Goal: Task Accomplishment & Management: Use online tool/utility

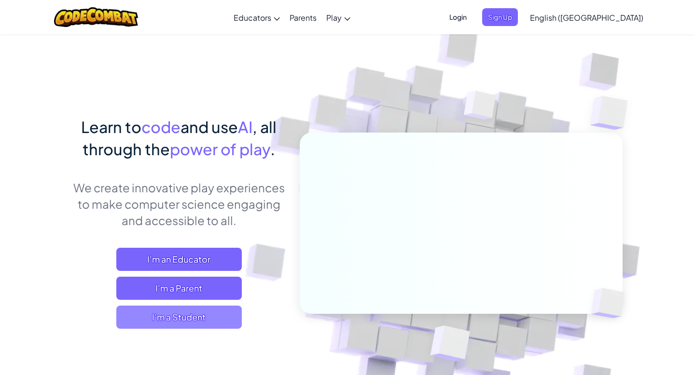
click at [177, 317] on span "I'm a Student" at bounding box center [178, 317] width 125 height 23
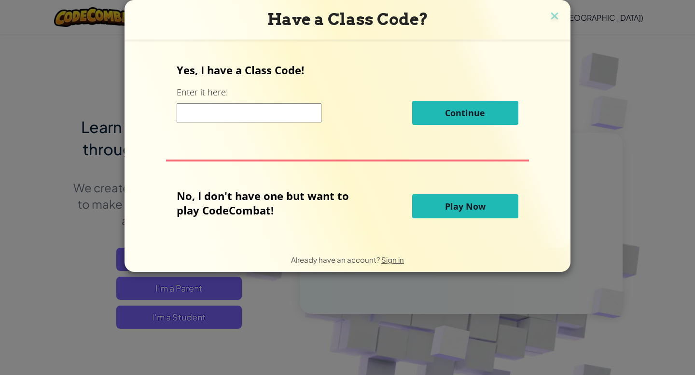
click at [270, 108] on input at bounding box center [249, 112] width 145 height 19
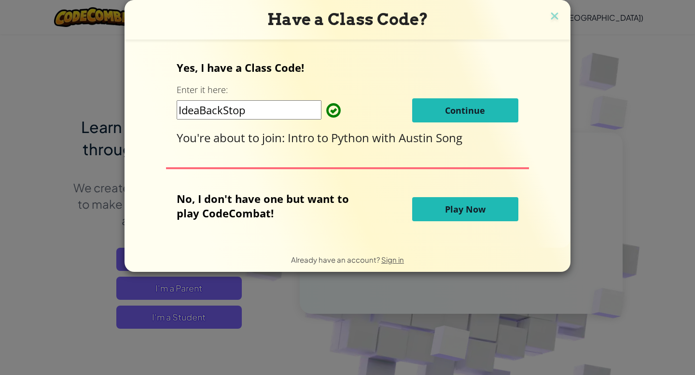
type input "IdeaBackStop"
click at [447, 124] on div "Yes, I have a Class Code! Enter it here: IdeaBackStop Continue You're about to …" at bounding box center [347, 102] width 341 height 85
click at [447, 118] on button "Continue" at bounding box center [465, 110] width 106 height 24
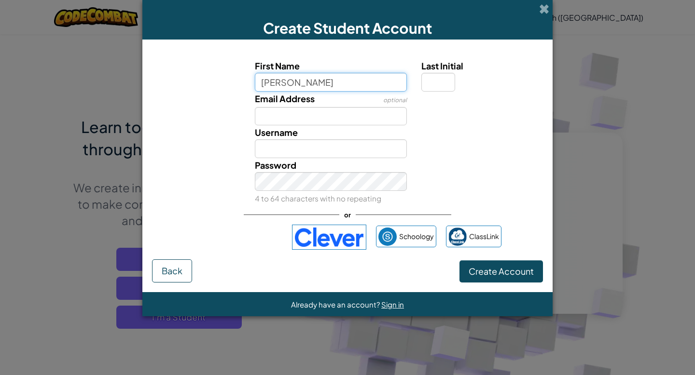
type input "Nathan"
click at [415, 87] on div "Last Initial" at bounding box center [481, 75] width 134 height 33
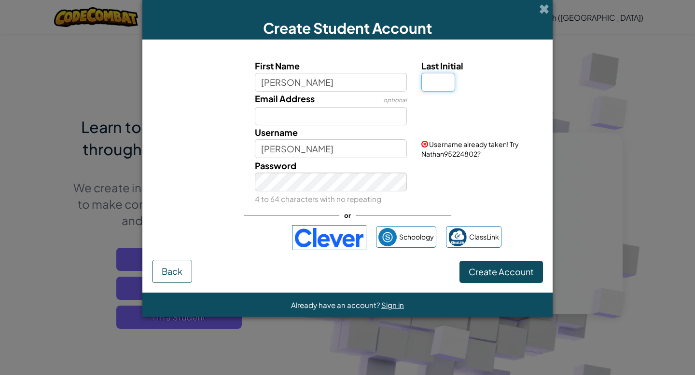
click at [432, 81] on input "Last Initial" at bounding box center [438, 82] width 34 height 19
type input "L"
click at [389, 121] on input "Email Address" at bounding box center [331, 116] width 152 height 19
click at [420, 117] on div "Email Address optional" at bounding box center [347, 109] width 400 height 34
click at [389, 116] on input "Email Address" at bounding box center [331, 116] width 152 height 19
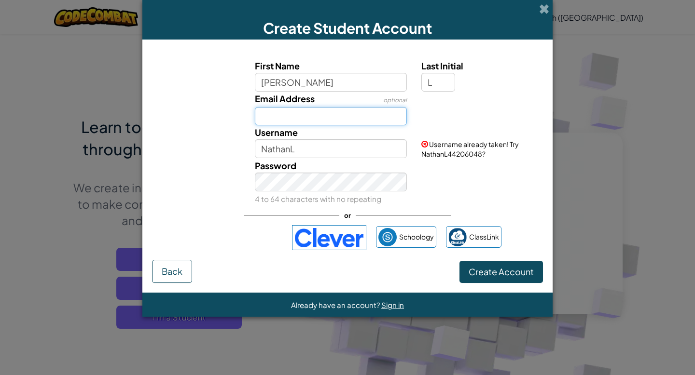
click at [389, 117] on input "Email Address" at bounding box center [331, 116] width 152 height 19
click at [409, 119] on div "Email Address optional" at bounding box center [330, 109] width 167 height 34
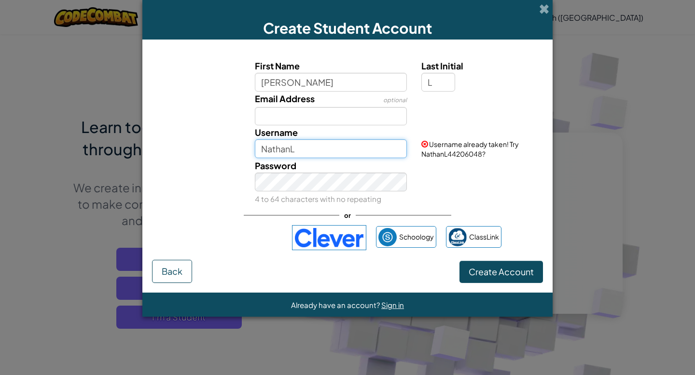
click at [355, 146] on input "NathanL" at bounding box center [331, 148] width 152 height 19
type input "NathanL"
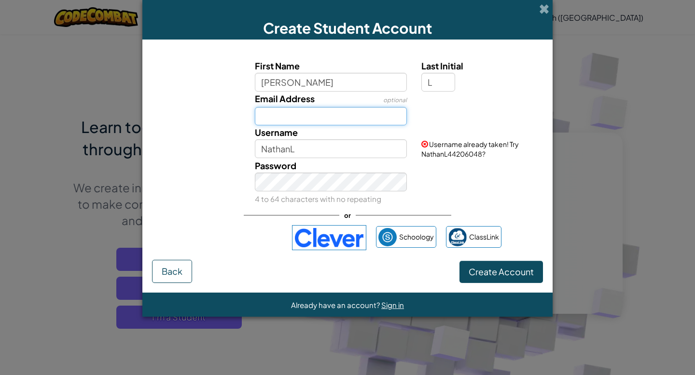
click at [322, 120] on input "Email Address" at bounding box center [331, 116] width 152 height 19
type input "Nathan.Li639@gmail.com"
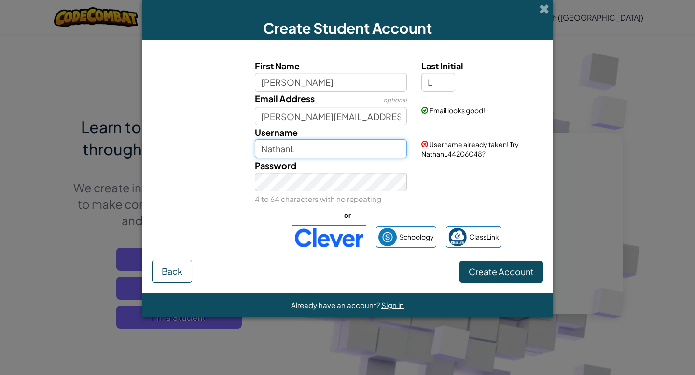
click at [317, 149] on input "NathanL" at bounding box center [331, 148] width 152 height 19
type input "N"
type input "NathanL44206048"
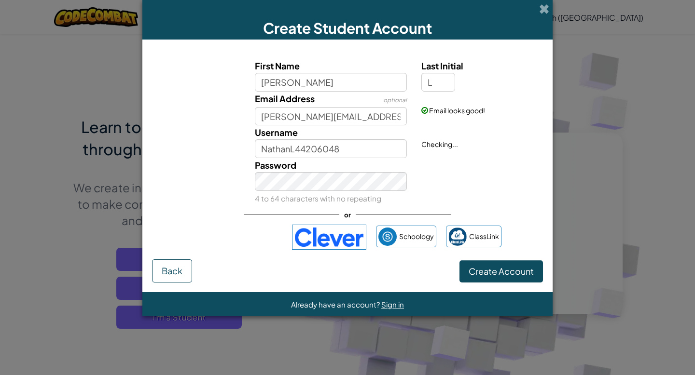
click at [492, 178] on div "Password 4 to 64 characters with no repeating" at bounding box center [347, 181] width 400 height 47
drag, startPoint x: 382, startPoint y: 147, endPoint x: 317, endPoint y: 144, distance: 64.7
click at [317, 144] on input "NathanL44206048" at bounding box center [331, 148] width 152 height 19
click at [346, 151] on input "NathanL44206048" at bounding box center [331, 148] width 152 height 19
drag, startPoint x: 344, startPoint y: 150, endPoint x: 297, endPoint y: 148, distance: 47.3
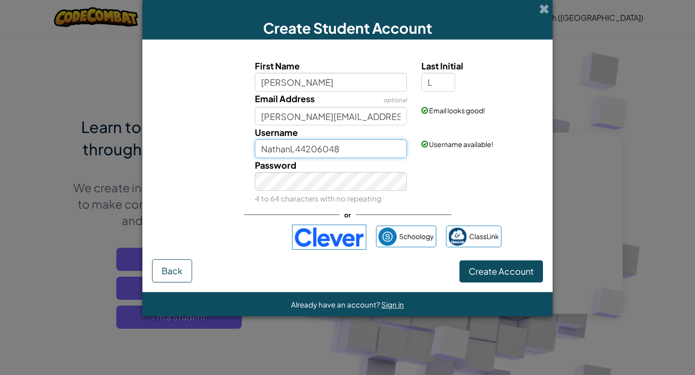
click at [297, 148] on input "NathanL44206048" at bounding box center [331, 148] width 152 height 19
click at [435, 148] on span "Username available!" at bounding box center [461, 144] width 64 height 9
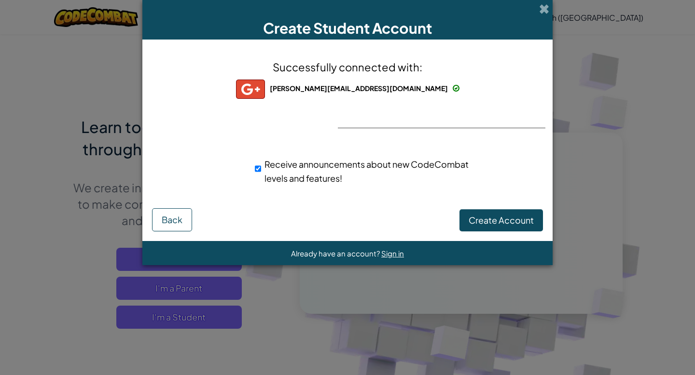
click at [265, 94] on img at bounding box center [250, 89] width 29 height 19
click at [479, 218] on span "Create Account" at bounding box center [500, 220] width 65 height 11
click at [489, 235] on form "Successfully connected with: nathan.li639@gmail.com nathan.li639@gmail.com nath…" at bounding box center [347, 141] width 410 height 202
click at [489, 225] on button "Create Account" at bounding box center [500, 220] width 83 height 22
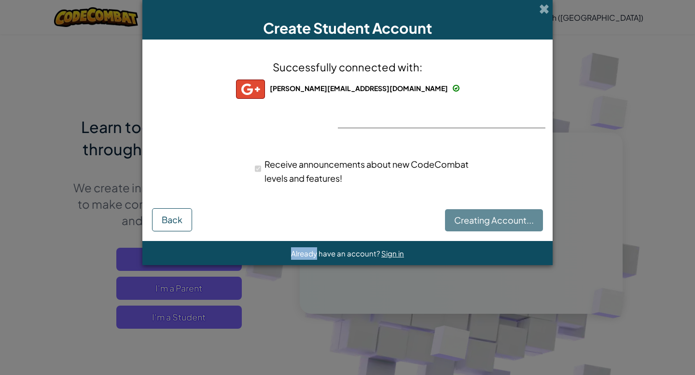
click at [489, 225] on div "Creating Account... Back" at bounding box center [347, 220] width 391 height 24
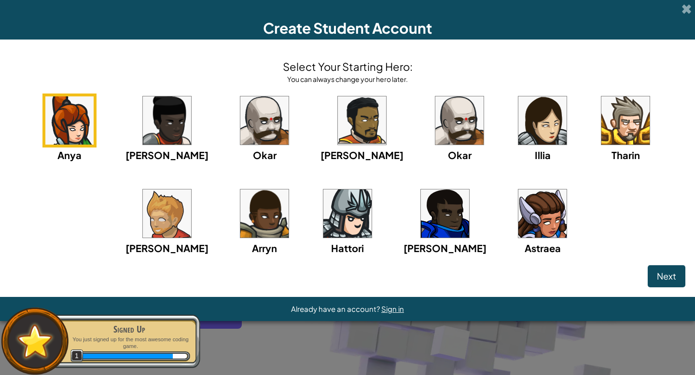
click at [323, 207] on img at bounding box center [347, 214] width 48 height 48
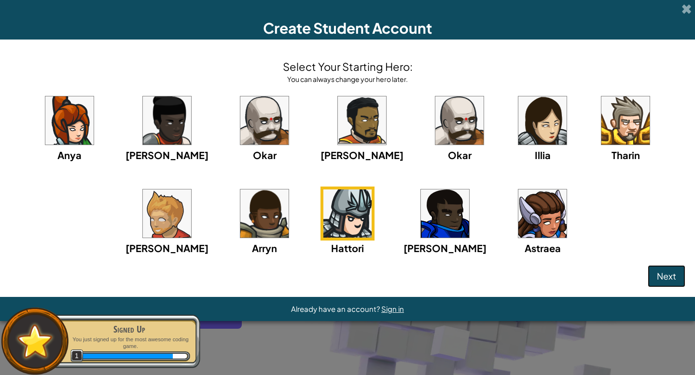
click at [660, 276] on span "Next" at bounding box center [665, 276] width 19 height 11
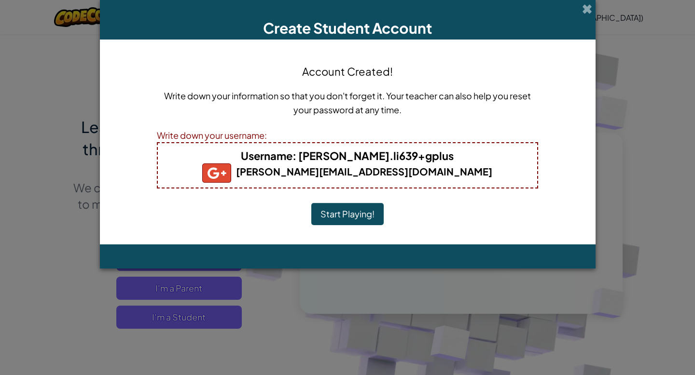
click at [354, 208] on button "Start Playing!" at bounding box center [347, 214] width 72 height 22
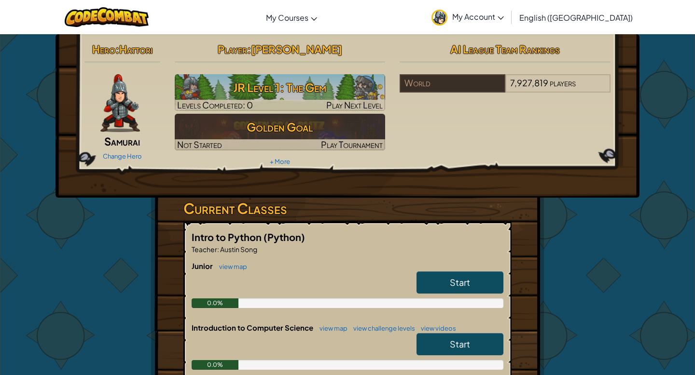
scroll to position [45, 0]
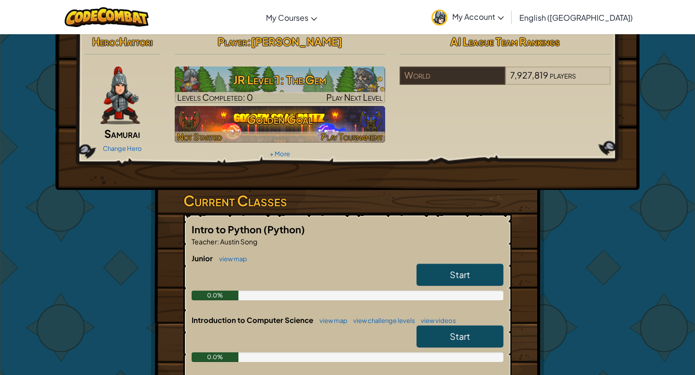
scroll to position [10, 0]
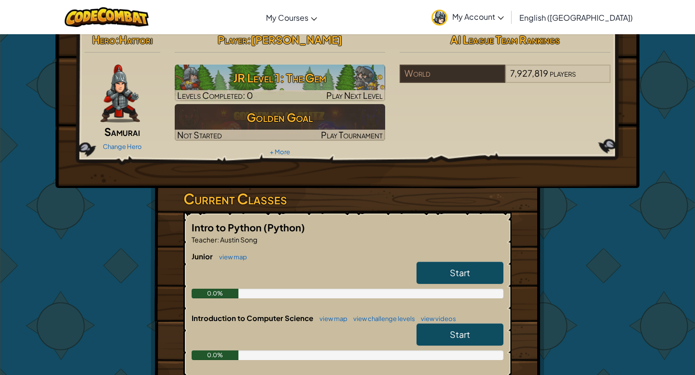
click at [427, 273] on link "Start" at bounding box center [459, 273] width 87 height 22
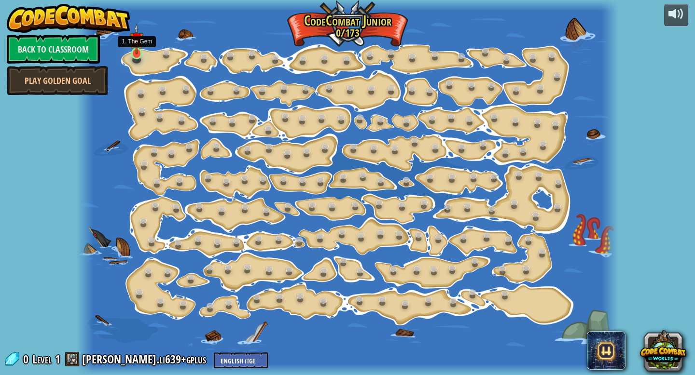
click at [135, 55] on div at bounding box center [136, 54] width 11 height 12
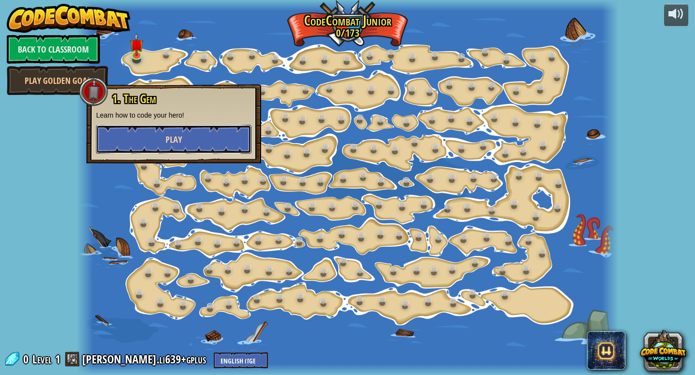
click at [196, 140] on button "Play" at bounding box center [173, 139] width 155 height 29
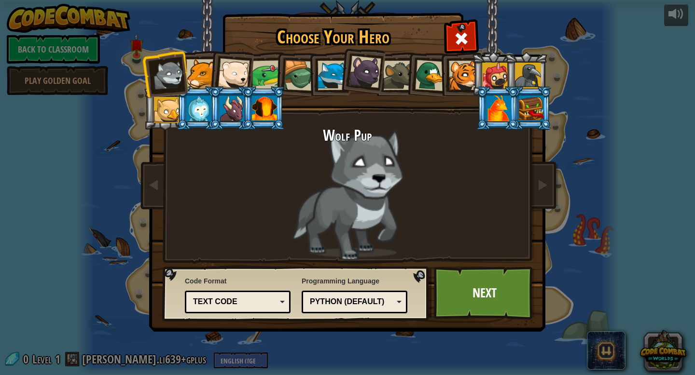
click at [229, 103] on div at bounding box center [231, 109] width 25 height 26
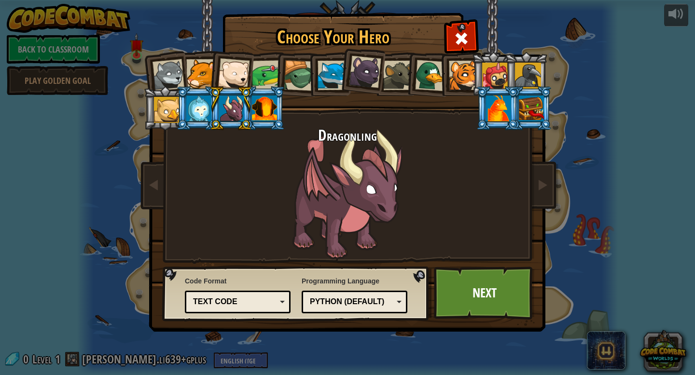
click at [199, 105] on div at bounding box center [198, 109] width 25 height 26
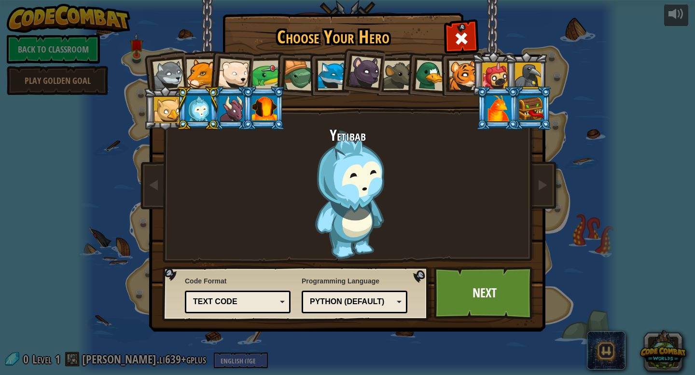
click at [169, 105] on div at bounding box center [167, 110] width 26 height 26
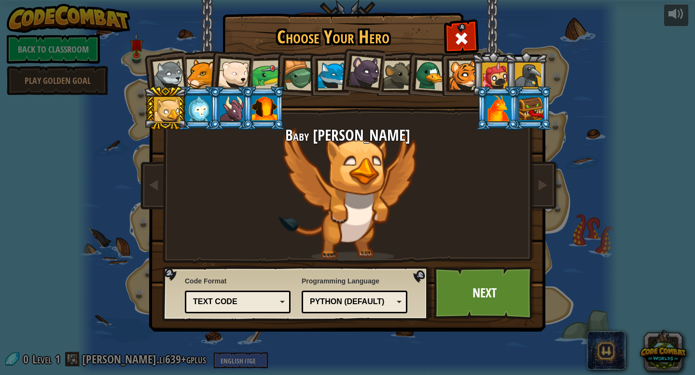
click at [172, 74] on div at bounding box center [168, 75] width 32 height 32
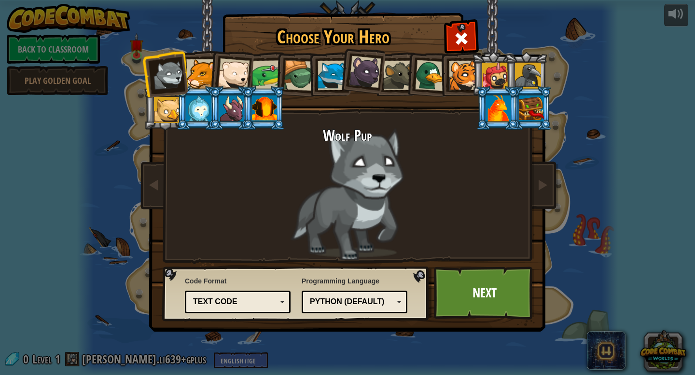
click at [192, 74] on div at bounding box center [200, 73] width 29 height 29
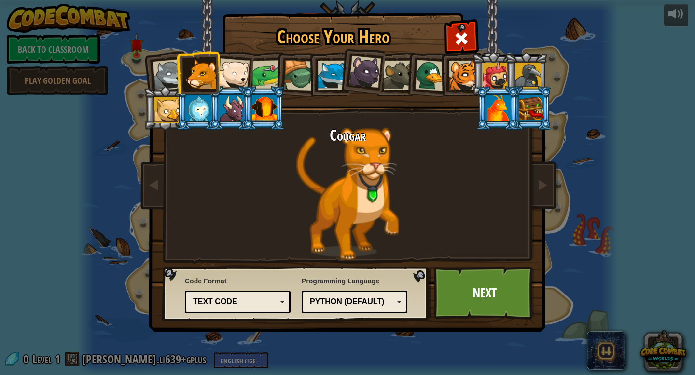
click at [231, 75] on div at bounding box center [234, 74] width 32 height 32
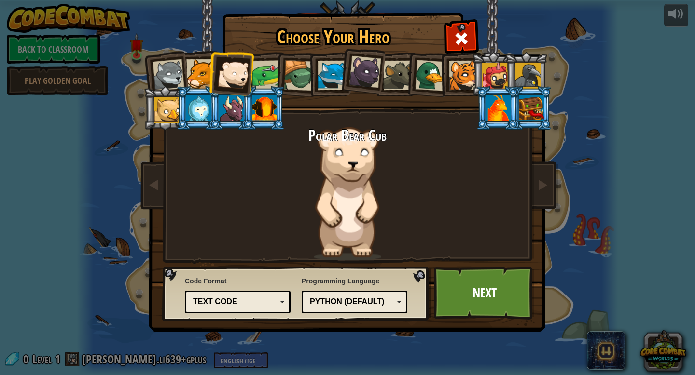
click at [277, 73] on li at bounding box center [296, 74] width 46 height 46
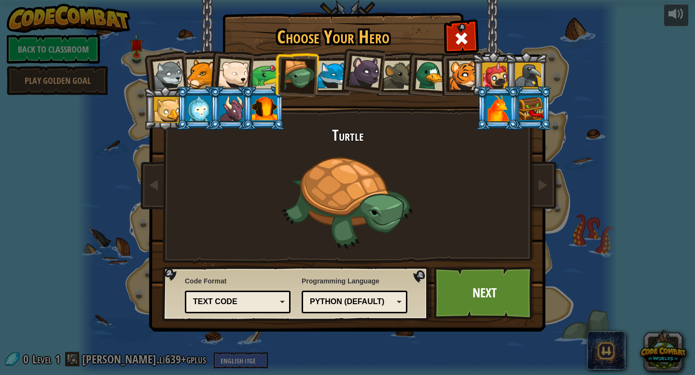
click at [262, 71] on div at bounding box center [267, 75] width 30 height 30
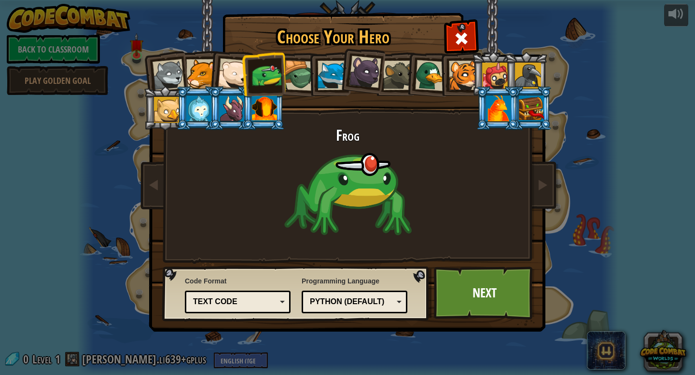
click at [322, 70] on div at bounding box center [331, 75] width 29 height 29
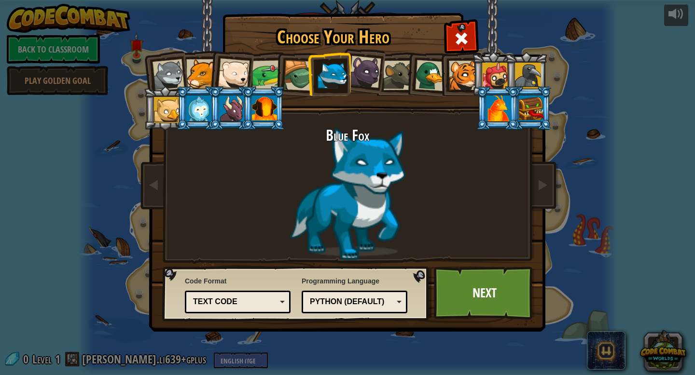
click at [362, 75] on div at bounding box center [365, 72] width 32 height 32
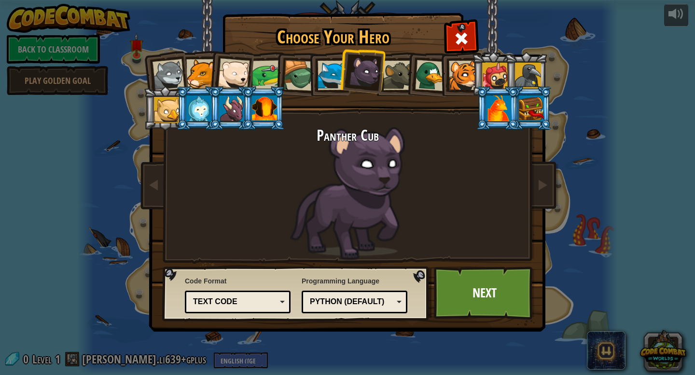
click at [393, 79] on div at bounding box center [397, 75] width 29 height 29
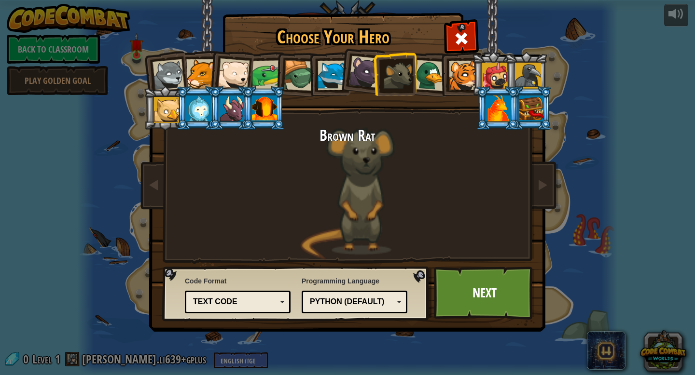
click at [421, 86] on div at bounding box center [430, 75] width 31 height 31
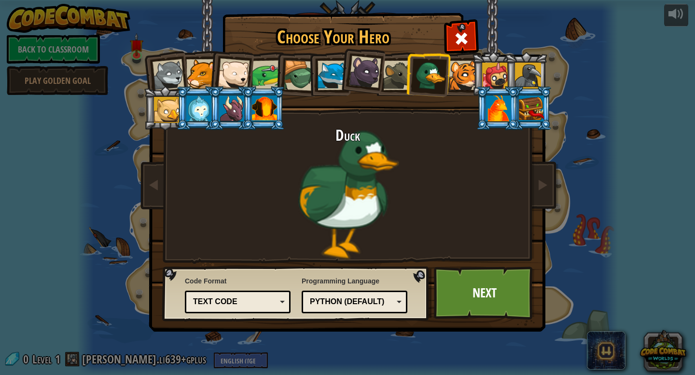
click at [454, 87] on div at bounding box center [463, 75] width 29 height 29
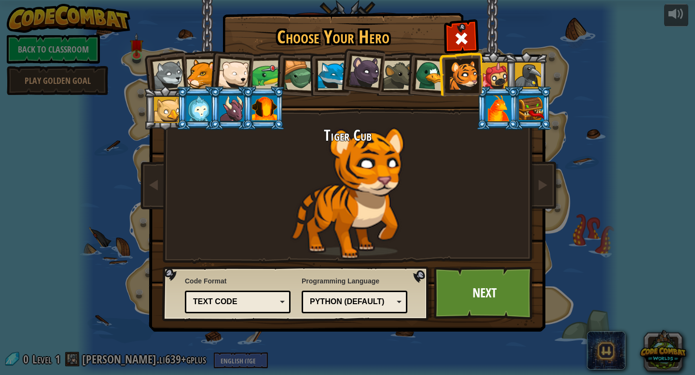
click at [490, 88] on li at bounding box center [497, 108] width 43 height 44
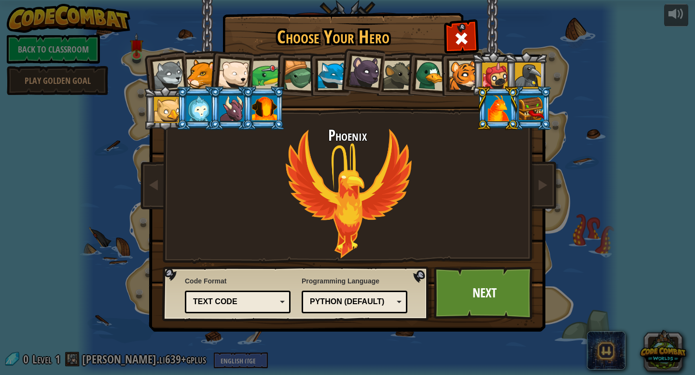
click at [501, 83] on div at bounding box center [495, 76] width 26 height 26
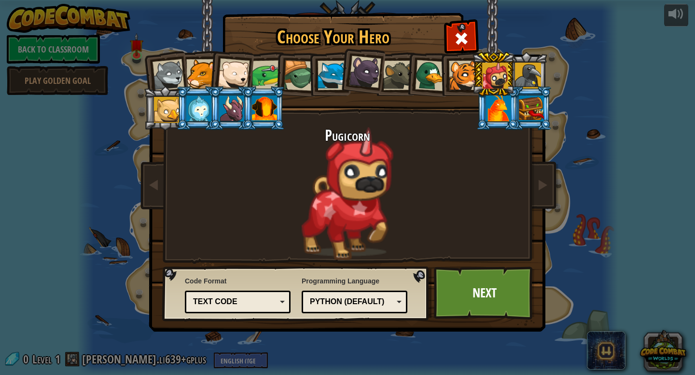
click at [524, 81] on div at bounding box center [528, 76] width 26 height 26
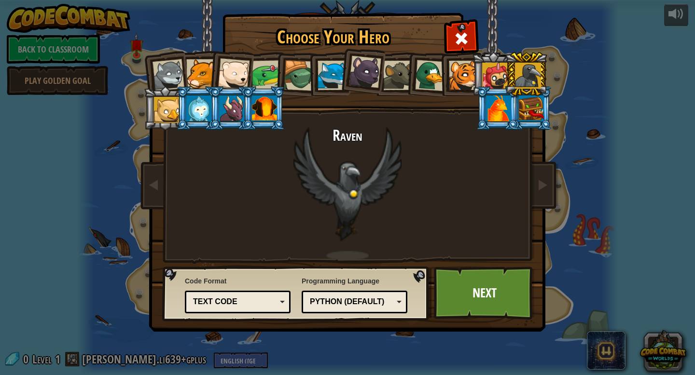
click at [527, 108] on div at bounding box center [531, 109] width 25 height 26
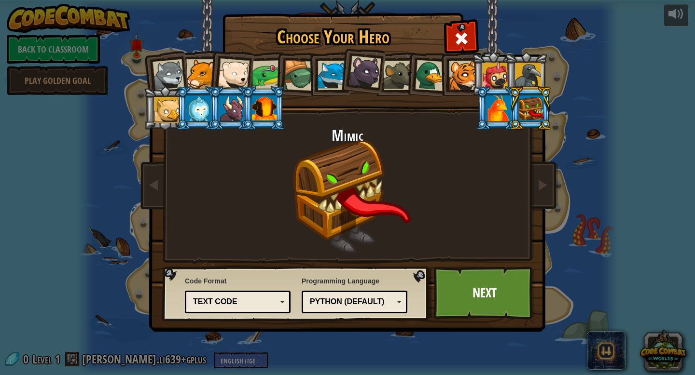
click at [499, 107] on div at bounding box center [498, 109] width 25 height 26
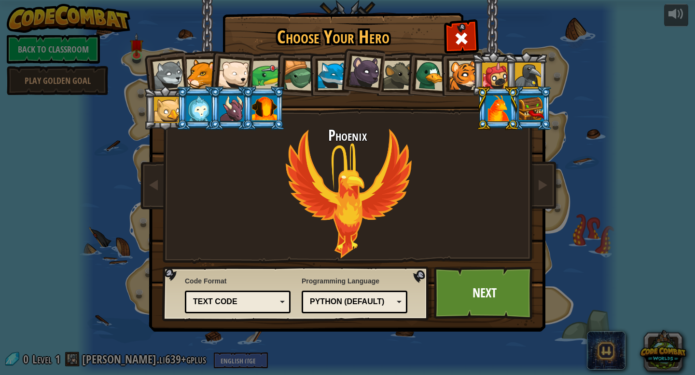
click at [222, 104] on div at bounding box center [231, 109] width 25 height 26
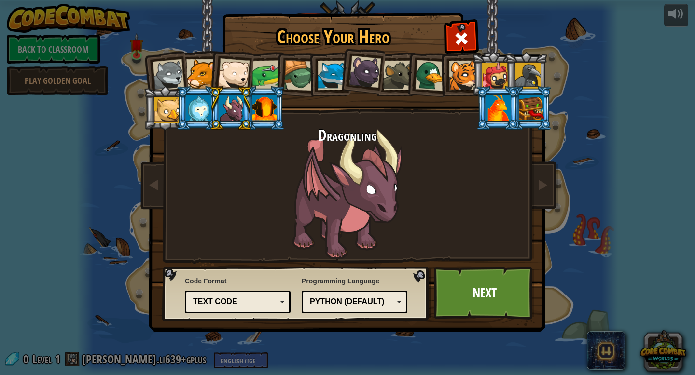
click at [255, 111] on div at bounding box center [264, 109] width 25 height 26
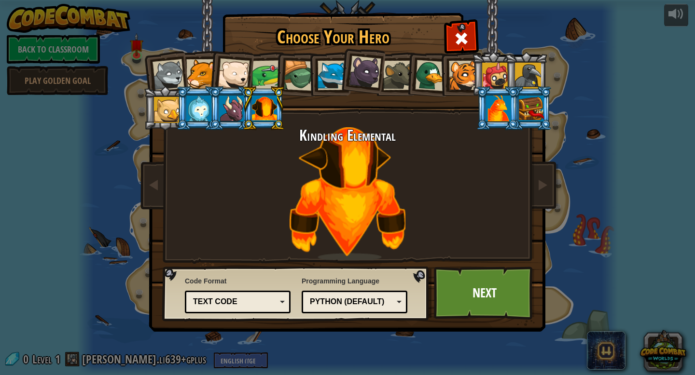
click at [240, 109] on div at bounding box center [231, 109] width 25 height 26
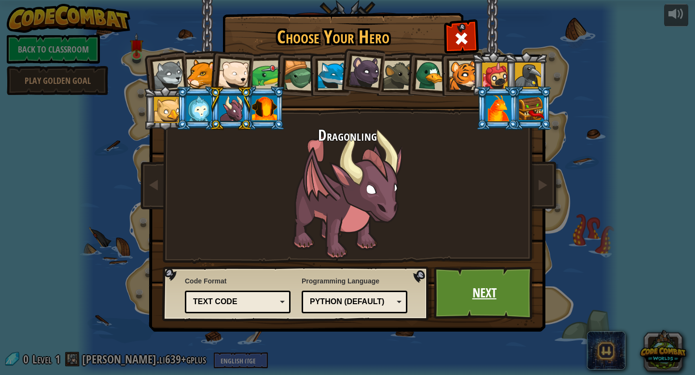
click at [502, 283] on link "Next" at bounding box center [484, 293] width 101 height 53
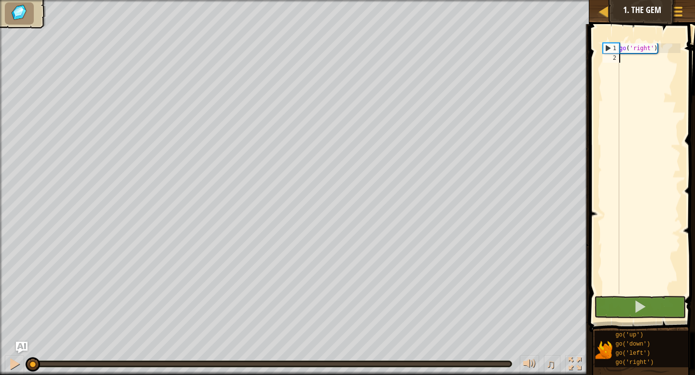
scroll to position [4, 0]
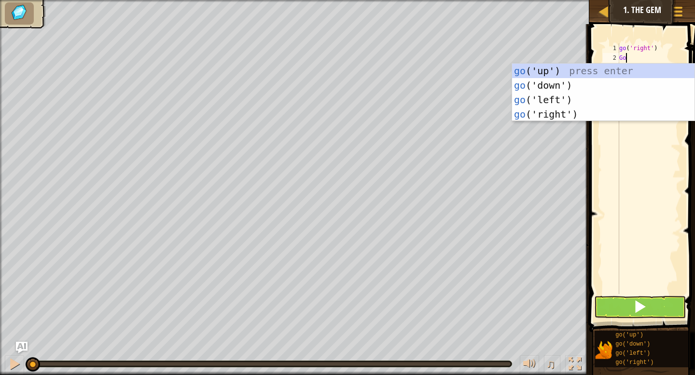
type textarea "G"
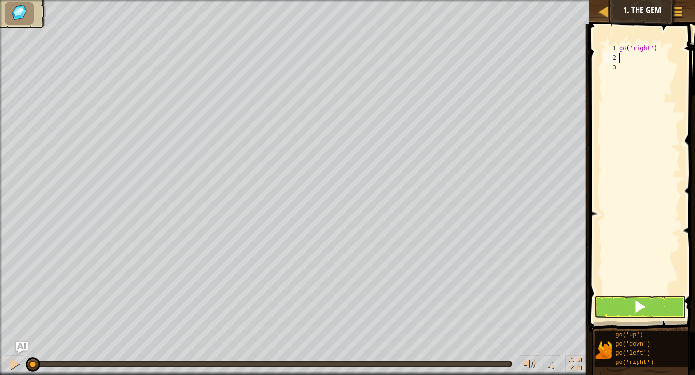
type textarea "g"
click at [624, 312] on button at bounding box center [640, 307] width 92 height 22
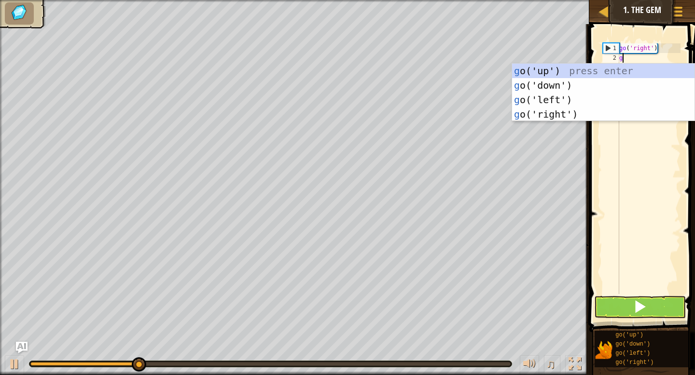
type textarea "go"
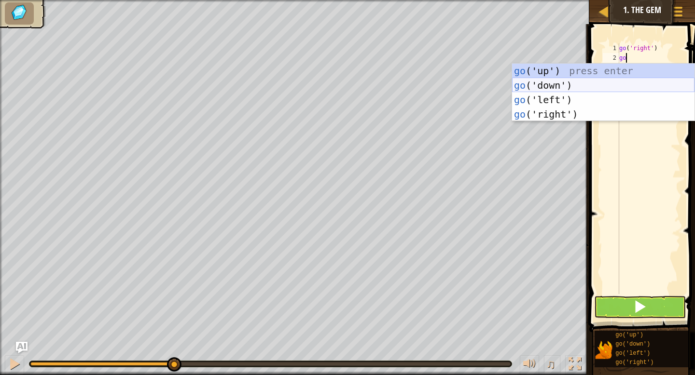
click at [626, 83] on div "go ('up') press enter go ('down') press enter go ('left') press enter go ('righ…" at bounding box center [603, 107] width 182 height 87
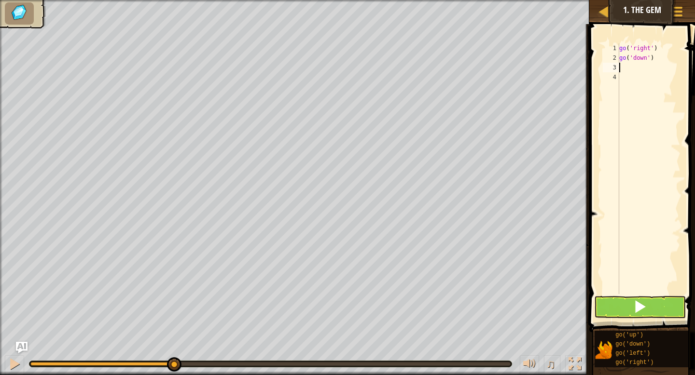
type textarea "go"
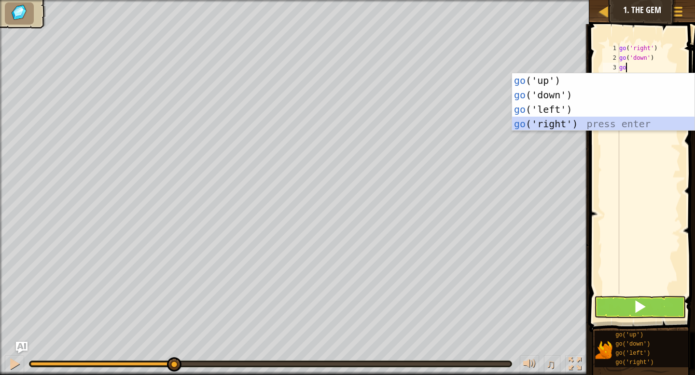
click at [627, 125] on div "go ('up') press enter go ('down') press enter go ('left') press enter go ('righ…" at bounding box center [603, 116] width 182 height 87
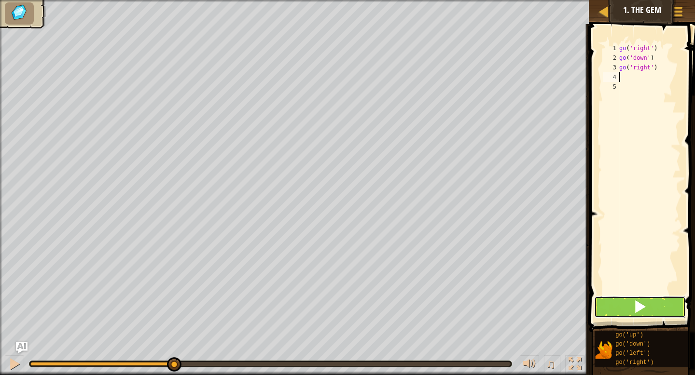
click at [626, 309] on button at bounding box center [640, 307] width 92 height 22
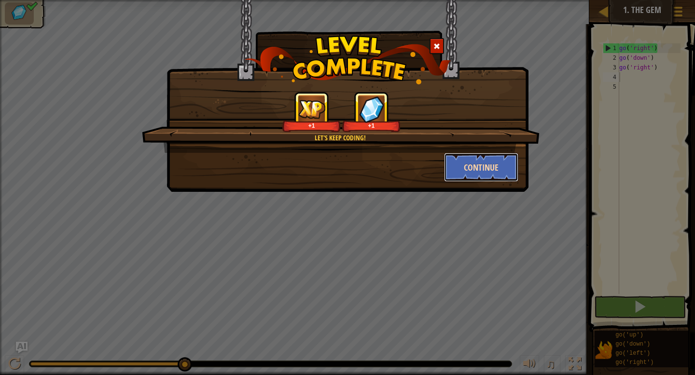
click at [461, 172] on button "Continue" at bounding box center [481, 167] width 75 height 29
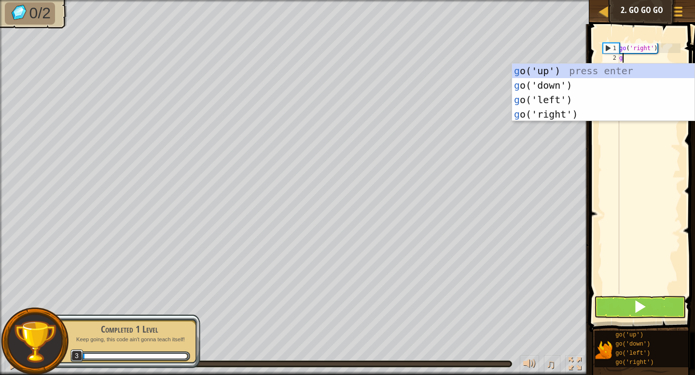
scroll to position [4, 0]
type textarea "go"
click at [612, 69] on div "go ('up') press enter go ('down') press enter go ('left') press enter go ('righ…" at bounding box center [603, 107] width 182 height 87
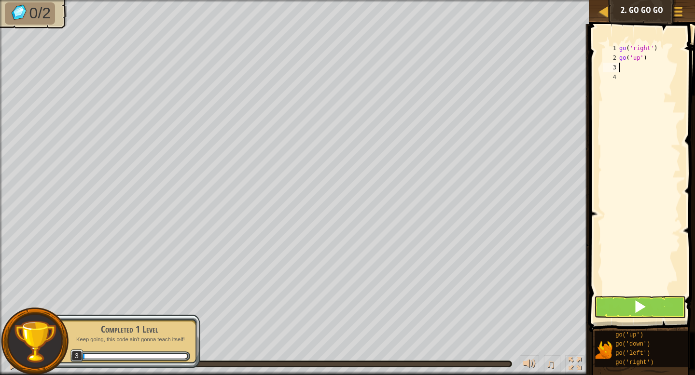
type textarea "go"
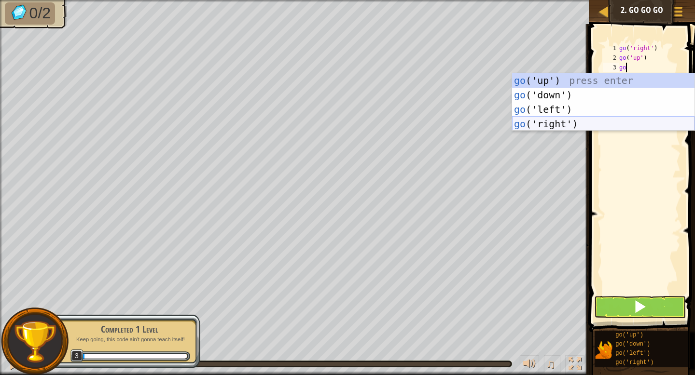
click at [625, 120] on div "go ('up') press enter go ('down') press enter go ('left') press enter go ('righ…" at bounding box center [603, 116] width 182 height 87
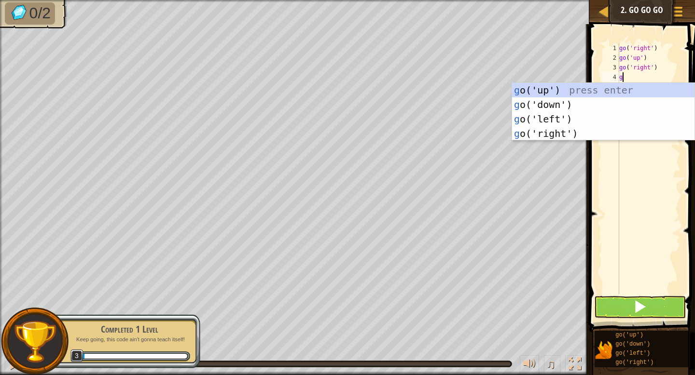
type textarea "go"
click at [601, 139] on div "go ('up') press enter go ('down') press enter go ('left') press enter go ('righ…" at bounding box center [603, 126] width 182 height 87
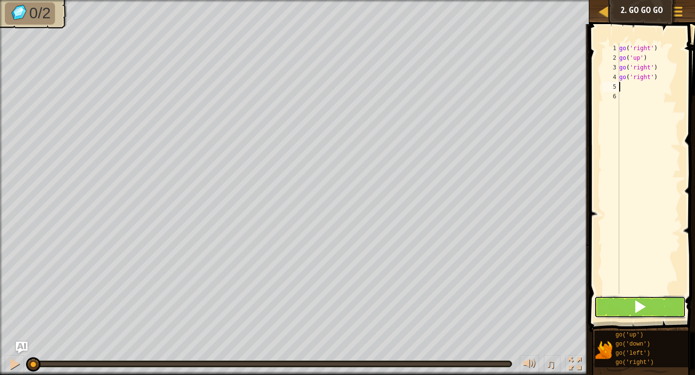
click at [624, 303] on button at bounding box center [640, 307] width 92 height 22
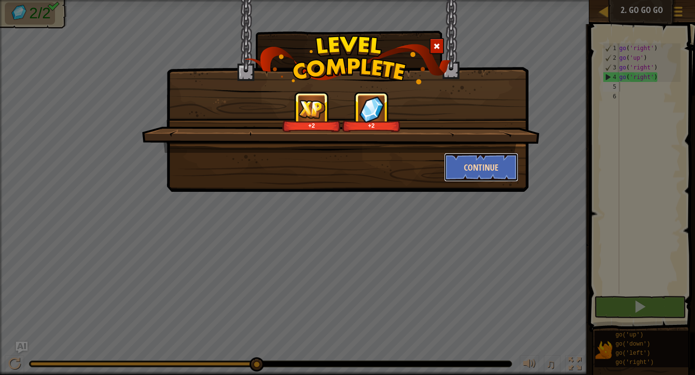
click at [497, 170] on button "Continue" at bounding box center [481, 167] width 75 height 29
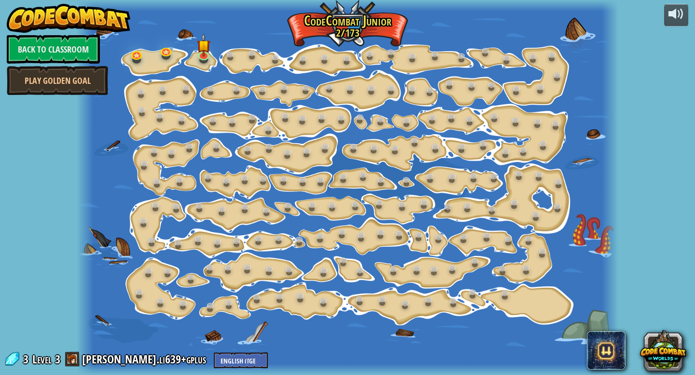
click at [55, 36] on link "Back to Classroom" at bounding box center [53, 49] width 93 height 29
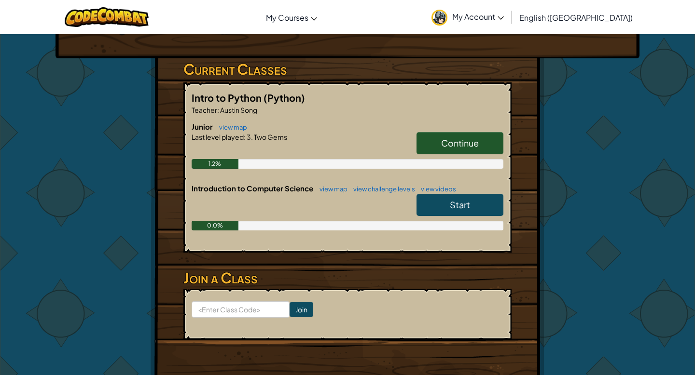
scroll to position [147, 0]
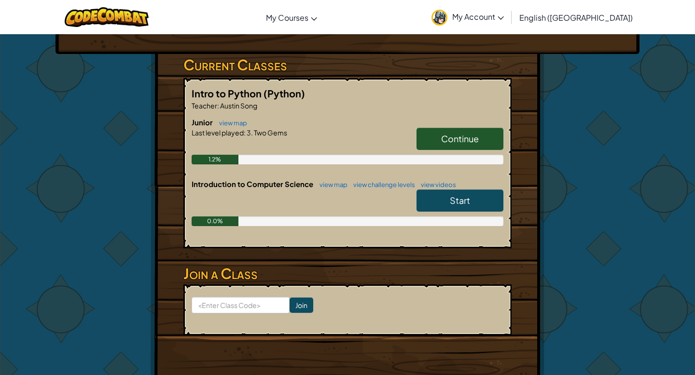
click at [454, 206] on span "Start" at bounding box center [460, 200] width 20 height 11
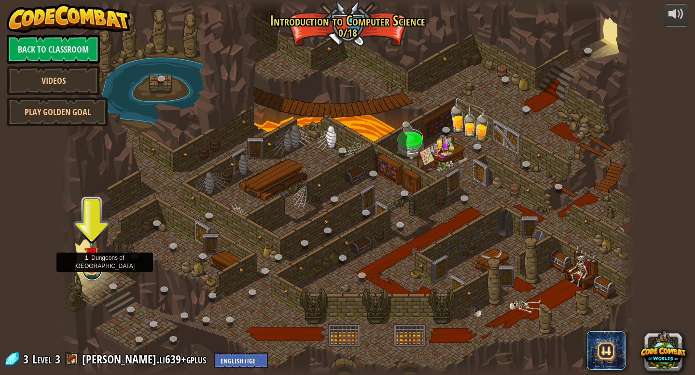
click at [93, 271] on link at bounding box center [91, 270] width 19 height 19
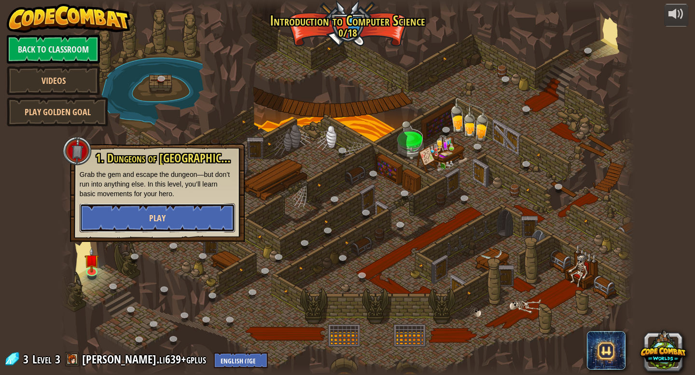
click at [144, 216] on button "Play" at bounding box center [157, 218] width 155 height 29
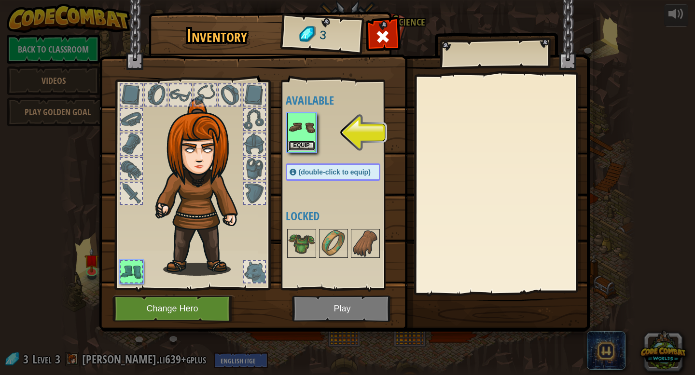
click at [296, 143] on button "Equip" at bounding box center [301, 146] width 27 height 10
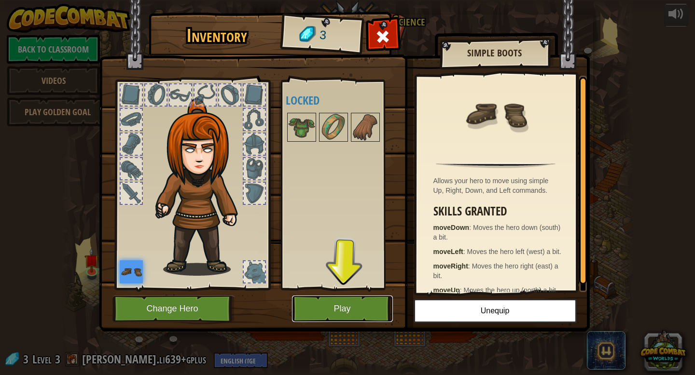
click at [327, 315] on button "Play" at bounding box center [342, 309] width 101 height 27
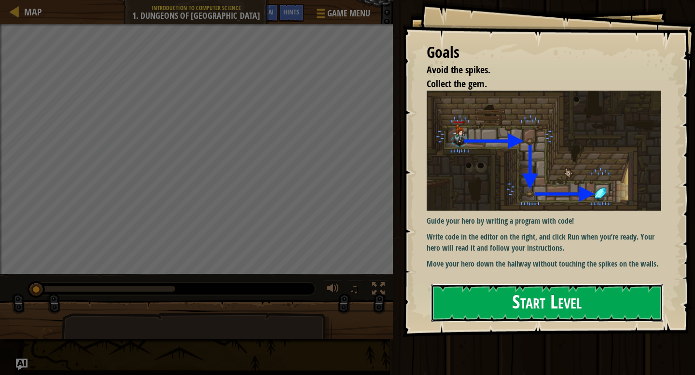
click at [488, 304] on button "Start Level" at bounding box center [547, 303] width 232 height 38
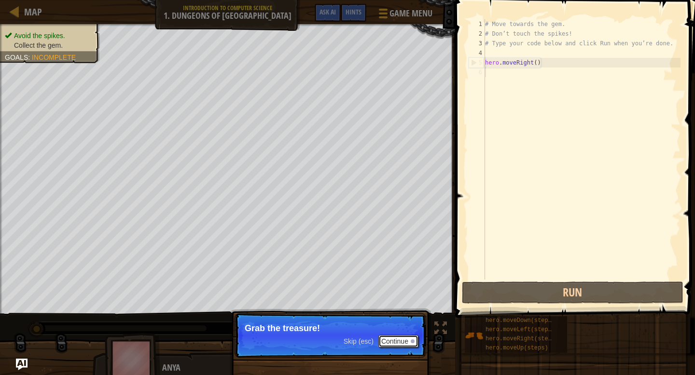
click at [393, 345] on button "Continue" at bounding box center [398, 341] width 40 height 13
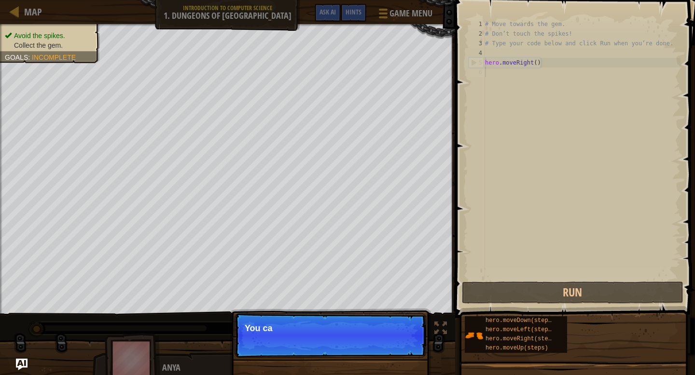
scroll to position [4, 0]
click at [393, 345] on button "Continue" at bounding box center [398, 341] width 40 height 13
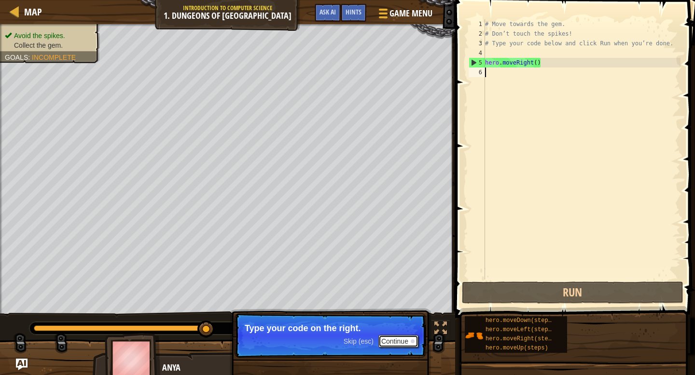
click at [406, 342] on button "Continue" at bounding box center [398, 341] width 40 height 13
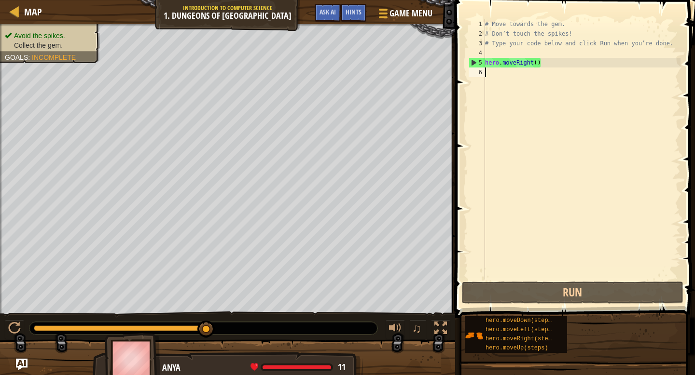
click at [550, 91] on div "# Move towards the gem. # Don’t touch the spikes! # Type your code below and cl…" at bounding box center [581, 159] width 197 height 280
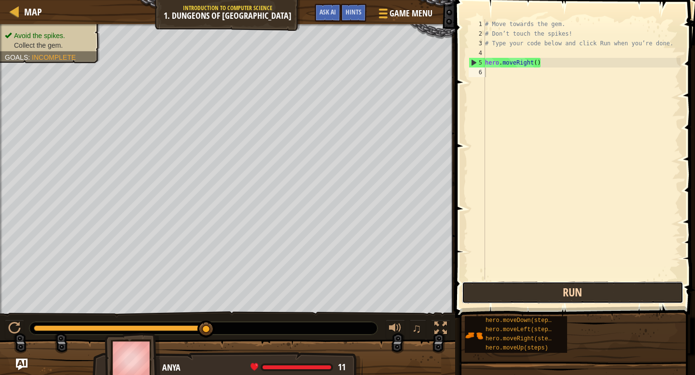
click at [535, 292] on button "Run" at bounding box center [572, 293] width 221 height 22
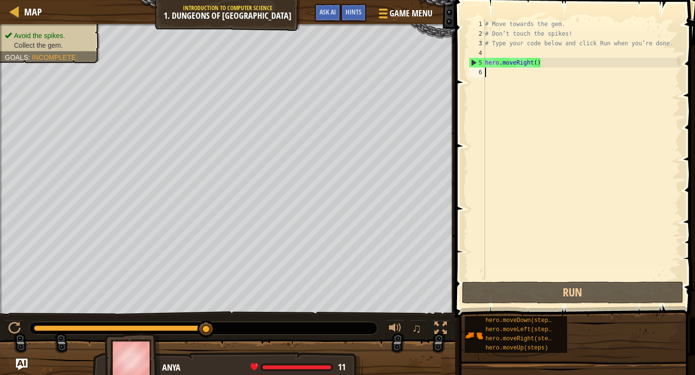
click at [552, 80] on div "# Move towards the gem. # Don’t touch the spikes! # Type your code below and cl…" at bounding box center [581, 159] width 197 height 280
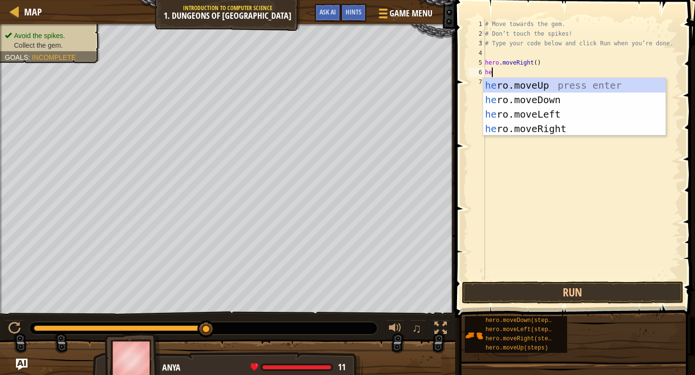
type textarea "hero"
click at [576, 102] on div "hero .moveUp press enter hero .moveDown press enter hero .moveLeft press enter …" at bounding box center [574, 121] width 182 height 87
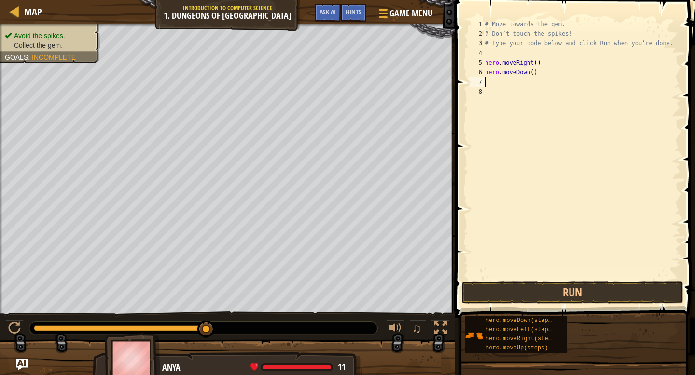
scroll to position [4, 0]
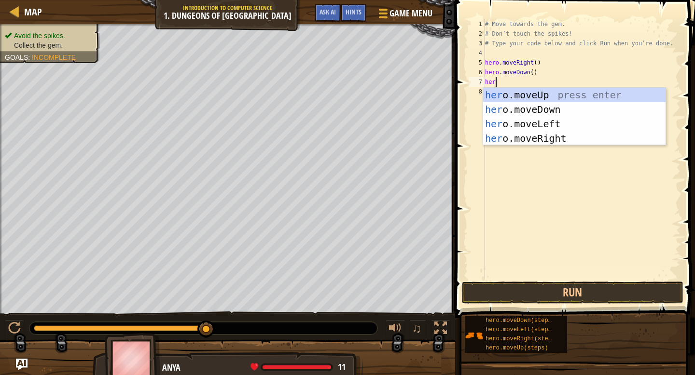
type textarea "hero"
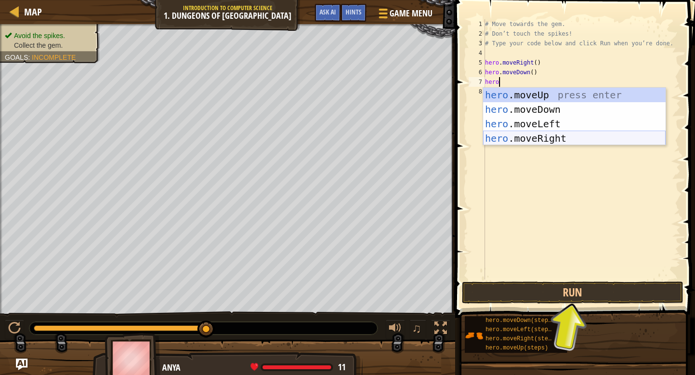
click at [595, 138] on div "hero .moveUp press enter hero .moveDown press enter hero .moveLeft press enter …" at bounding box center [574, 131] width 182 height 87
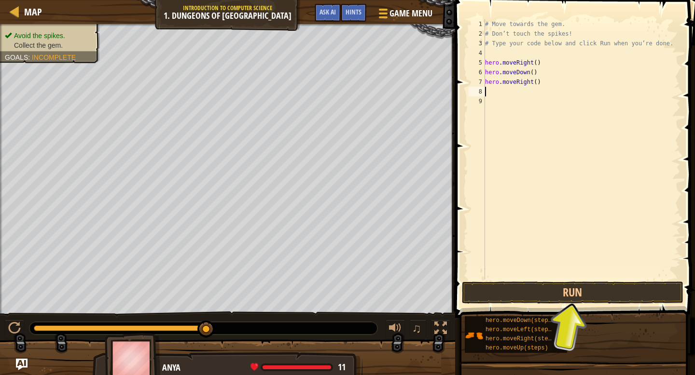
scroll to position [4, 0]
click at [583, 301] on button "Run" at bounding box center [572, 293] width 221 height 22
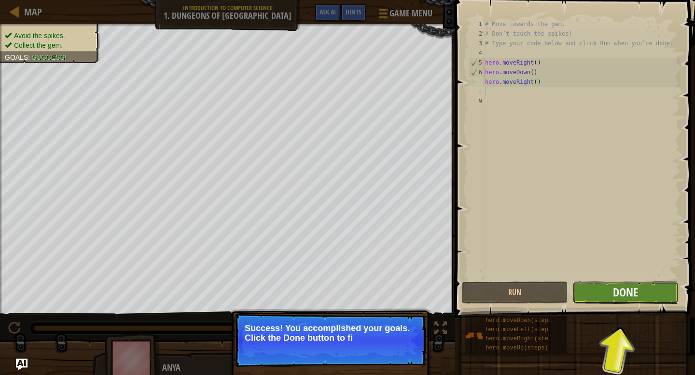
click at [582, 292] on button "Done" at bounding box center [625, 293] width 106 height 22
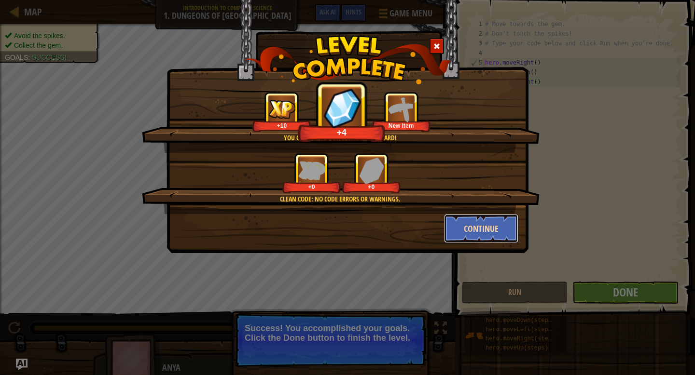
click at [458, 230] on button "Continue" at bounding box center [481, 228] width 75 height 29
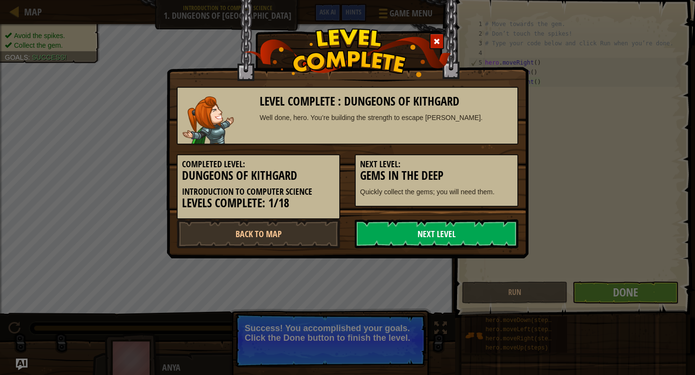
click at [389, 224] on link "Next Level" at bounding box center [437, 233] width 164 height 29
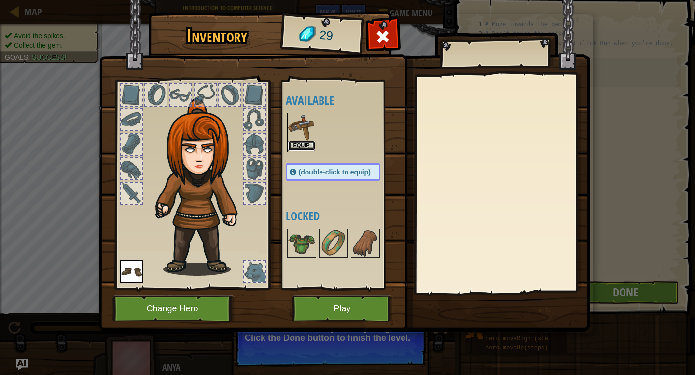
click at [295, 143] on button "Equip" at bounding box center [301, 146] width 27 height 10
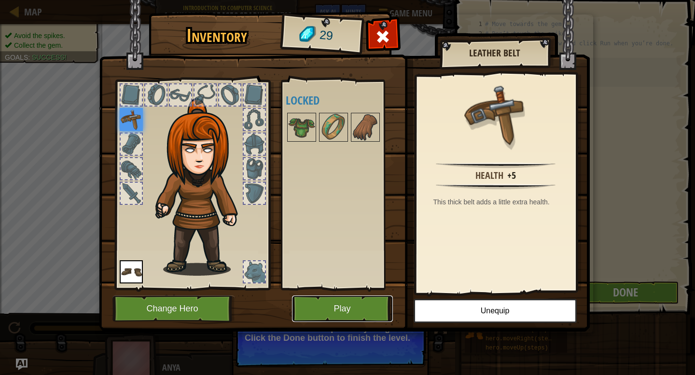
click at [340, 318] on button "Play" at bounding box center [342, 309] width 101 height 27
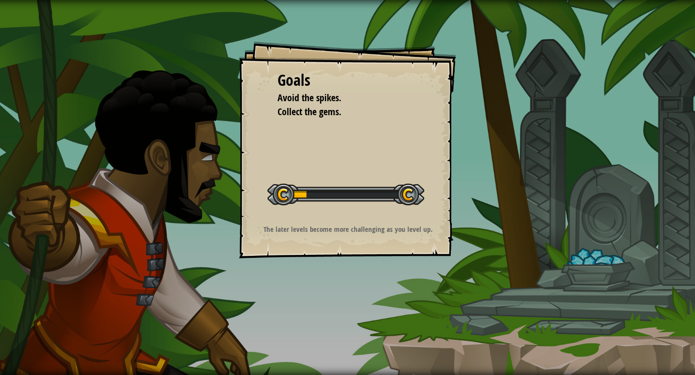
click at [341, 314] on div "Goals Avoid the spikes. Collect the gems. Start Level Error loading from server…" at bounding box center [347, 187] width 695 height 375
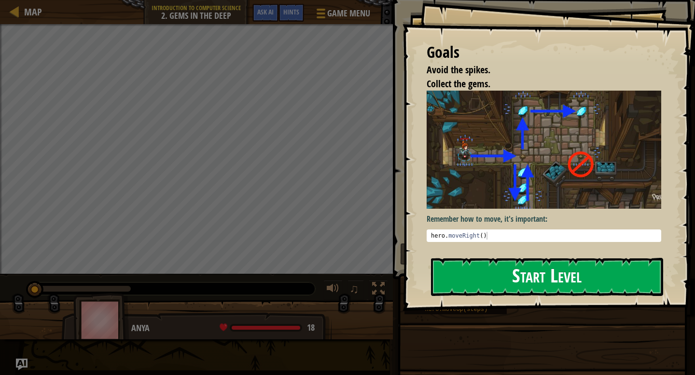
click at [500, 285] on button "Start Level" at bounding box center [547, 277] width 232 height 38
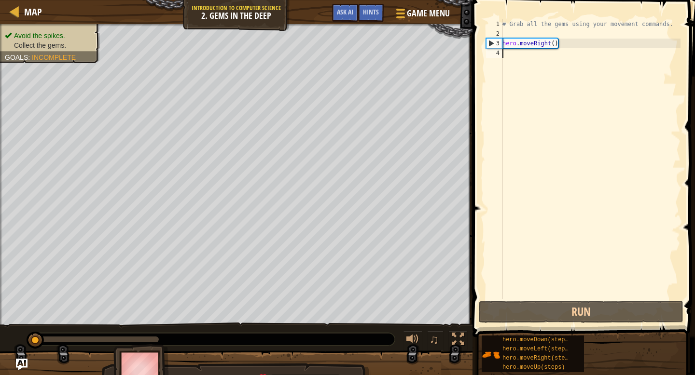
click at [553, 60] on div "# Grab all the gems using your movement commands. hero . moveRight ( )" at bounding box center [590, 168] width 180 height 299
click at [552, 60] on div "# Grab all the gems using your movement commands. hero . moveRight ( )" at bounding box center [590, 168] width 180 height 299
type textarea "h"
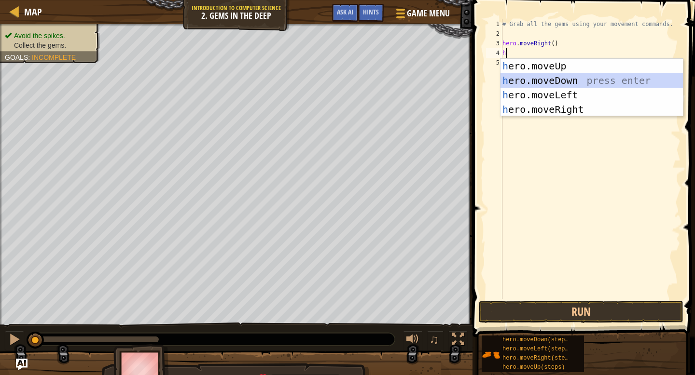
click at [580, 78] on div "h ero.moveUp press enter h ero.moveDown press enter h ero.moveLeft press enter …" at bounding box center [591, 102] width 182 height 87
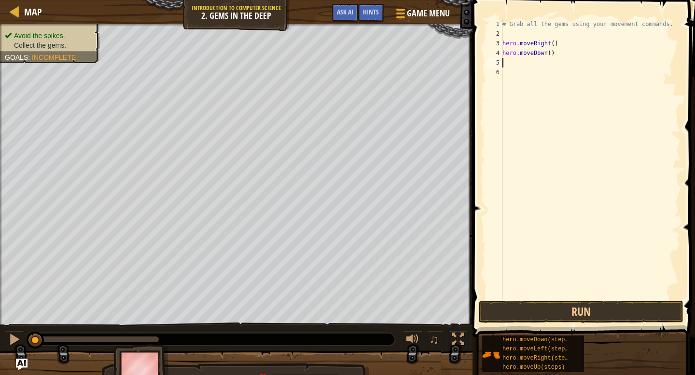
type textarea "he"
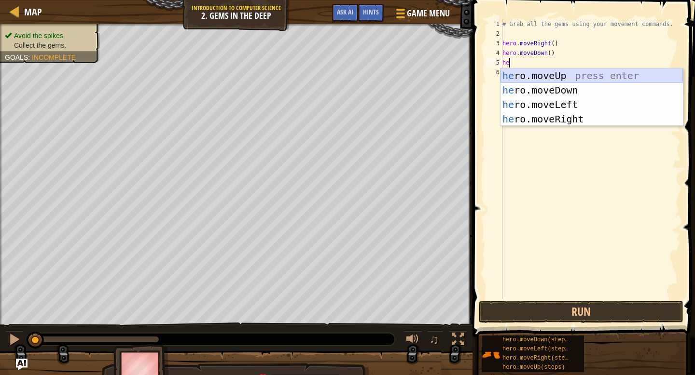
click at [604, 73] on div "he ro.moveUp press enter he ro.moveDown press enter he ro.moveLeft press enter …" at bounding box center [591, 111] width 182 height 87
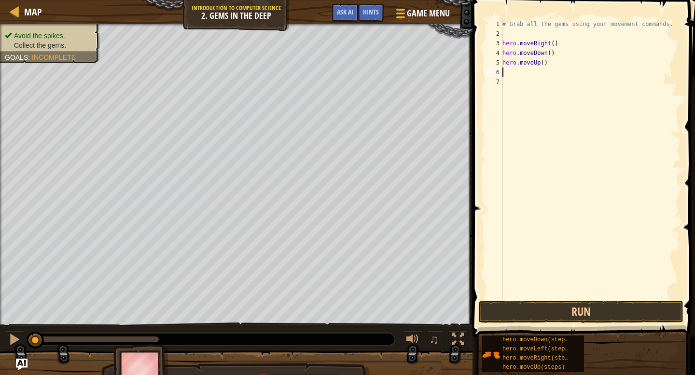
type textarea "he"
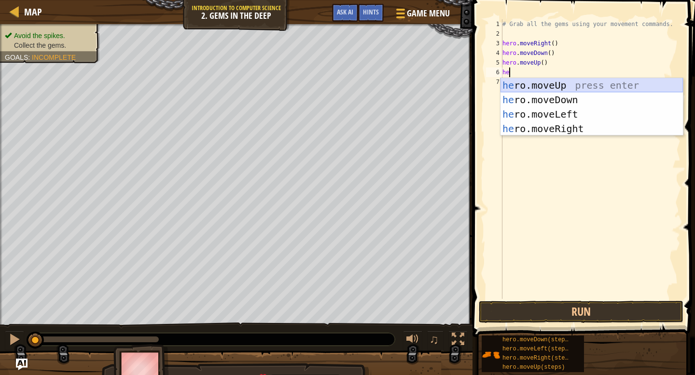
click at [606, 86] on div "he ro.moveUp press enter he ro.moveDown press enter he ro.moveLeft press enter …" at bounding box center [591, 121] width 182 height 87
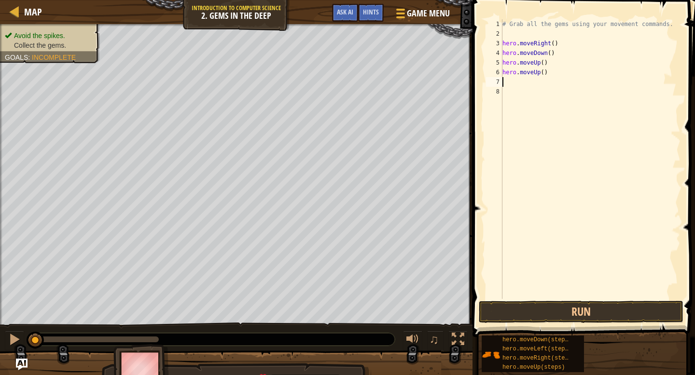
click at [574, 85] on div "# Grab all the gems using your movement commands. hero . moveRight ( ) hero . m…" at bounding box center [590, 168] width 180 height 299
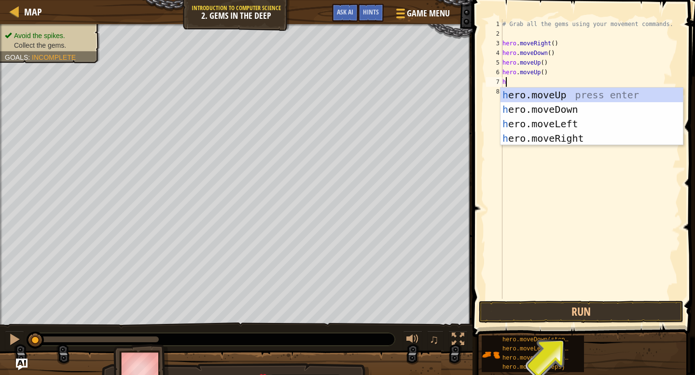
type textarea "he"
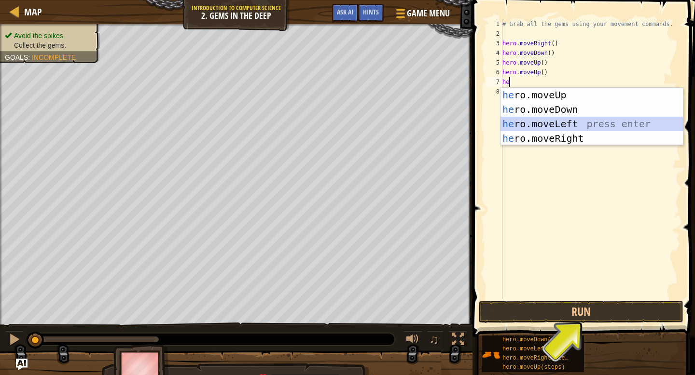
click at [562, 125] on div "he ro.moveUp press enter he ro.moveDown press enter he ro.moveLeft press enter …" at bounding box center [591, 131] width 182 height 87
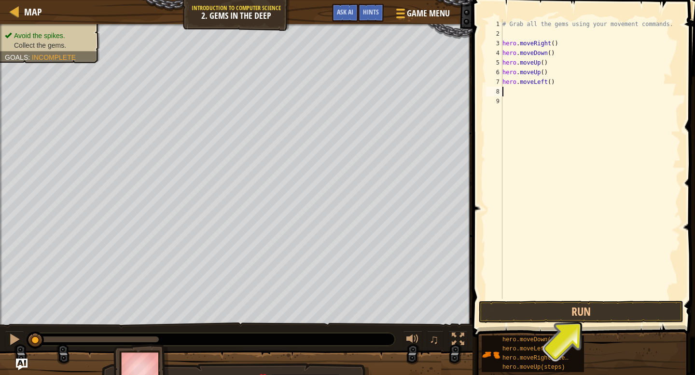
click at [567, 87] on div "# Grab all the gems using your movement commands. hero . moveRight ( ) hero . m…" at bounding box center [590, 168] width 180 height 299
click at [566, 84] on div "# Grab all the gems using your movement commands. hero . moveRight ( ) hero . m…" at bounding box center [590, 168] width 180 height 299
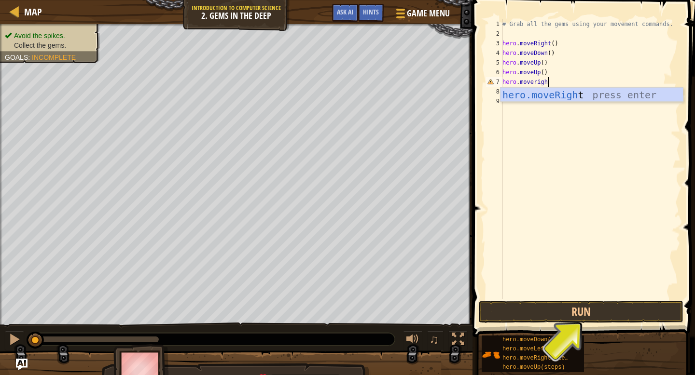
type textarea "hero.moveright"
click at [590, 96] on div "hero.moveRight press enter" at bounding box center [591, 109] width 182 height 43
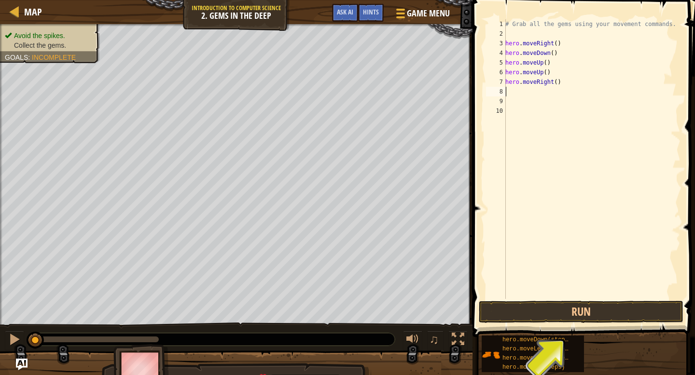
click at [590, 96] on div "# Grab all the gems using your movement commands. hero . moveRight ( ) hero . m…" at bounding box center [591, 168] width 177 height 299
click at [544, 312] on button "Run" at bounding box center [580, 312] width 205 height 22
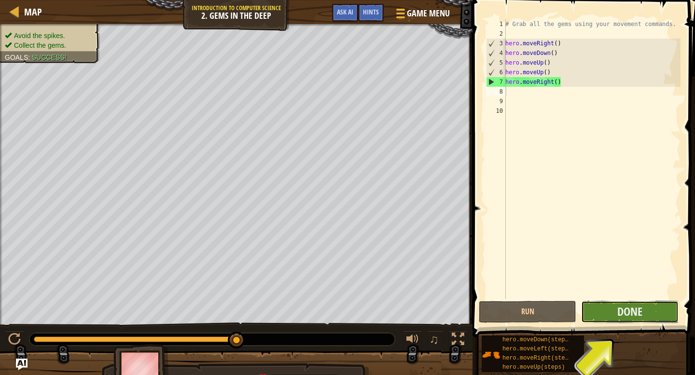
click at [655, 317] on button "Done" at bounding box center [629, 312] width 97 height 22
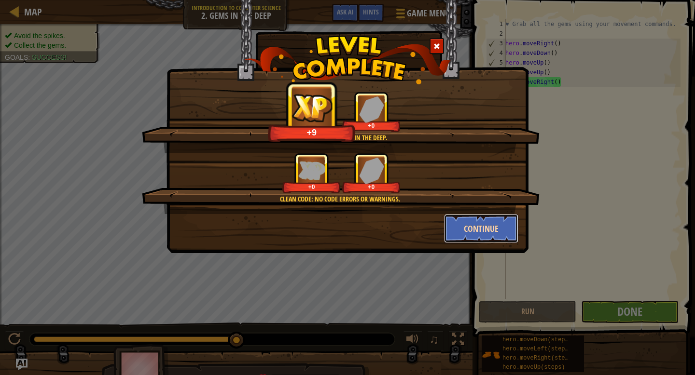
click at [480, 226] on button "Continue" at bounding box center [481, 228] width 75 height 29
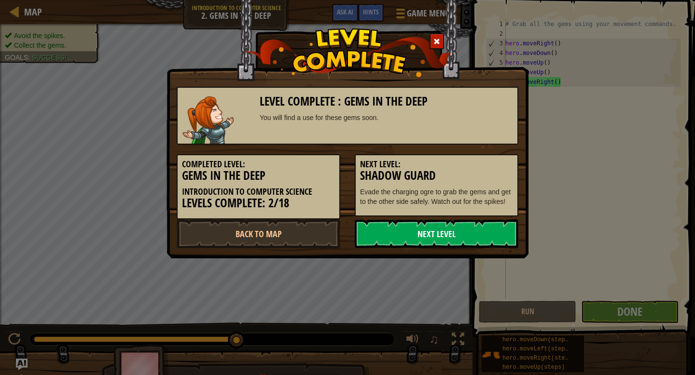
click at [484, 231] on link "Next Level" at bounding box center [437, 233] width 164 height 29
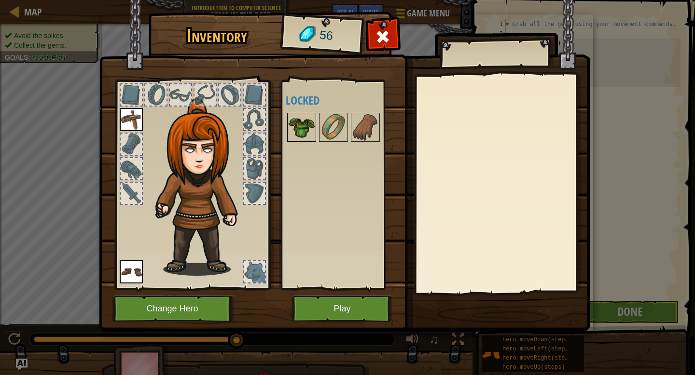
click at [308, 115] on img at bounding box center [301, 127] width 27 height 27
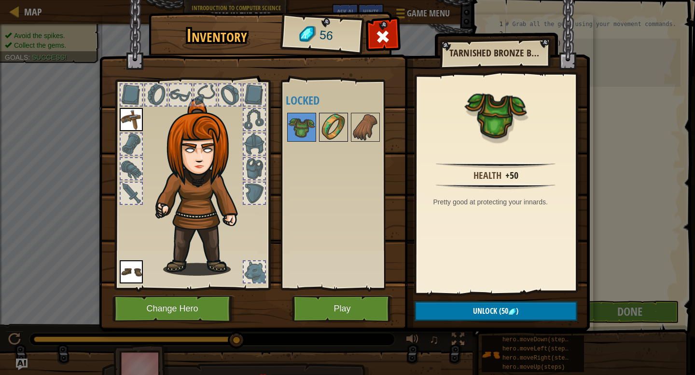
click at [320, 118] on img at bounding box center [333, 127] width 27 height 27
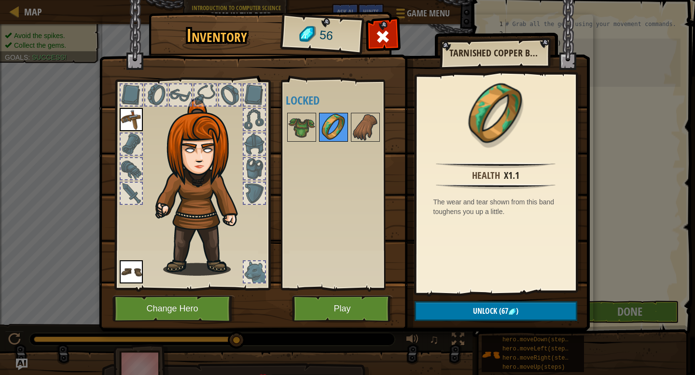
click at [333, 118] on img at bounding box center [333, 127] width 27 height 27
click at [340, 119] on img at bounding box center [333, 127] width 27 height 27
click at [357, 128] on img at bounding box center [365, 127] width 27 height 27
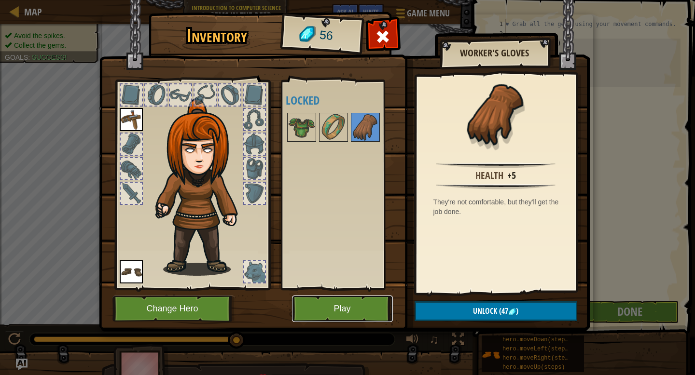
click at [358, 298] on button "Play" at bounding box center [342, 309] width 101 height 27
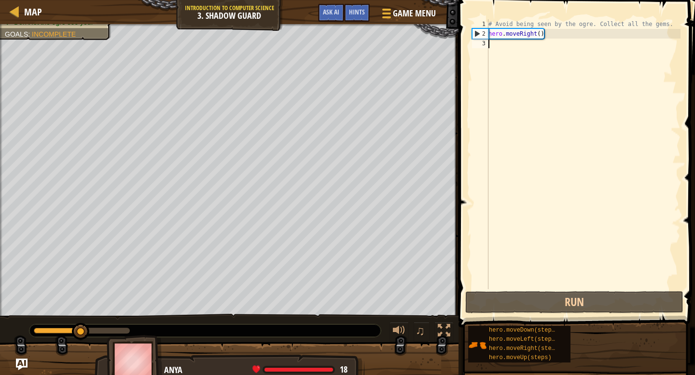
type textarea "h"
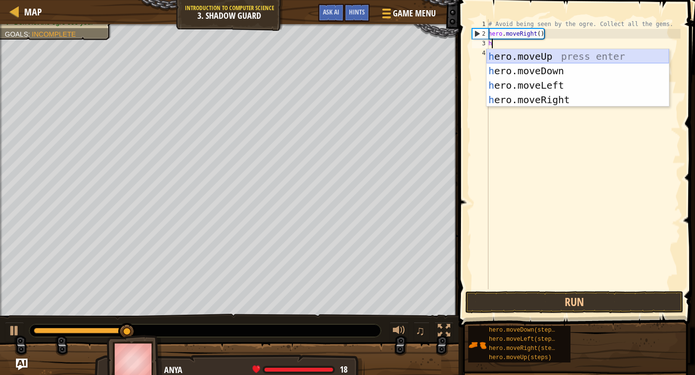
click at [544, 59] on div "h ero.moveUp press enter h ero.moveDown press enter h ero.moveLeft press enter …" at bounding box center [577, 92] width 182 height 87
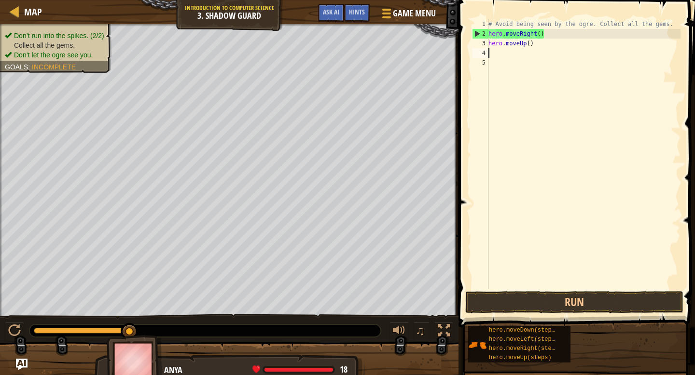
click at [544, 60] on div "# Avoid being seen by the ogre. Collect all the gems. hero . moveRight ( ) hero…" at bounding box center [583, 163] width 194 height 289
click at [545, 55] on div "# Avoid being seen by the ogre. Collect all the gems. hero . moveRight ( ) hero…" at bounding box center [583, 163] width 194 height 289
type textarea "h"
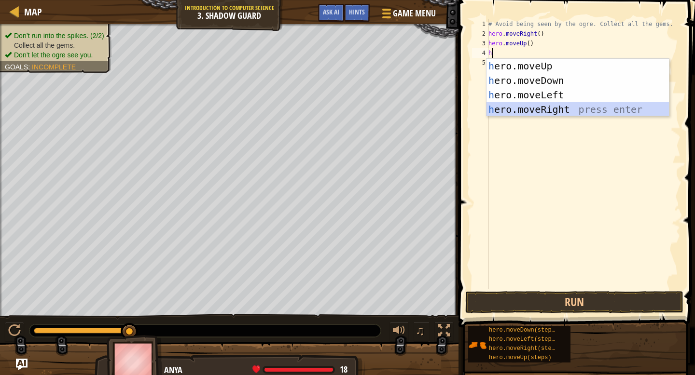
click at [552, 108] on div "h ero.moveUp press enter h ero.moveDown press enter h ero.moveLeft press enter …" at bounding box center [577, 102] width 182 height 87
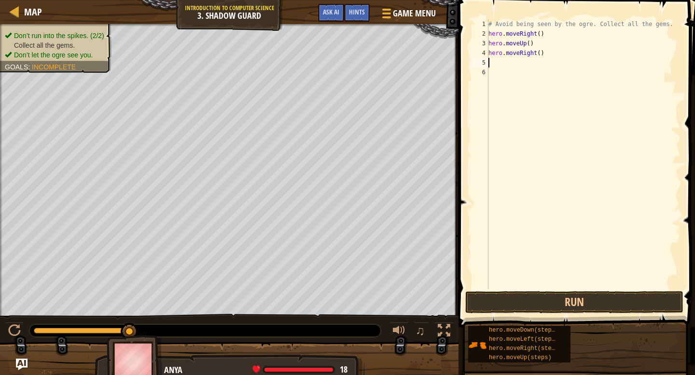
type textarea "h"
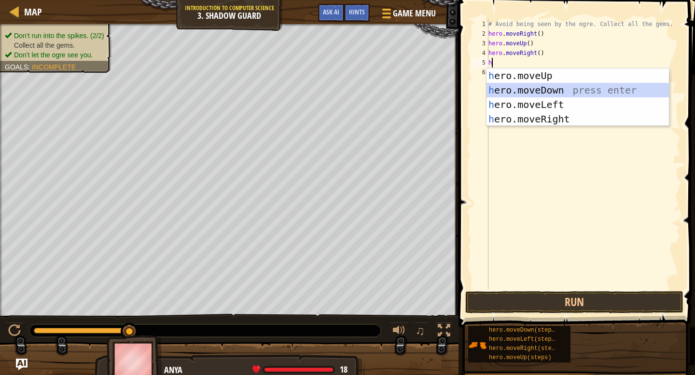
click at [544, 95] on div "h ero.moveUp press enter h ero.moveDown press enter h ero.moveLeft press enter …" at bounding box center [577, 111] width 182 height 87
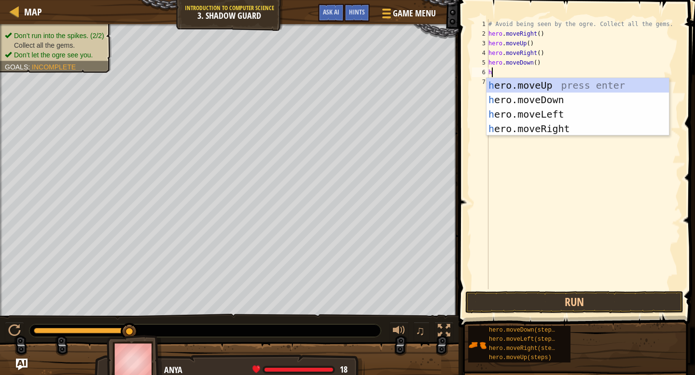
type textarea "h"
click at [555, 125] on div "h ero.moveUp press enter h ero.moveDown press enter h ero.moveLeft press enter …" at bounding box center [577, 121] width 182 height 87
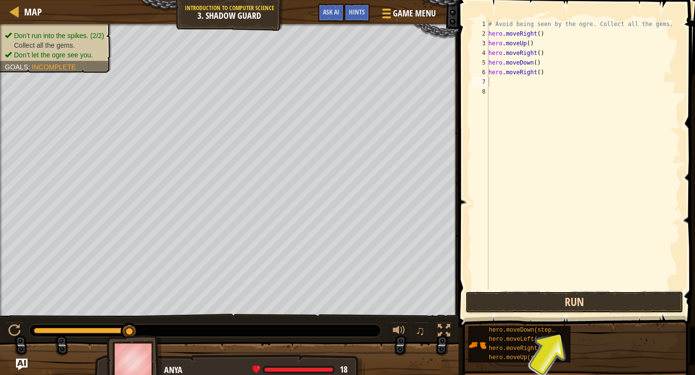
click at [526, 309] on button "Run" at bounding box center [574, 302] width 218 height 22
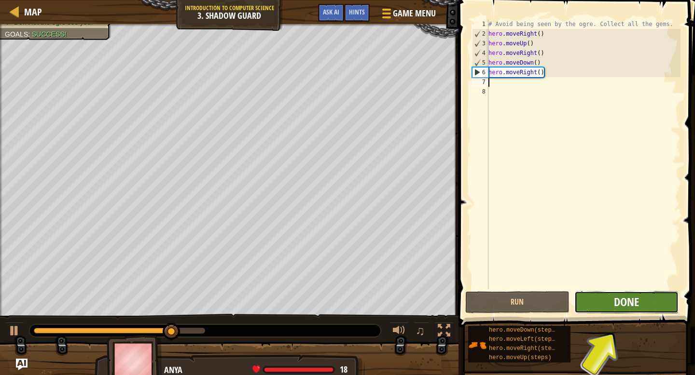
click at [615, 306] on span "Done" at bounding box center [626, 301] width 25 height 15
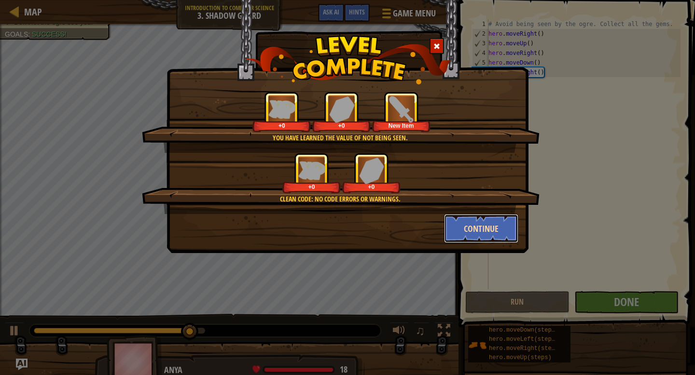
click at [505, 232] on button "Continue" at bounding box center [481, 228] width 75 height 29
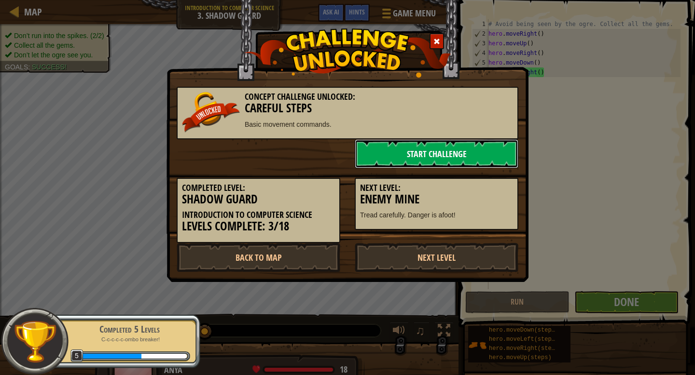
click at [461, 157] on link "Start Challenge" at bounding box center [437, 153] width 164 height 29
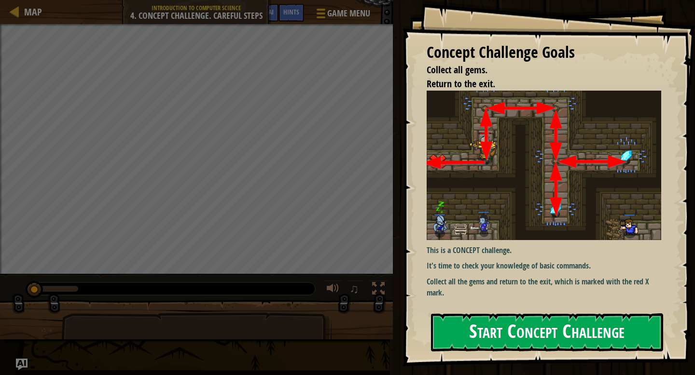
click at [511, 336] on button "Start Concept Challenge" at bounding box center [547, 333] width 232 height 38
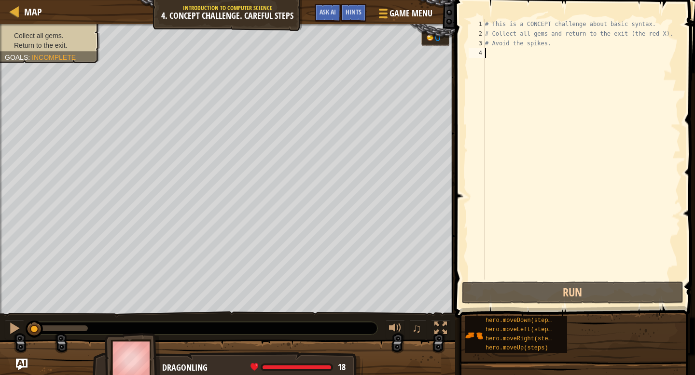
scroll to position [4, 0]
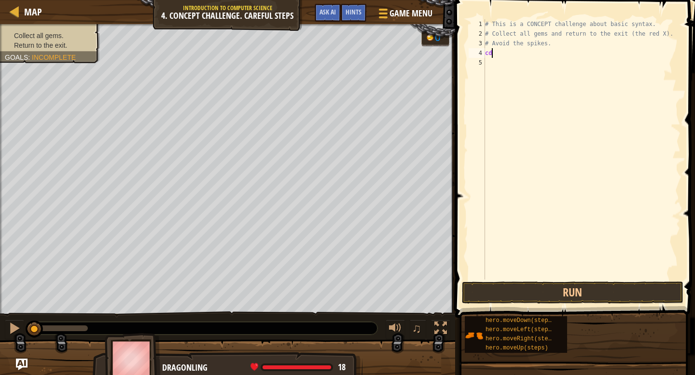
type textarea "c"
type textarea "d"
type textarea "h"
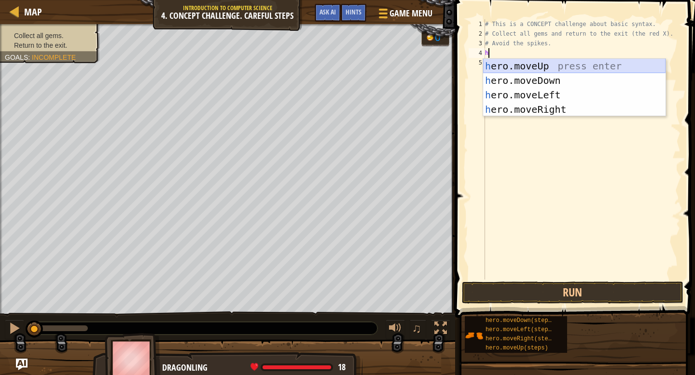
click at [571, 70] on div "h ero.moveUp press enter h ero.moveDown press enter h ero.moveLeft press enter …" at bounding box center [574, 102] width 182 height 87
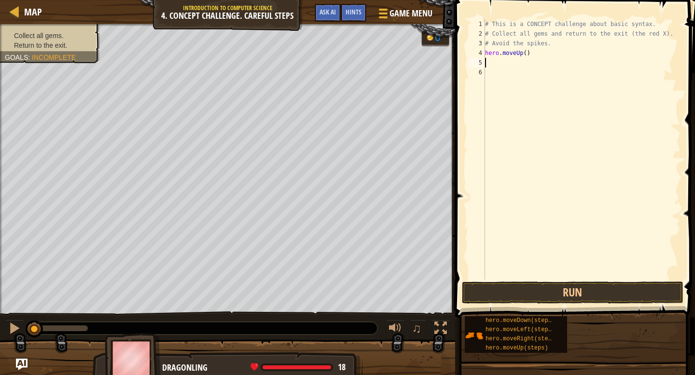
type textarea "h"
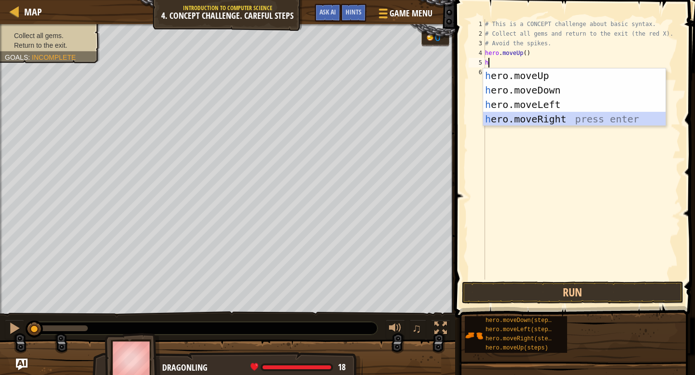
click at [576, 115] on div "h ero.moveUp press enter h ero.moveDown press enter h ero.moveLeft press enter …" at bounding box center [574, 111] width 182 height 87
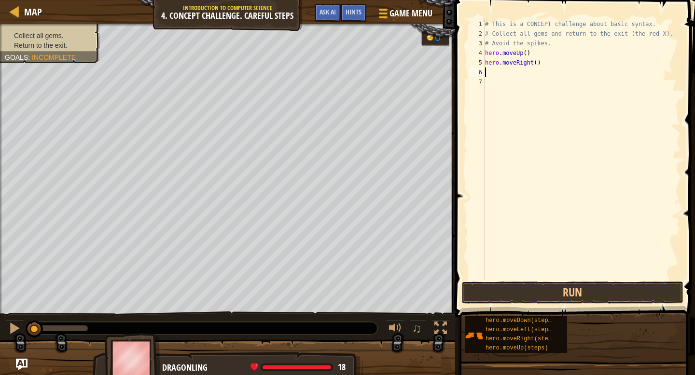
type textarea "h"
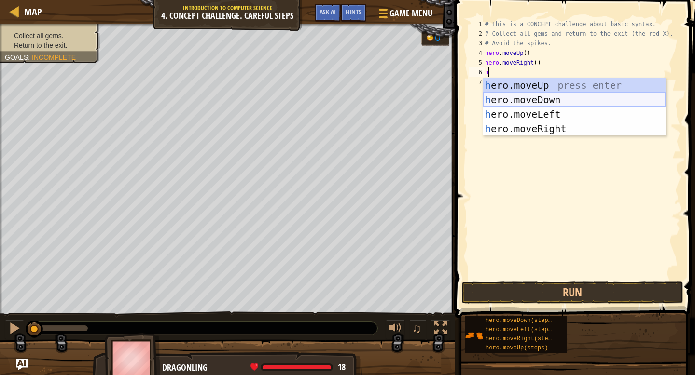
click at [565, 103] on div "h ero.moveUp press enter h ero.moveDown press enter h ero.moveLeft press enter …" at bounding box center [574, 121] width 182 height 87
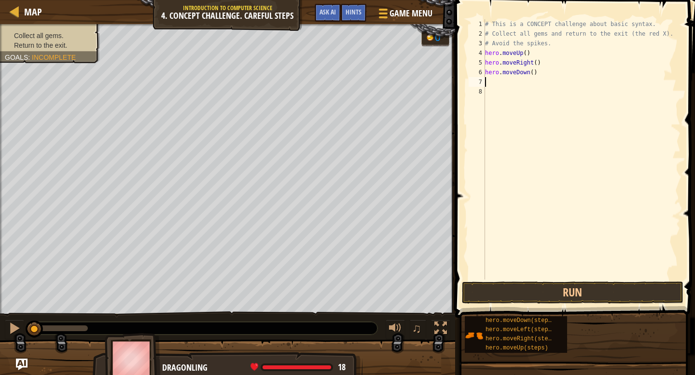
type textarea "h"
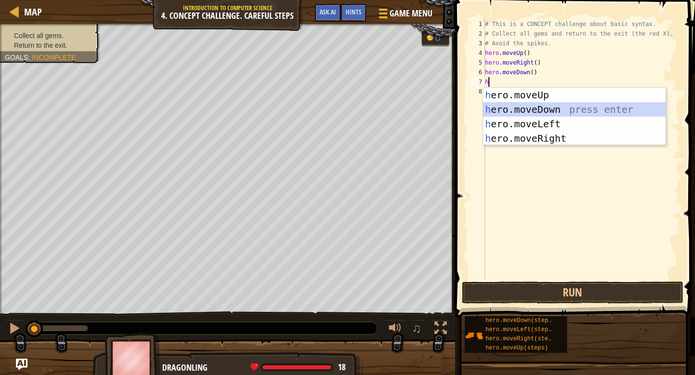
click at [564, 111] on div "h ero.moveUp press enter h ero.moveDown press enter h ero.moveLeft press enter …" at bounding box center [574, 131] width 182 height 87
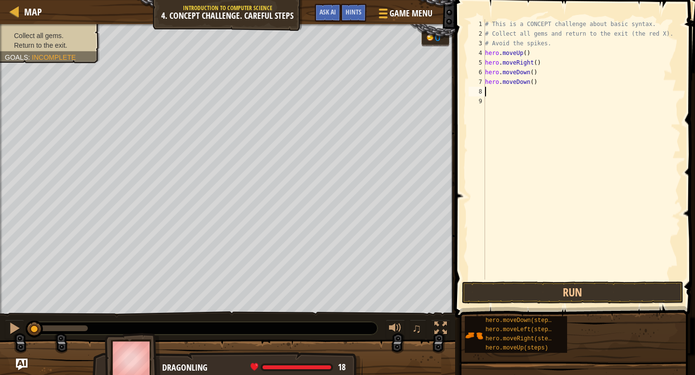
type textarea "h"
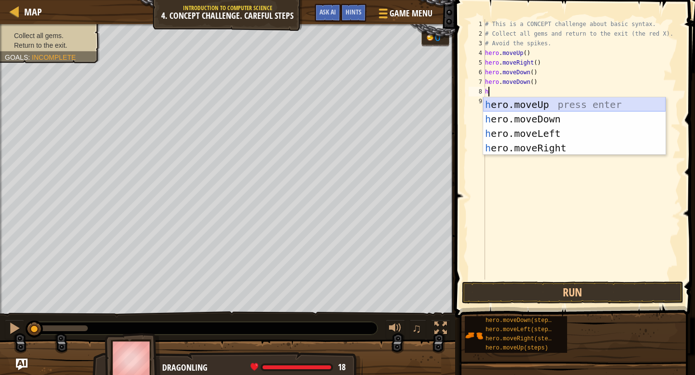
click at [565, 107] on div "h ero.moveUp press enter h ero.moveDown press enter h ero.moveLeft press enter …" at bounding box center [574, 140] width 182 height 87
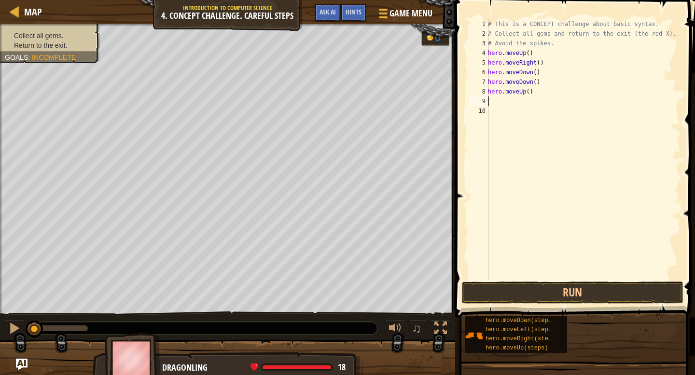
type textarea "h"
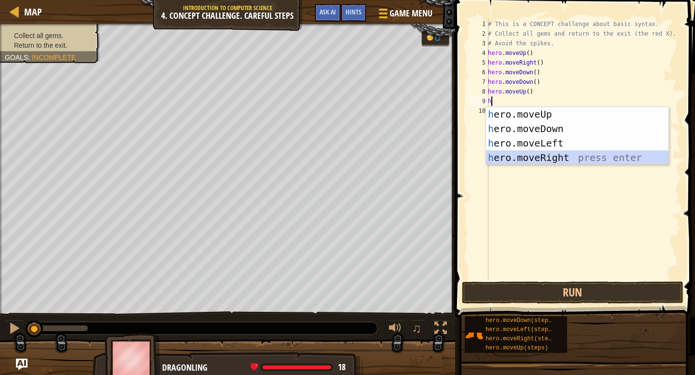
click at [568, 161] on div "h ero.moveUp press enter h ero.moveDown press enter h ero.moveLeft press enter …" at bounding box center [577, 150] width 182 height 87
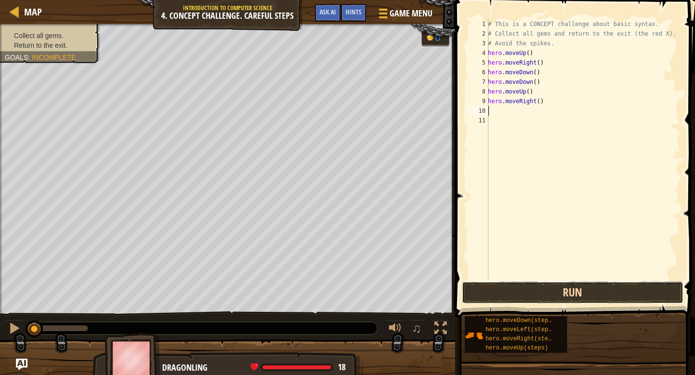
click at [573, 291] on button "Run" at bounding box center [572, 293] width 221 height 22
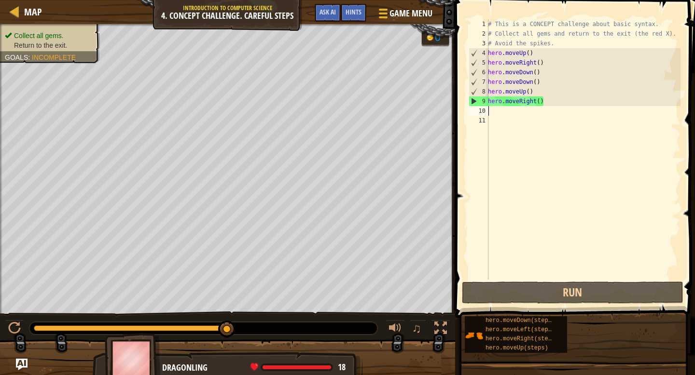
type textarea "h"
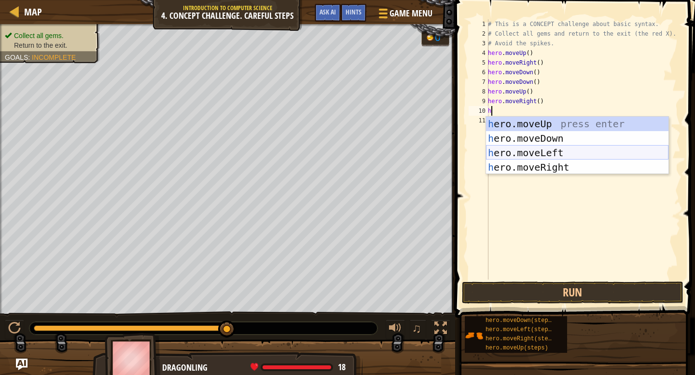
click at [529, 154] on div "h ero.moveUp press enter h ero.moveDown press enter h ero.moveLeft press enter …" at bounding box center [577, 160] width 182 height 87
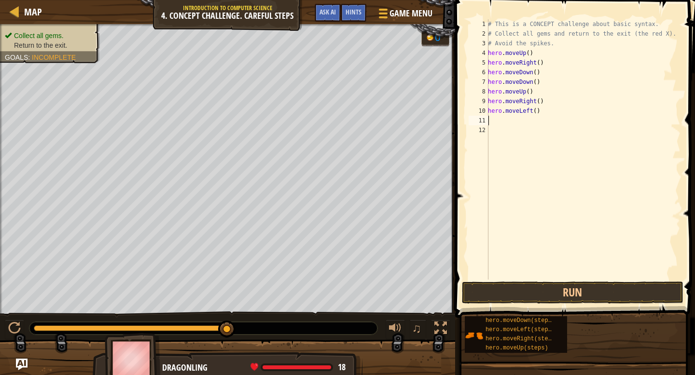
type textarea "h"
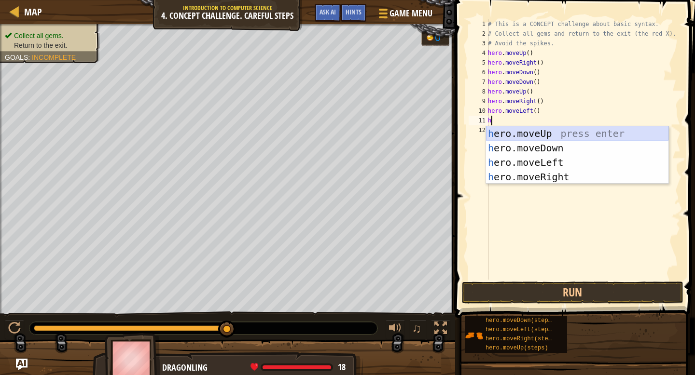
click at [526, 133] on div "h ero.moveUp press enter h ero.moveDown press enter h ero.moveLeft press enter …" at bounding box center [577, 169] width 182 height 87
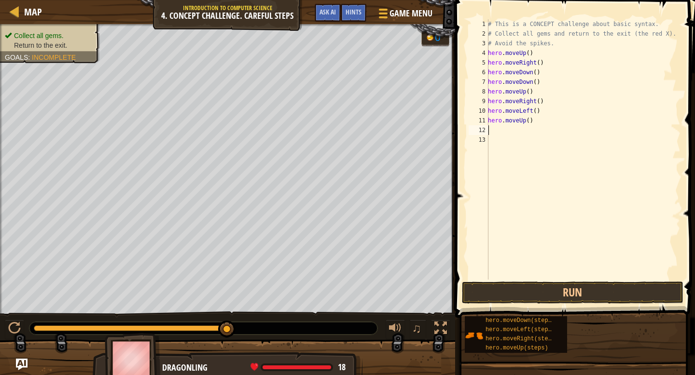
type textarea "h"
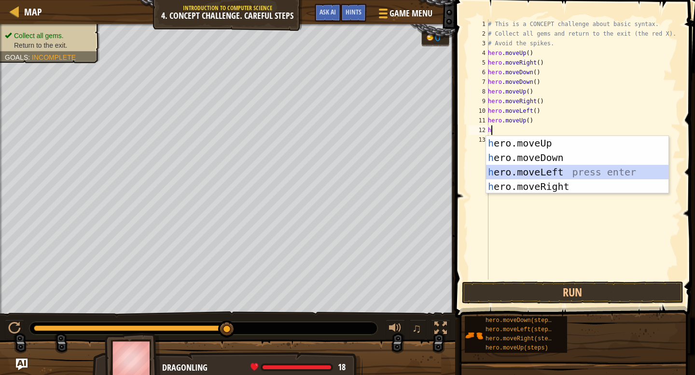
click at [525, 172] on div "h ero.moveUp press enter h ero.moveDown press enter h ero.moveLeft press enter …" at bounding box center [577, 179] width 182 height 87
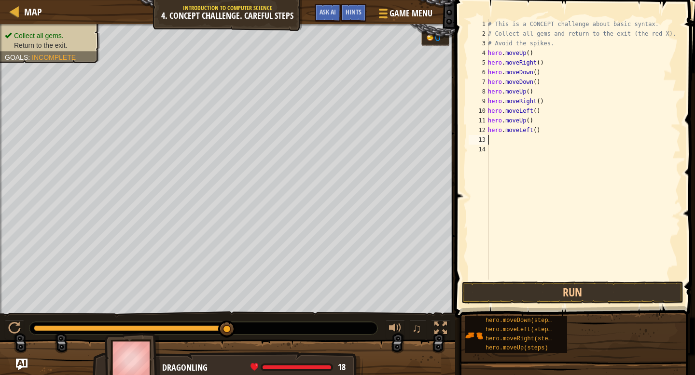
type textarea "h"
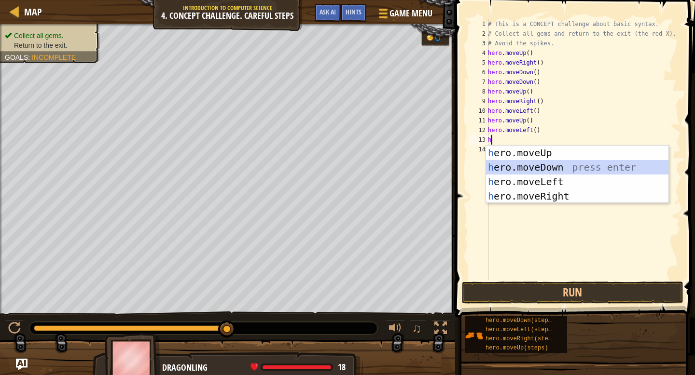
click at [527, 165] on div "h ero.moveUp press enter h ero.moveDown press enter h ero.moveLeft press enter …" at bounding box center [577, 189] width 182 height 87
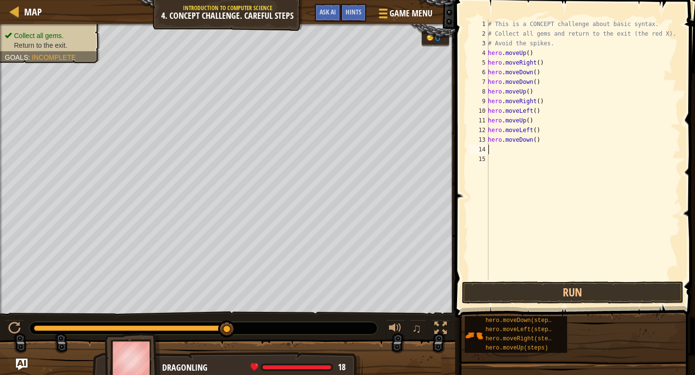
type textarea "h"
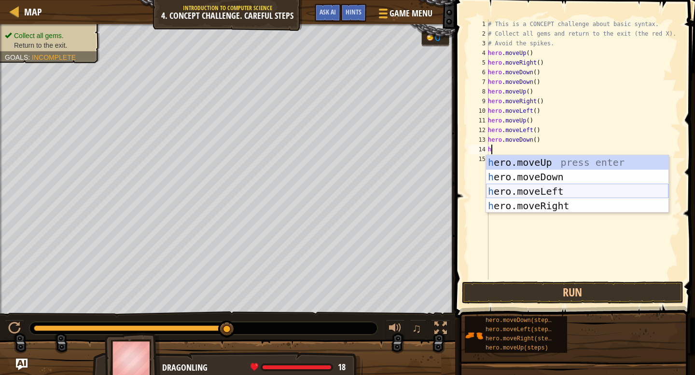
click at [521, 191] on div "h ero.moveUp press enter h ero.moveDown press enter h ero.moveLeft press enter …" at bounding box center [577, 198] width 182 height 87
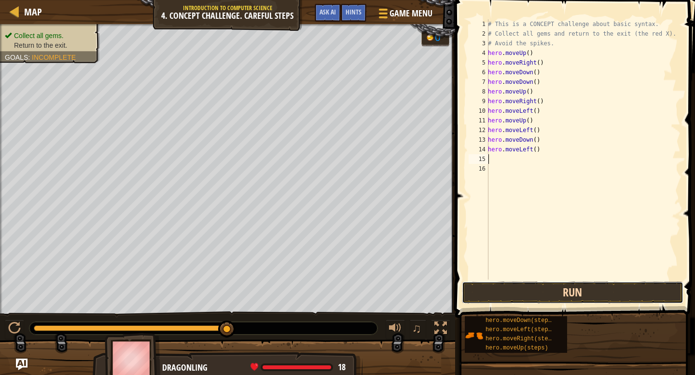
click at [548, 300] on button "Run" at bounding box center [572, 293] width 221 height 22
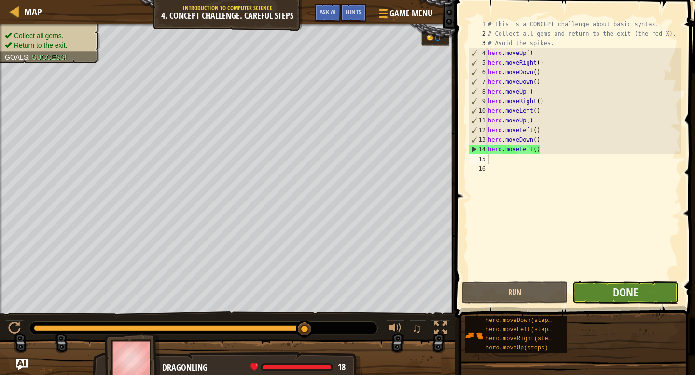
click at [602, 295] on button "Done" at bounding box center [625, 293] width 106 height 22
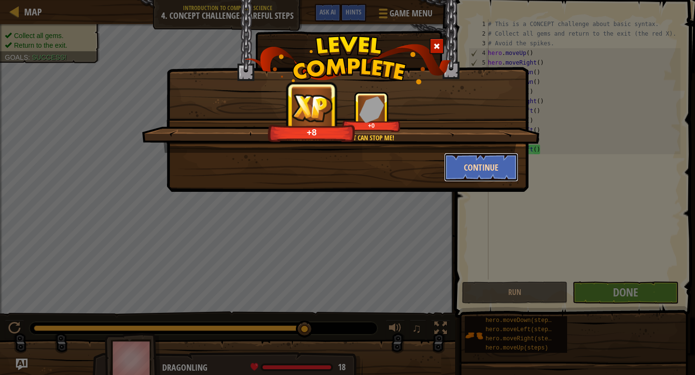
click at [470, 176] on button "Continue" at bounding box center [481, 167] width 75 height 29
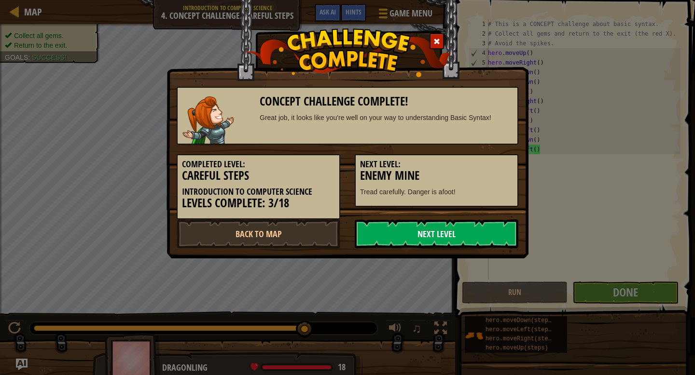
click at [476, 232] on link "Next Level" at bounding box center [437, 233] width 164 height 29
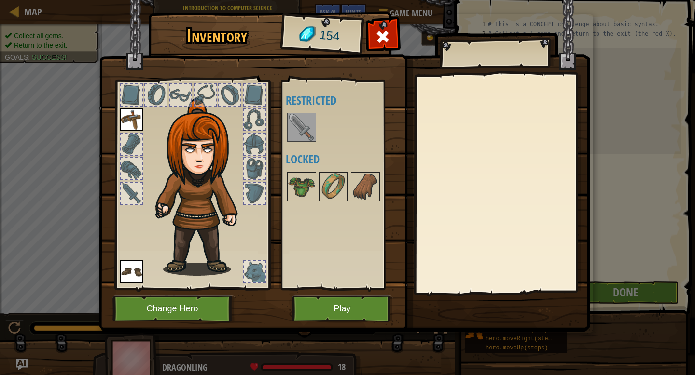
click at [303, 134] on img at bounding box center [301, 127] width 27 height 27
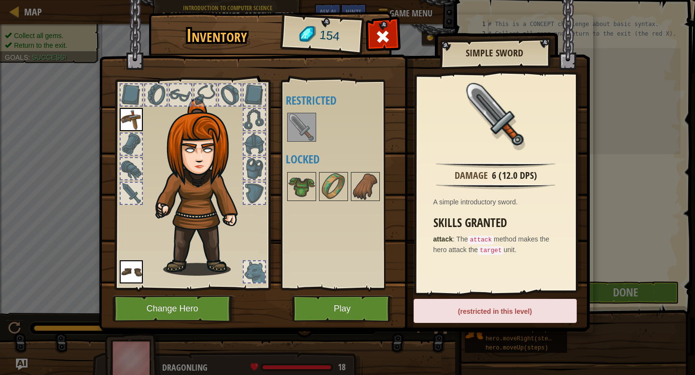
click at [134, 124] on img at bounding box center [131, 119] width 23 height 23
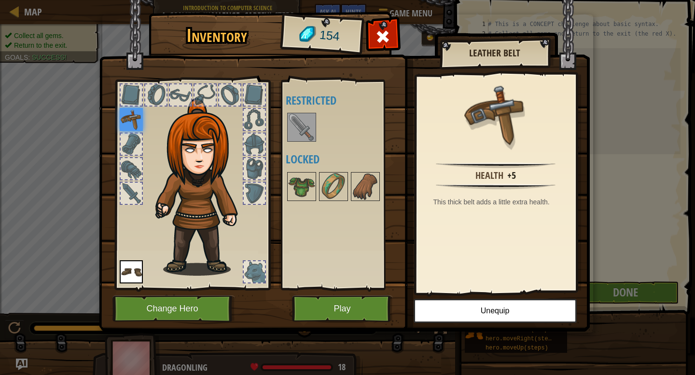
click at [330, 241] on div "Available Equip Equip (double-click to equip) Restricted Locked" at bounding box center [343, 184] width 114 height 201
click at [353, 316] on button "Play" at bounding box center [342, 309] width 101 height 27
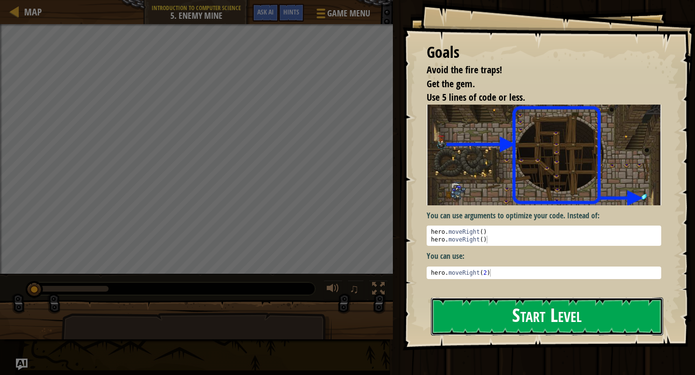
click at [467, 314] on button "Start Level" at bounding box center [547, 317] width 232 height 38
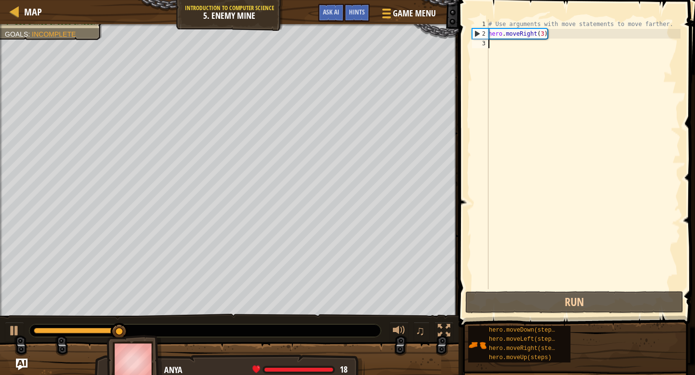
type textarea "e"
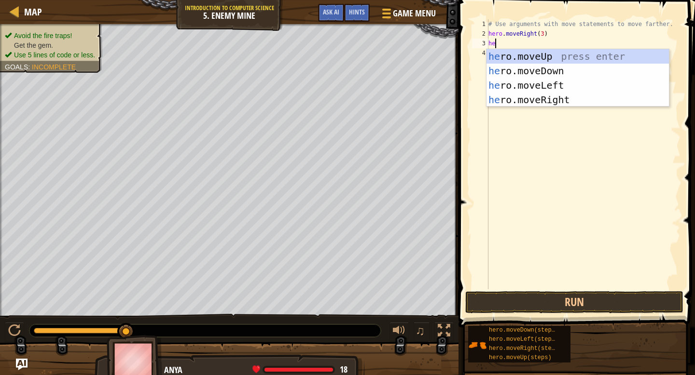
type textarea "hero"
click at [599, 58] on div "hero .moveUp press enter hero .moveDown press enter hero .moveLeft press enter …" at bounding box center [577, 92] width 182 height 87
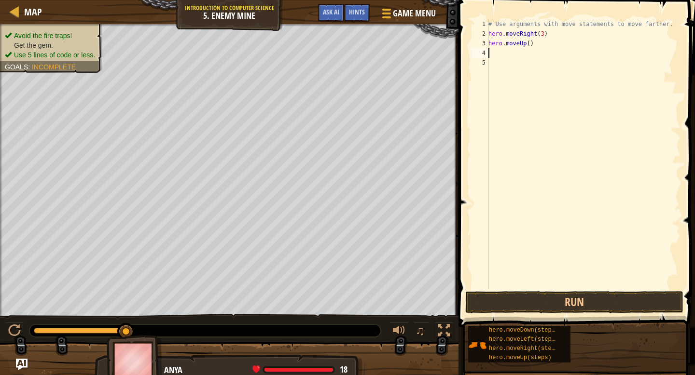
scroll to position [4, 0]
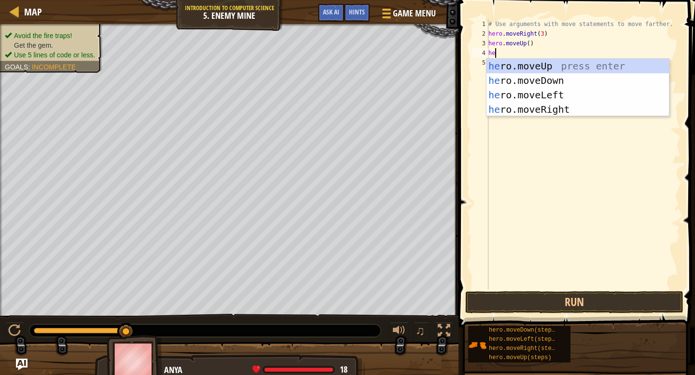
type textarea "her"
click at [564, 113] on div "her o.moveUp press enter her o.moveDown press enter her o.moveLeft press enter …" at bounding box center [577, 102] width 182 height 87
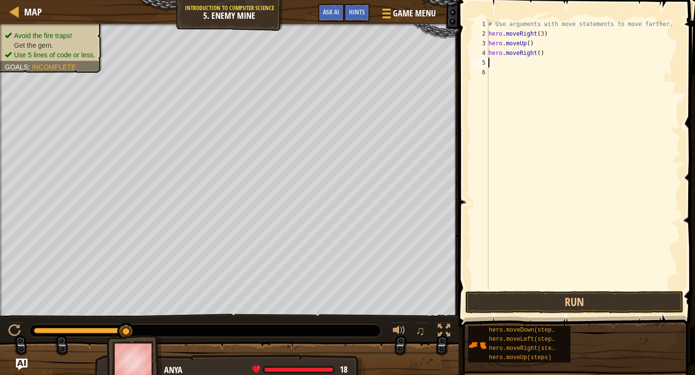
scroll to position [4, 0]
click at [541, 55] on div "# Use arguments with move statements to move farther. hero . moveRight ( 3 ) he…" at bounding box center [583, 163] width 194 height 289
type textarea "hero.moveRight(3)"
click at [538, 59] on div "# Use arguments with move statements to move farther. hero . moveRight ( 3 ) he…" at bounding box center [583, 163] width 194 height 289
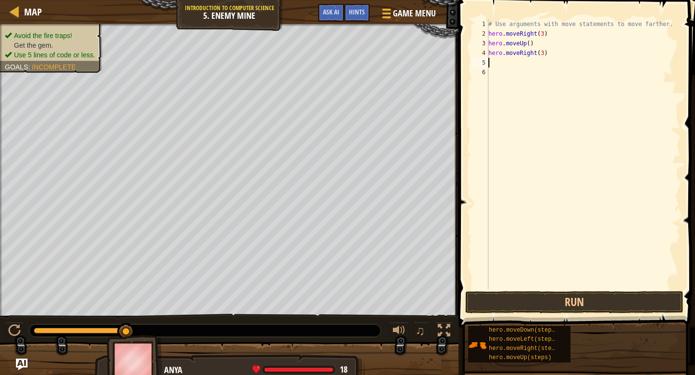
scroll to position [4, 0]
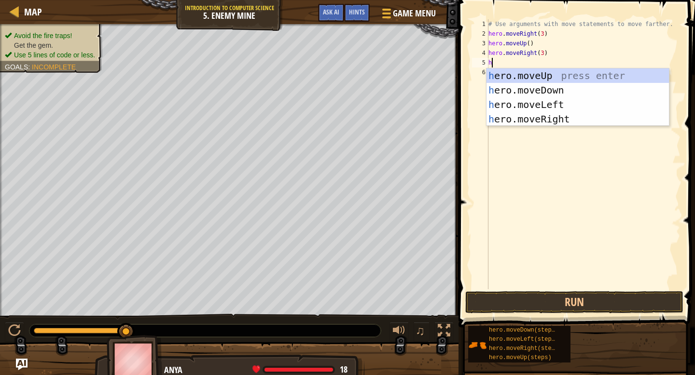
type textarea "he"
click at [551, 93] on div "he ro.moveUp press enter he ro.moveDown press enter he ro.moveLeft press enter …" at bounding box center [577, 111] width 182 height 87
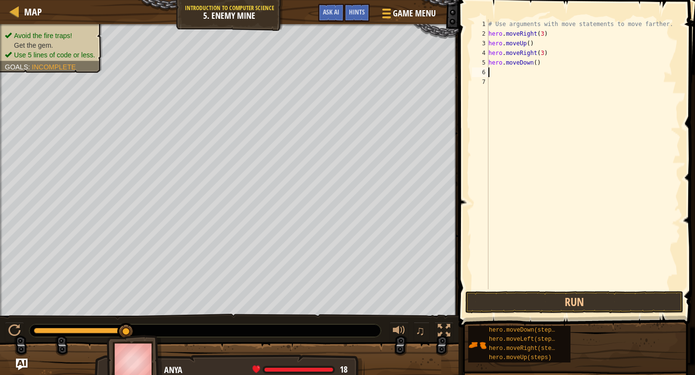
click at [536, 65] on div "# Use arguments with move statements to move farther. hero . moveRight ( 3 ) he…" at bounding box center [583, 163] width 194 height 289
click at [545, 55] on div "# Use arguments with move statements to move farther. hero . moveRight ( 3 ) he…" at bounding box center [583, 163] width 194 height 289
type textarea "hero.moveRight(2)"
click at [525, 71] on div "# Use arguments with move statements to move farther. hero . moveRight ( 3 ) he…" at bounding box center [583, 163] width 194 height 289
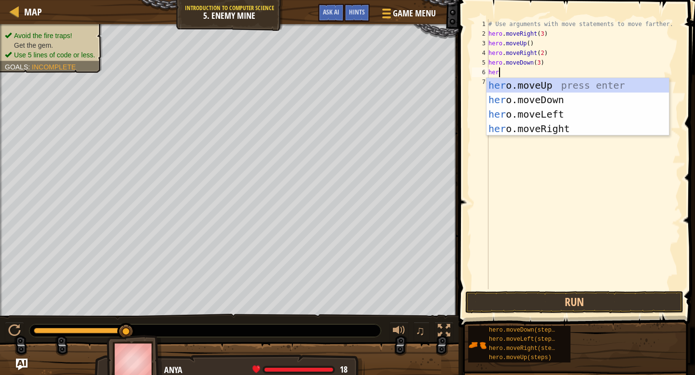
scroll to position [4, 0]
type textarea "hero"
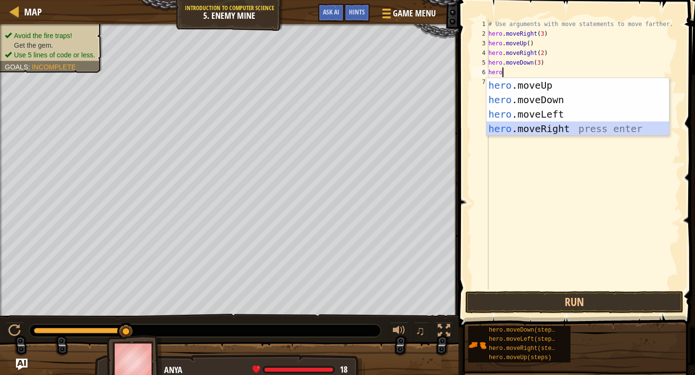
click at [546, 127] on div "hero .moveUp press enter hero .moveDown press enter hero .moveLeft press enter …" at bounding box center [577, 121] width 182 height 87
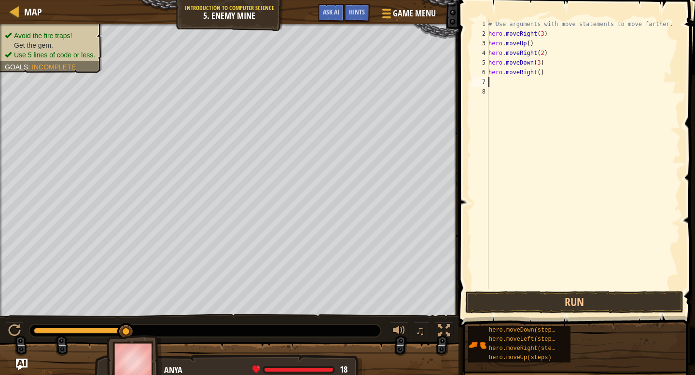
click at [540, 74] on div "# Use arguments with move statements to move farther. hero . moveRight ( 3 ) he…" at bounding box center [583, 163] width 194 height 289
click at [533, 306] on button "Run" at bounding box center [574, 302] width 218 height 22
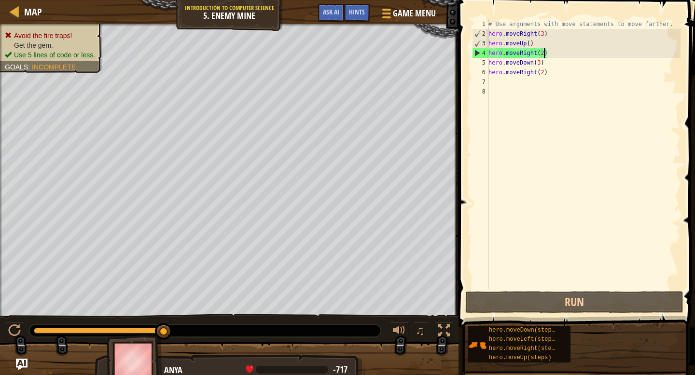
click at [544, 51] on div "# Use arguments with move statements to move farther. hero . moveRight ( 3 ) he…" at bounding box center [583, 163] width 194 height 289
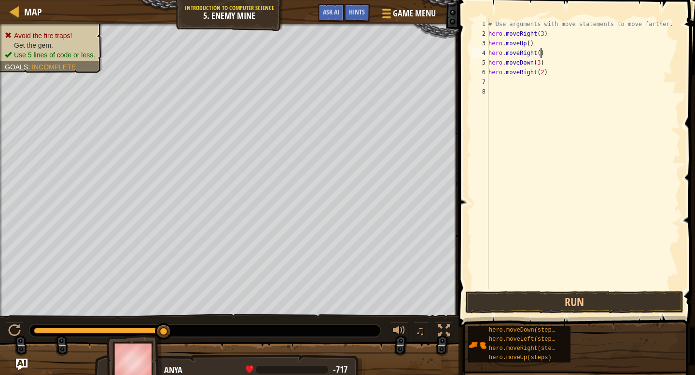
click at [540, 65] on div "# Use arguments with move statements to move farther. hero . moveRight ( 3 ) he…" at bounding box center [583, 163] width 194 height 289
type textarea "hero.moveDown(4)"
click at [525, 306] on button "Run" at bounding box center [574, 302] width 218 height 22
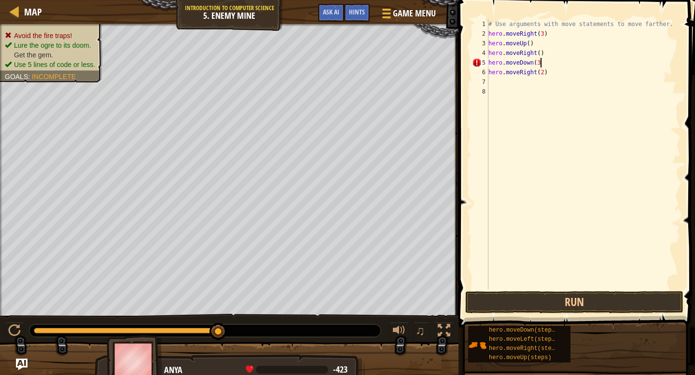
scroll to position [4, 4]
type textarea "hero.moveDown(3)"
click at [515, 308] on button "Run" at bounding box center [574, 302] width 218 height 22
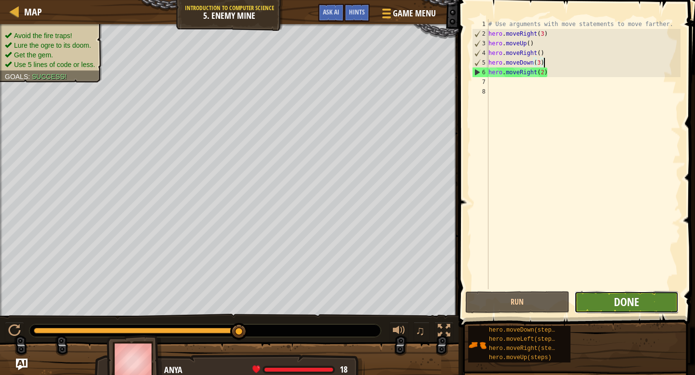
click at [629, 302] on span "Done" at bounding box center [626, 301] width 25 height 15
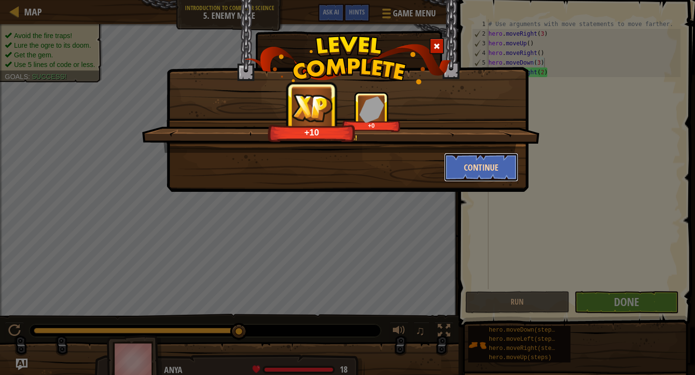
click at [498, 162] on button "Continue" at bounding box center [481, 167] width 75 height 29
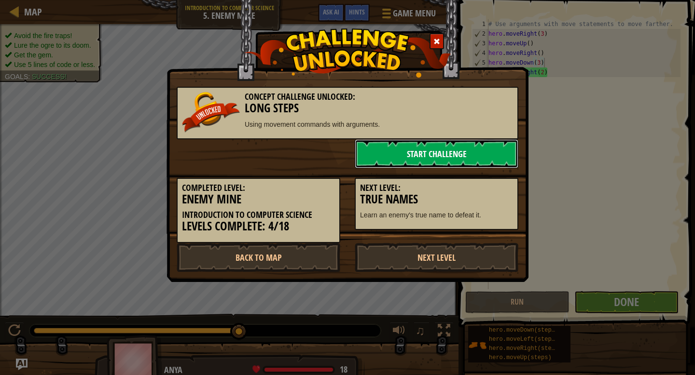
click at [439, 158] on link "Start Challenge" at bounding box center [437, 153] width 164 height 29
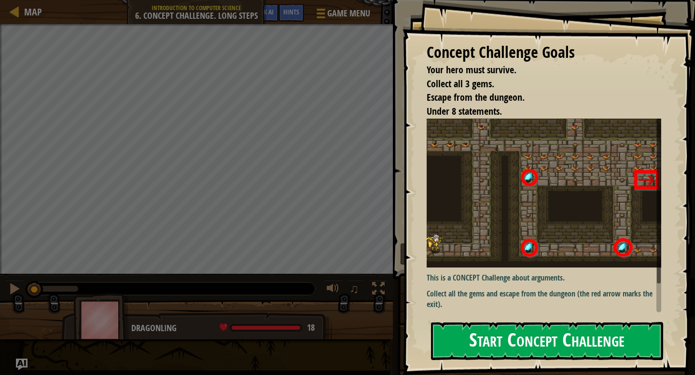
click at [514, 341] on button "Start Concept Challenge" at bounding box center [547, 341] width 232 height 38
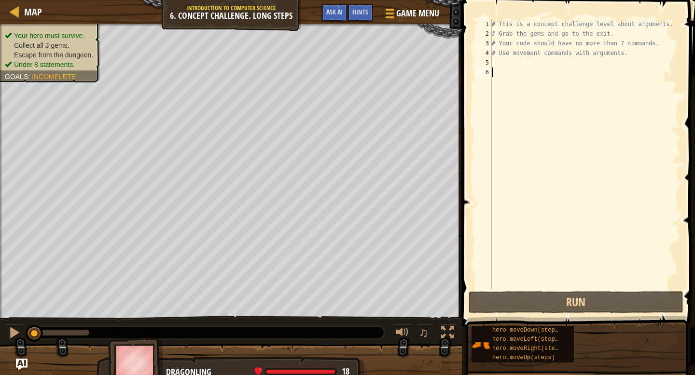
scroll to position [4, 0]
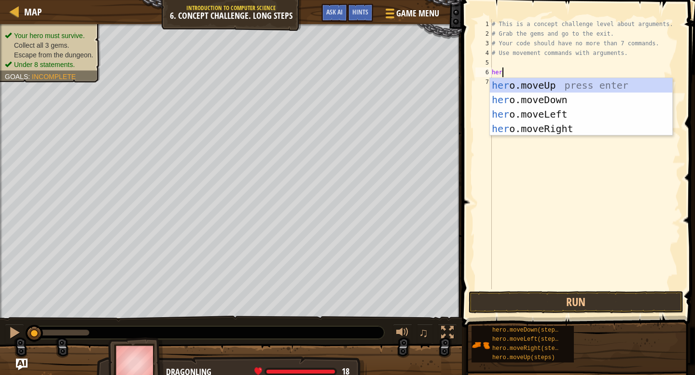
type textarea "hero"
click at [601, 129] on div "hero .moveUp press enter hero .moveDown press enter hero .moveLeft press enter …" at bounding box center [581, 121] width 182 height 87
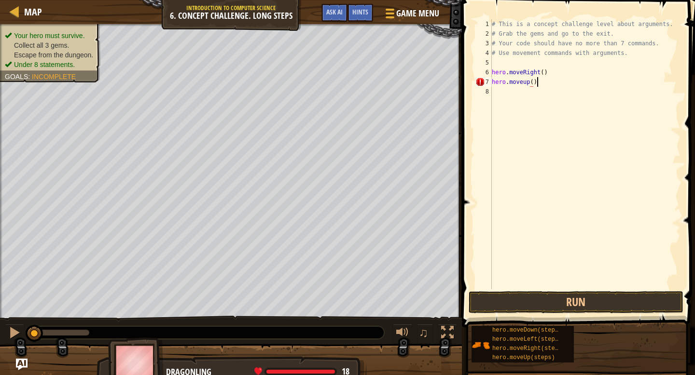
scroll to position [4, 3]
type textarea "hero.moveup(3)"
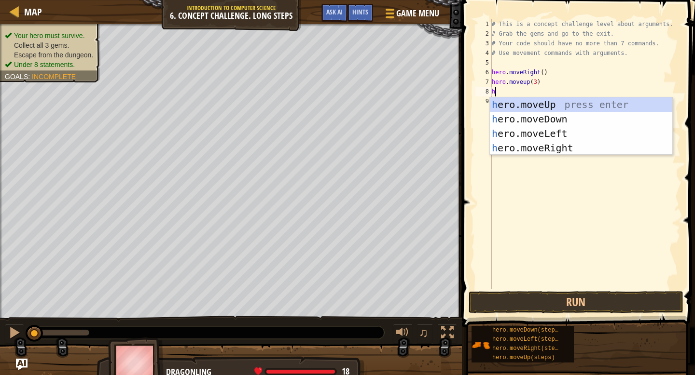
scroll to position [4, 0]
type textarea "hero"
click at [615, 150] on div "hero .moveUp press enter hero .moveDown press enter hero .moveLeft press enter …" at bounding box center [581, 140] width 182 height 87
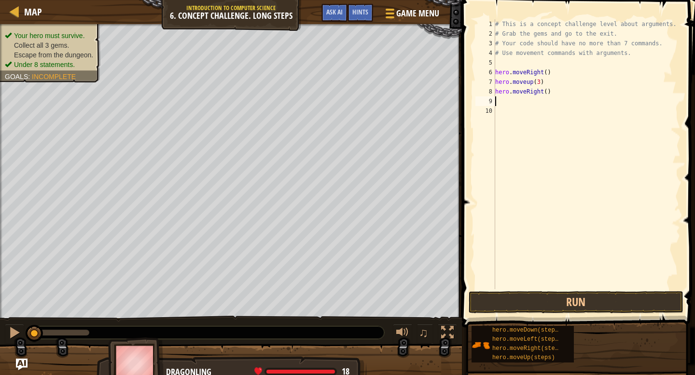
scroll to position [4, 0]
click at [547, 92] on div "# This is a concept challenge level about arguments. # Grab the gems and go to …" at bounding box center [587, 163] width 188 height 289
type textarea "hero.moveRight(2)"
click at [559, 104] on div "# This is a concept challenge level about arguments. # Grab the gems and go to …" at bounding box center [587, 163] width 188 height 289
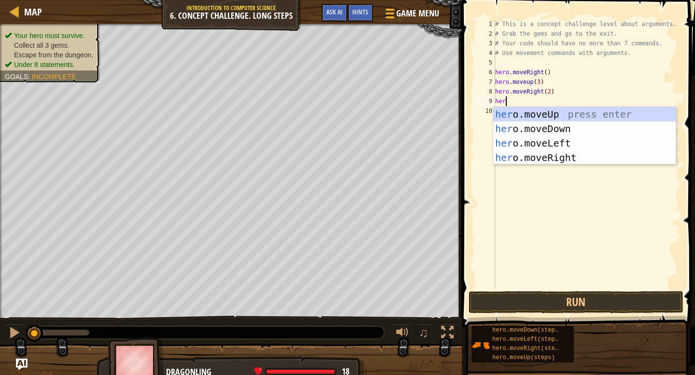
scroll to position [4, 0]
type textarea "hero"
click at [588, 130] on div "hero .moveUp press enter hero .moveDown press enter hero .moveLeft press enter …" at bounding box center [584, 150] width 182 height 87
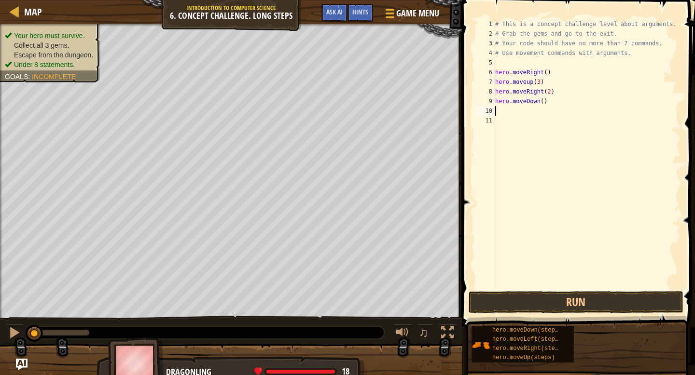
scroll to position [4, 0]
click at [544, 101] on div "# This is a concept challenge level about arguments. # Grab the gems and go to …" at bounding box center [587, 163] width 188 height 289
type textarea "hero.moveDown(3)"
click at [531, 117] on div "# This is a concept challenge level about arguments. # Grab the gems and go to …" at bounding box center [587, 163] width 188 height 289
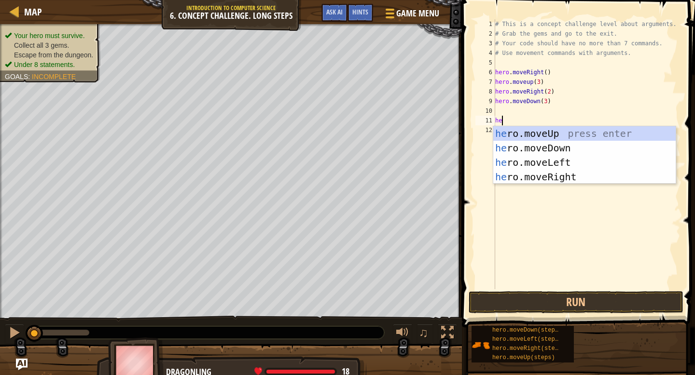
scroll to position [4, 0]
type textarea "h"
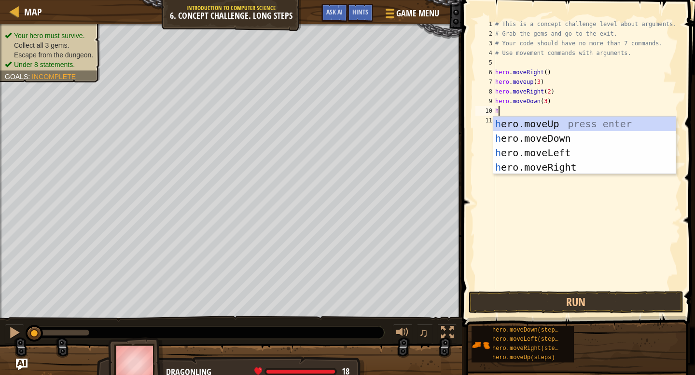
type textarea "hero"
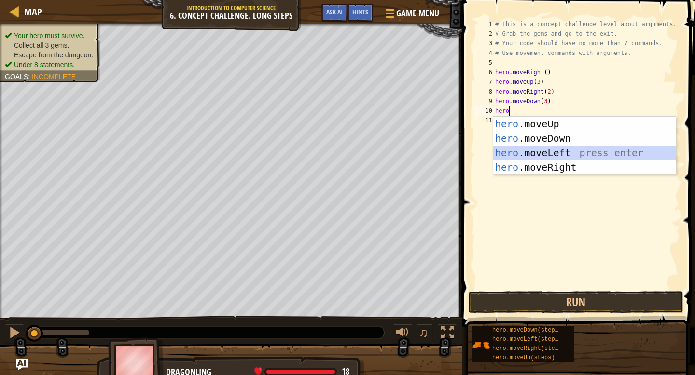
click at [564, 154] on div "hero .moveUp press enter hero .moveDown press enter hero .moveLeft press enter …" at bounding box center [584, 160] width 182 height 87
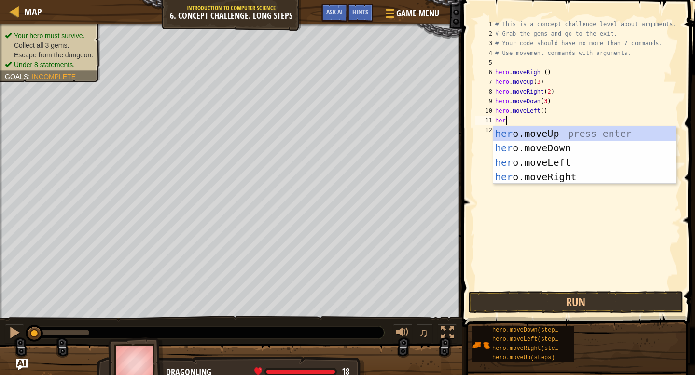
type textarea "hero"
click at [523, 132] on div "hero .moveUp press enter hero .moveDown press enter hero .moveLeft press enter …" at bounding box center [584, 169] width 182 height 87
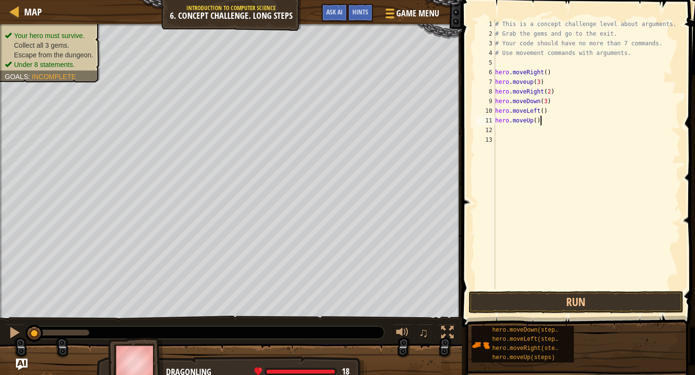
click at [538, 120] on div "# This is a concept challenge level about arguments. # Grab the gems and go to …" at bounding box center [587, 163] width 188 height 289
type textarea "hero.moveUp(2)"
click at [525, 130] on div "# This is a concept challenge level about arguments. # Grab the gems and go to …" at bounding box center [587, 163] width 188 height 289
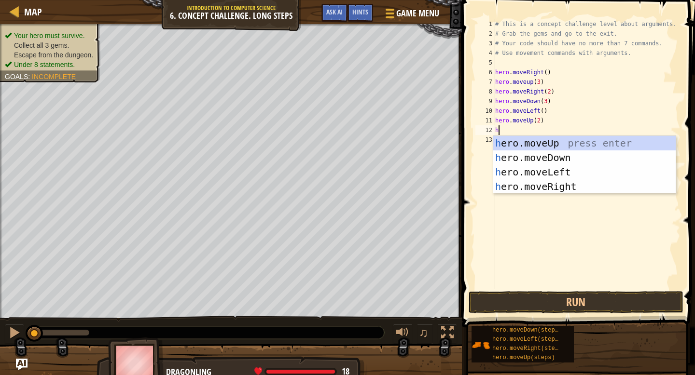
scroll to position [4, 0]
type textarea "hero"
click at [545, 188] on div "hero .moveUp press enter hero .moveDown press enter hero .moveLeft press enter …" at bounding box center [584, 179] width 182 height 87
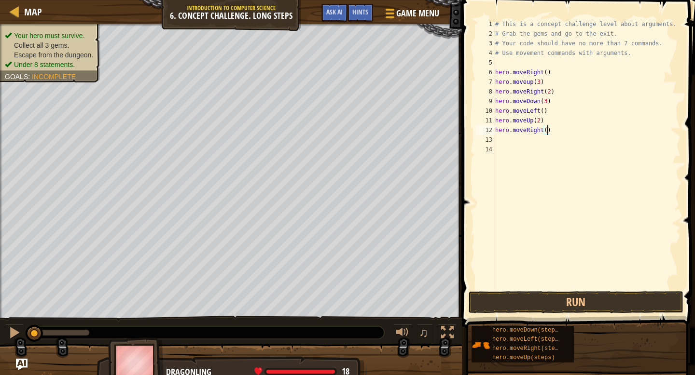
click at [547, 129] on div "# This is a concept challenge level about arguments. # Grab the gems and go to …" at bounding box center [587, 163] width 188 height 289
click at [539, 307] on button "Run" at bounding box center [575, 302] width 215 height 22
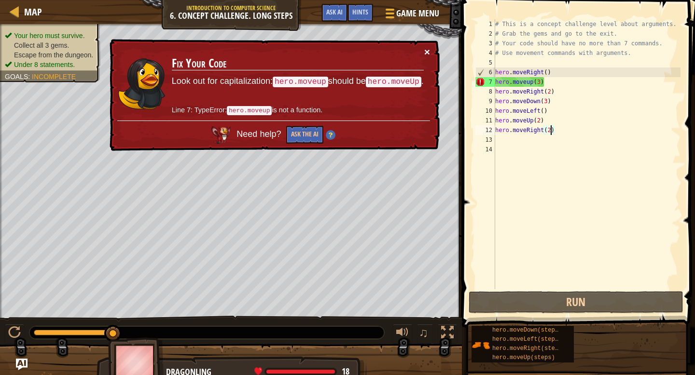
click at [424, 53] on button "×" at bounding box center [427, 52] width 6 height 10
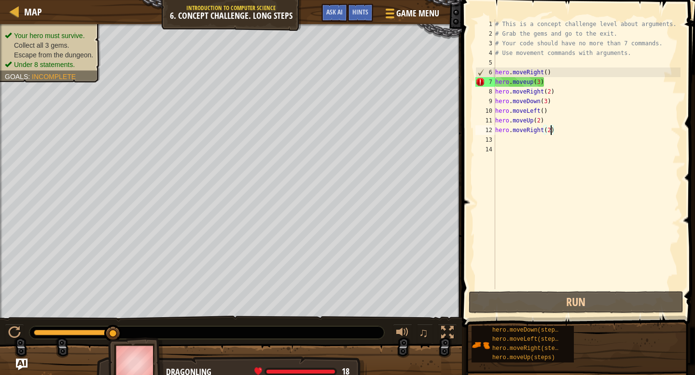
click at [532, 82] on div "# This is a concept challenge level about arguments. # Grab the gems and go to …" at bounding box center [587, 163] width 188 height 289
click at [529, 80] on div "# This is a concept challenge level about arguments. # Grab the gems and go to …" at bounding box center [587, 163] width 188 height 289
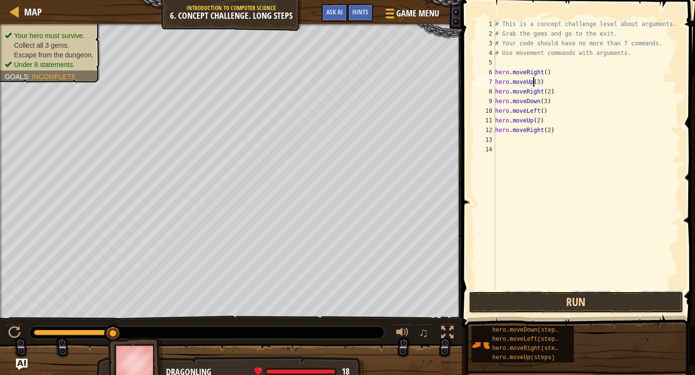
click at [516, 292] on button "Run" at bounding box center [575, 302] width 215 height 22
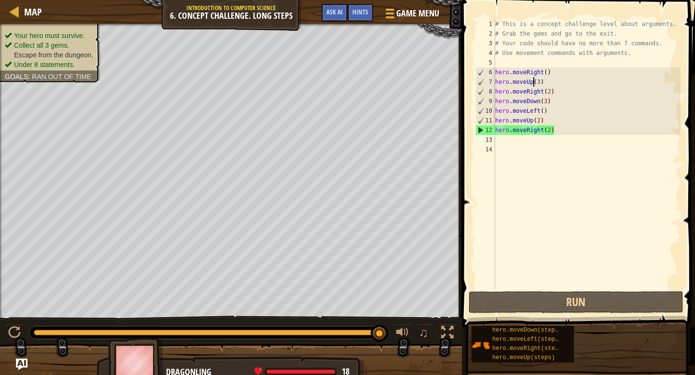
click at [550, 127] on div "# This is a concept challenge level about arguments. # Grab the gems and go to …" at bounding box center [587, 163] width 188 height 289
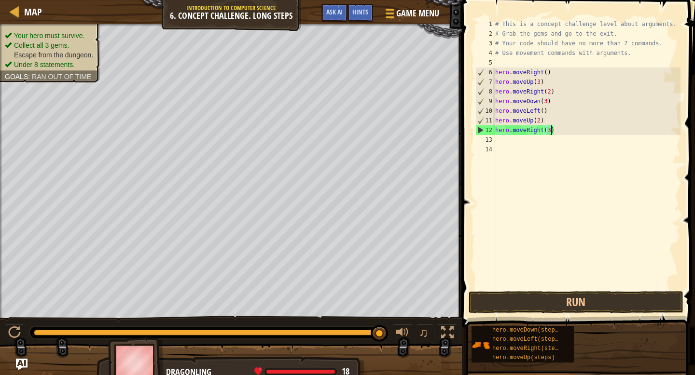
scroll to position [4, 4]
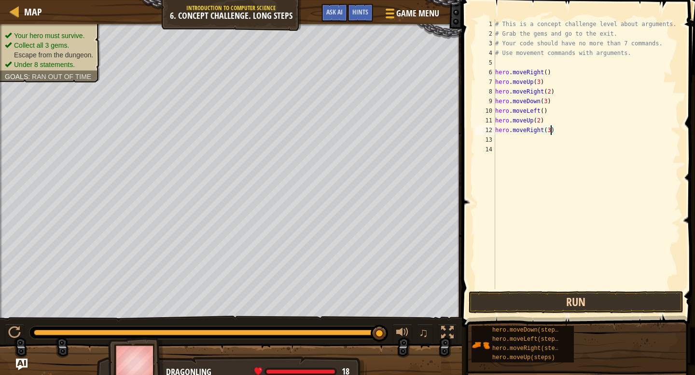
type textarea "hero.moveRight(3)"
click at [525, 306] on button "Run" at bounding box center [575, 302] width 215 height 22
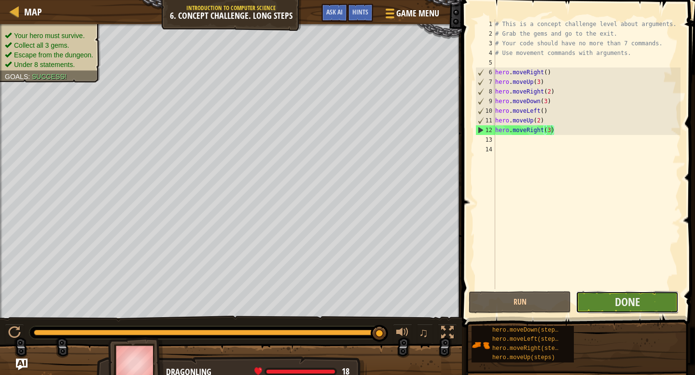
click at [593, 301] on button "Done" at bounding box center [626, 302] width 102 height 22
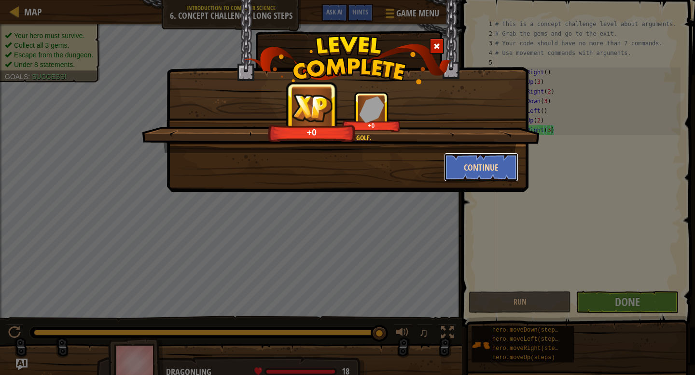
click at [479, 169] on button "Continue" at bounding box center [481, 167] width 75 height 29
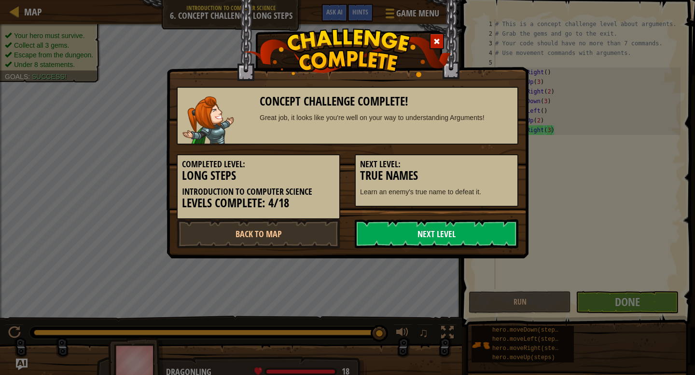
click at [439, 237] on link "Next Level" at bounding box center [437, 233] width 164 height 29
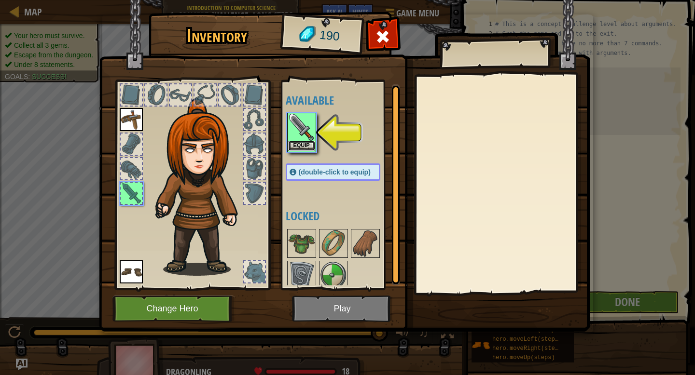
click at [309, 146] on button "Equip" at bounding box center [301, 146] width 27 height 10
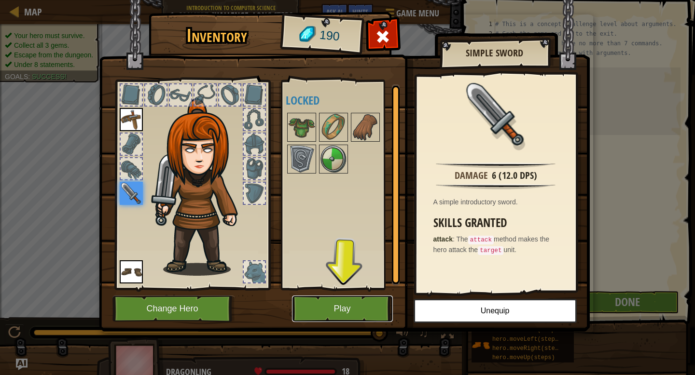
click at [307, 311] on button "Play" at bounding box center [342, 309] width 101 height 27
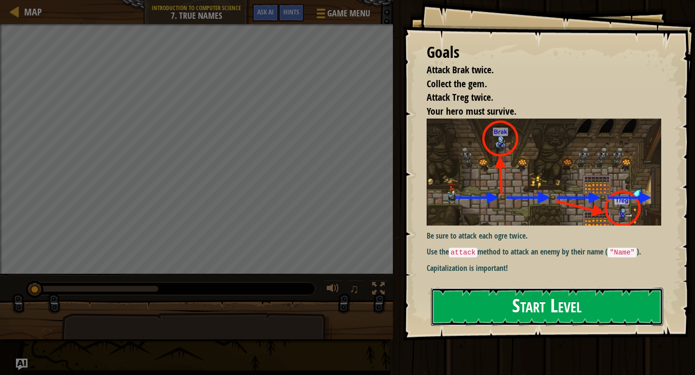
click at [454, 296] on button "Start Level" at bounding box center [547, 307] width 232 height 38
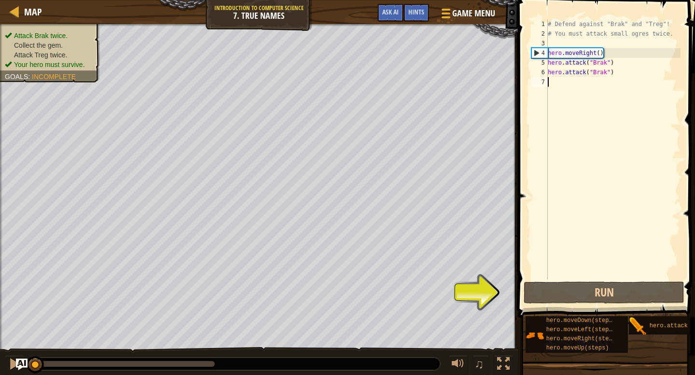
scroll to position [4, 0]
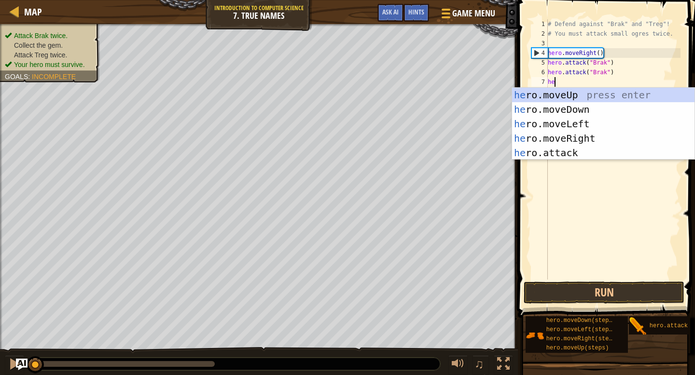
type textarea "hero"
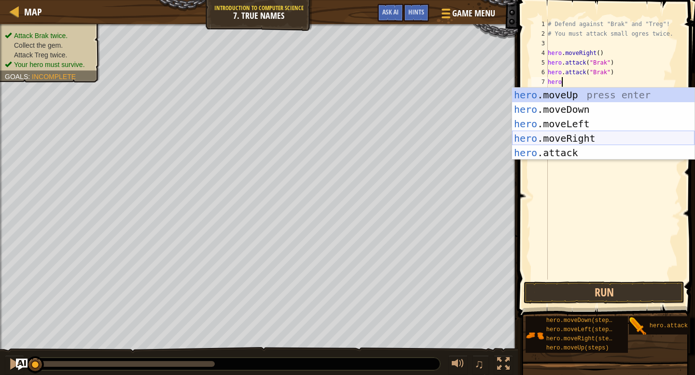
click at [601, 136] on div "hero .moveUp press enter hero .moveDown press enter hero .moveLeft press enter …" at bounding box center [603, 138] width 182 height 101
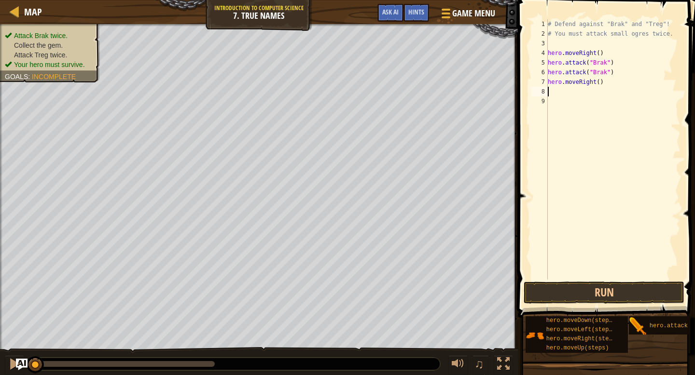
scroll to position [4, 0]
click at [599, 81] on div "# Defend against "Brak" and "Treg"! # You must attack small ogres twice. hero .…" at bounding box center [613, 159] width 135 height 280
type textarea "hero.moveRight(2)"
click at [589, 100] on div "# Defend against "Brak" and "Treg"! # You must attack small ogres twice. hero .…" at bounding box center [613, 159] width 135 height 280
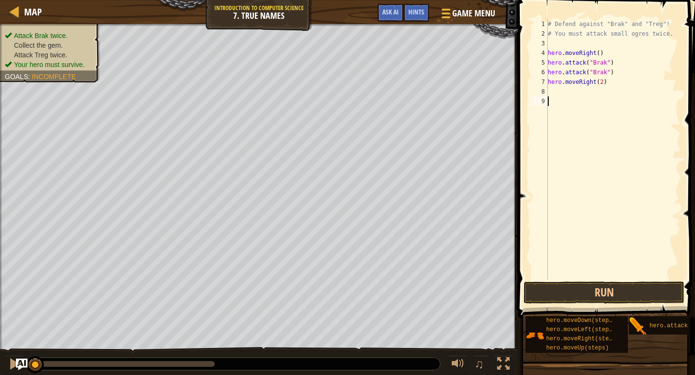
scroll to position [4, 0]
click at [588, 96] on div "# Defend against "Brak" and "Treg"! # You must attack small ogres twice. hero .…" at bounding box center [613, 159] width 135 height 280
type textarea "a"
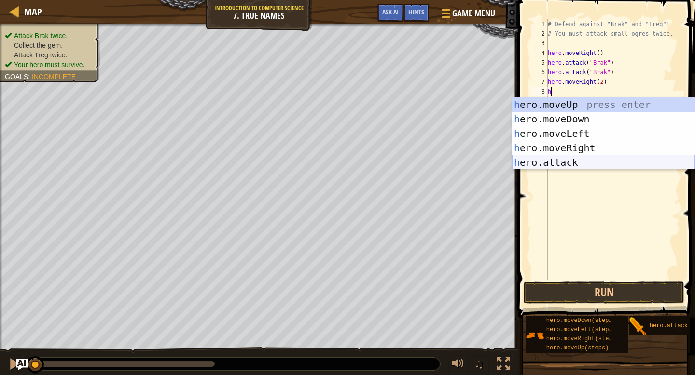
click at [590, 162] on div "h ero.moveUp press enter h ero.moveDown press enter h ero.moveLeft press enter …" at bounding box center [603, 147] width 182 height 101
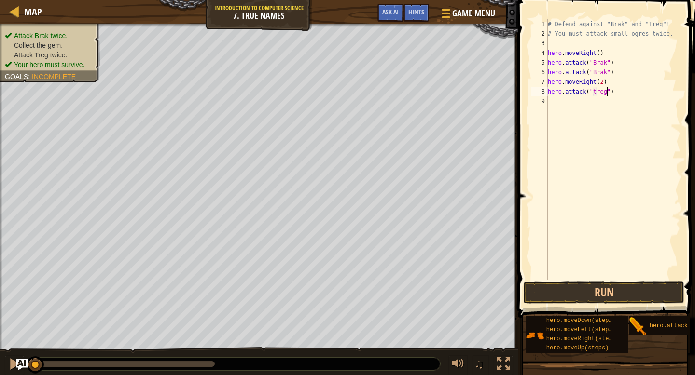
scroll to position [4, 5]
click at [596, 92] on div "# Defend against "Brak" and "Treg"! # You must attack small ogres twice. hero .…" at bounding box center [613, 159] width 135 height 280
type textarea "hero.attack("Treg")"
click at [595, 102] on div "# Defend against "Brak" and "Treg"! # You must attack small ogres twice. hero .…" at bounding box center [613, 159] width 135 height 280
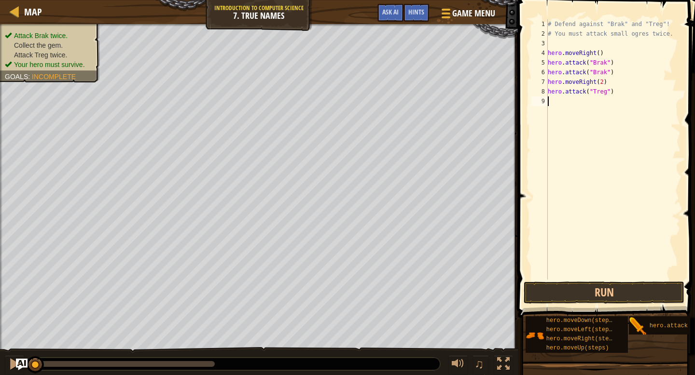
scroll to position [4, 0]
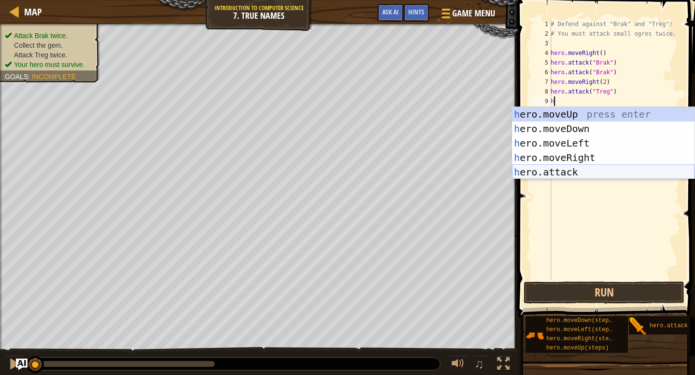
click at [575, 178] on div "h ero.moveUp press enter h ero.moveDown press enter h ero.moveLeft press enter …" at bounding box center [603, 157] width 182 height 101
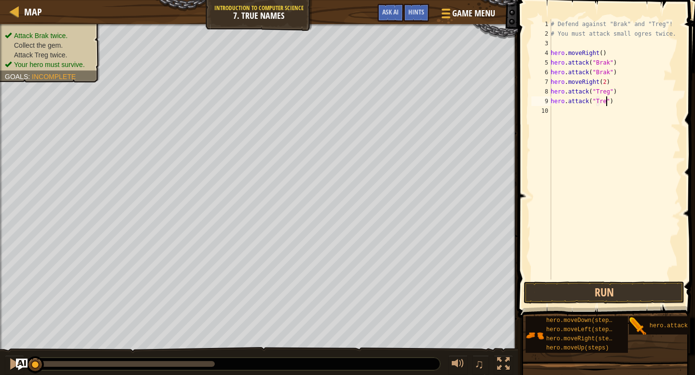
type textarea "hero.attack("Treg")"
click at [588, 290] on button "Run" at bounding box center [603, 293] width 161 height 22
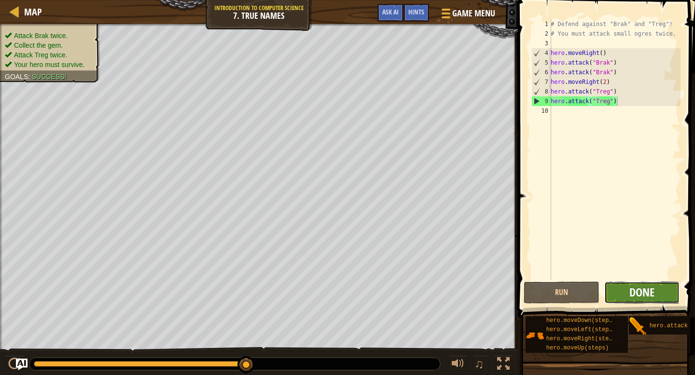
click at [628, 287] on button "Done" at bounding box center [642, 293] width 76 height 22
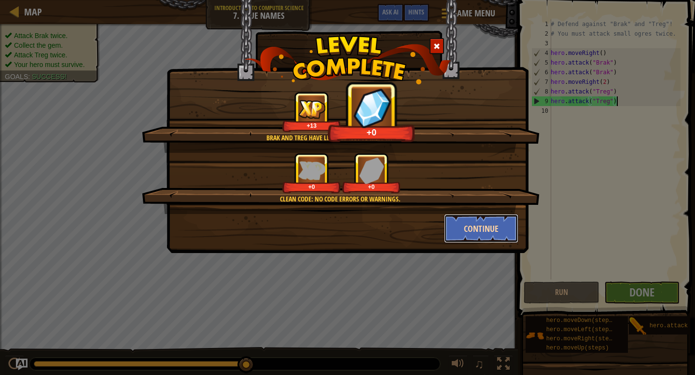
click at [459, 220] on button "Continue" at bounding box center [481, 228] width 75 height 29
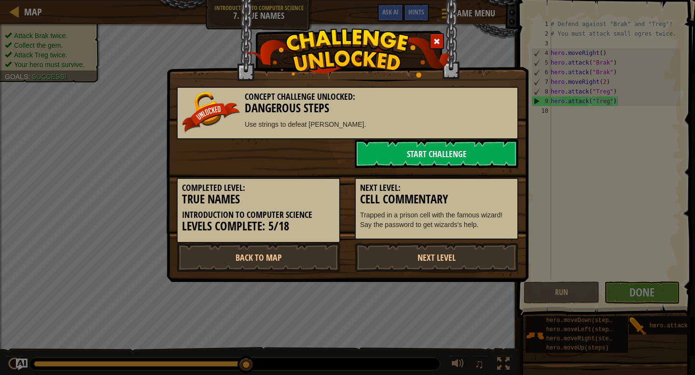
click at [472, 232] on div "Next Level: Cell Commentary Trapped in a prison cell with the famous wizard! Sa…" at bounding box center [437, 209] width 164 height 62
click at [445, 162] on link "Start Challenge" at bounding box center [437, 153] width 164 height 29
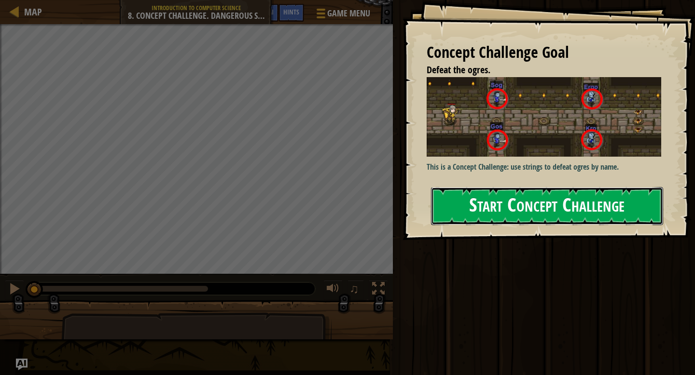
click at [475, 207] on button "Start Concept Challenge" at bounding box center [547, 206] width 232 height 38
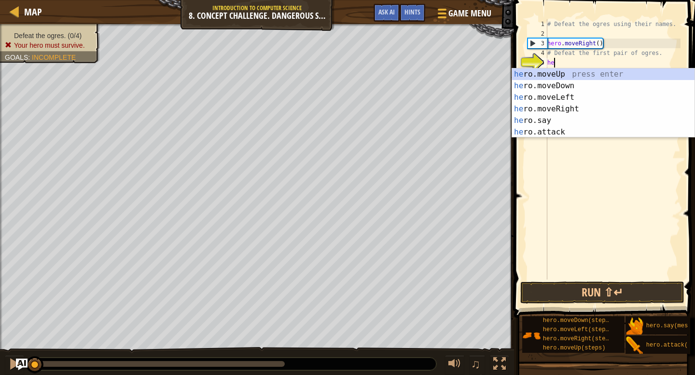
scroll to position [4, 0]
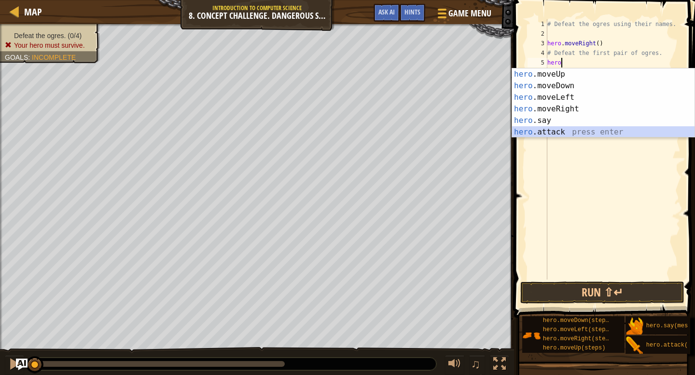
click at [595, 131] on div "hero .moveUp press enter hero .moveDown press enter hero .moveLeft press enter …" at bounding box center [603, 114] width 182 height 93
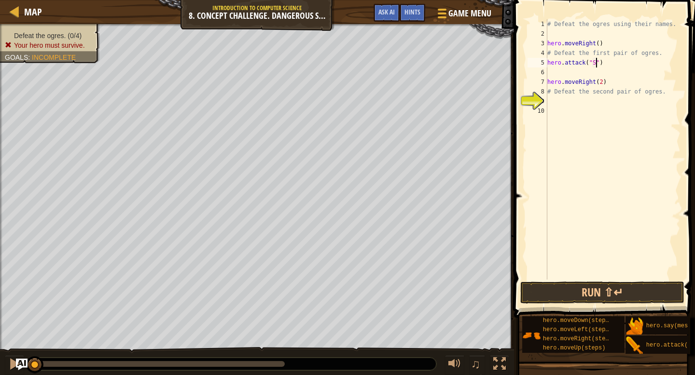
type textarea "hero.attack("Sog")"
click at [587, 72] on div "# Defeat the ogres using their names. hero . moveRight ( ) # Defeat the first p…" at bounding box center [612, 159] width 135 height 280
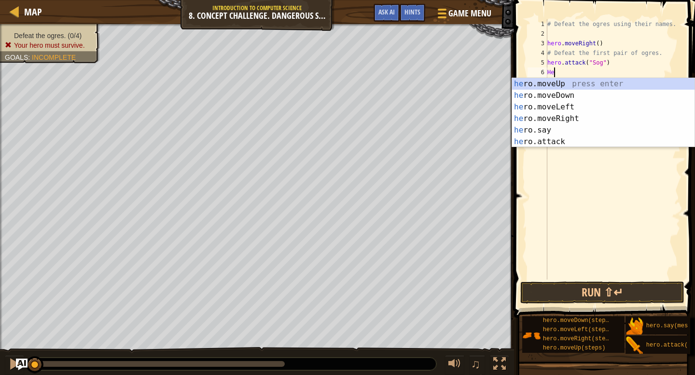
scroll to position [4, 0]
type textarea "H"
click at [581, 141] on div "her o.moveUp press enter her o.moveDown press enter her o.moveLeft press enter …" at bounding box center [603, 124] width 182 height 93
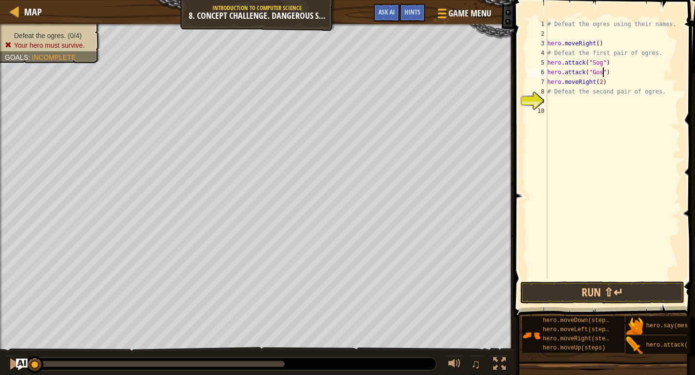
scroll to position [4, 5]
click at [614, 83] on div "# Defeat the ogres using their names. hero . moveRight ( ) # Defeat the first p…" at bounding box center [612, 159] width 135 height 280
type textarea "hero.moveRight(2)"
click at [607, 100] on div "# Defeat the ogres using their names. hero . moveRight ( ) # Defeat the first p…" at bounding box center [612, 159] width 135 height 280
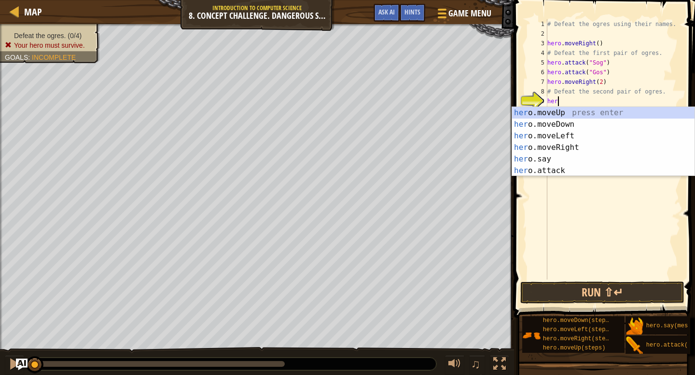
scroll to position [4, 0]
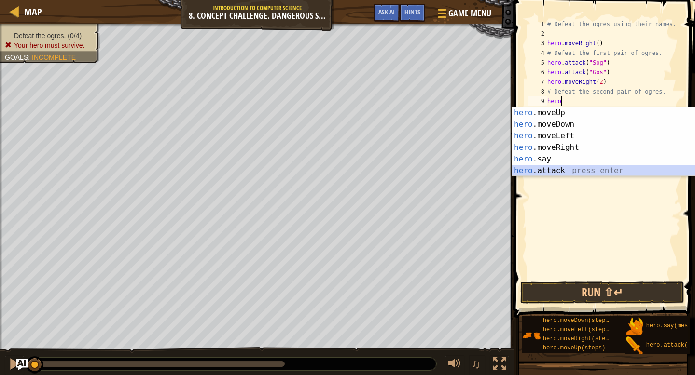
click at [553, 175] on div "hero .moveUp press enter hero .moveDown press enter hero .moveLeft press enter …" at bounding box center [603, 153] width 182 height 93
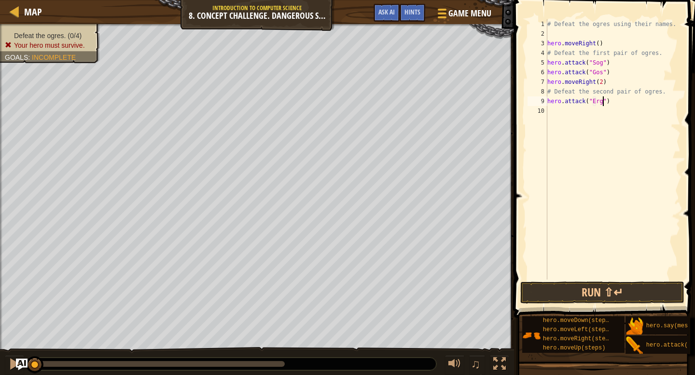
scroll to position [4, 5]
type textarea "hero.attack("Ergo")"
click at [555, 115] on div "# Defeat the ogres using their names. hero . moveRight ( ) # Defeat the first p…" at bounding box center [612, 159] width 135 height 280
type textarea "H"
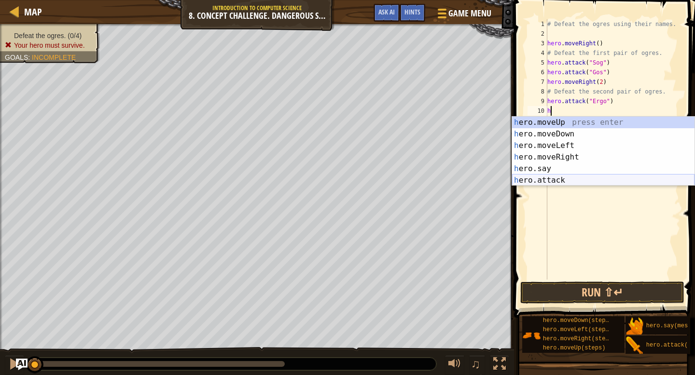
click at [556, 183] on div "h ero.moveUp press enter h ero.moveDown press enter h ero.moveLeft press enter …" at bounding box center [603, 163] width 182 height 93
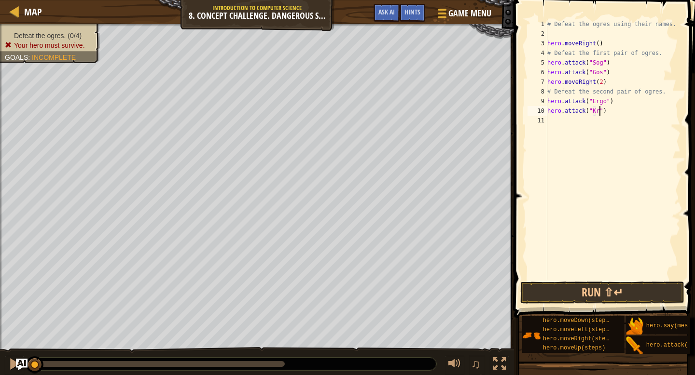
scroll to position [4, 5]
click at [610, 289] on button "Run ⇧↵" at bounding box center [602, 293] width 164 height 22
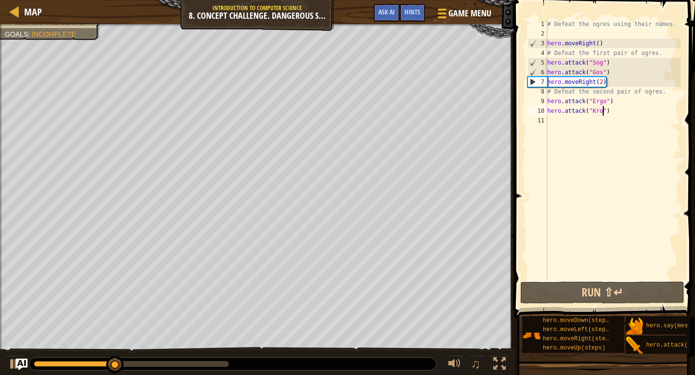
click at [602, 70] on div "# Defeat the ogres using their names. hero . moveRight ( ) # Defeat the first p…" at bounding box center [612, 159] width 135 height 280
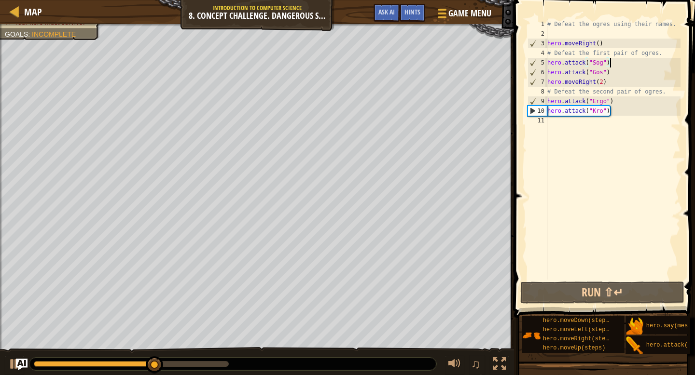
click at [615, 62] on div "# Defeat the ogres using their names. hero . moveRight ( ) # Defeat the first p…" at bounding box center [612, 159] width 135 height 280
type textarea "hero.attack("Sog")"
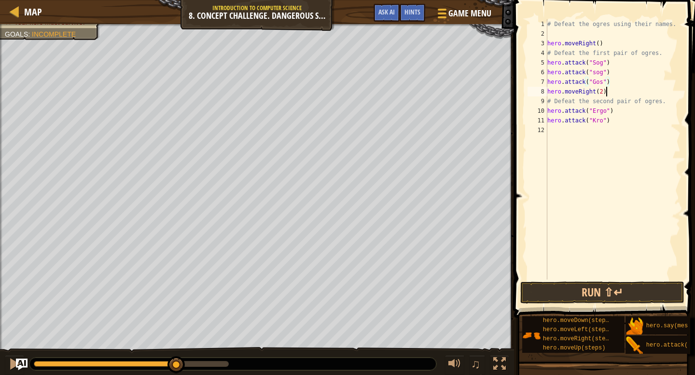
scroll to position [4, 4]
type textarea "hero.attack("Gos")"
type textarea "h"
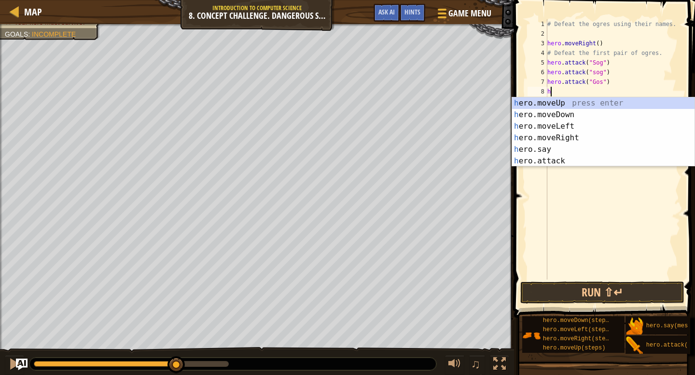
click at [581, 167] on div "# Defeat the ogres using their names. hero . moveRight ( ) # Defeat the first p…" at bounding box center [612, 159] width 135 height 280
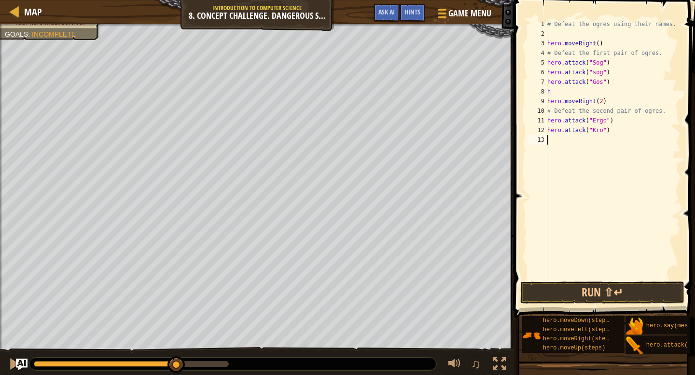
click at [574, 93] on div "# Defeat the ogres using their names. hero . moveRight ( ) # Defeat the first p…" at bounding box center [612, 159] width 135 height 280
type textarea "h"
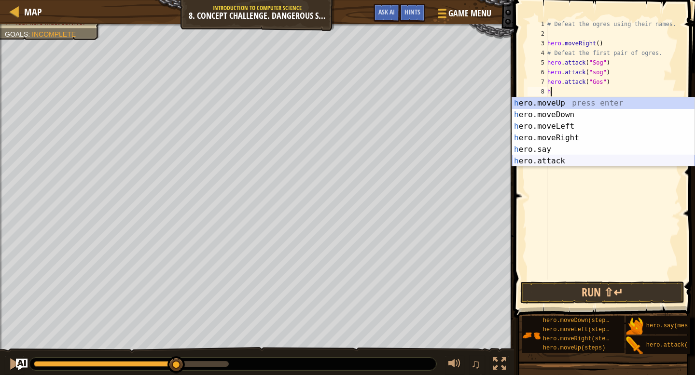
click at [577, 162] on div "h ero.moveUp press enter h ero.moveDown press enter h ero.moveLeft press enter …" at bounding box center [603, 143] width 182 height 93
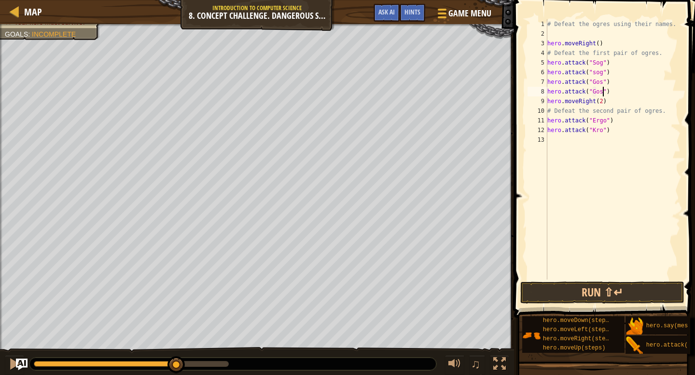
scroll to position [4, 5]
click at [595, 70] on div "# Defeat the ogres using their names. hero . moveRight ( ) # Defeat the first p…" at bounding box center [612, 159] width 135 height 280
drag, startPoint x: 622, startPoint y: 118, endPoint x: 545, endPoint y: 122, distance: 77.3
click at [545, 122] on div "hero.attack("Sog") 1 2 3 4 5 6 7 8 9 10 11 12 13 # Defeat the ogres using their…" at bounding box center [602, 149] width 155 height 260
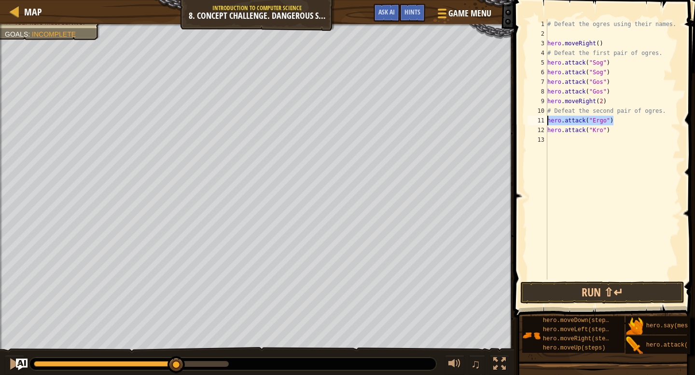
type textarea "hero.attack("Ergo")"
click at [620, 122] on div "# Defeat the ogres using their names. hero . moveRight ( ) # Defeat the first p…" at bounding box center [612, 159] width 135 height 280
paste textarea "hero.attack("Ergo")"
drag, startPoint x: 612, startPoint y: 140, endPoint x: 545, endPoint y: 138, distance: 67.1
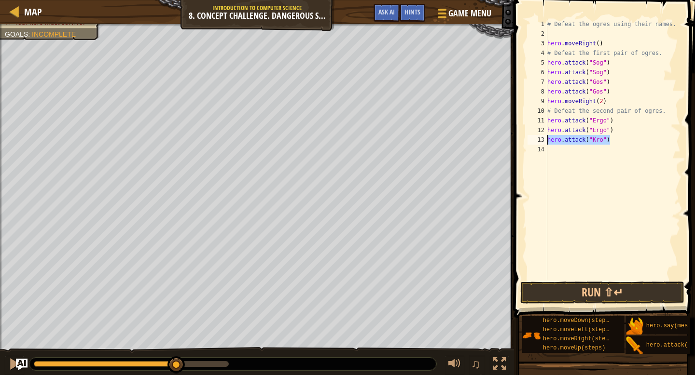
click at [545, 138] on div "hero.attack("Ergo") 1 2 3 4 5 6 7 8 9 10 11 12 13 14 # Defeat the ogres using t…" at bounding box center [602, 149] width 155 height 260
type textarea "hero.attack("Kro")"
click at [642, 142] on div "# Defeat the ogres using their names. hero . moveRight ( ) # Defeat the first p…" at bounding box center [612, 159] width 135 height 280
paste textarea "hero.attack("Kro")"
type textarea "hero.attack("Kro")"
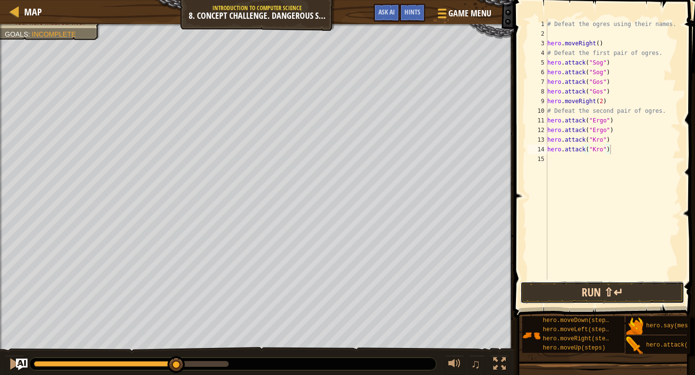
click at [576, 298] on button "Run ⇧↵" at bounding box center [602, 293] width 164 height 22
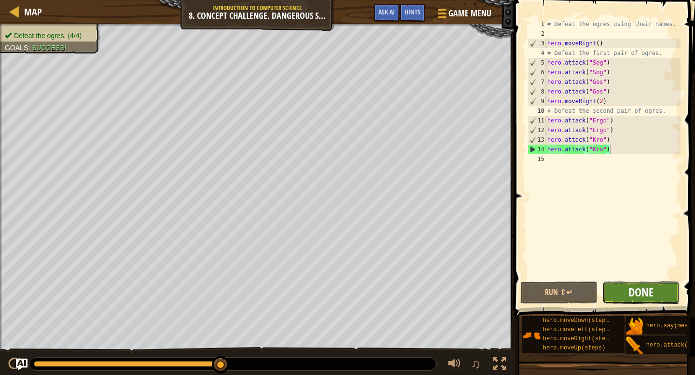
click at [628, 297] on span "Done" at bounding box center [640, 292] width 25 height 15
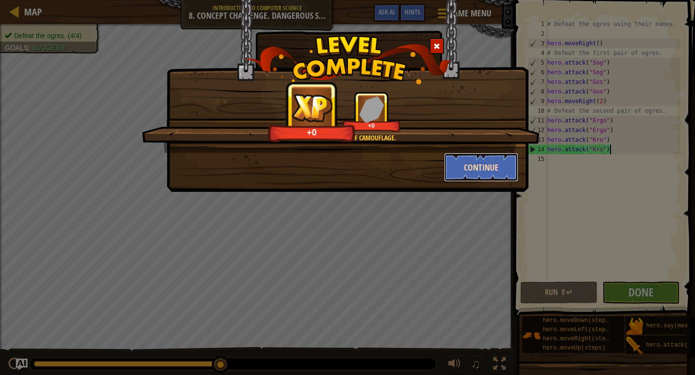
click at [468, 167] on button "Continue" at bounding box center [481, 167] width 75 height 29
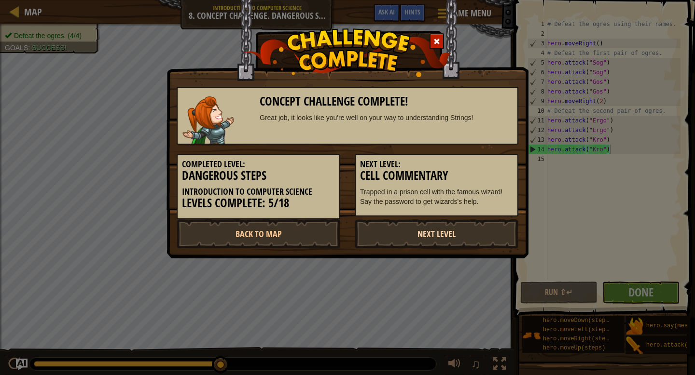
click at [408, 230] on link "Next Level" at bounding box center [437, 233] width 164 height 29
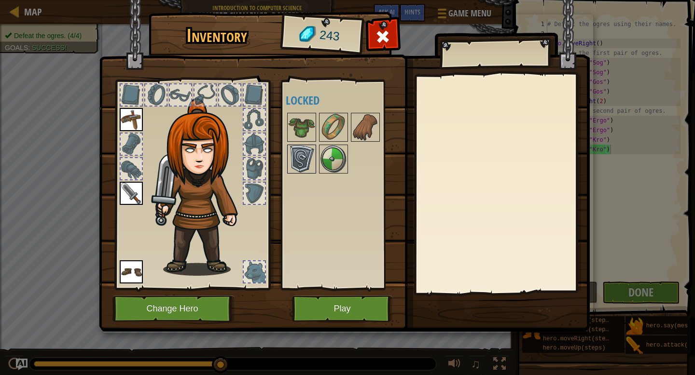
click at [302, 159] on img at bounding box center [301, 159] width 27 height 27
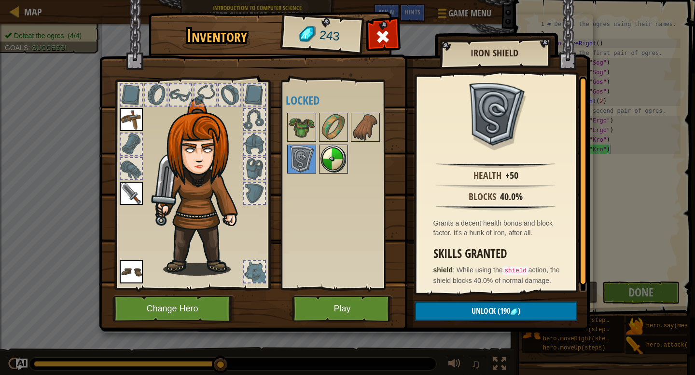
click at [330, 153] on img at bounding box center [333, 159] width 27 height 27
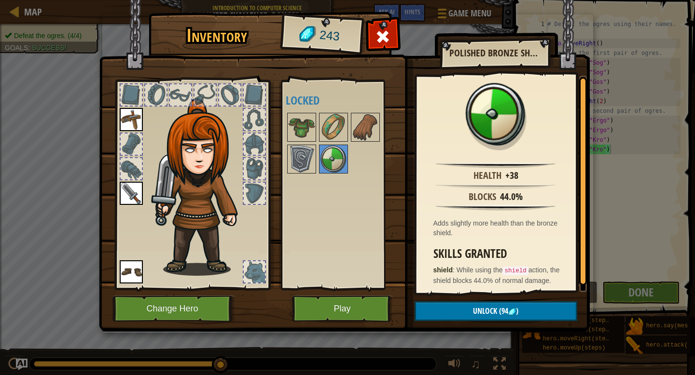
click at [355, 243] on div "Available Equip Equip Equip (double-click to equip) Locked" at bounding box center [343, 184] width 114 height 201
click at [360, 313] on button "Play" at bounding box center [342, 309] width 101 height 27
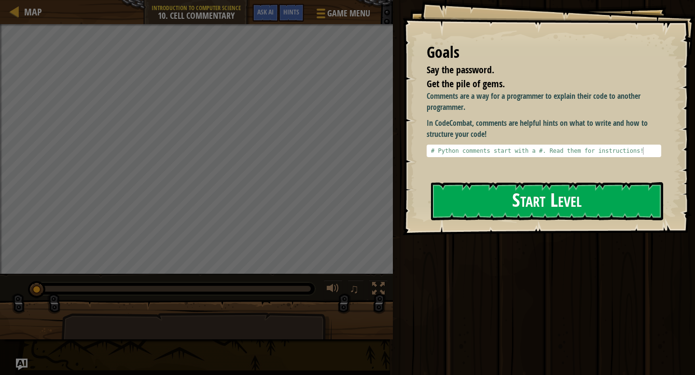
click at [433, 205] on button "Start Level" at bounding box center [547, 201] width 232 height 38
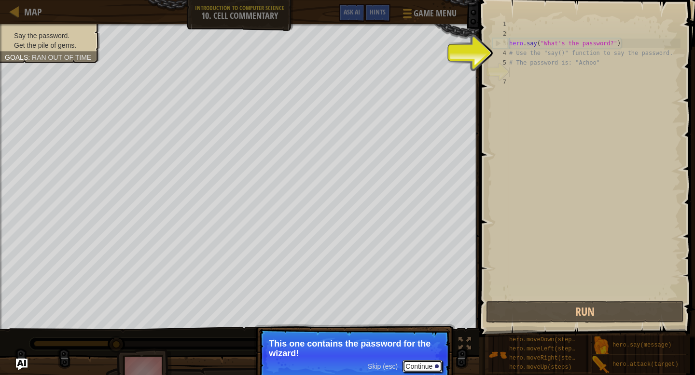
click at [435, 369] on button "Continue" at bounding box center [422, 366] width 40 height 13
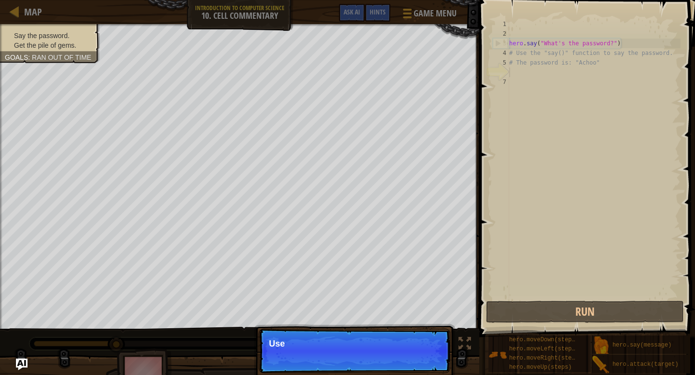
scroll to position [4, 0]
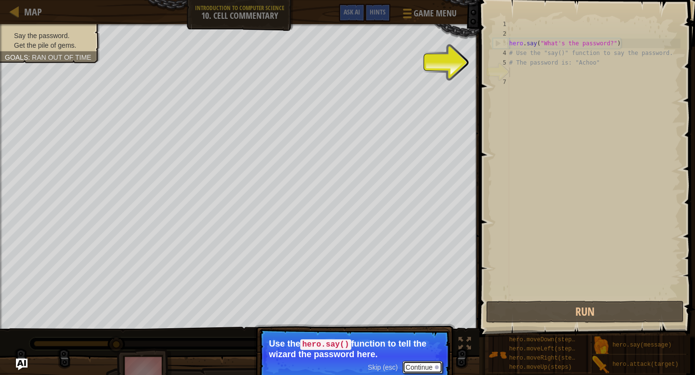
click at [435, 369] on button "Continue" at bounding box center [422, 367] width 40 height 13
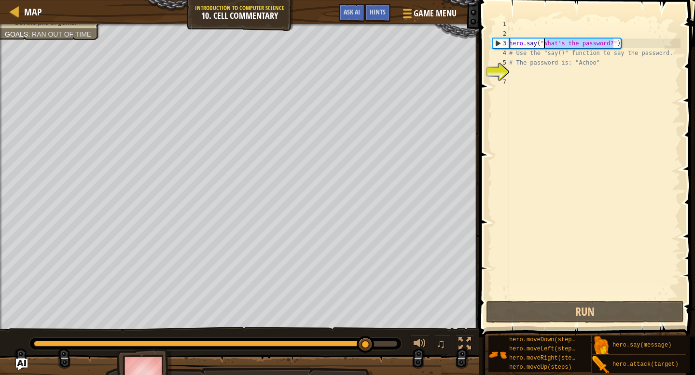
drag, startPoint x: 612, startPoint y: 41, endPoint x: 544, endPoint y: 46, distance: 68.2
click at [544, 46] on div "hero . say ( "What's the password?" ) # Use the "say()" function to say the pas…" at bounding box center [593, 168] width 173 height 299
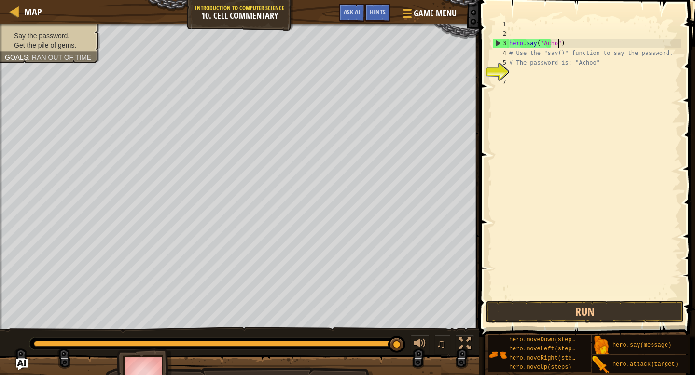
scroll to position [4, 4]
type textarea "hero.say("Achoo")"
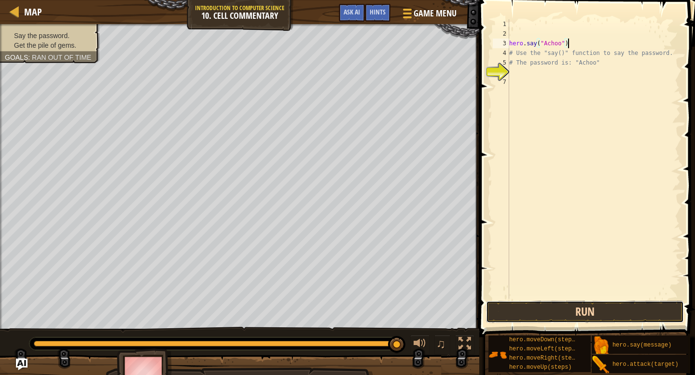
click at [551, 310] on button "Run" at bounding box center [585, 312] width 198 height 22
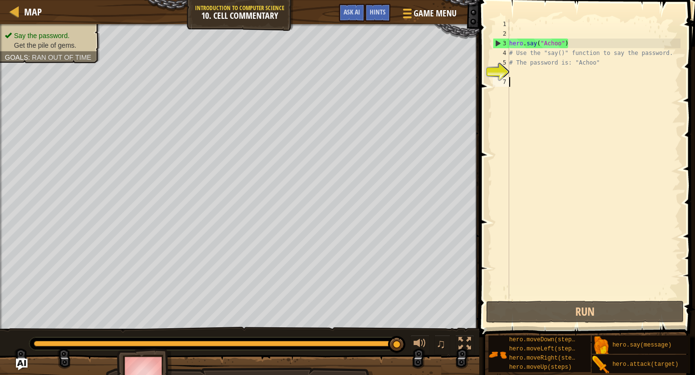
click at [571, 82] on div "hero . say ( "Achoo" ) # Use the "say()" function to say the password. # The pa…" at bounding box center [593, 168] width 173 height 299
click at [566, 72] on div "hero . say ( "Achoo" ) # Use the "say()" function to say the password. # The pa…" at bounding box center [593, 168] width 173 height 299
type textarea "m"
type textarea "h"
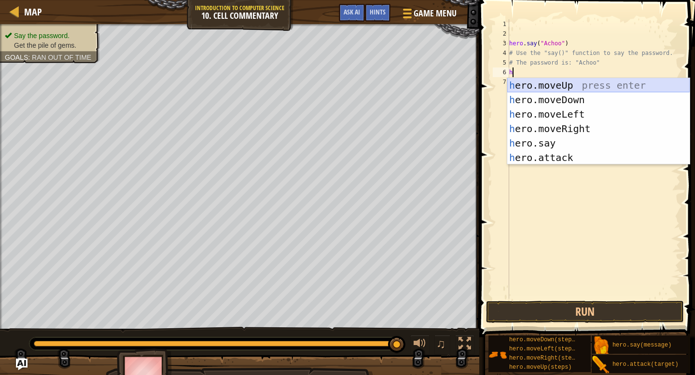
click at [564, 87] on div "h ero.moveUp press enter h ero.moveDown press enter h ero.moveLeft press enter …" at bounding box center [598, 136] width 182 height 116
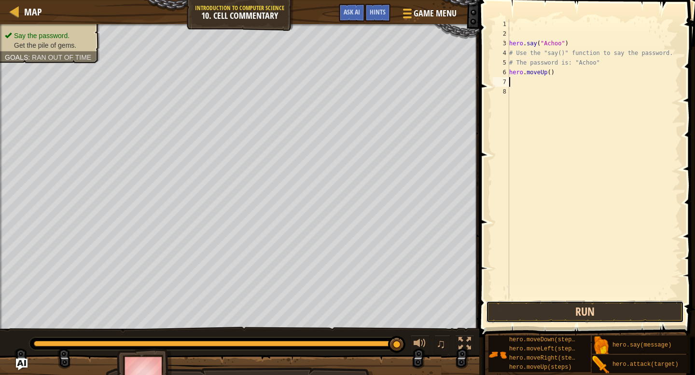
click at [563, 310] on button "Run" at bounding box center [585, 312] width 198 height 22
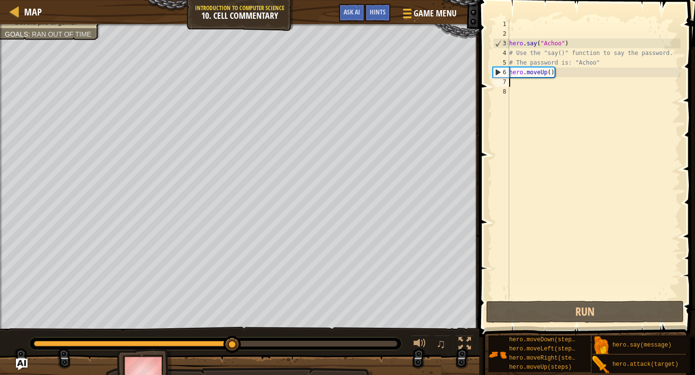
click at [551, 72] on div "hero . say ( "Achoo" ) # Use the "say()" function to say the password. # The pa…" at bounding box center [593, 168] width 173 height 299
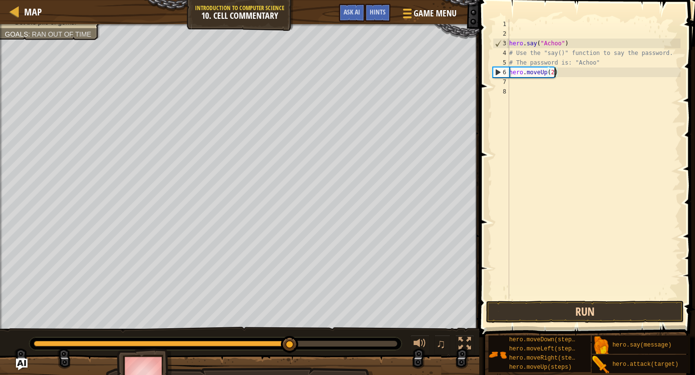
type textarea "hero.moveUp(2)"
click at [546, 309] on button "Run" at bounding box center [585, 312] width 198 height 22
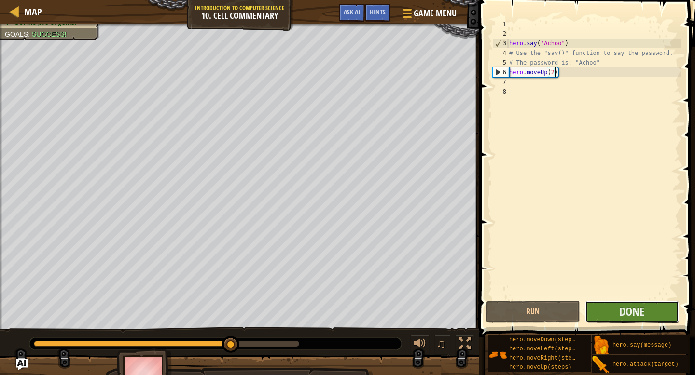
click at [612, 306] on button "Done" at bounding box center [632, 312] width 94 height 22
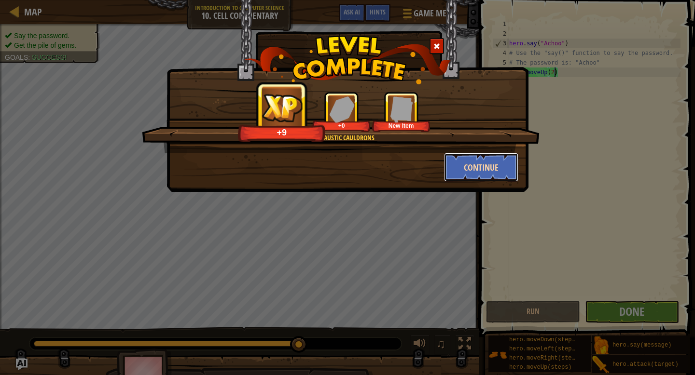
click at [465, 173] on button "Continue" at bounding box center [481, 167] width 75 height 29
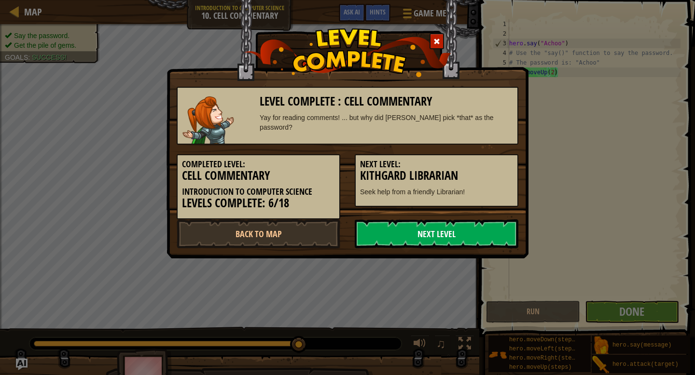
click at [370, 233] on link "Next Level" at bounding box center [437, 233] width 164 height 29
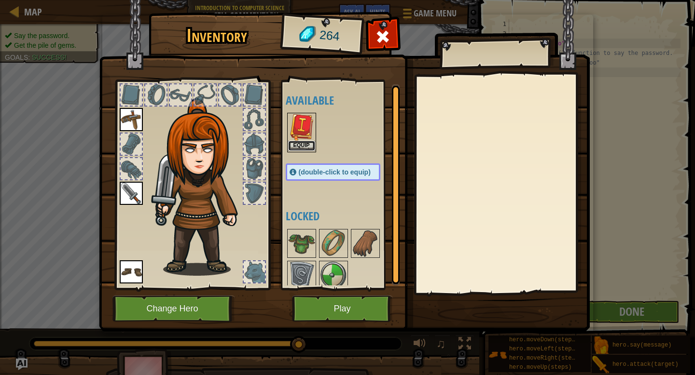
click at [300, 147] on button "Equip" at bounding box center [301, 146] width 27 height 10
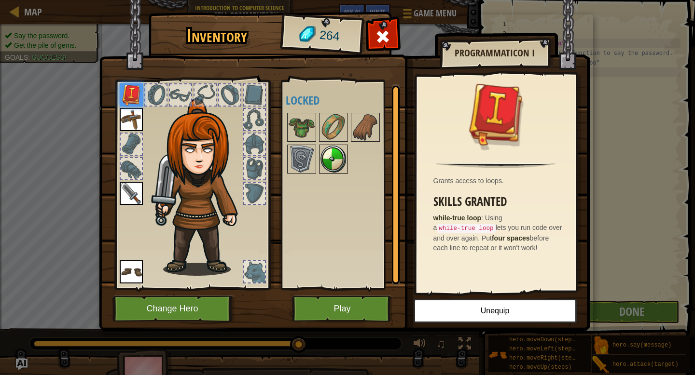
click at [331, 160] on img at bounding box center [333, 159] width 27 height 27
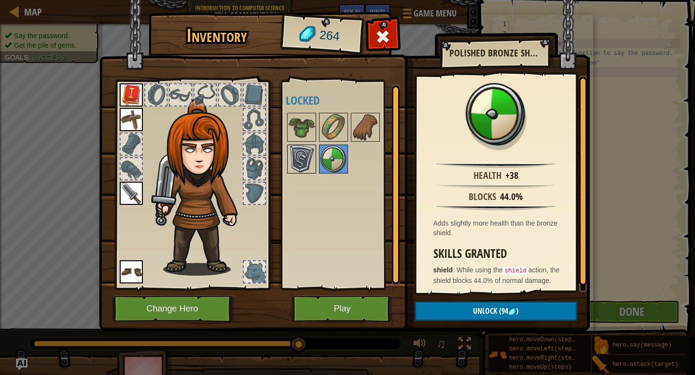
click at [300, 158] on img at bounding box center [301, 159] width 27 height 27
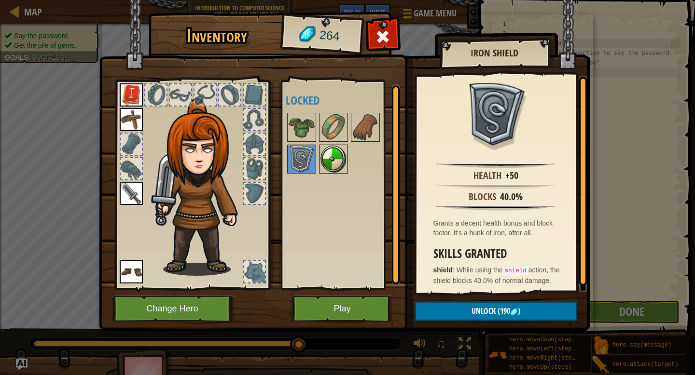
click at [329, 154] on img at bounding box center [333, 159] width 27 height 27
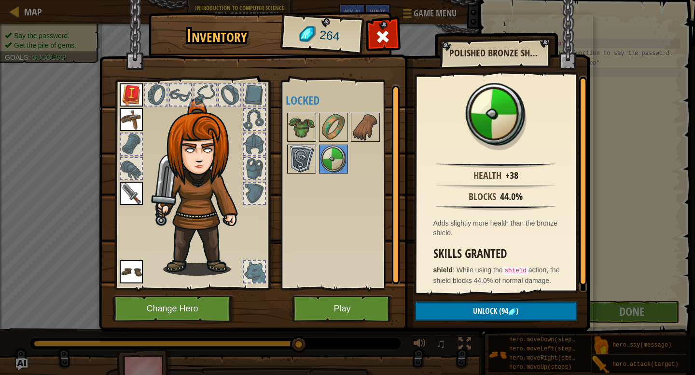
click at [306, 156] on img at bounding box center [301, 159] width 27 height 27
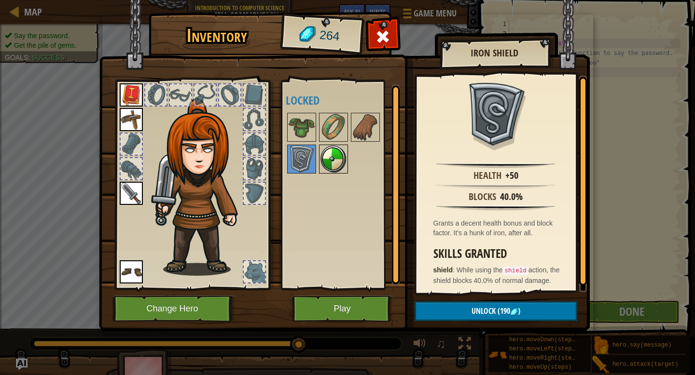
click at [336, 161] on img at bounding box center [333, 159] width 27 height 27
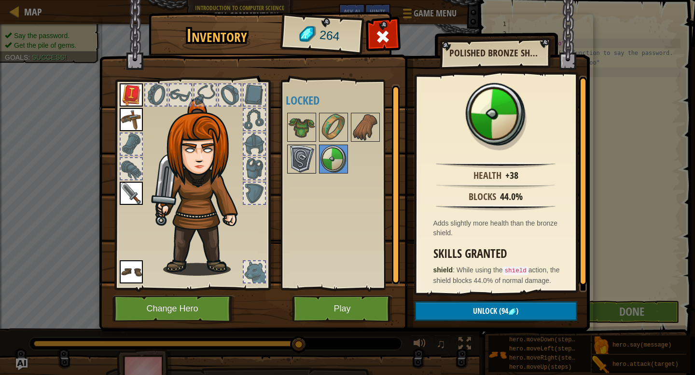
click at [315, 156] on div at bounding box center [301, 159] width 29 height 29
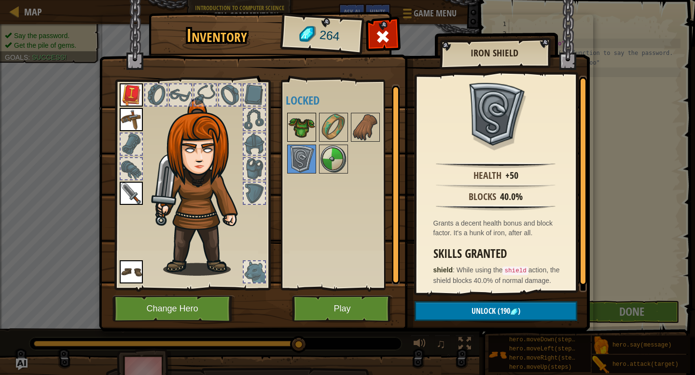
click at [314, 130] on img at bounding box center [301, 127] width 27 height 27
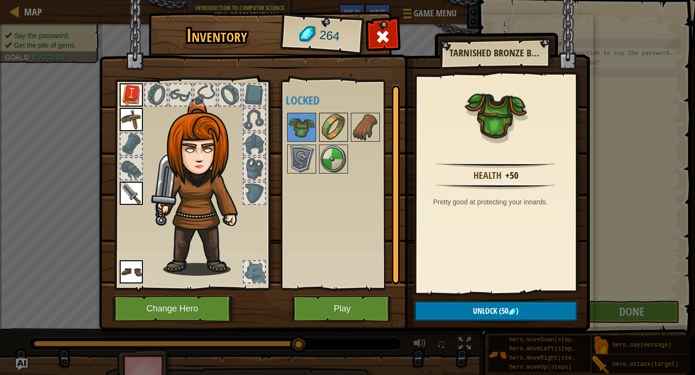
click at [321, 124] on img at bounding box center [333, 127] width 27 height 27
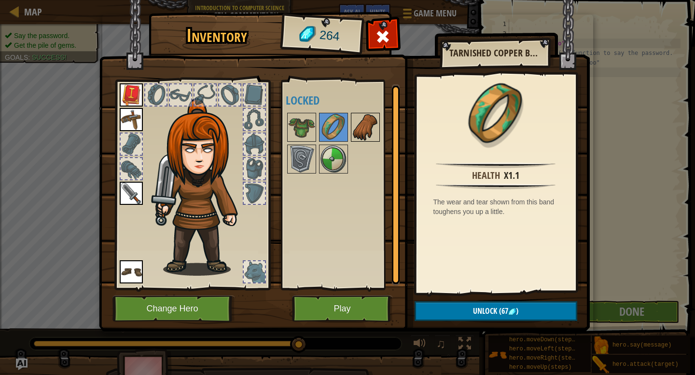
click at [353, 127] on img at bounding box center [365, 127] width 27 height 27
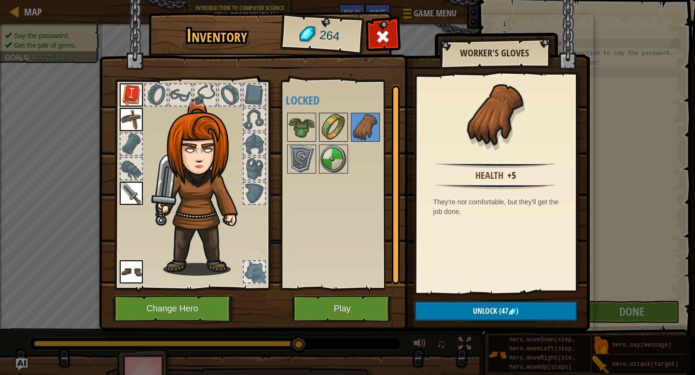
click at [335, 127] on img at bounding box center [333, 127] width 27 height 27
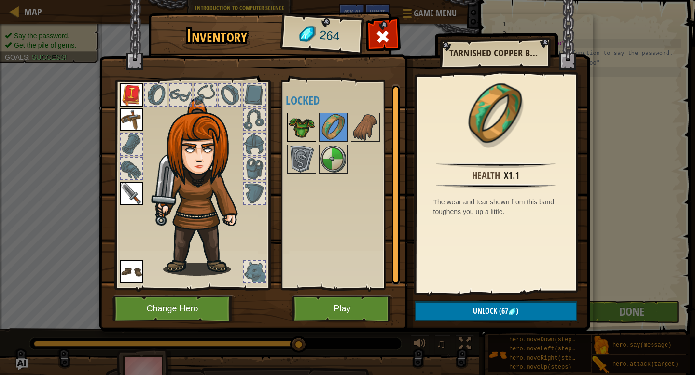
click at [313, 126] on img at bounding box center [301, 127] width 27 height 27
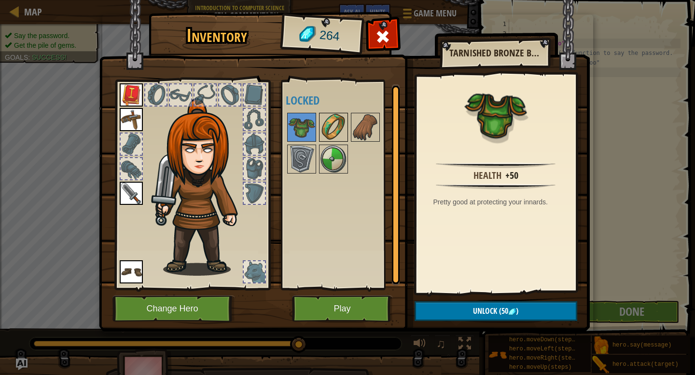
click at [326, 128] on img at bounding box center [333, 127] width 27 height 27
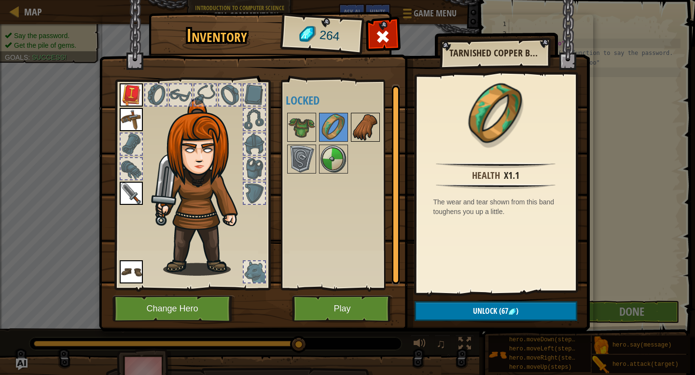
click at [358, 136] on img at bounding box center [365, 127] width 27 height 27
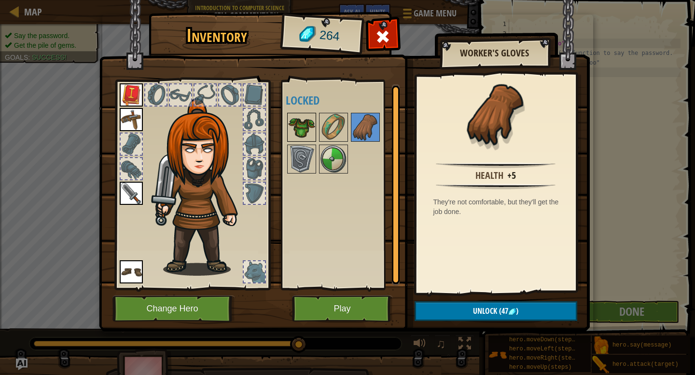
click at [307, 127] on img at bounding box center [301, 127] width 27 height 27
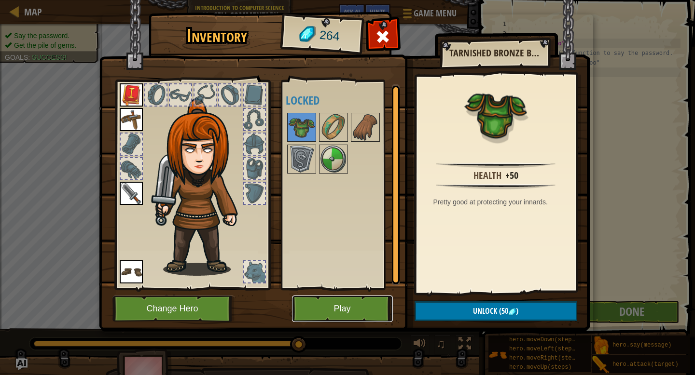
click at [356, 304] on button "Play" at bounding box center [342, 309] width 101 height 27
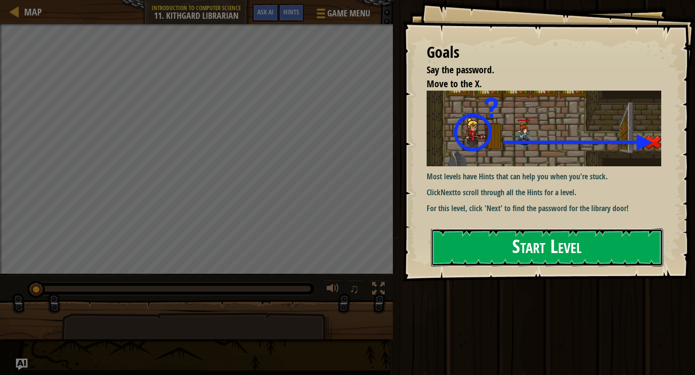
click at [494, 229] on button "Start Level" at bounding box center [547, 248] width 232 height 38
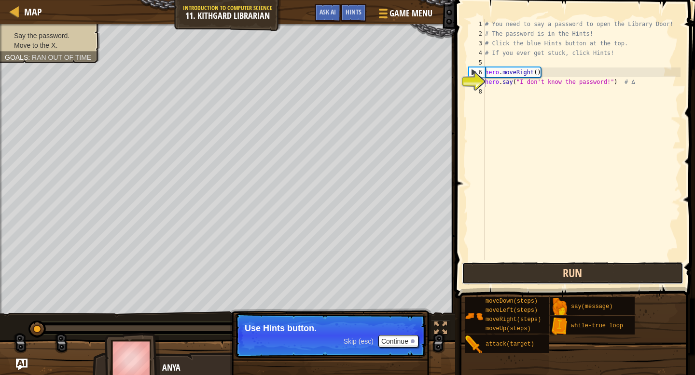
click at [506, 272] on button "Run" at bounding box center [572, 273] width 221 height 22
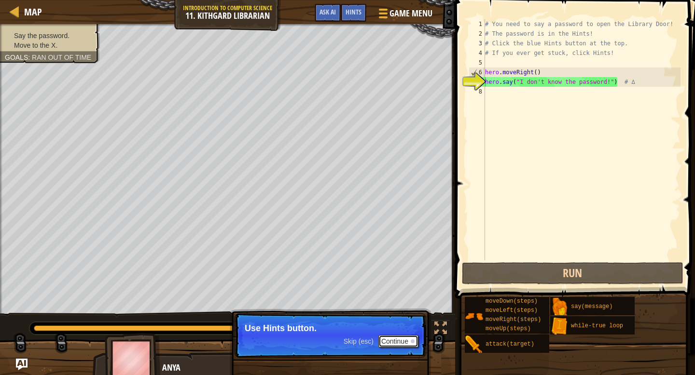
click at [398, 342] on button "Continue" at bounding box center [398, 341] width 40 height 13
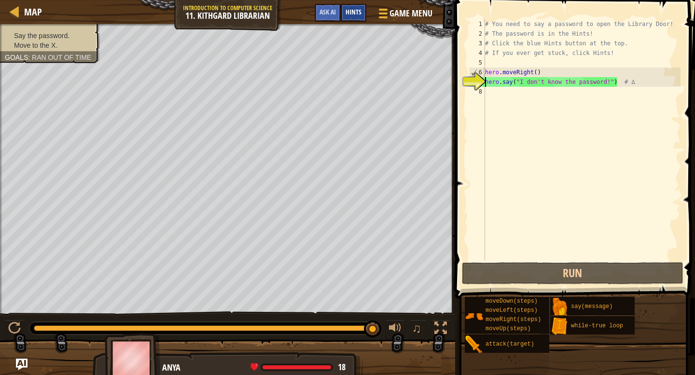
click at [355, 10] on span "Hints" at bounding box center [353, 11] width 16 height 9
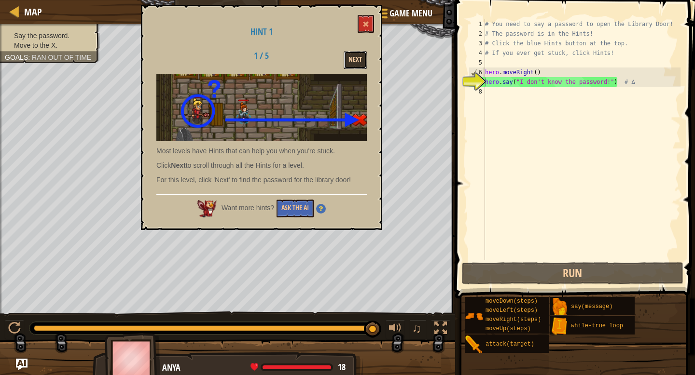
click at [355, 54] on button "Next" at bounding box center [354, 60] width 23 height 18
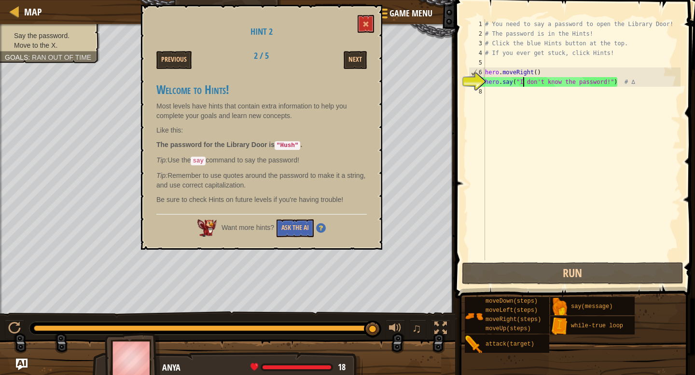
click at [523, 84] on div "# You need to say a password to open the Library Door! # The password is in the…" at bounding box center [581, 149] width 197 height 260
drag, startPoint x: 521, startPoint y: 84, endPoint x: 608, endPoint y: 82, distance: 86.8
click at [609, 82] on div "# You need to say a password to open the Library Door! # The password is in the…" at bounding box center [581, 149] width 197 height 260
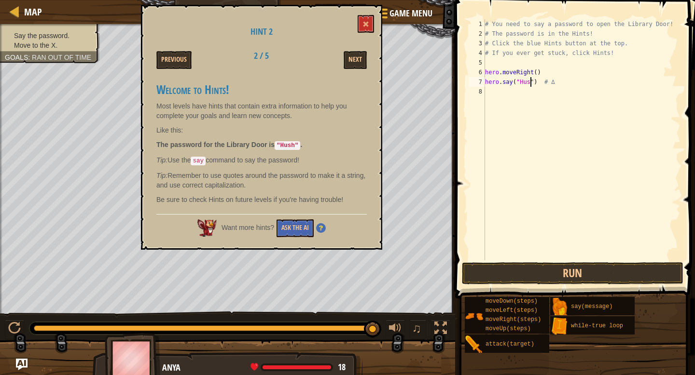
type textarea "hero.say("Hush") # ∆"
click at [604, 104] on div "# You need to say a password to open the Library Door! # The password is in the…" at bounding box center [581, 149] width 197 height 260
click at [518, 274] on button "Run" at bounding box center [572, 273] width 221 height 22
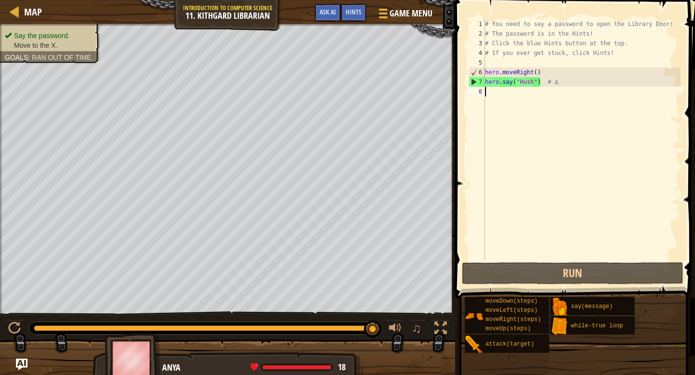
type textarea "heo"
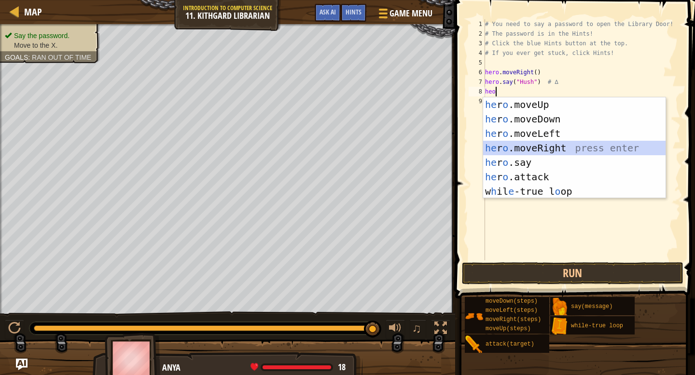
click at [519, 148] on div "he r o .moveUp press enter he r o .moveDown press enter he r o .moveLeft press …" at bounding box center [574, 162] width 182 height 130
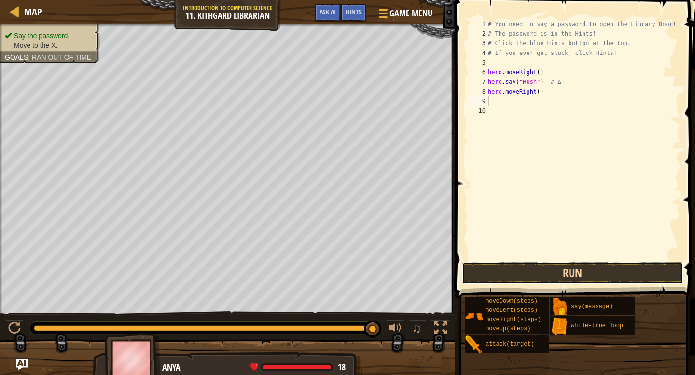
click at [571, 264] on button "Run" at bounding box center [572, 273] width 221 height 22
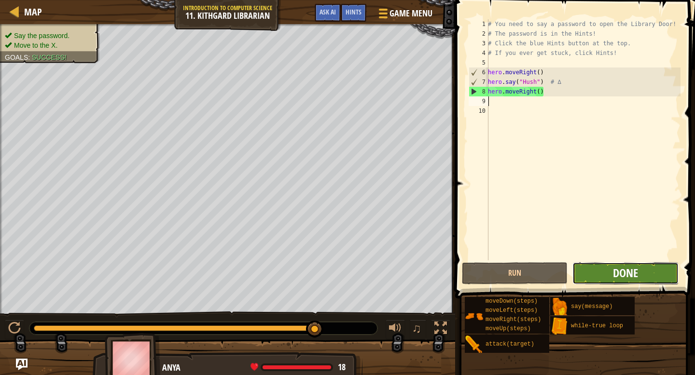
click at [633, 279] on span "Done" at bounding box center [625, 272] width 25 height 15
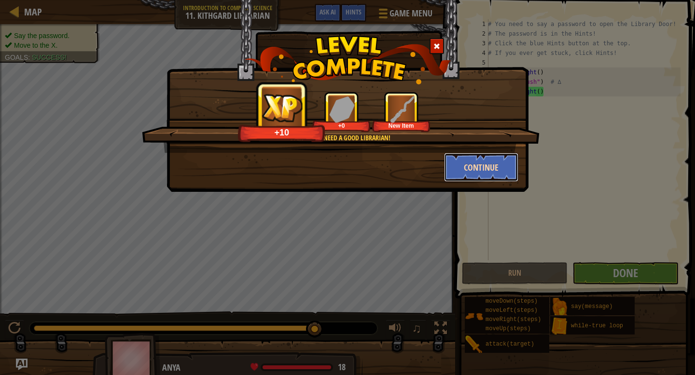
click at [497, 165] on button "Continue" at bounding box center [481, 167] width 75 height 29
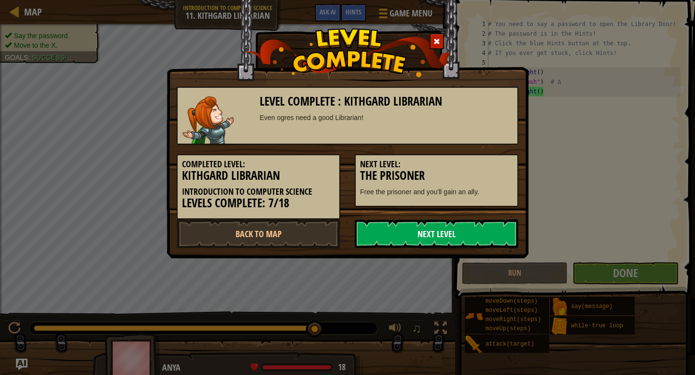
click at [414, 244] on link "Next Level" at bounding box center [437, 233] width 164 height 29
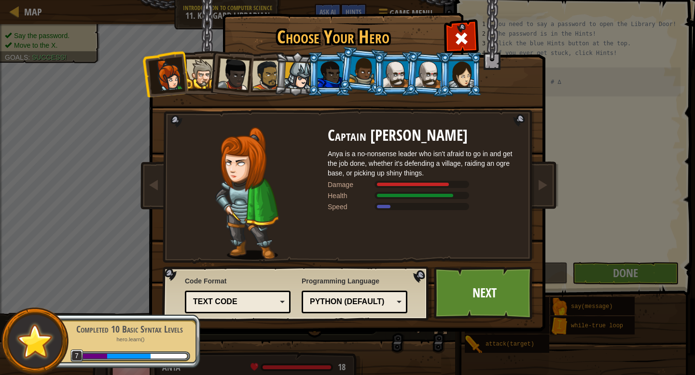
click at [294, 74] on div at bounding box center [297, 75] width 27 height 27
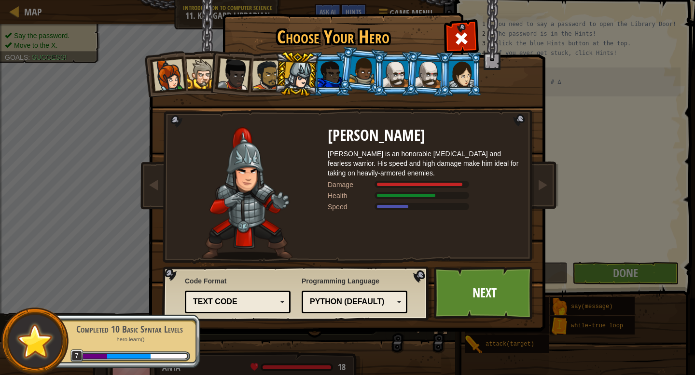
click at [327, 79] on div at bounding box center [329, 74] width 25 height 26
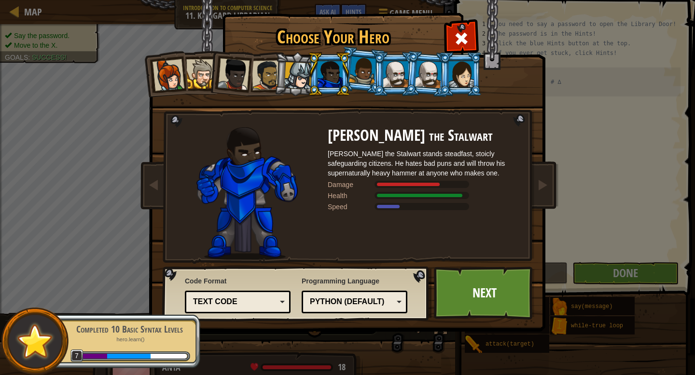
click at [324, 75] on div at bounding box center [329, 74] width 25 height 26
click at [292, 73] on div at bounding box center [297, 75] width 27 height 27
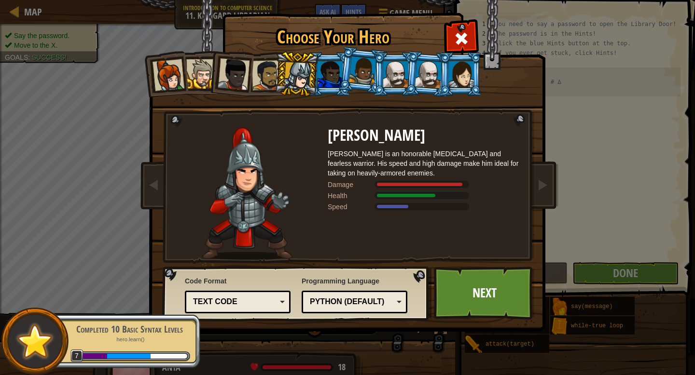
click at [321, 75] on div at bounding box center [329, 74] width 25 height 26
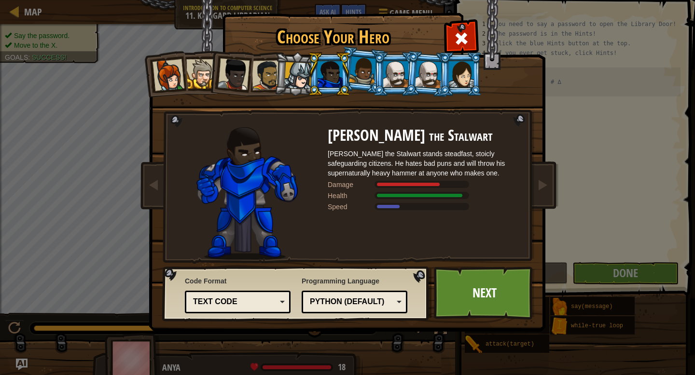
click at [342, 75] on div at bounding box center [329, 74] width 25 height 26
click at [358, 72] on div at bounding box center [362, 70] width 27 height 28
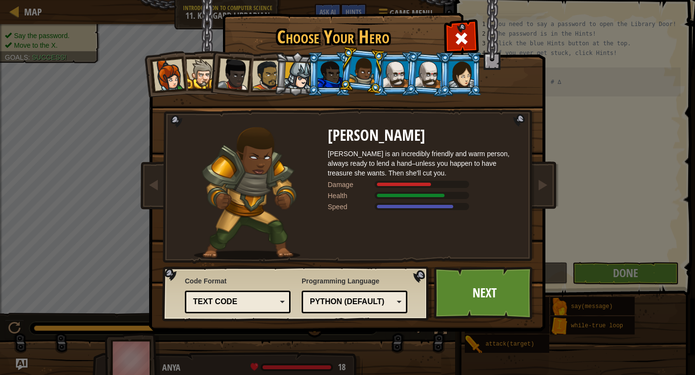
click at [323, 71] on div at bounding box center [329, 74] width 25 height 26
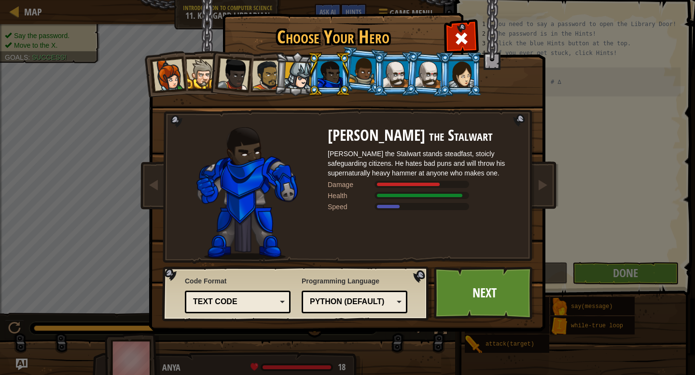
click at [349, 74] on li at bounding box center [328, 74] width 43 height 44
click at [371, 72] on div at bounding box center [362, 70] width 27 height 28
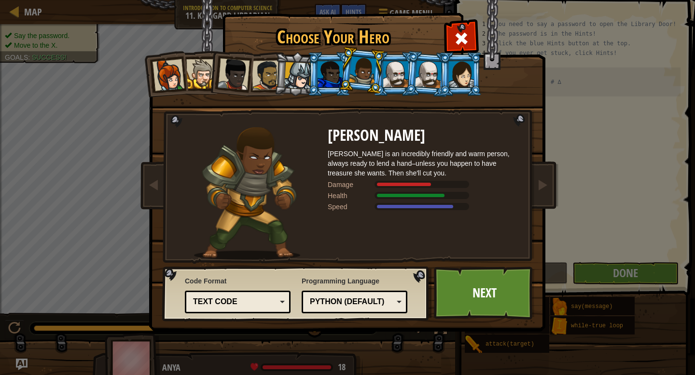
click at [178, 82] on div at bounding box center [168, 75] width 32 height 32
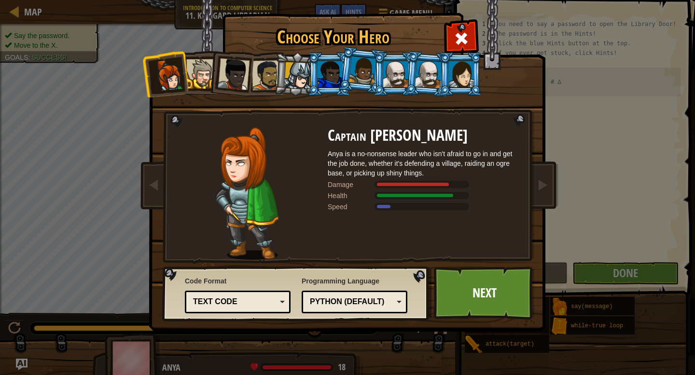
click at [388, 77] on div at bounding box center [395, 74] width 25 height 26
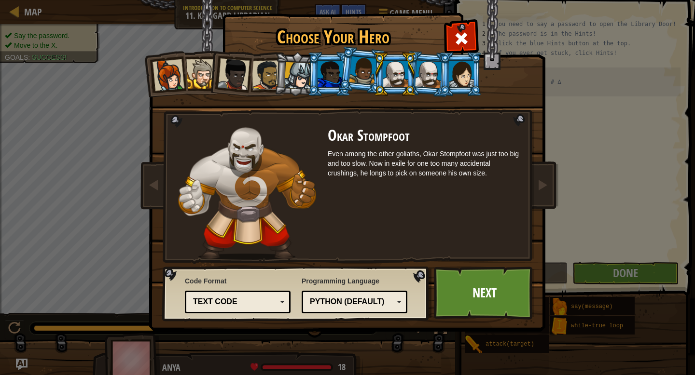
click at [454, 76] on div at bounding box center [461, 74] width 25 height 26
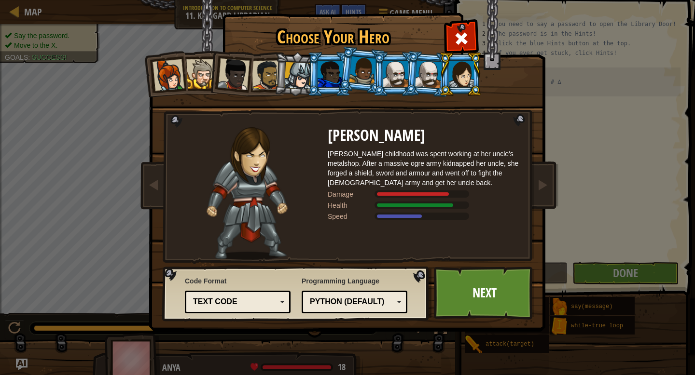
click at [431, 77] on div at bounding box center [428, 73] width 27 height 27
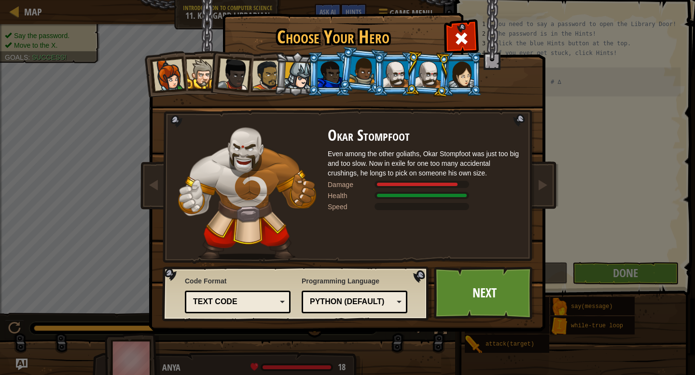
click at [389, 76] on div at bounding box center [395, 74] width 25 height 26
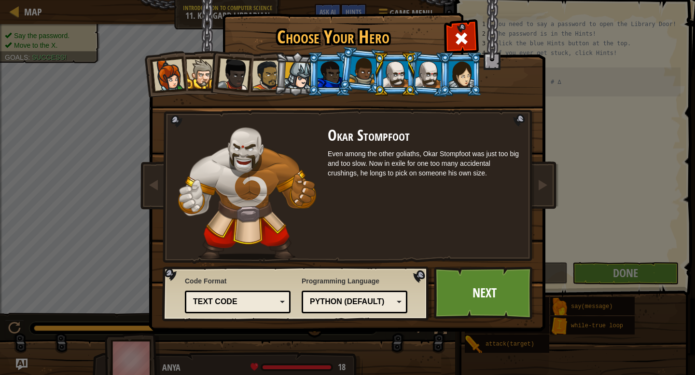
click at [420, 79] on div at bounding box center [428, 73] width 27 height 27
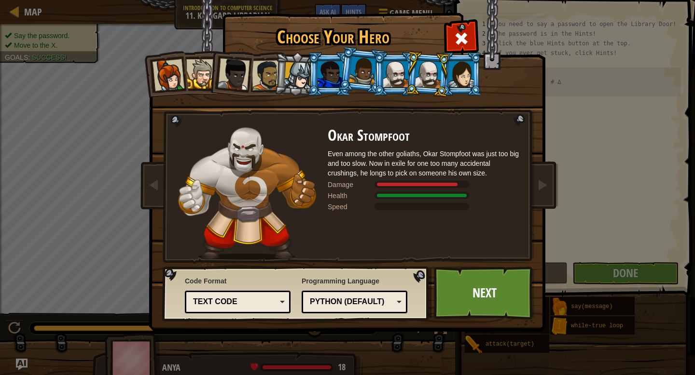
click at [446, 79] on li at bounding box center [427, 74] width 46 height 47
click at [453, 82] on div at bounding box center [461, 74] width 25 height 26
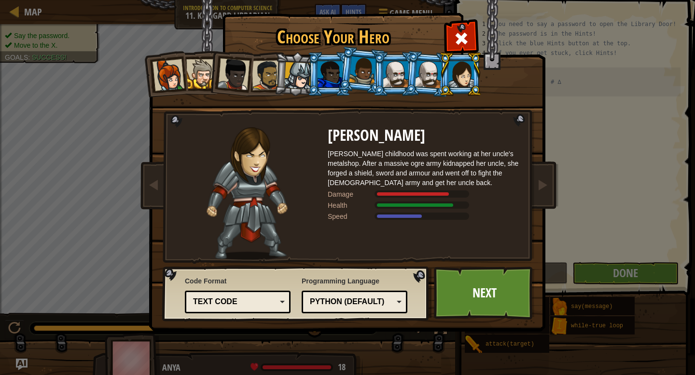
click at [424, 75] on div at bounding box center [428, 73] width 27 height 27
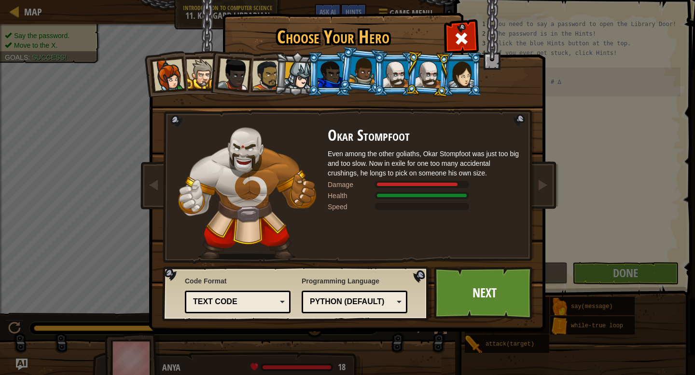
click at [386, 74] on div at bounding box center [395, 74] width 25 height 26
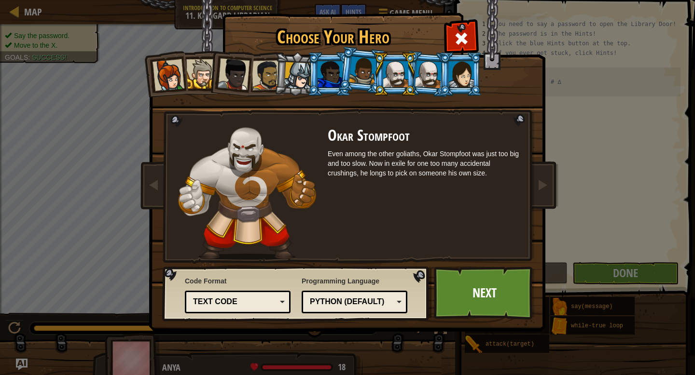
click at [359, 75] on div at bounding box center [362, 70] width 27 height 28
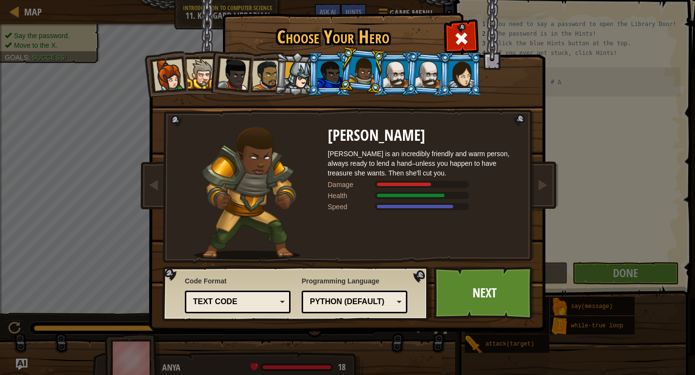
click at [331, 74] on div at bounding box center [329, 74] width 25 height 26
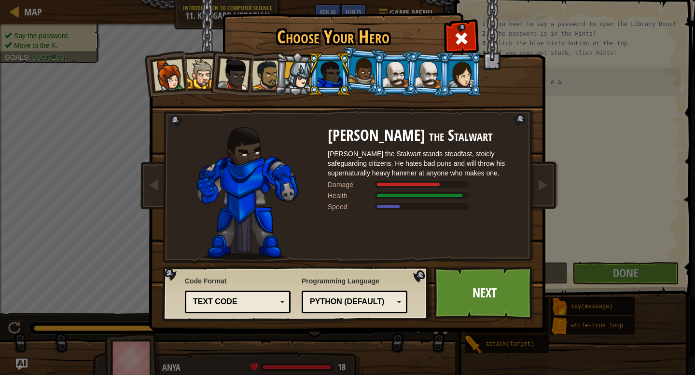
click at [295, 75] on div at bounding box center [297, 75] width 27 height 27
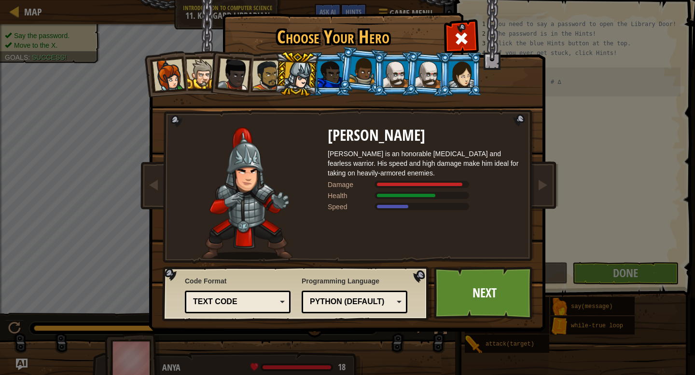
click at [261, 76] on div at bounding box center [267, 75] width 30 height 30
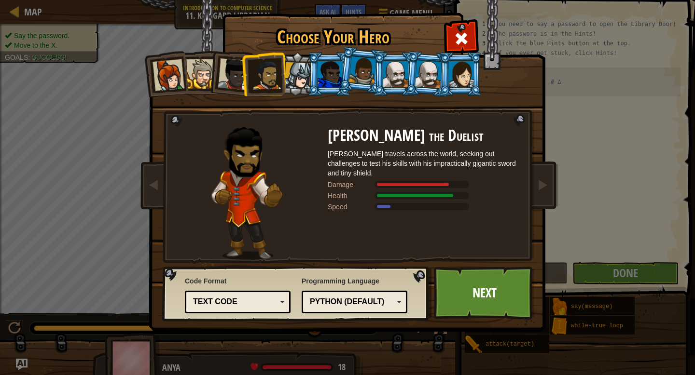
click at [235, 77] on div at bounding box center [234, 74] width 32 height 32
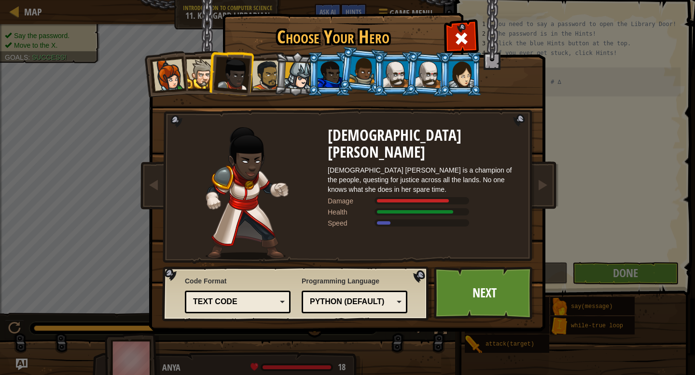
click at [201, 77] on div at bounding box center [200, 73] width 29 height 29
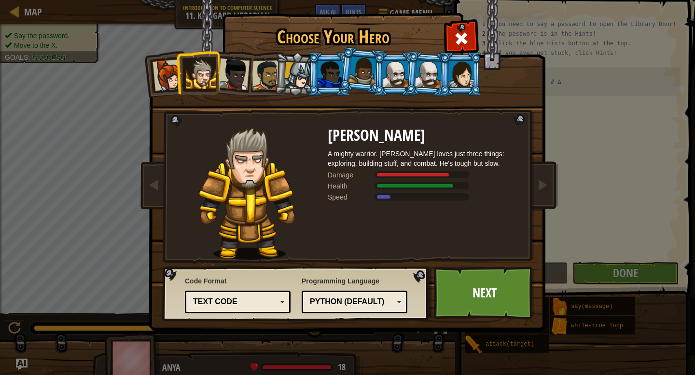
click at [175, 82] on div at bounding box center [168, 75] width 32 height 32
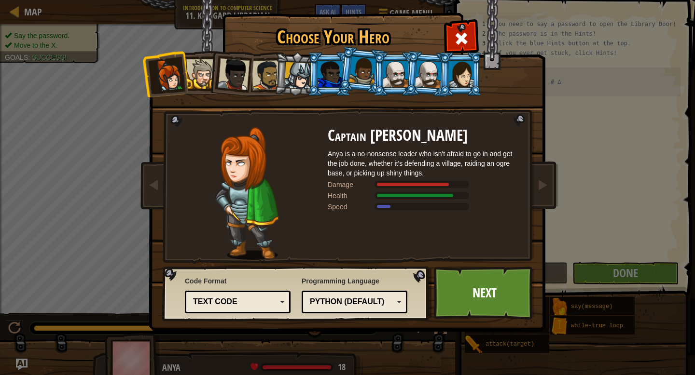
click at [258, 77] on div at bounding box center [267, 75] width 30 height 30
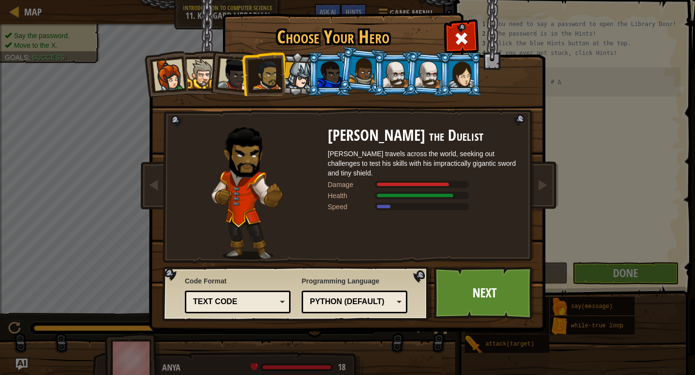
click at [293, 76] on div at bounding box center [297, 75] width 27 height 27
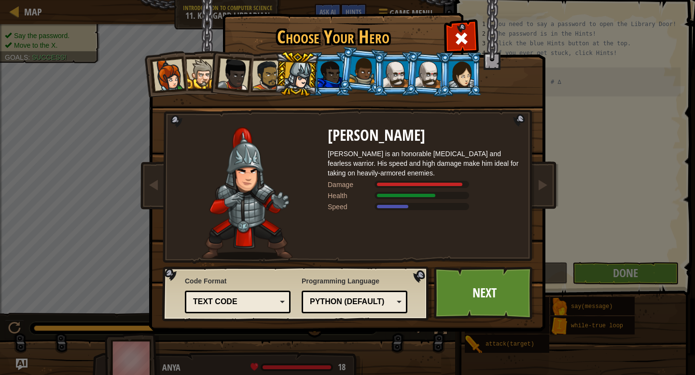
click at [318, 79] on div at bounding box center [329, 74] width 25 height 26
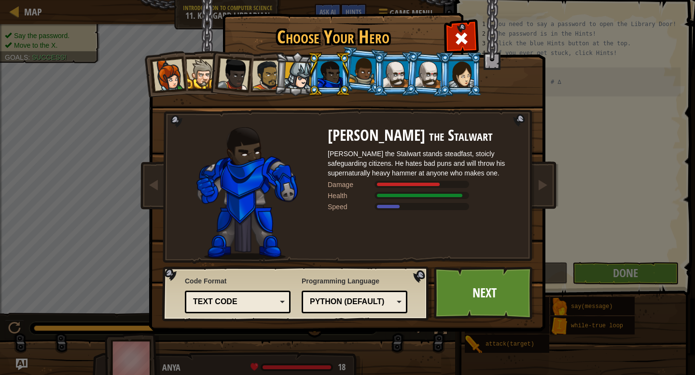
click at [348, 74] on li at bounding box center [328, 74] width 43 height 44
click at [352, 75] on div at bounding box center [362, 70] width 27 height 28
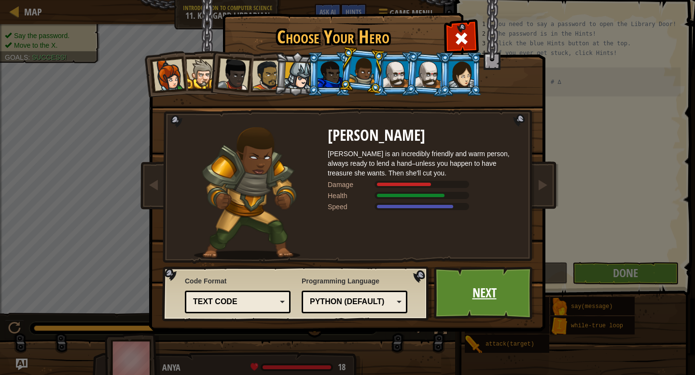
click at [486, 302] on link "Next" at bounding box center [484, 293] width 101 height 53
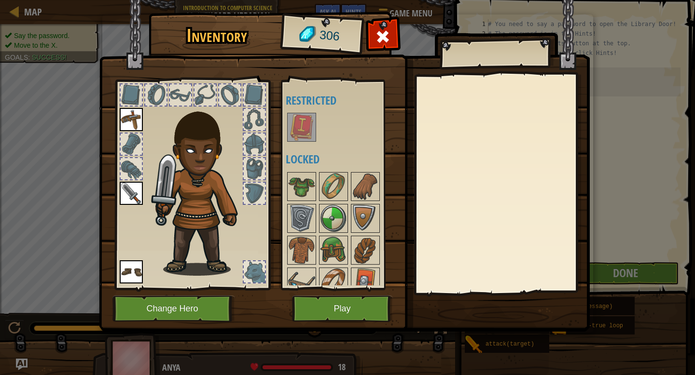
click at [301, 125] on img at bounding box center [301, 127] width 27 height 27
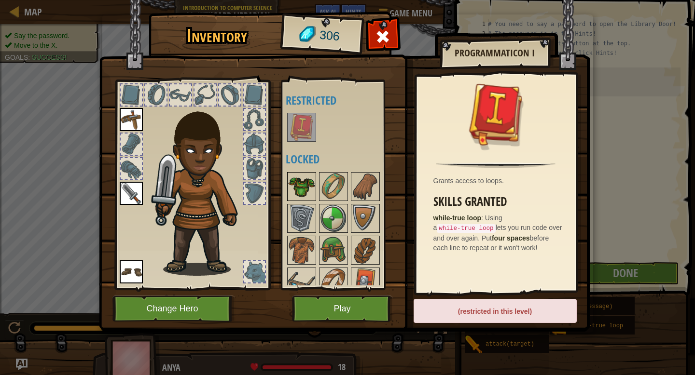
click at [296, 181] on img at bounding box center [301, 186] width 27 height 27
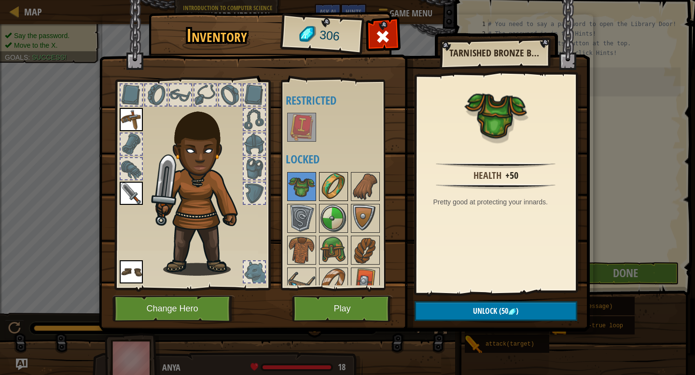
click at [325, 190] on img at bounding box center [333, 186] width 27 height 27
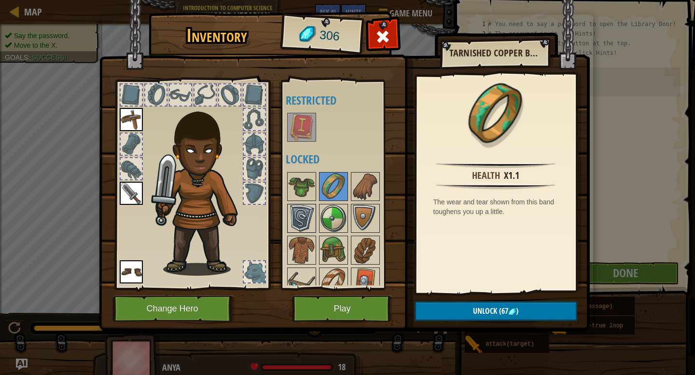
click at [314, 222] on img at bounding box center [301, 218] width 27 height 27
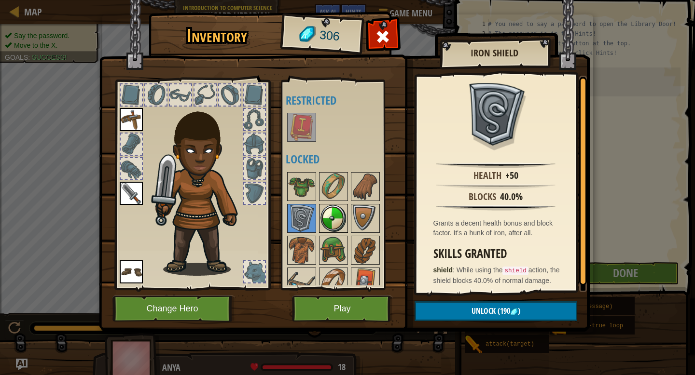
click at [323, 223] on img at bounding box center [333, 218] width 27 height 27
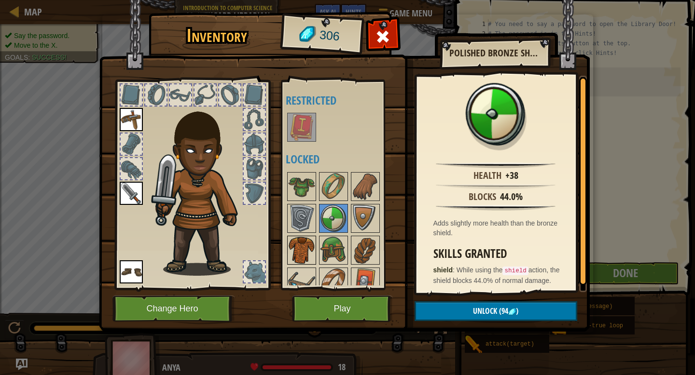
click at [308, 262] on img at bounding box center [301, 250] width 27 height 27
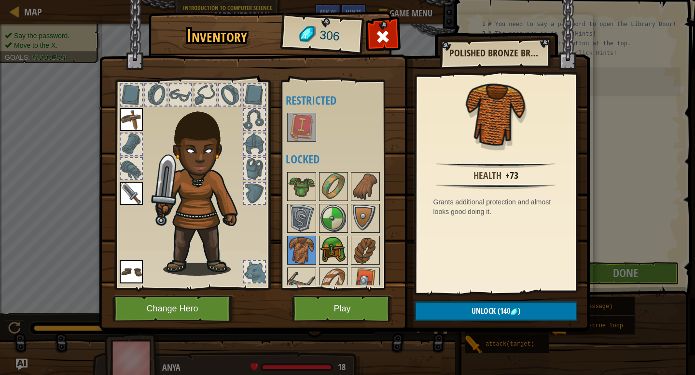
click at [331, 259] on img at bounding box center [333, 250] width 27 height 27
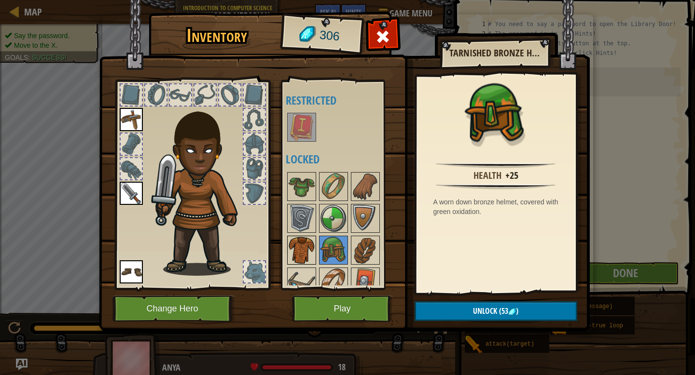
click at [306, 254] on img at bounding box center [301, 250] width 27 height 27
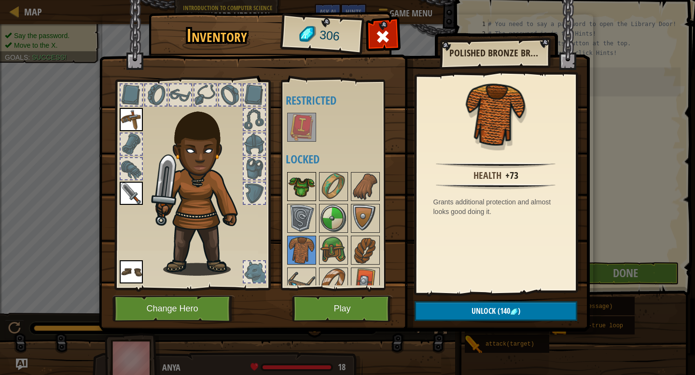
click at [304, 189] on img at bounding box center [301, 186] width 27 height 27
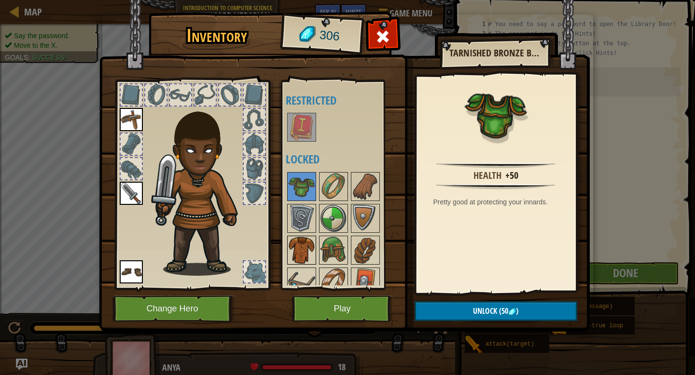
click at [306, 245] on img at bounding box center [301, 250] width 27 height 27
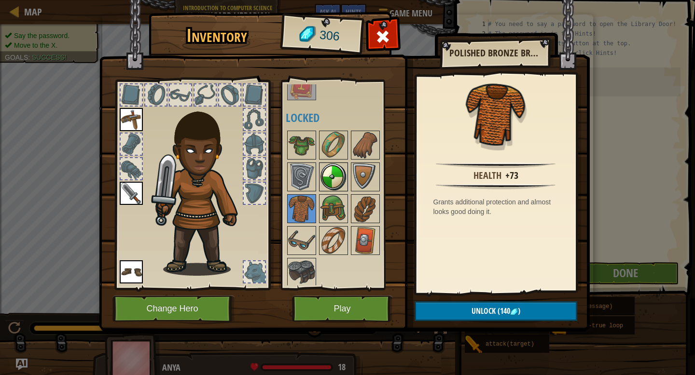
scroll to position [44, 0]
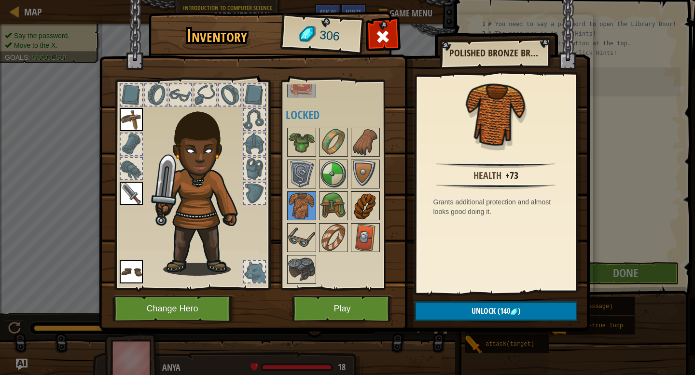
click at [362, 206] on img at bounding box center [365, 205] width 27 height 27
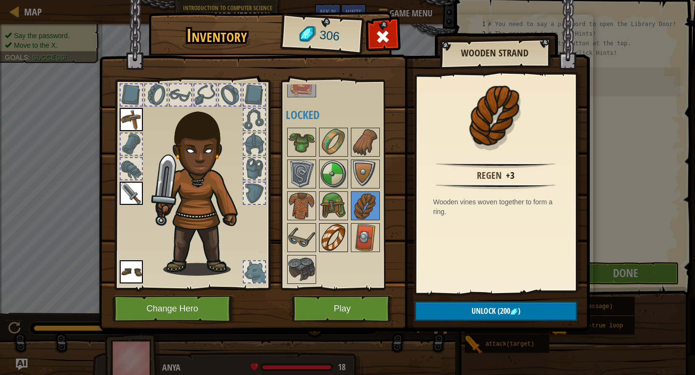
click at [338, 234] on img at bounding box center [333, 237] width 27 height 27
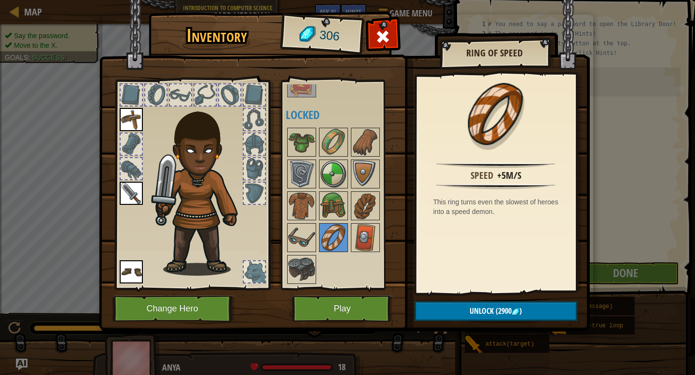
click at [316, 237] on div at bounding box center [343, 205] width 114 height 159
click at [357, 211] on img at bounding box center [365, 205] width 27 height 27
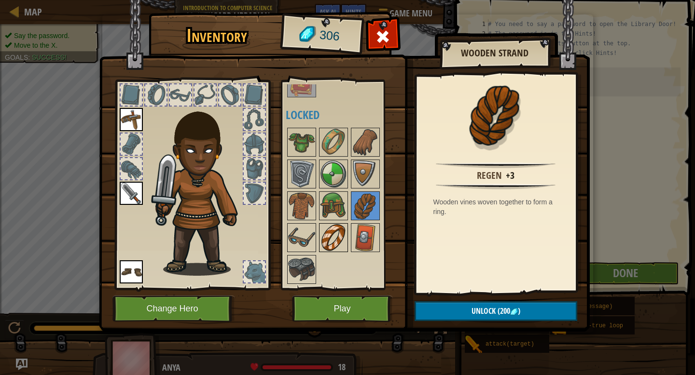
click at [336, 235] on img at bounding box center [333, 237] width 27 height 27
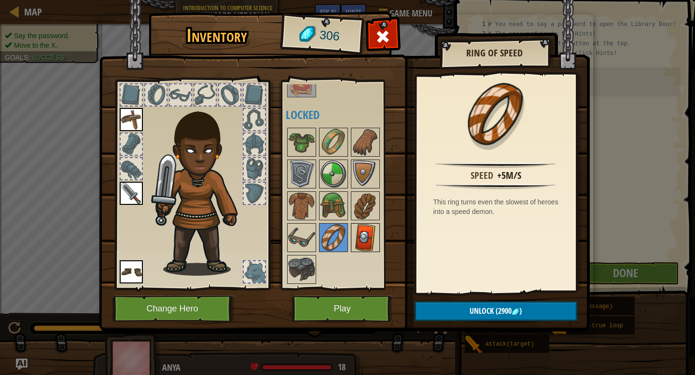
click at [364, 235] on img at bounding box center [365, 237] width 27 height 27
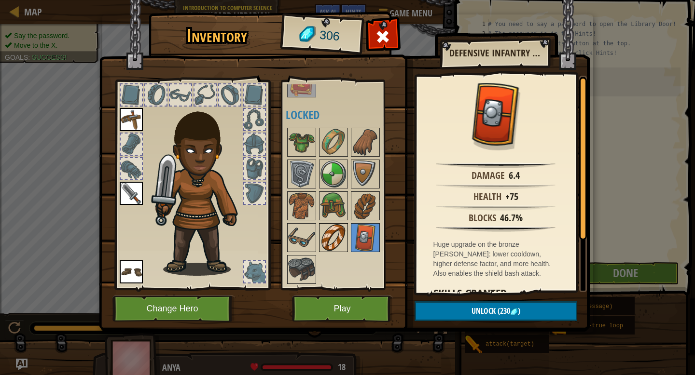
click at [330, 238] on img at bounding box center [333, 237] width 27 height 27
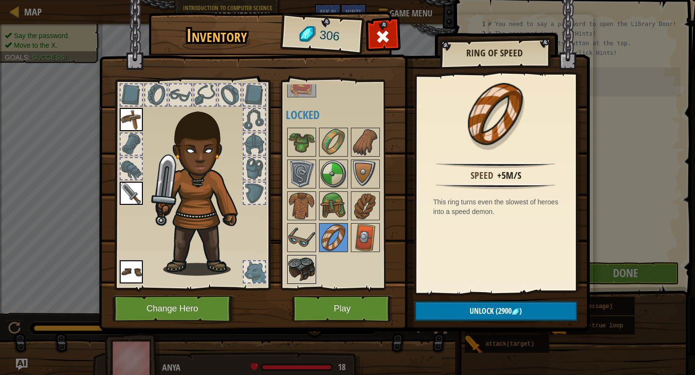
click at [308, 262] on img at bounding box center [301, 269] width 27 height 27
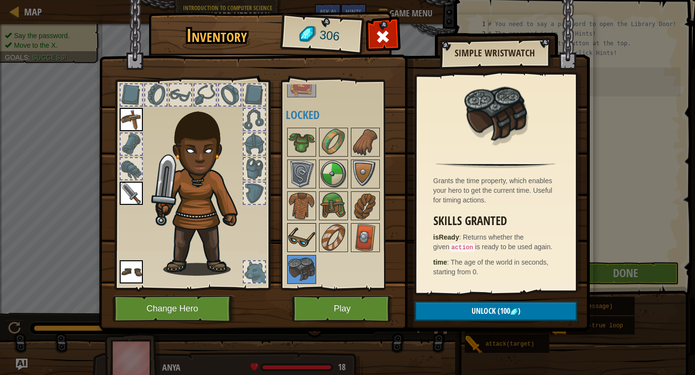
click at [306, 233] on img at bounding box center [301, 237] width 27 height 27
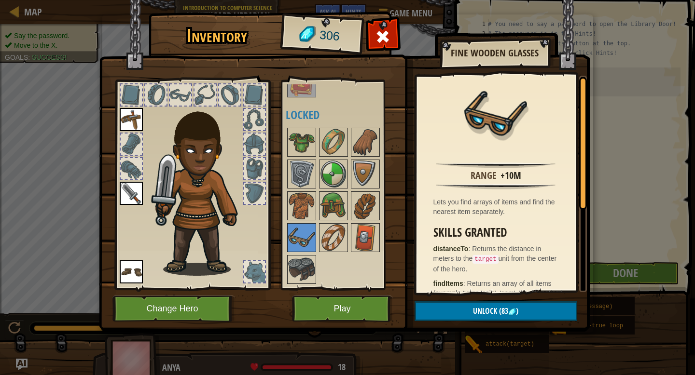
click at [334, 253] on div at bounding box center [343, 205] width 114 height 159
click at [336, 310] on button "Play" at bounding box center [342, 309] width 101 height 27
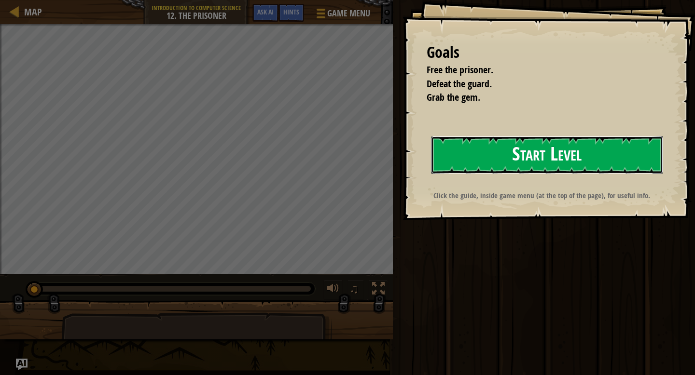
click at [472, 170] on button "Start Level" at bounding box center [547, 155] width 232 height 38
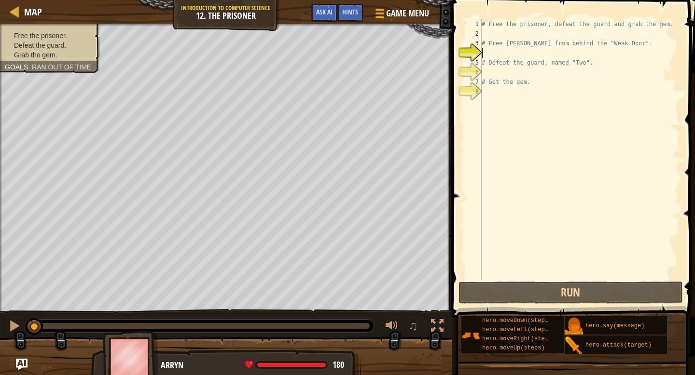
type textarea "h"
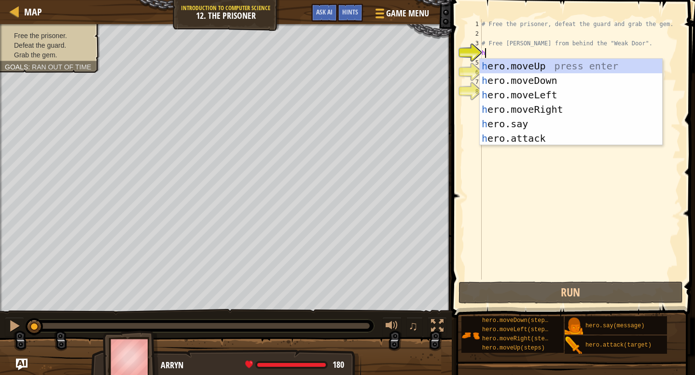
scroll to position [4, 0]
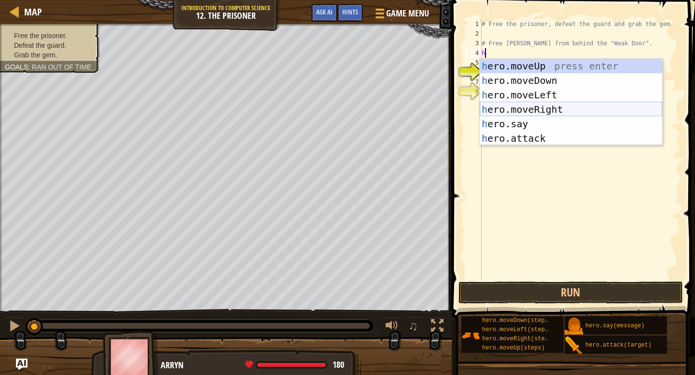
click at [514, 114] on div "h ero.moveUp press enter h ero.moveDown press enter h ero.moveLeft press enter …" at bounding box center [570, 117] width 182 height 116
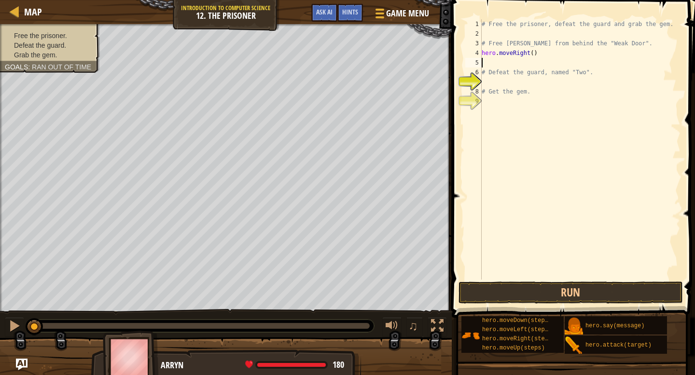
click at [514, 74] on div "# Free the prisoner, defeat the guard and grab the gem. # Free Patrick from beh…" at bounding box center [579, 159] width 201 height 280
type textarea "# Defeat the guard, named "Two"."
click at [511, 84] on div "# Free the prisoner, defeat the guard and grab the gem. # Free Patrick from beh…" at bounding box center [579, 159] width 201 height 280
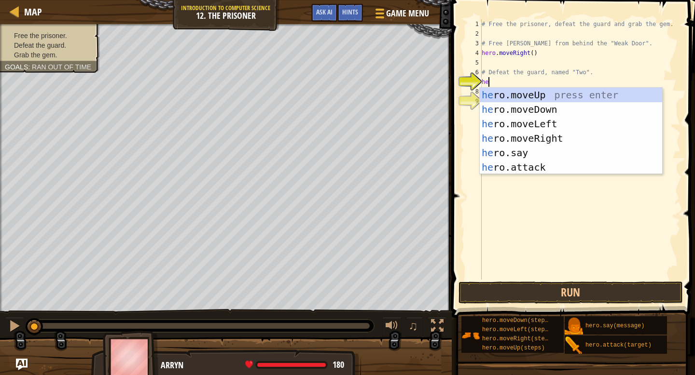
type textarea "hero"
click at [551, 59] on div "# Free the prisoner, defeat the guard and grab the gem. # Free Patrick from beh…" at bounding box center [579, 159] width 201 height 280
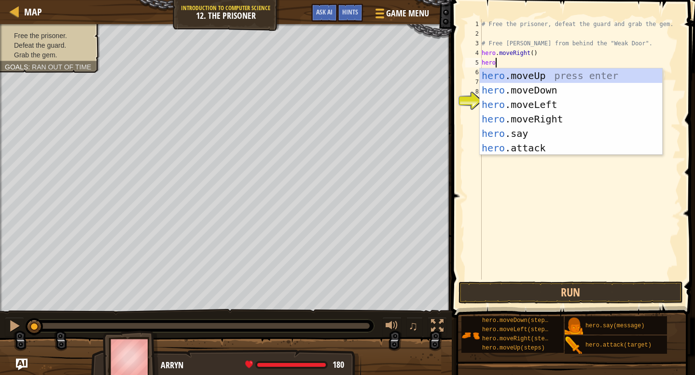
click at [539, 151] on div "hero .moveUp press enter hero .moveDown press enter hero .moveLeft press enter …" at bounding box center [570, 126] width 182 height 116
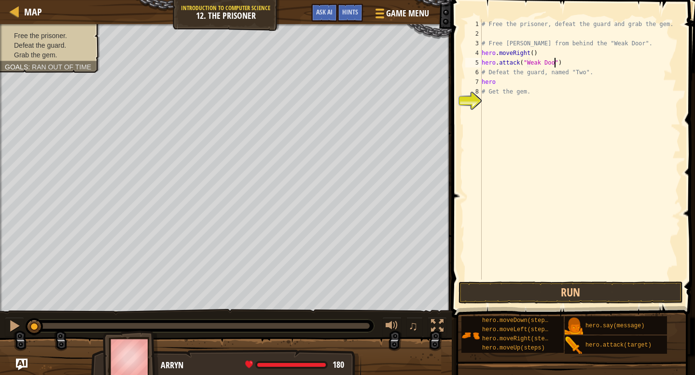
scroll to position [4, 6]
click at [547, 82] on div "# Free the prisoner, defeat the guard and grab the gem. # Free Patrick from beh…" at bounding box center [579, 159] width 201 height 280
type textarea "hero."
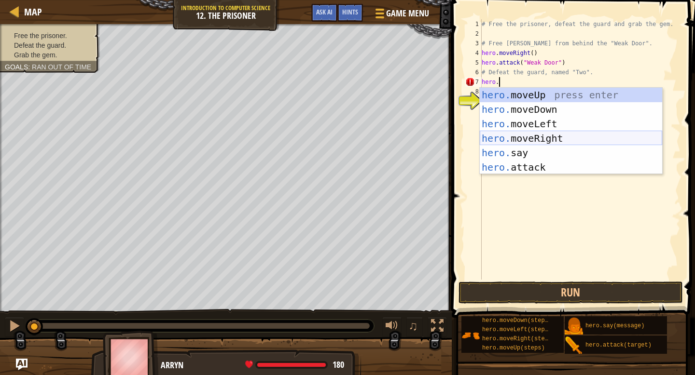
click at [559, 139] on div "hero. moveUp press enter hero. moveDown press enter hero. moveLeft press enter …" at bounding box center [570, 146] width 182 height 116
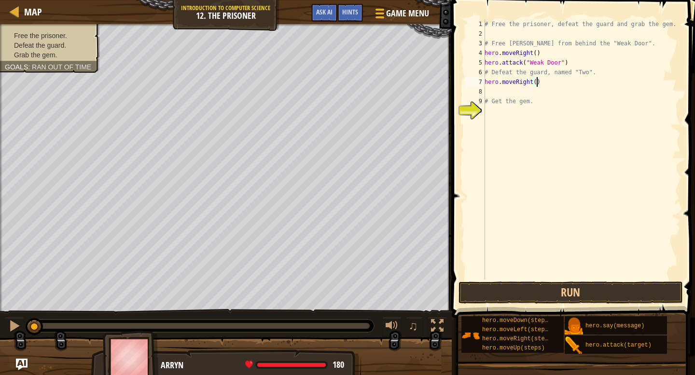
click at [537, 84] on div "# Free the prisoner, defeat the guard and grab the gem. # Free Patrick from beh…" at bounding box center [581, 159] width 198 height 280
type textarea "hero.moveRight(3)"
click at [540, 93] on div "# Free the prisoner, defeat the guard and grab the gem. # Free Patrick from beh…" at bounding box center [581, 159] width 198 height 280
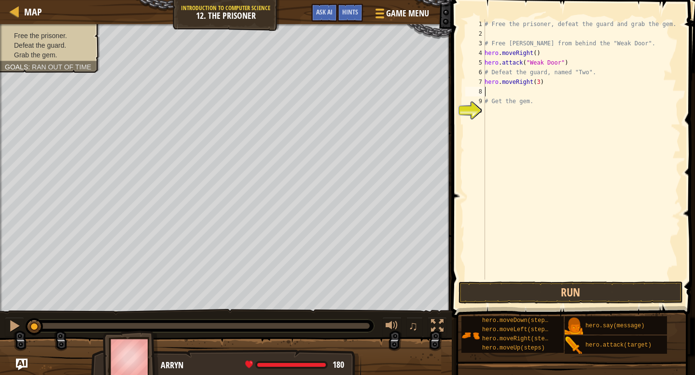
type textarea "A"
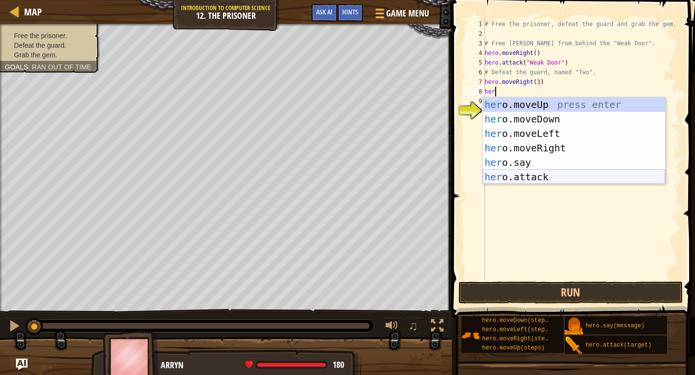
click at [559, 180] on div "her o.moveUp press enter her o.moveDown press enter her o.moveLeft press enter …" at bounding box center [573, 155] width 182 height 116
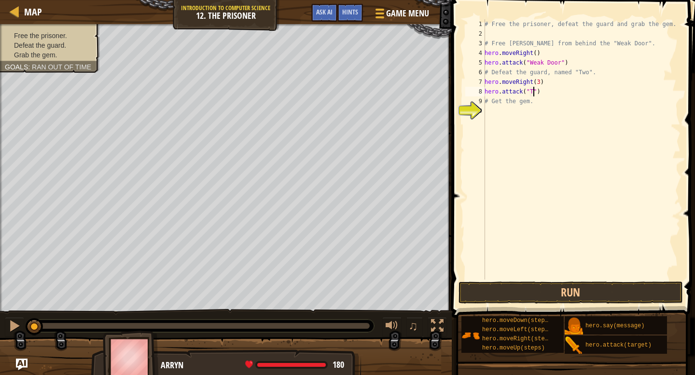
scroll to position [4, 4]
drag, startPoint x: 572, startPoint y: 84, endPoint x: 565, endPoint y: 84, distance: 7.3
click at [565, 84] on div "# Free the prisoner, defeat the guard and grab the gem. # Free Patrick from beh…" at bounding box center [581, 159] width 198 height 280
click at [564, 99] on div "# Free the prisoner, defeat the guard and grab the gem. # Free Patrick from beh…" at bounding box center [581, 159] width 198 height 280
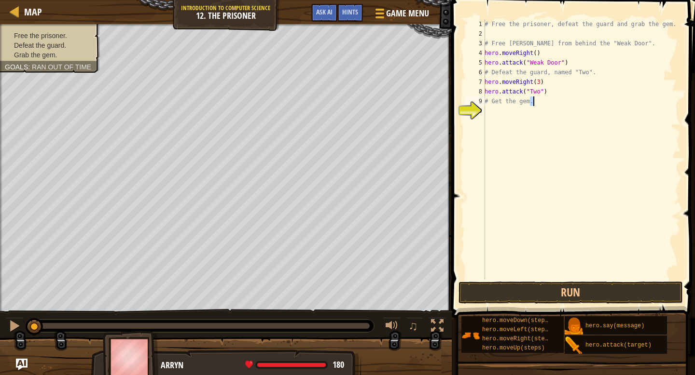
click at [564, 99] on div "# Free the prisoner, defeat the guard and grab the gem. # Free Patrick from beh…" at bounding box center [581, 159] width 198 height 280
click at [564, 93] on div "# Free the prisoner, defeat the guard and grab the gem. # Free Patrick from beh…" at bounding box center [581, 159] width 198 height 280
drag, startPoint x: 564, startPoint y: 93, endPoint x: 483, endPoint y: 95, distance: 80.6
click at [482, 95] on div "hero.attack("Two") 1 2 3 4 5 6 7 8 9 10 # Free the prisoner, defeat the guard a…" at bounding box center [571, 149] width 217 height 260
type textarea "hero.attack("Two")"
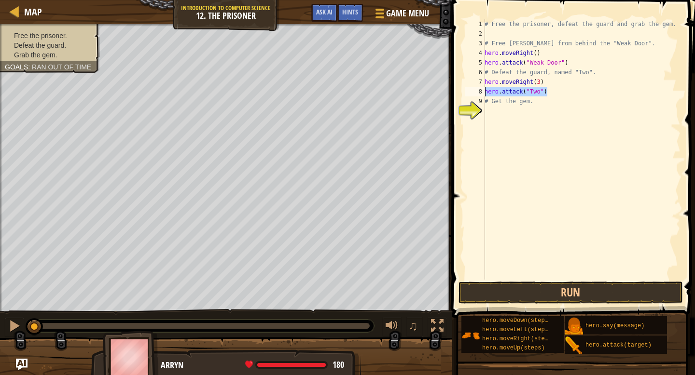
click at [562, 91] on div "# Free the prisoner, defeat the guard and grab the gem. # Free Patrick from beh…" at bounding box center [581, 159] width 198 height 280
paste textarea "hero.attack("Two")"
click at [555, 114] on div "# Free the prisoner, defeat the guard and grab the gem. # Free Patrick from beh…" at bounding box center [581, 159] width 198 height 280
type textarea "# Get the gem."
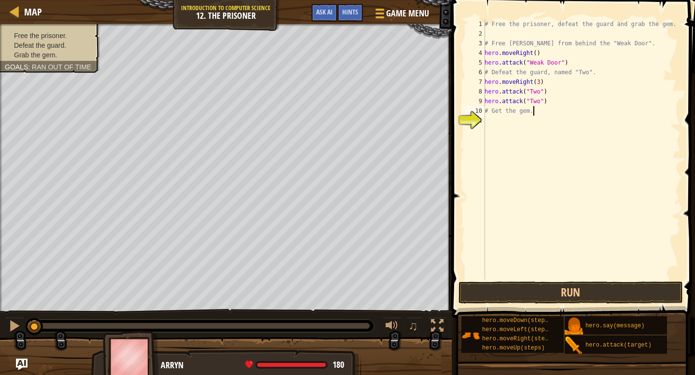
click at [545, 123] on div "# Free the prisoner, defeat the guard and grab the gem. # Free Patrick from beh…" at bounding box center [581, 159] width 198 height 280
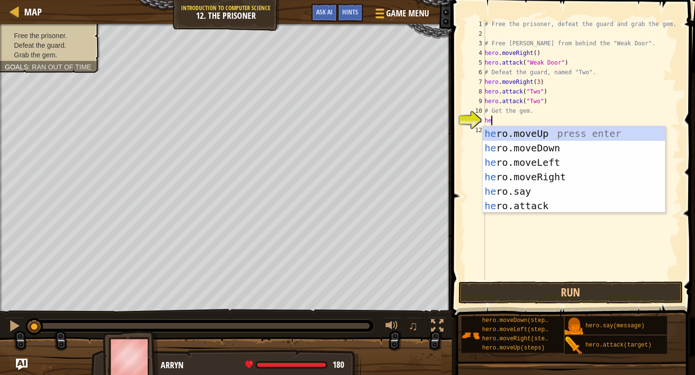
type textarea "hero"
click at [563, 149] on div "hero .moveUp press enter hero .moveDown press enter hero .moveLeft press enter …" at bounding box center [573, 184] width 182 height 116
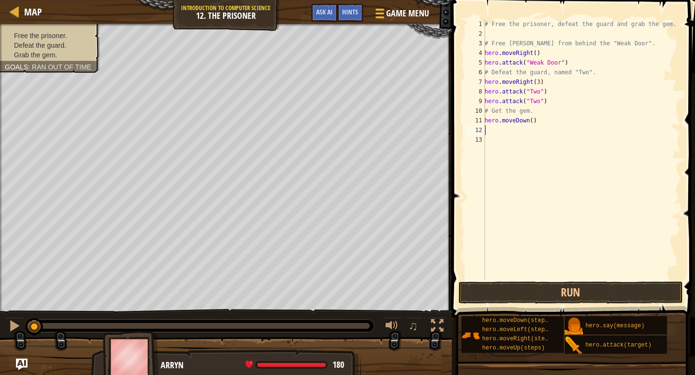
scroll to position [4, 0]
click at [533, 121] on div "# Free the prisoner, defeat the guard and grab the gem. # Free Patrick from beh…" at bounding box center [581, 159] width 198 height 280
click at [506, 289] on button "Run" at bounding box center [570, 293] width 225 height 22
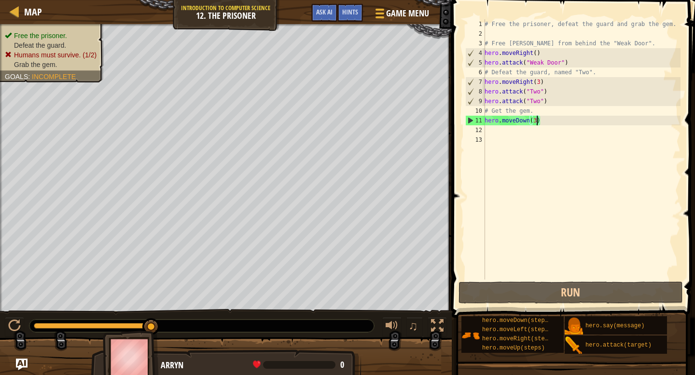
click at [553, 101] on div "# Free the prisoner, defeat the guard and grab the gem. # Free Patrick from beh…" at bounding box center [581, 159] width 198 height 280
drag, startPoint x: 553, startPoint y: 101, endPoint x: 478, endPoint y: 91, distance: 76.0
click at [478, 91] on div "hero.attack("Two") 1 2 3 4 5 6 7 8 9 10 11 12 13 # Free the prisoner, defeat th…" at bounding box center [571, 149] width 217 height 260
click at [563, 106] on div "# Free the prisoner, defeat the guard and grab the gem. # Free Patrick from beh…" at bounding box center [581, 159] width 198 height 280
type textarea "hero.attack("Two")"
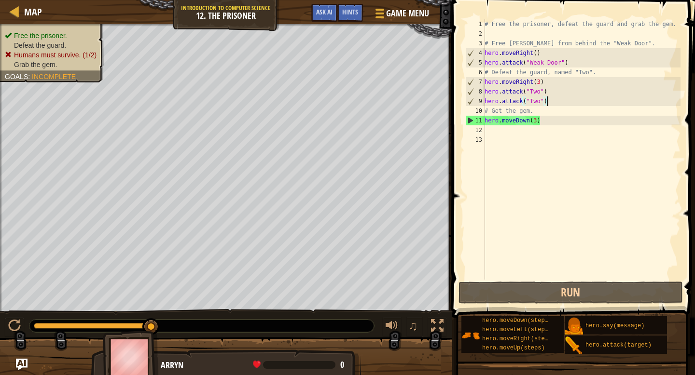
scroll to position [4, 0]
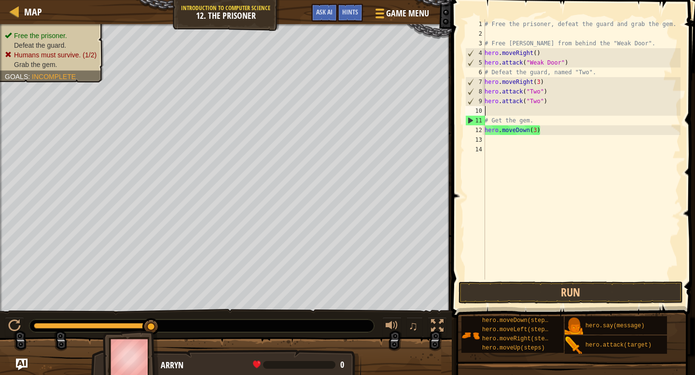
paste textarea "hero.attack("Two")"
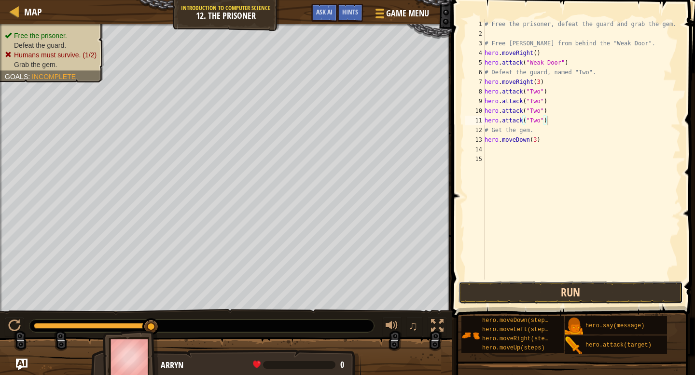
click at [567, 295] on button "Run" at bounding box center [570, 293] width 225 height 22
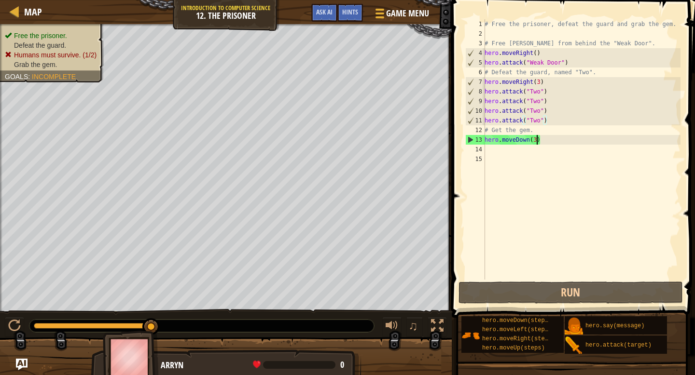
click at [536, 138] on div "# Free the prisoner, defeat the guard and grab the gem. # Free Patrick from beh…" at bounding box center [581, 159] width 198 height 280
type textarea "hero.moveDown()"
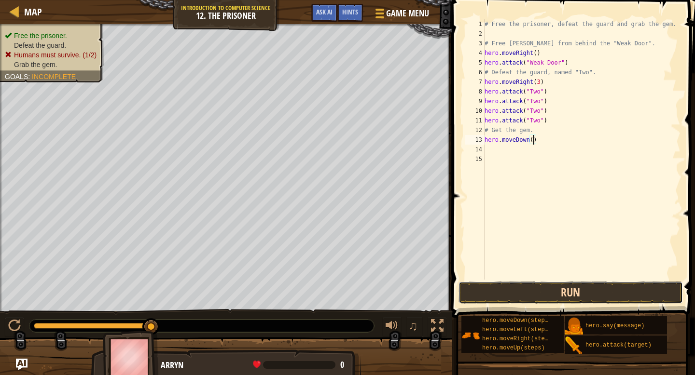
click at [591, 284] on button "Run" at bounding box center [570, 293] width 225 height 22
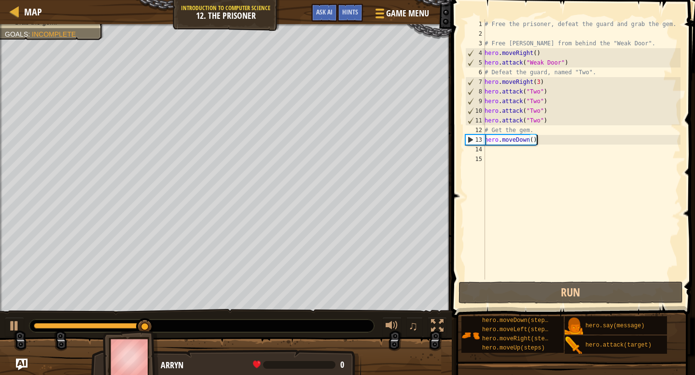
click at [554, 138] on div "# Free the prisoner, defeat the guard and grab the gem. # Free Patrick from beh…" at bounding box center [581, 159] width 198 height 280
click at [540, 154] on div "# Free the prisoner, defeat the guard and grab the gem. # Free Patrick from beh…" at bounding box center [581, 159] width 198 height 280
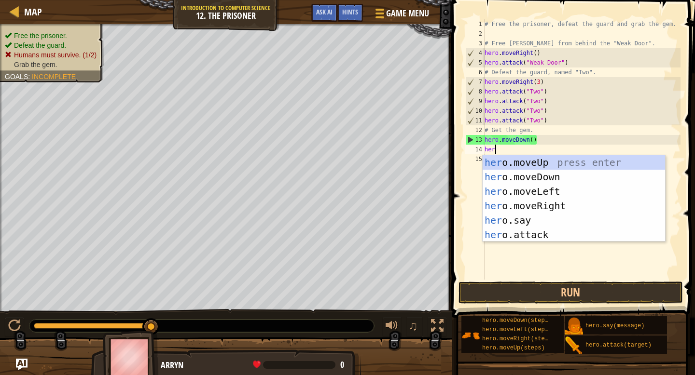
type textarea "hero"
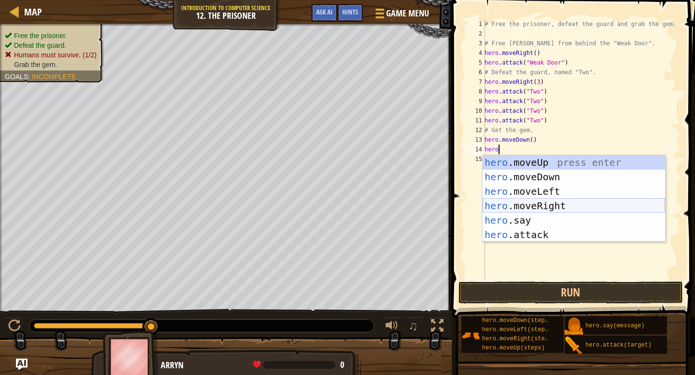
click at [556, 207] on div "hero .moveUp press enter hero .moveDown press enter hero .moveLeft press enter …" at bounding box center [573, 213] width 182 height 116
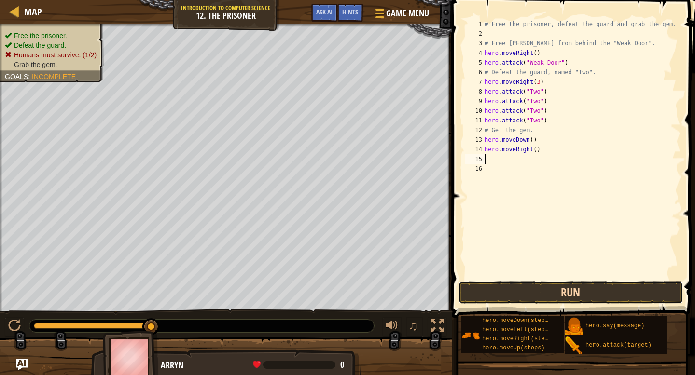
click at [534, 293] on button "Run" at bounding box center [570, 293] width 225 height 22
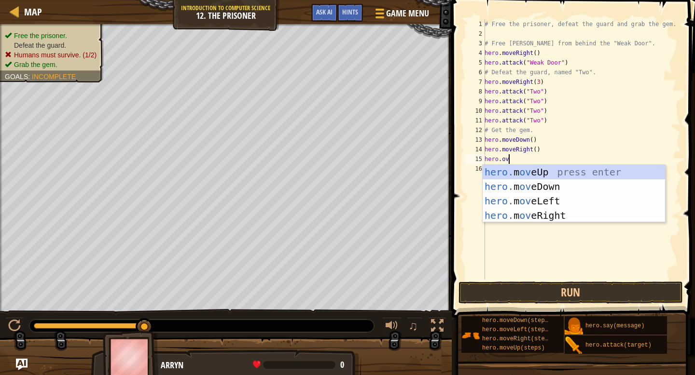
scroll to position [4, 1]
type textarea "hero.move"
click at [572, 170] on div "hero.move Up press enter hero.move Down press enter hero.move Left press enter …" at bounding box center [573, 208] width 182 height 87
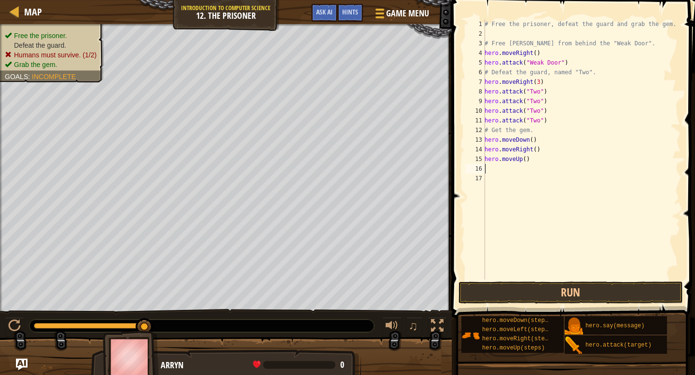
scroll to position [4, 0]
click at [527, 160] on div "# Free the prisoner, defeat the guard and grab the gem. # Free Patrick from beh…" at bounding box center [581, 159] width 198 height 280
type textarea "hero.moveUp(3)"
click at [543, 295] on button "Run" at bounding box center [570, 293] width 225 height 22
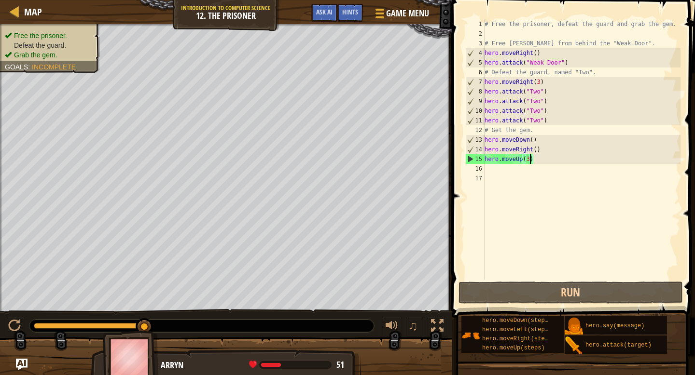
click at [514, 167] on div "# Free the prisoner, defeat the guard and grab the gem. # Free Patrick from beh…" at bounding box center [581, 159] width 198 height 280
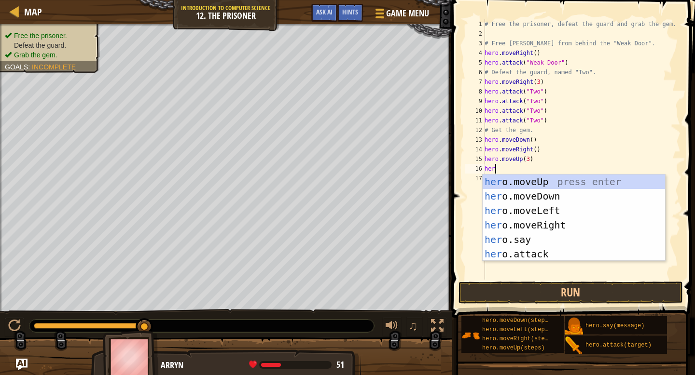
type textarea "hero"
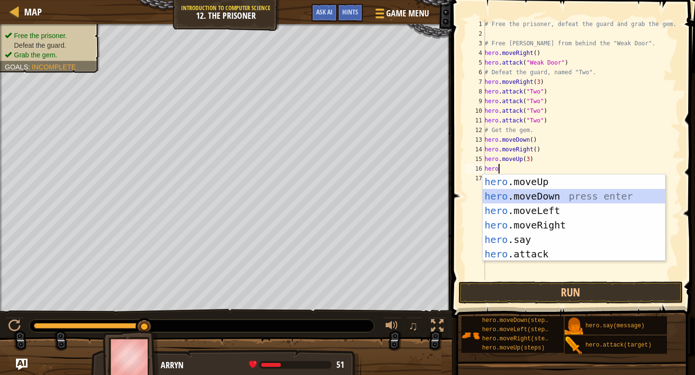
click at [541, 196] on div "hero .moveUp press enter hero .moveDown press enter hero .moveLeft press enter …" at bounding box center [573, 233] width 182 height 116
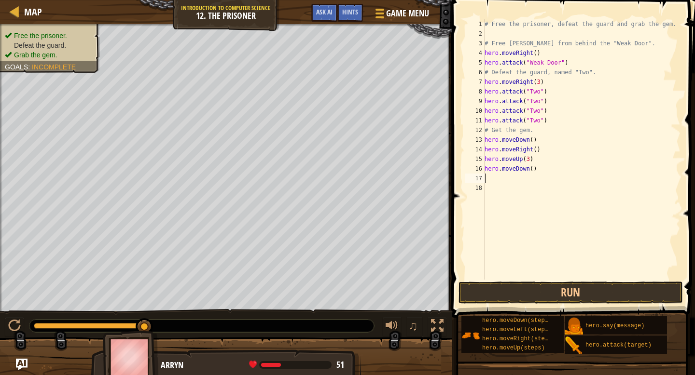
click at [533, 170] on div "# Free the prisoner, defeat the guard and grab the gem. # Free Patrick from beh…" at bounding box center [581, 159] width 198 height 280
click at [528, 293] on button "Run" at bounding box center [570, 293] width 225 height 22
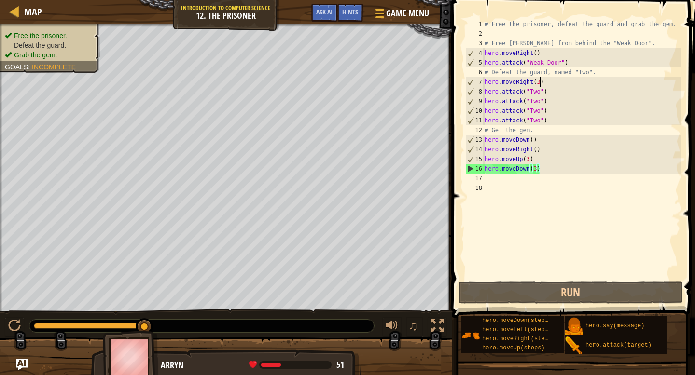
click at [539, 84] on div "# Free the prisoner, defeat the guard and grab the gem. # Free Patrick from beh…" at bounding box center [581, 159] width 198 height 280
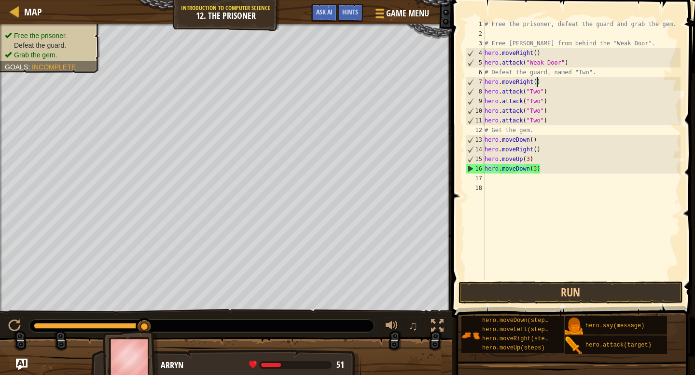
scroll to position [4, 4]
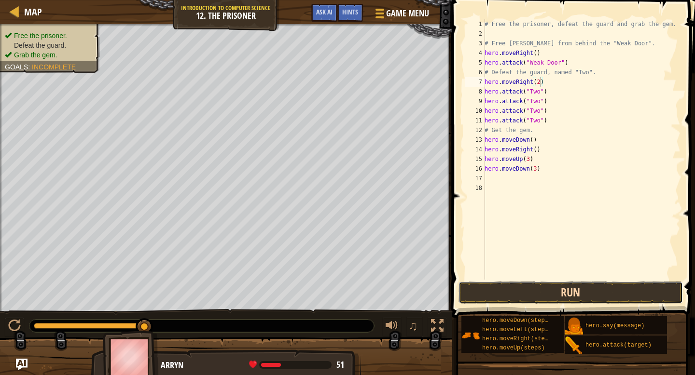
click at [529, 298] on button "Run" at bounding box center [570, 293] width 225 height 22
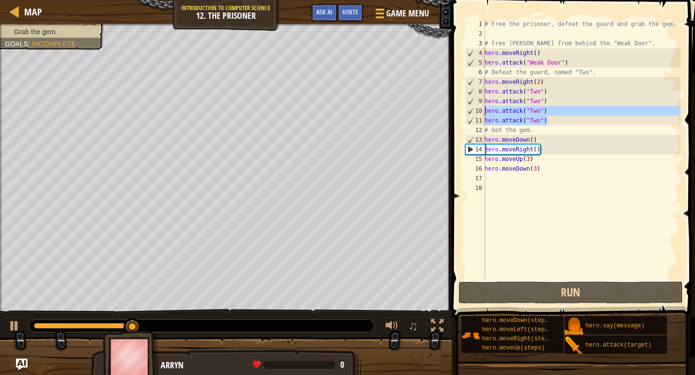
drag, startPoint x: 554, startPoint y: 123, endPoint x: 484, endPoint y: 111, distance: 71.4
click at [484, 111] on div "hero.moveRight(2) 1 2 3 4 5 6 7 8 9 10 11 12 13 14 15 16 17 18 # Free the priso…" at bounding box center [571, 149] width 217 height 260
type textarea "hero.attack("Two") hero.attack("Two")"
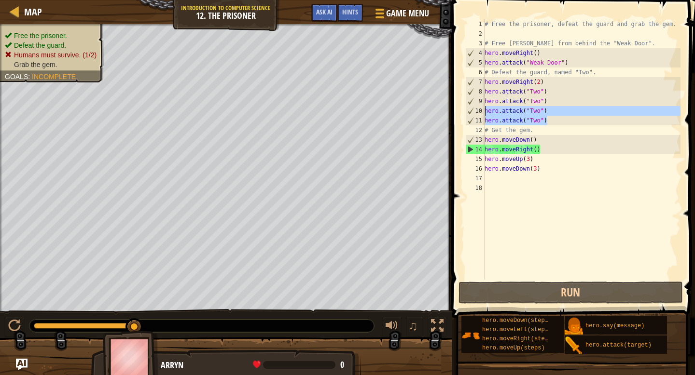
scroll to position [4, 0]
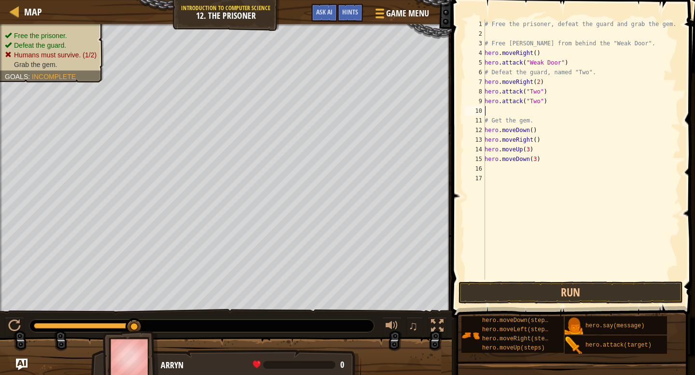
type textarea "hero.attack("Two")"
click at [552, 294] on button "Run" at bounding box center [570, 293] width 225 height 22
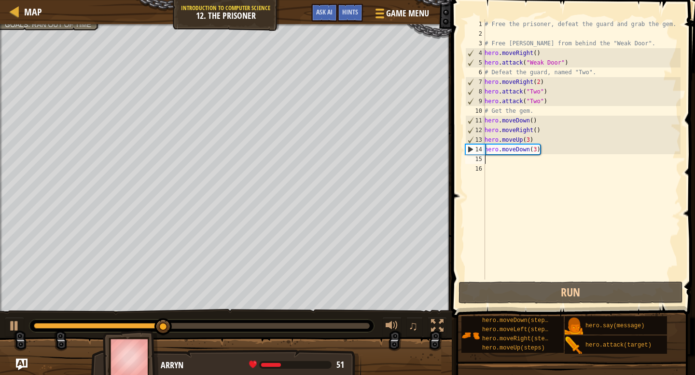
click at [538, 161] on div "# Free the prisoner, defeat the guard and grab the gem. # Free Patrick from beh…" at bounding box center [581, 159] width 198 height 280
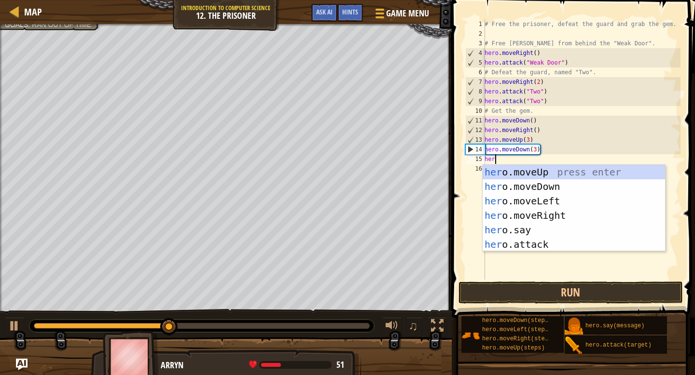
type textarea "hero"
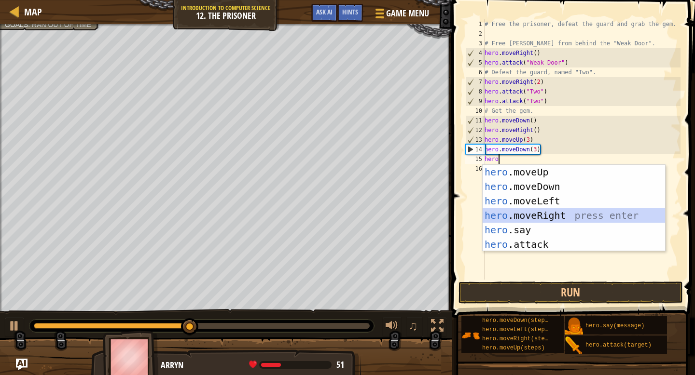
click at [568, 215] on div "hero .moveUp press enter hero .moveDown press enter hero .moveLeft press enter …" at bounding box center [573, 223] width 182 height 116
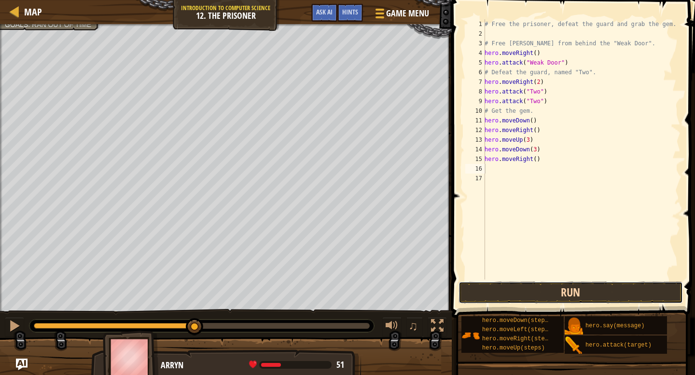
click at [546, 294] on button "Run" at bounding box center [570, 293] width 225 height 22
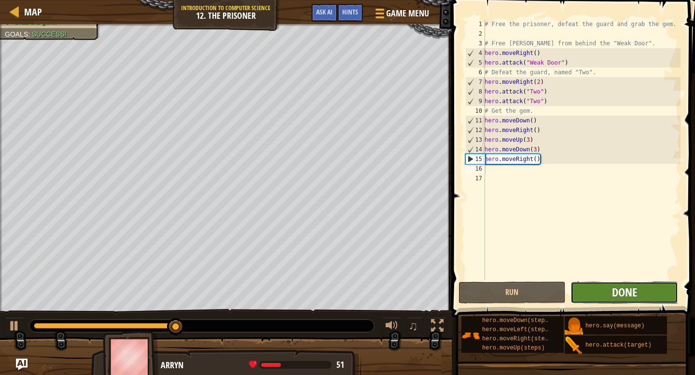
click at [625, 292] on span "Done" at bounding box center [624, 292] width 25 height 15
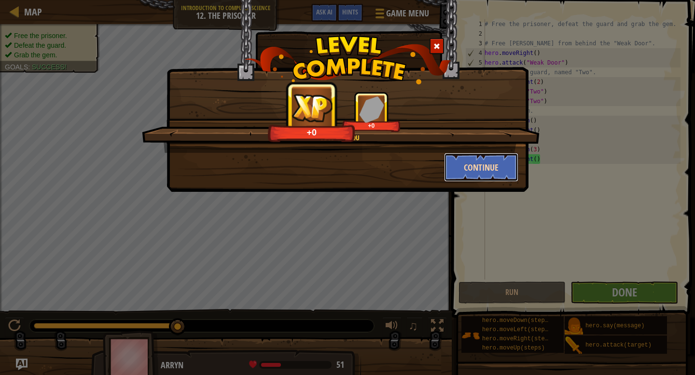
click at [475, 167] on button "Continue" at bounding box center [481, 167] width 75 height 29
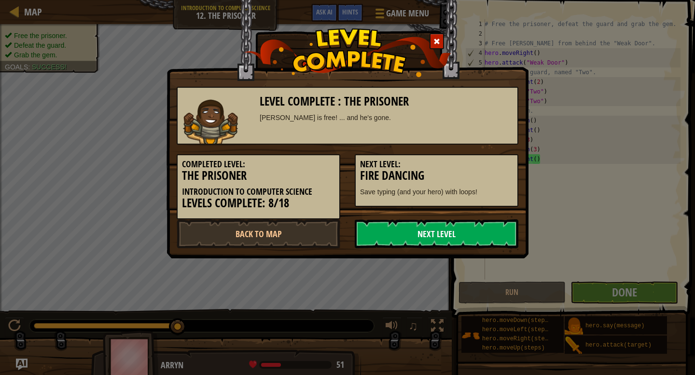
click at [413, 239] on link "Next Level" at bounding box center [437, 233] width 164 height 29
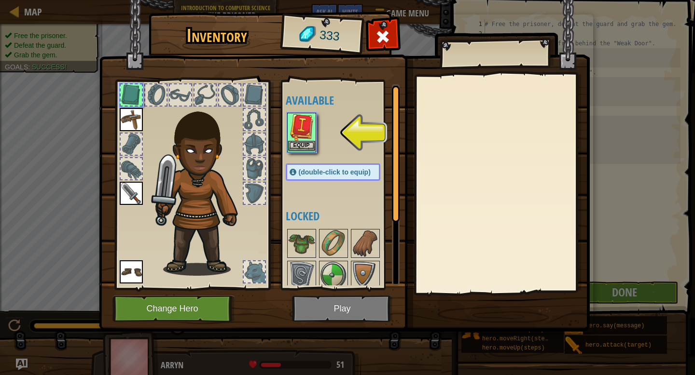
click at [297, 140] on img at bounding box center [301, 127] width 27 height 27
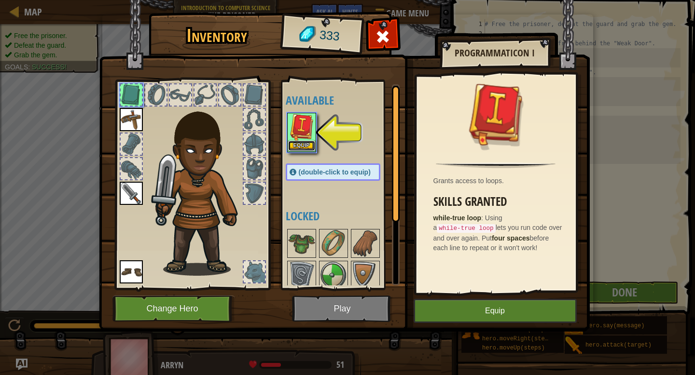
click at [301, 147] on button "Equip" at bounding box center [301, 146] width 27 height 10
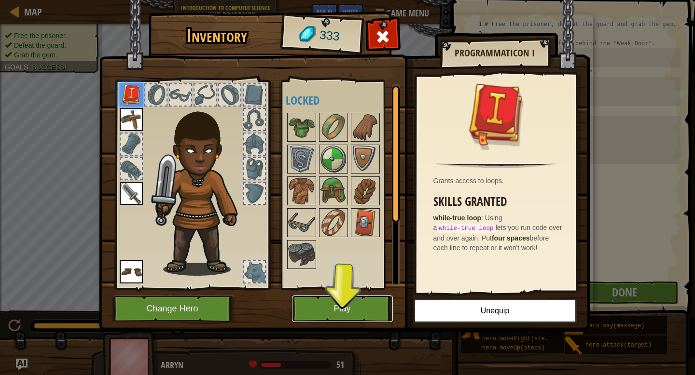
click at [366, 305] on button "Play" at bounding box center [342, 309] width 101 height 27
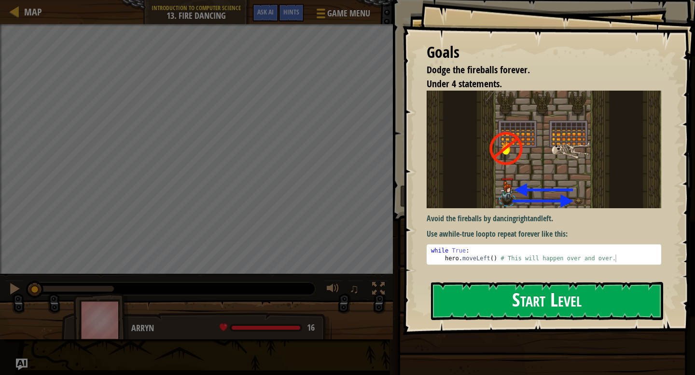
click at [477, 295] on button "Start Level" at bounding box center [547, 301] width 232 height 38
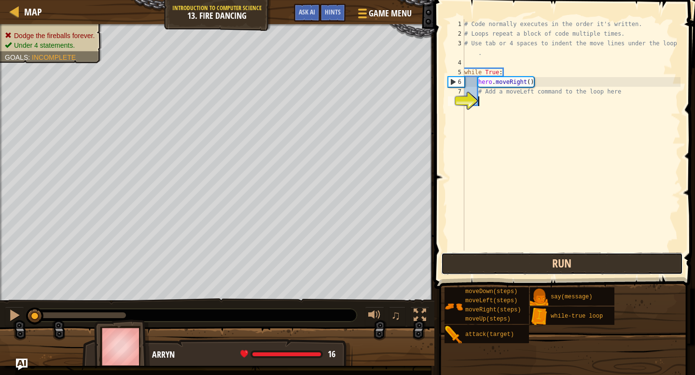
click at [480, 265] on button "Run" at bounding box center [562, 264] width 242 height 22
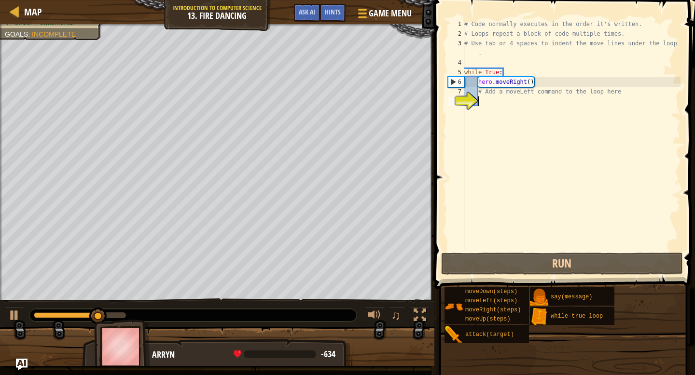
click at [536, 107] on div "# Code normally executes in the order it's written. # Loops repeat a block of c…" at bounding box center [571, 144] width 218 height 251
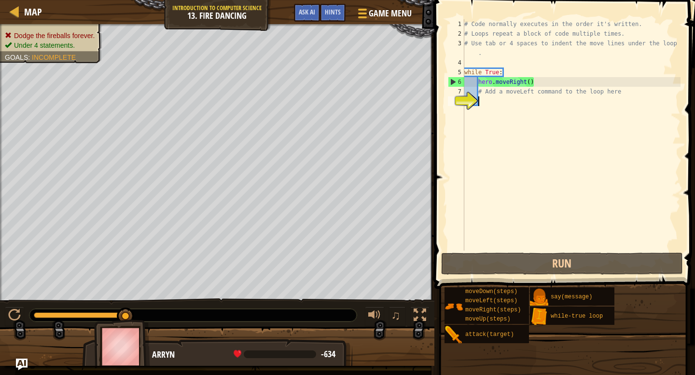
click at [538, 100] on div "# Code normally executes in the order it's written. # Loops repeat a block of c…" at bounding box center [571, 144] width 218 height 251
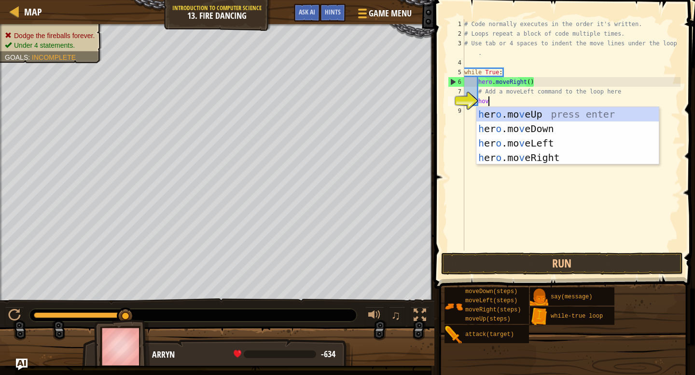
scroll to position [4, 1]
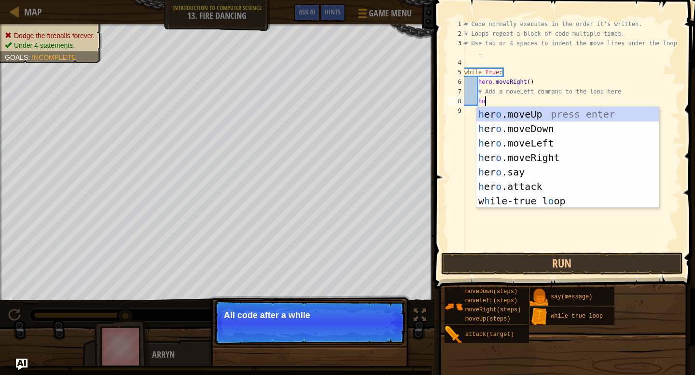
type textarea "h"
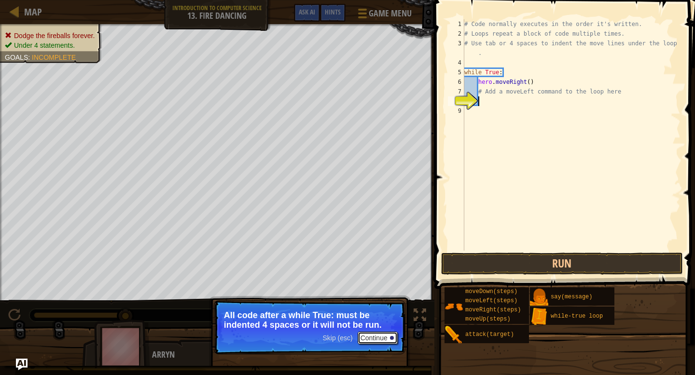
click at [390, 339] on button "Continue" at bounding box center [377, 338] width 40 height 13
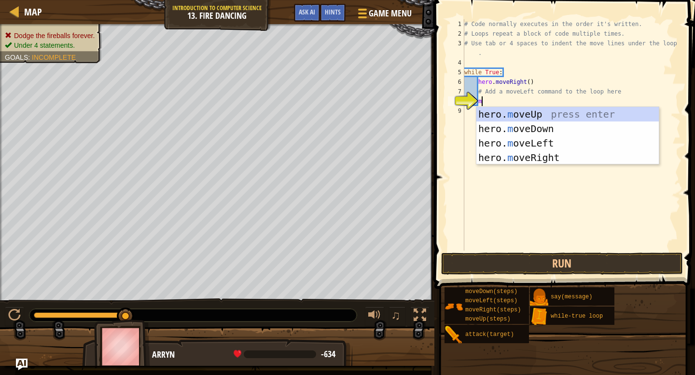
scroll to position [4, 1]
type textarea "m"
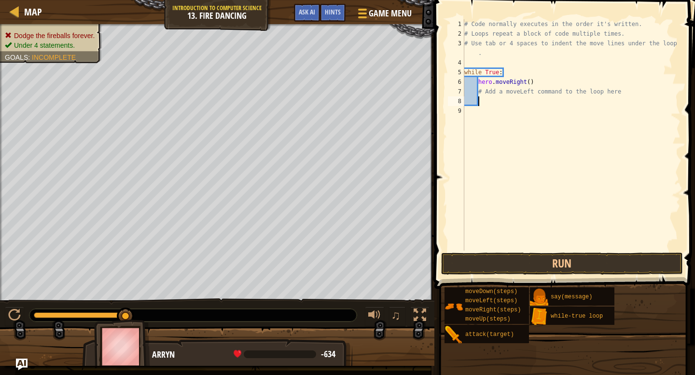
type textarea "g"
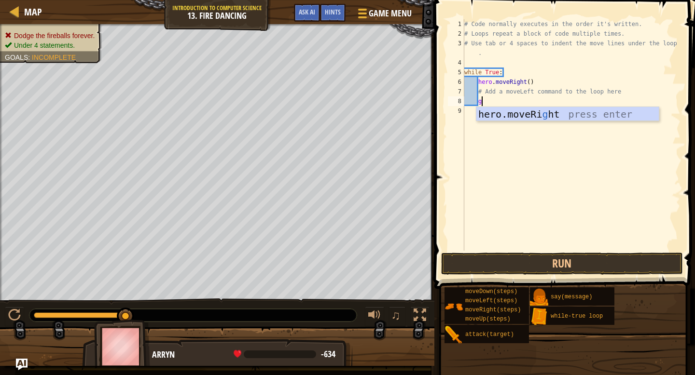
scroll to position [4, 1]
type textarea "he"
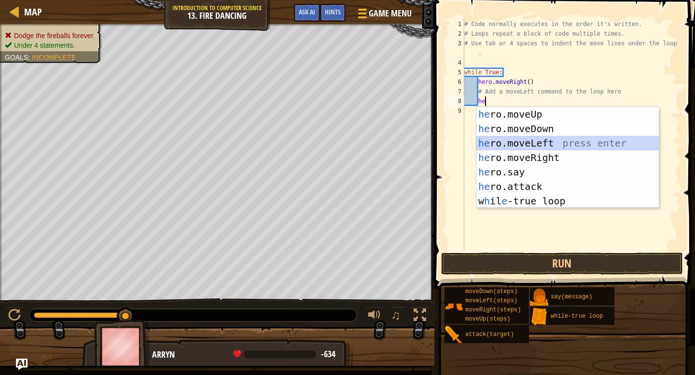
click at [534, 143] on div "he ro.moveUp press enter he ro.moveDown press enter he ro.moveLeft press enter …" at bounding box center [567, 172] width 182 height 130
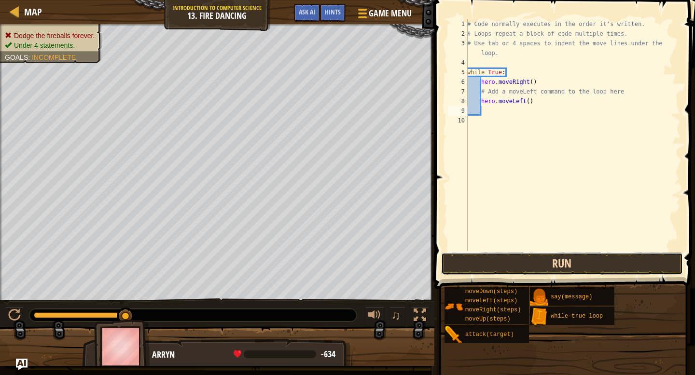
click at [545, 263] on button "Run" at bounding box center [562, 264] width 242 height 22
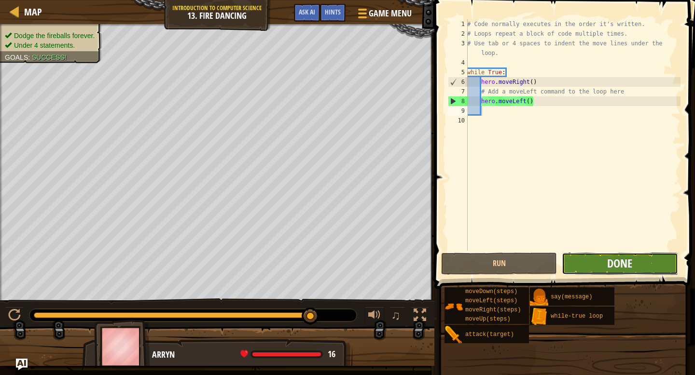
click at [611, 269] on span "Done" at bounding box center [619, 263] width 25 height 15
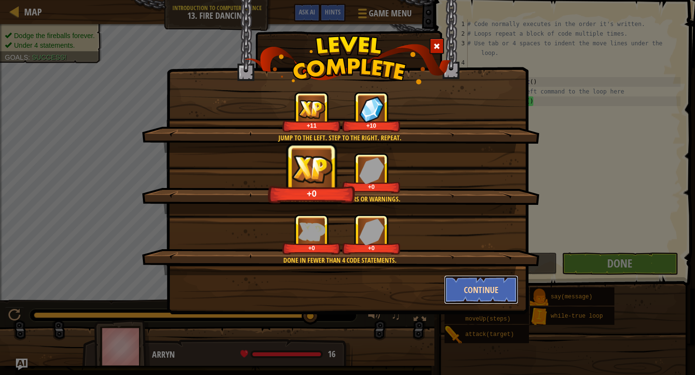
click at [487, 292] on button "Continue" at bounding box center [481, 289] width 75 height 29
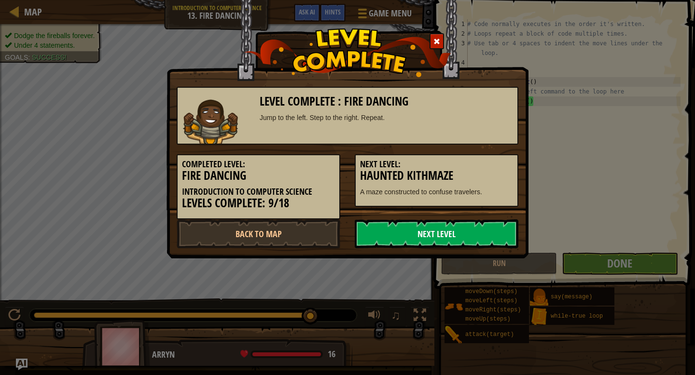
click at [475, 243] on link "Next Level" at bounding box center [437, 233] width 164 height 29
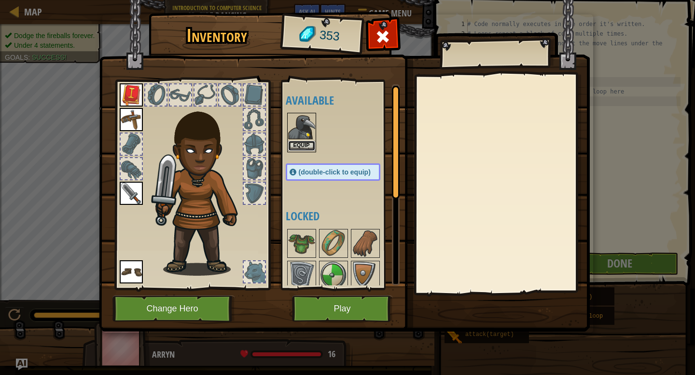
click at [306, 147] on button "Equip" at bounding box center [301, 146] width 27 height 10
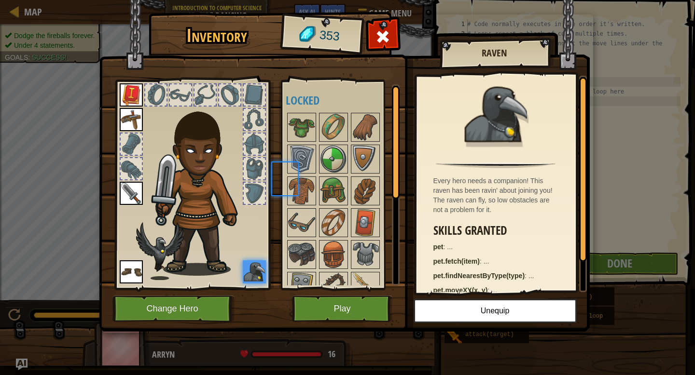
click at [306, 1] on body "Map Introduction to Computer Science 13. Fire Dancing Game Menu Done Hints Ask …" at bounding box center [347, 0] width 695 height 1
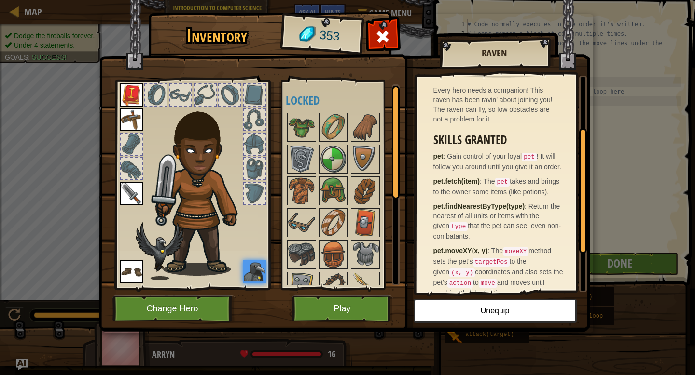
scroll to position [0, 0]
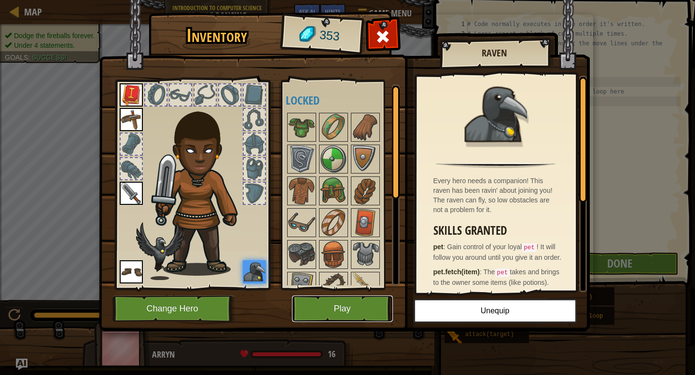
click at [366, 312] on button "Play" at bounding box center [342, 309] width 101 height 27
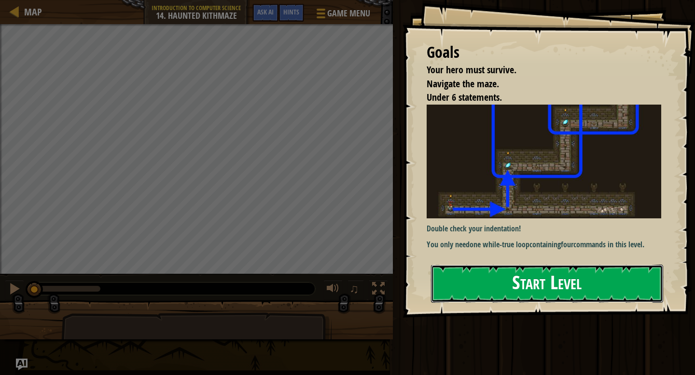
click at [458, 297] on button "Start Level" at bounding box center [547, 284] width 232 height 38
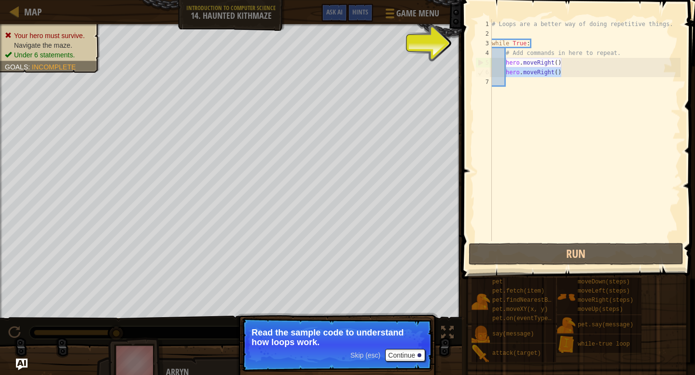
drag, startPoint x: 566, startPoint y: 77, endPoint x: 506, endPoint y: 74, distance: 60.3
click at [506, 74] on div "# Loops are a better way of doing repetitive things. while True : # Add command…" at bounding box center [585, 139] width 191 height 241
type textarea "hero.moveRight()"
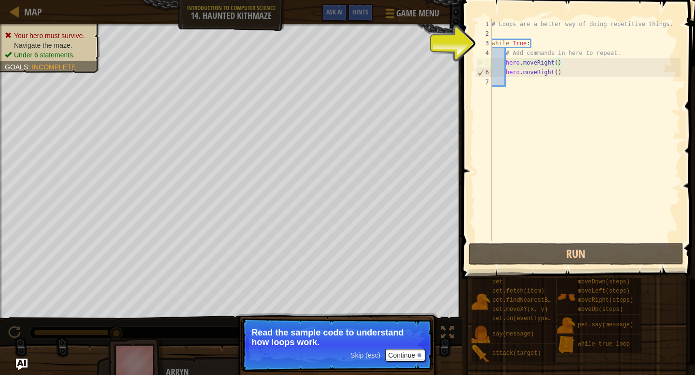
click at [557, 65] on div "# Loops are a better way of doing repetitive things. while True : # Add command…" at bounding box center [585, 139] width 191 height 241
click at [551, 77] on div "# Loops are a better way of doing repetitive things. while True : # Add command…" at bounding box center [585, 139] width 191 height 241
click at [400, 360] on button "Continue" at bounding box center [405, 355] width 40 height 13
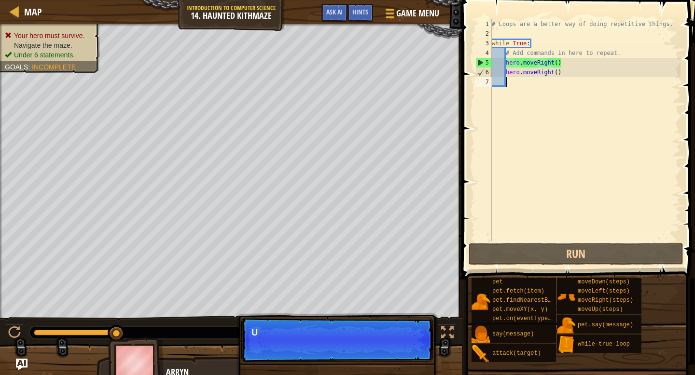
scroll to position [4, 0]
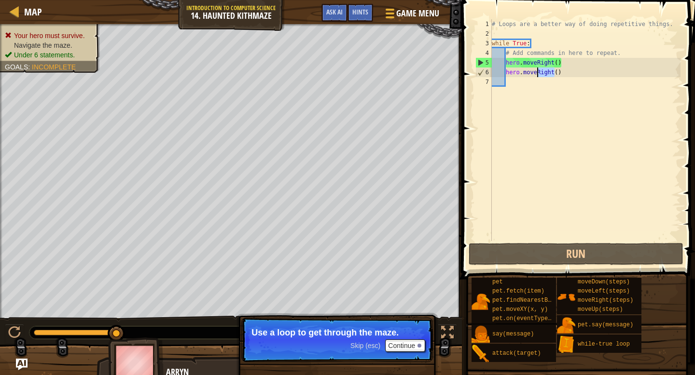
drag, startPoint x: 553, startPoint y: 75, endPoint x: 536, endPoint y: 76, distance: 16.9
click at [536, 76] on div "# Loops are a better way of doing repetitive things. while True : # Add command…" at bounding box center [585, 139] width 191 height 241
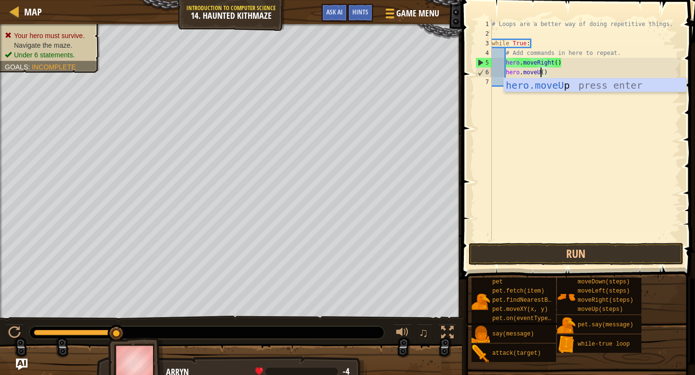
scroll to position [4, 4]
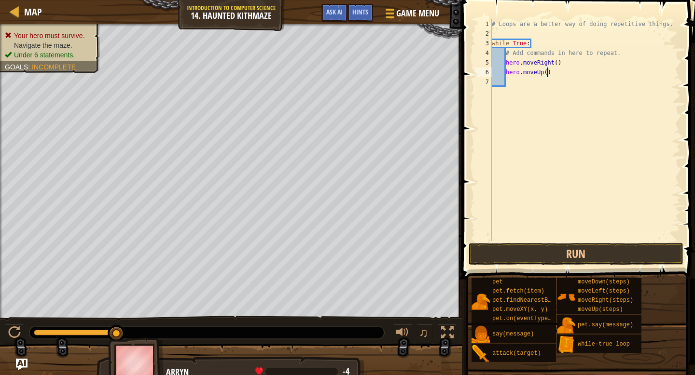
click at [548, 71] on div "# Loops are a better way of doing repetitive things. while True : # Add command…" at bounding box center [585, 139] width 191 height 241
click at [557, 61] on div "# Loops are a better way of doing repetitive things. while True : # Add command…" at bounding box center [585, 139] width 191 height 241
type textarea "hero.moveRight(2)"
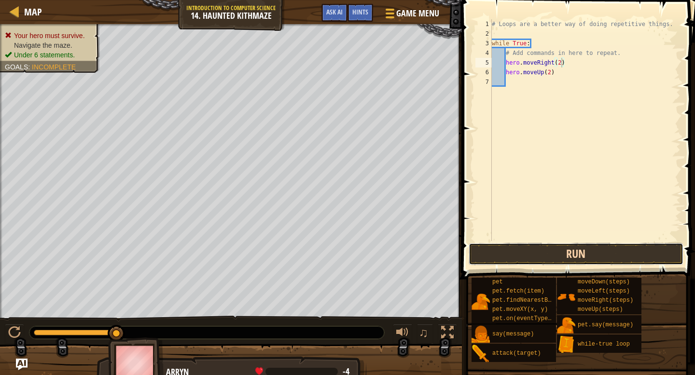
click at [553, 252] on button "Run" at bounding box center [575, 254] width 215 height 22
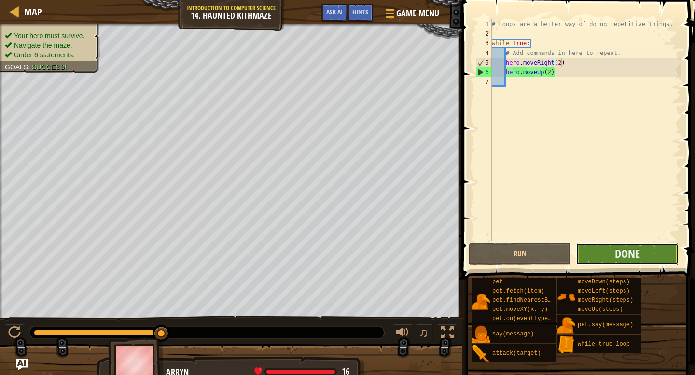
click at [649, 259] on button "Done" at bounding box center [626, 254] width 102 height 22
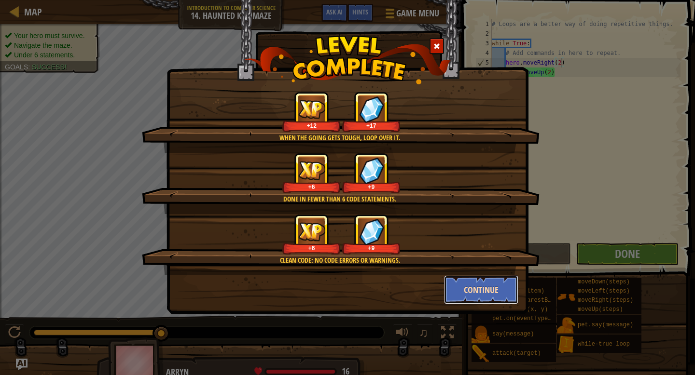
click at [507, 297] on button "Continue" at bounding box center [481, 289] width 75 height 29
click at [483, 280] on div "When the going gets tough, loop over it. +12 +17 Done in fewer than 6 code stat…" at bounding box center [347, 187] width 695 height 375
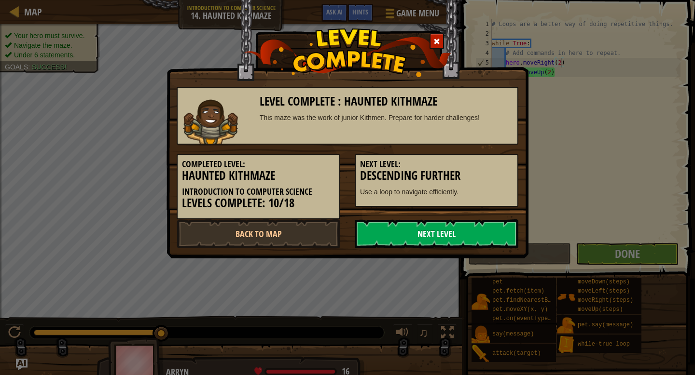
click at [442, 236] on link "Next Level" at bounding box center [437, 233] width 164 height 29
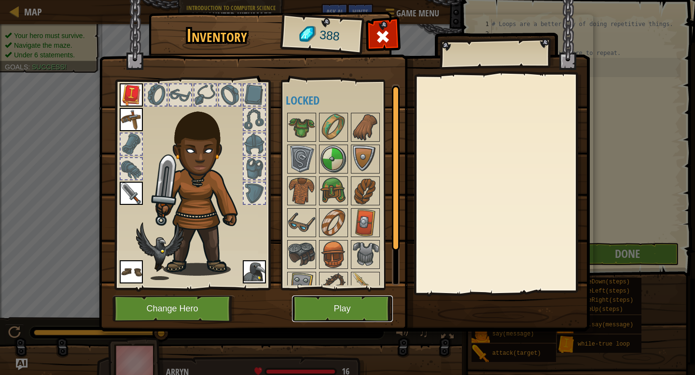
click at [335, 307] on button "Play" at bounding box center [342, 309] width 101 height 27
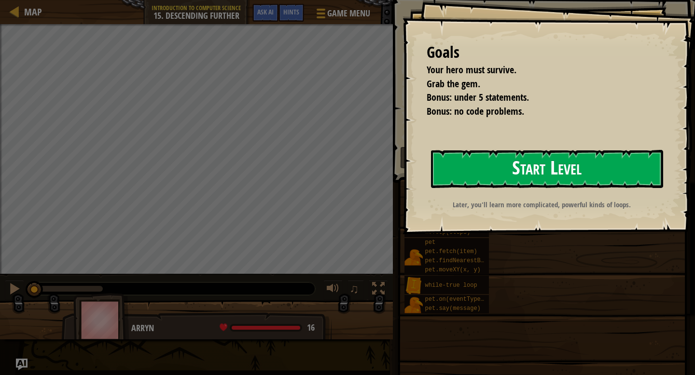
click at [470, 179] on button "Start Level" at bounding box center [547, 169] width 232 height 38
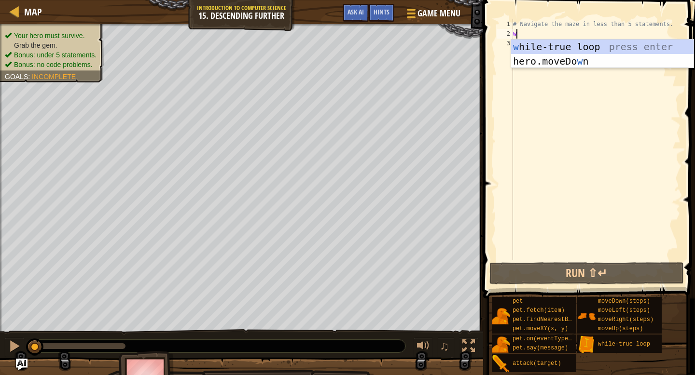
scroll to position [4, 0]
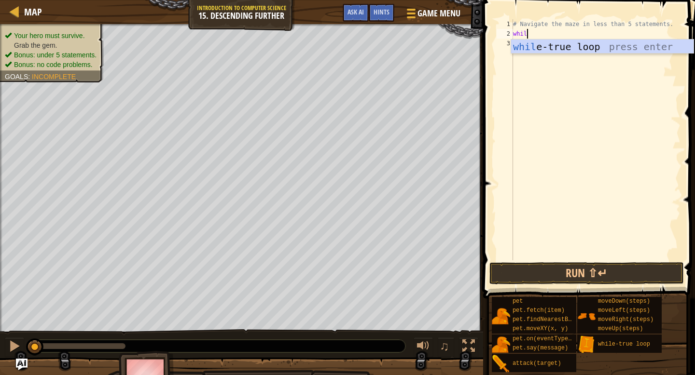
type textarea "while"
click at [596, 49] on div "while -true loop press enter" at bounding box center [602, 61] width 182 height 43
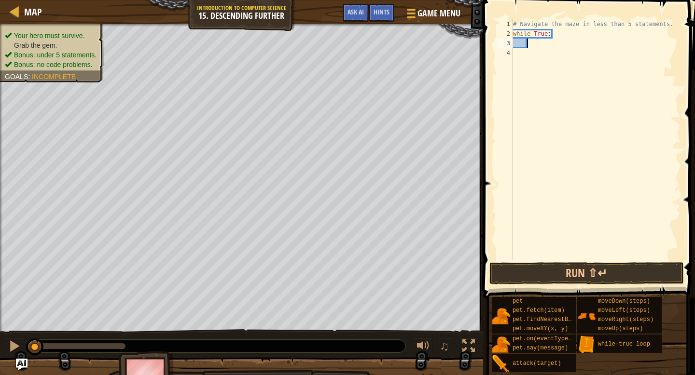
click at [588, 47] on div "# Navigate the maze in less than 5 statements. while True :" at bounding box center [595, 149] width 169 height 260
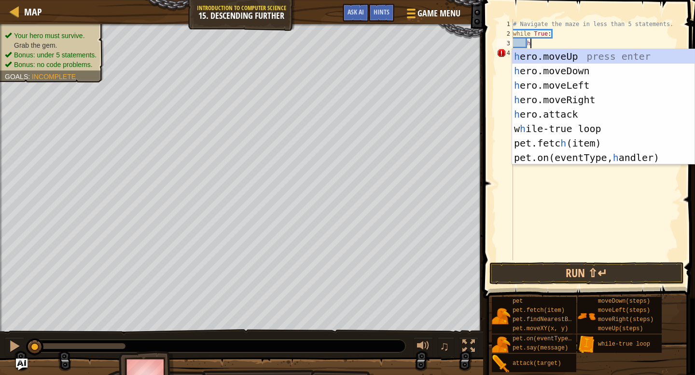
scroll to position [4, 1]
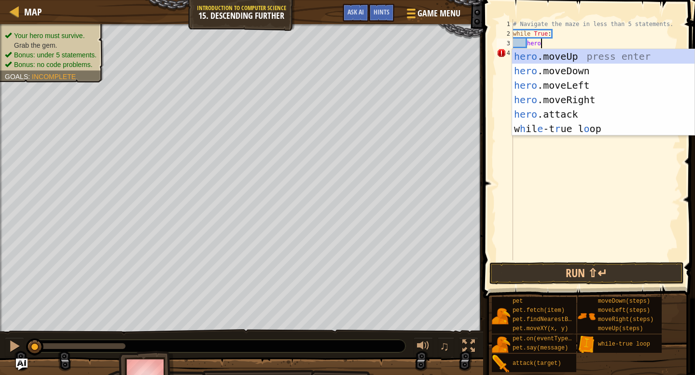
type textarea "hero"
click at [595, 99] on div "hero .moveUp press enter hero .moveDown press enter hero .moveLeft press enter …" at bounding box center [603, 107] width 182 height 116
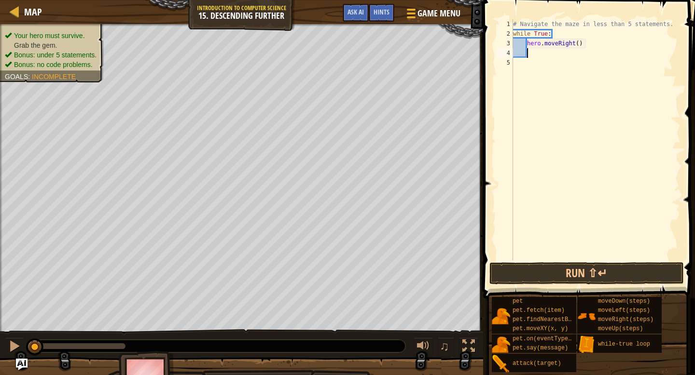
click at [581, 43] on div "# Navigate the maze in less than 5 statements. while True : hero . moveRight ( )" at bounding box center [595, 149] width 169 height 260
click at [579, 41] on div "# Navigate the maze in less than 5 statements. while True : hero . moveRight ( )" at bounding box center [595, 149] width 169 height 260
type textarea "hero.moveRight(2)"
click at [572, 55] on div "# Navigate the maze in less than 5 statements. while True : hero . moveRight ( …" at bounding box center [595, 149] width 169 height 260
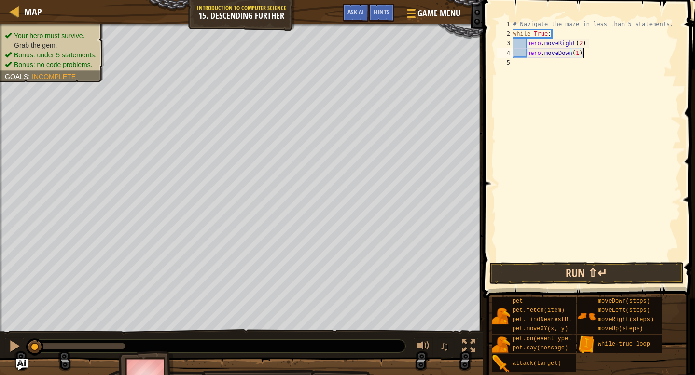
type textarea "hero.moveDown(1)"
click at [551, 274] on button "Run ⇧↵" at bounding box center [586, 273] width 194 height 22
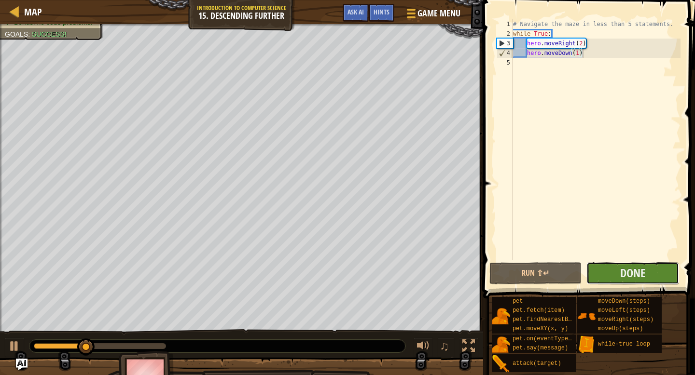
click at [609, 278] on button "Done" at bounding box center [632, 273] width 92 height 22
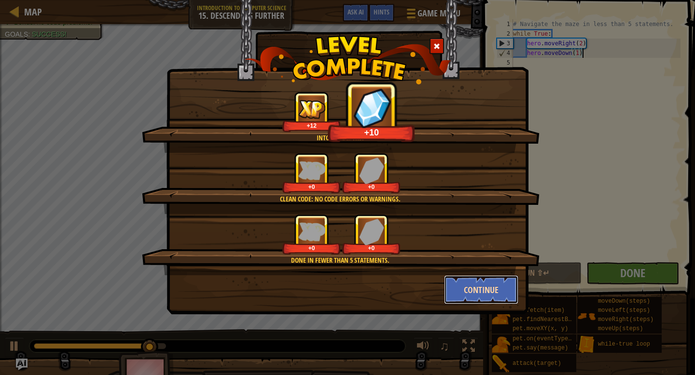
click at [482, 302] on button "Continue" at bounding box center [481, 289] width 75 height 29
click at [482, 300] on div "Into the depths! +12 +10 Clean code: no code errors or warnings. +0 +0 Done in …" at bounding box center [347, 187] width 695 height 375
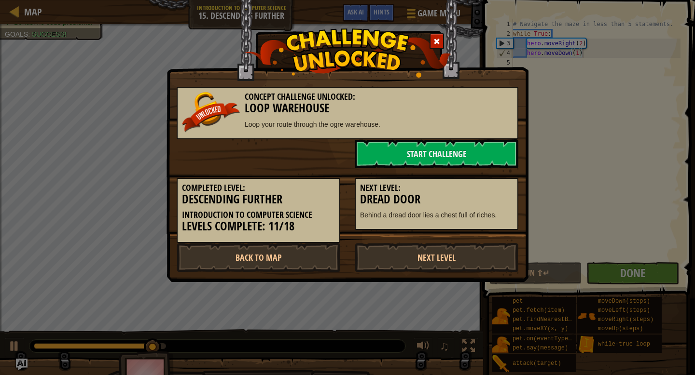
click at [465, 288] on div "Concept Challenge Unlocked: Loop Warehouse Loop your route through the ogre war…" at bounding box center [347, 187] width 695 height 375
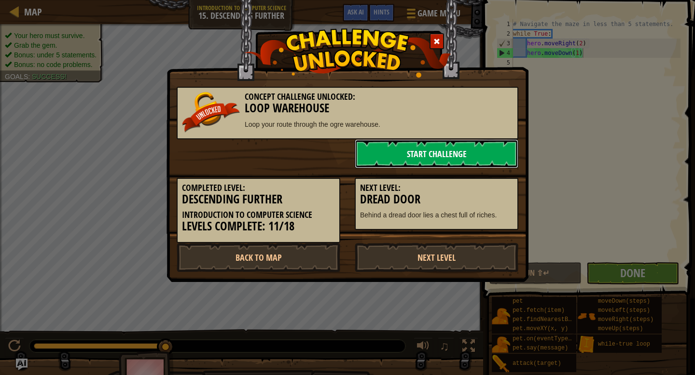
click at [448, 150] on link "Start Challenge" at bounding box center [437, 153] width 164 height 29
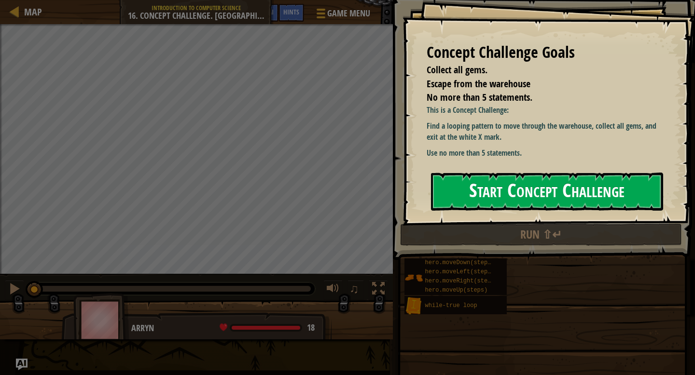
click at [529, 188] on button "Start Concept Challenge" at bounding box center [547, 192] width 232 height 38
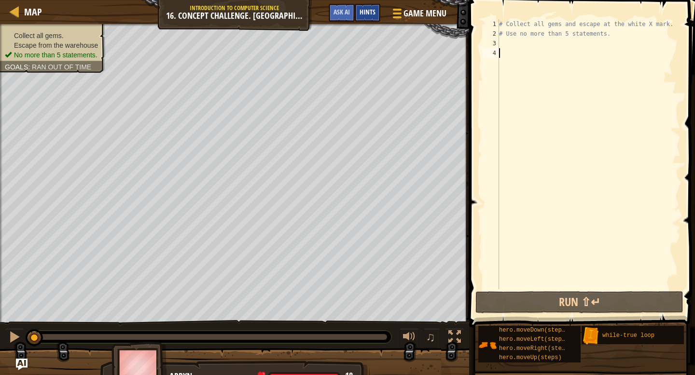
click at [371, 16] on span "Hints" at bounding box center [367, 11] width 16 height 9
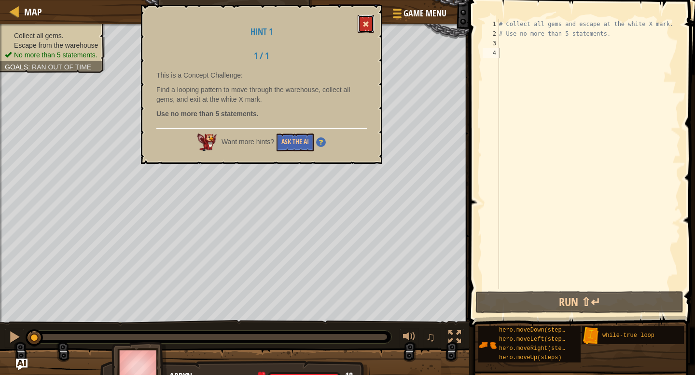
click at [369, 28] on button at bounding box center [365, 24] width 16 height 18
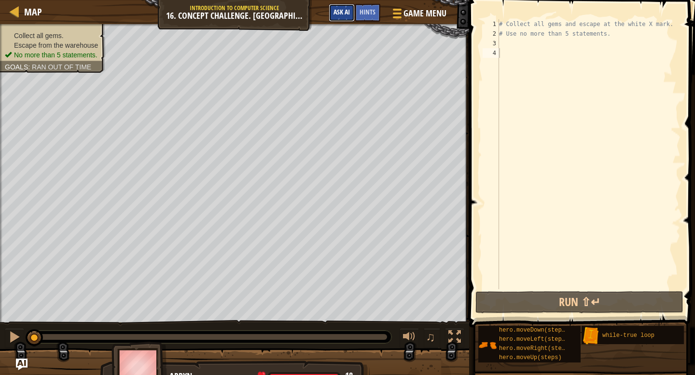
click at [349, 12] on span "Ask AI" at bounding box center [341, 11] width 16 height 9
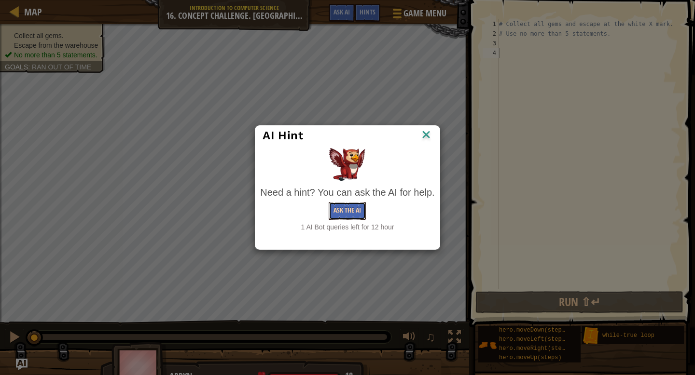
click at [361, 212] on button "Ask the AI" at bounding box center [346, 211] width 37 height 18
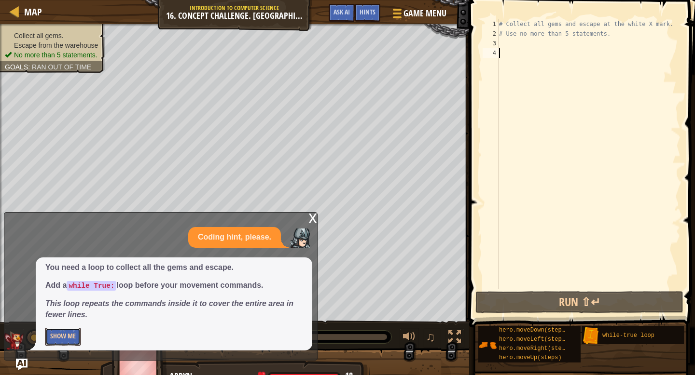
click at [76, 333] on button "Show Me" at bounding box center [62, 337] width 35 height 18
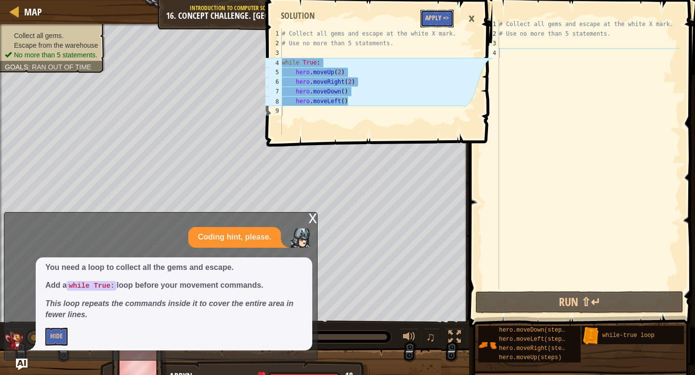
click at [443, 19] on button "Apply =>" at bounding box center [436, 19] width 33 height 18
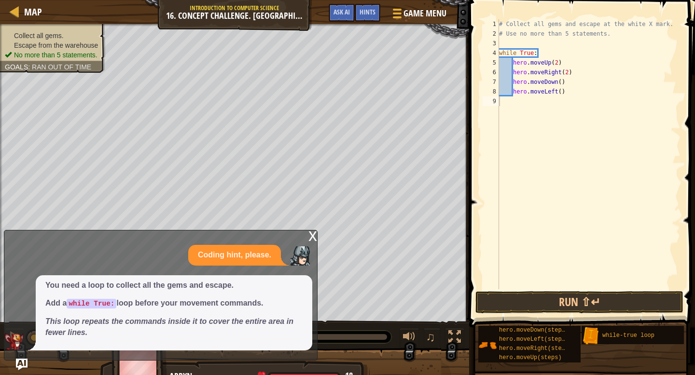
click at [310, 240] on div "x" at bounding box center [312, 236] width 9 height 10
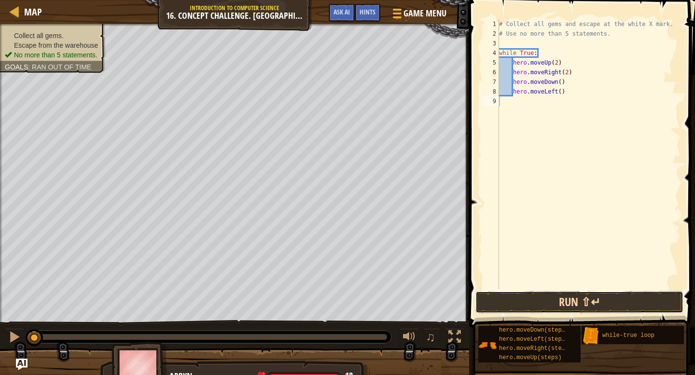
click at [588, 298] on button "Run ⇧↵" at bounding box center [579, 302] width 208 height 22
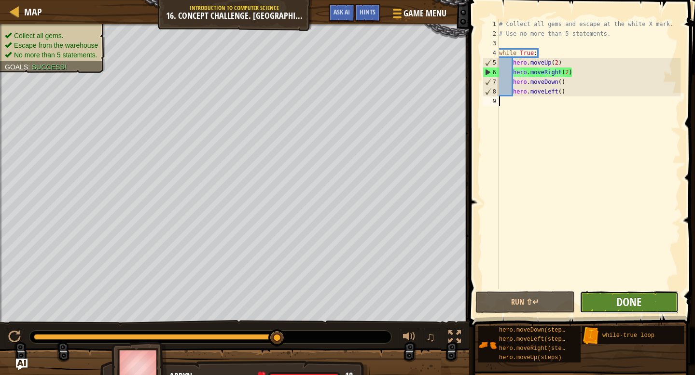
click at [637, 303] on span "Done" at bounding box center [628, 301] width 25 height 15
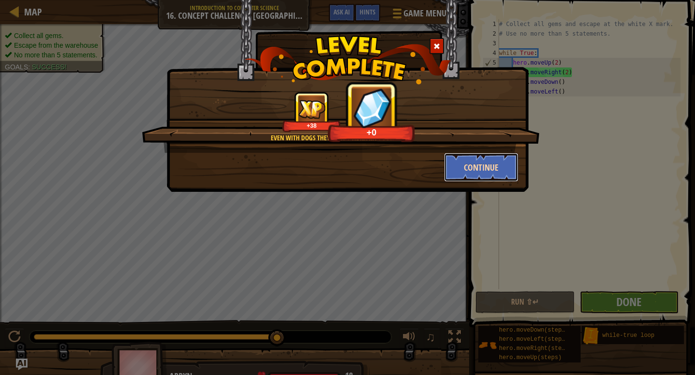
click at [466, 155] on button "Continue" at bounding box center [481, 167] width 75 height 29
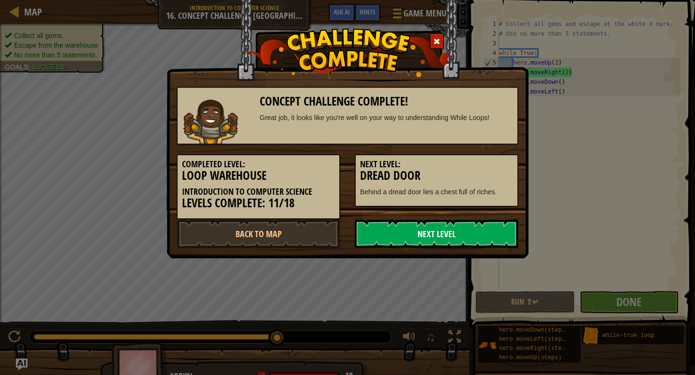
click at [457, 237] on link "Next Level" at bounding box center [437, 233] width 164 height 29
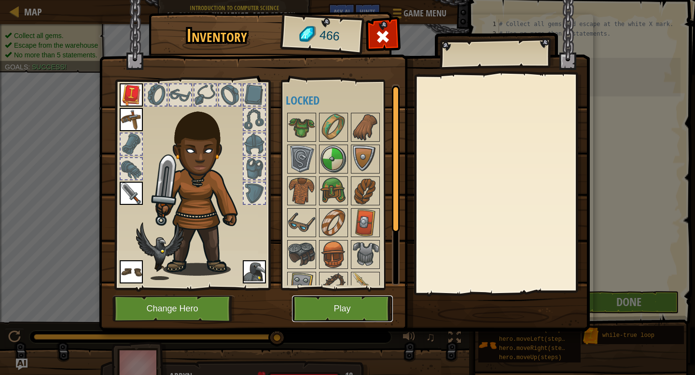
click at [340, 322] on button "Play" at bounding box center [342, 309] width 101 height 27
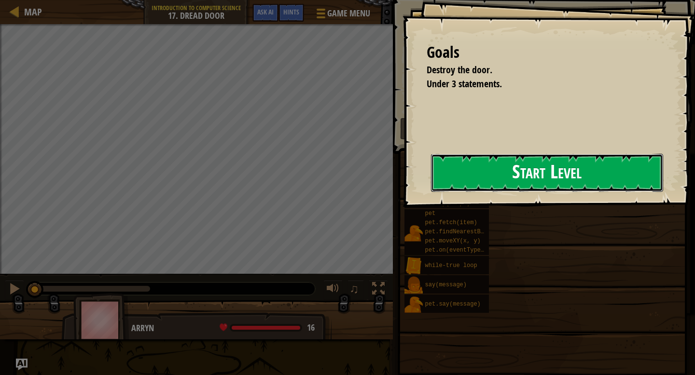
click at [431, 187] on button "Start Level" at bounding box center [547, 173] width 232 height 38
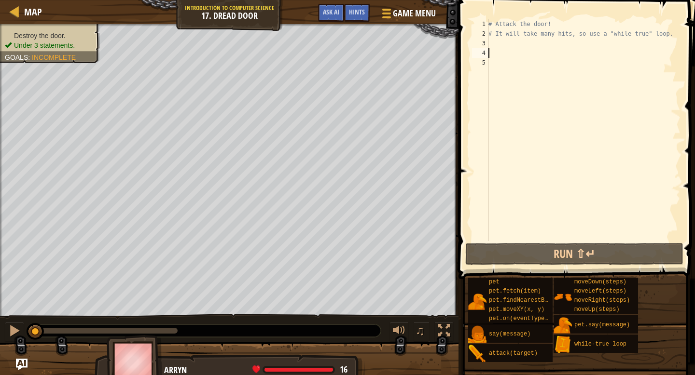
click at [550, 53] on div "# Attack the door! # It will take many hits, so use a "while-true" loop." at bounding box center [583, 139] width 194 height 241
click at [550, 62] on div "# Attack the door! # It will take many hits, so use a "while-true" loop." at bounding box center [583, 139] width 194 height 241
click at [547, 44] on div "# Attack the door! # It will take many hits, so use a "while-true" loop." at bounding box center [583, 139] width 194 height 241
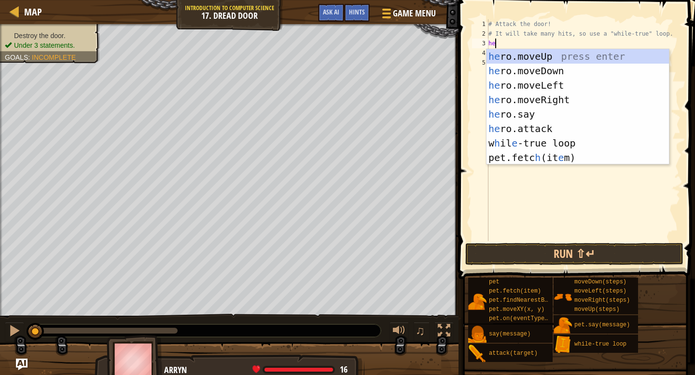
scroll to position [4, 0]
type textarea "hero"
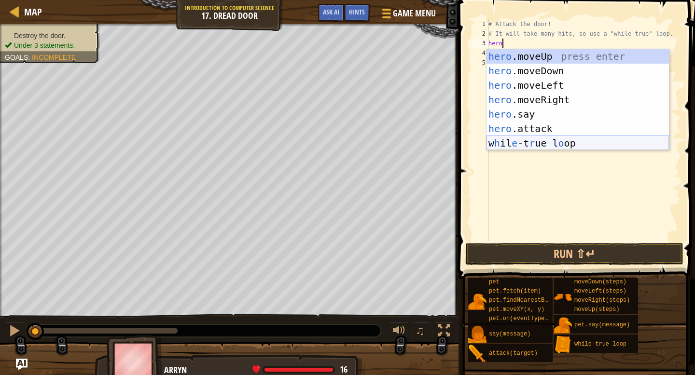
click at [560, 143] on div "hero .moveUp press enter hero .moveDown press enter hero .moveLeft press enter …" at bounding box center [577, 114] width 182 height 130
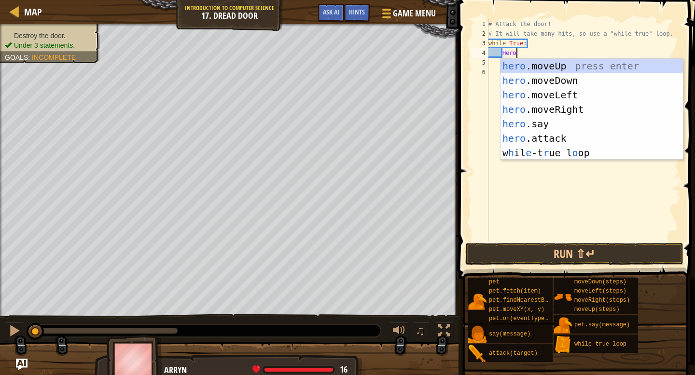
scroll to position [4, 2]
click at [546, 137] on div "hero .moveUp press enter hero .moveDown press enter hero .moveLeft press enter …" at bounding box center [591, 124] width 182 height 130
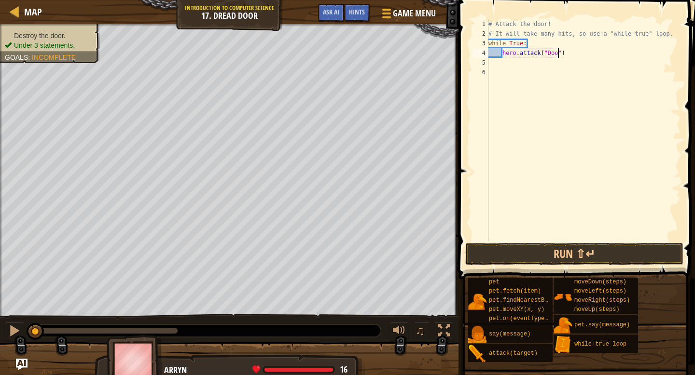
type textarea "hero.attack("Door")"
click at [641, 251] on button "Run ⇧↵" at bounding box center [574, 254] width 218 height 22
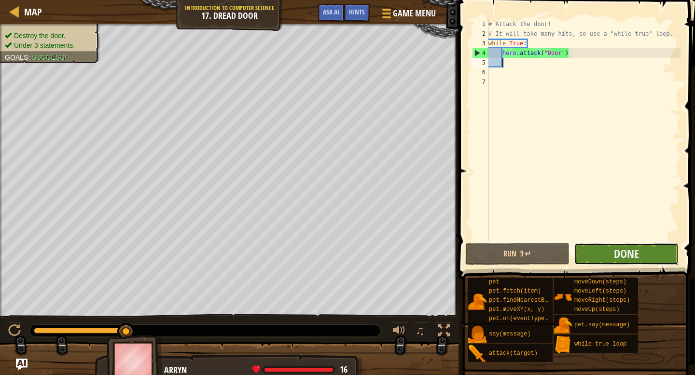
click at [656, 250] on button "Done" at bounding box center [626, 254] width 104 height 22
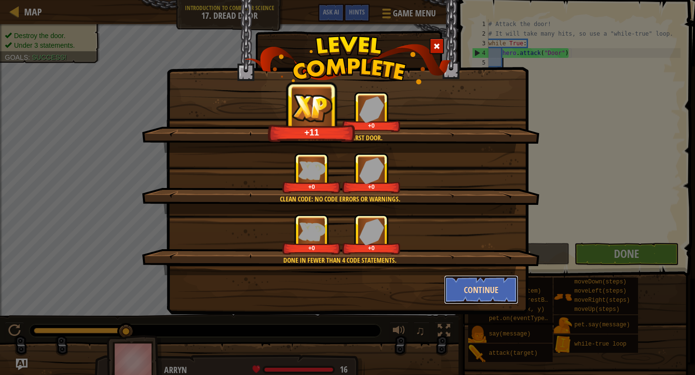
click at [477, 286] on button "Continue" at bounding box center [481, 289] width 75 height 29
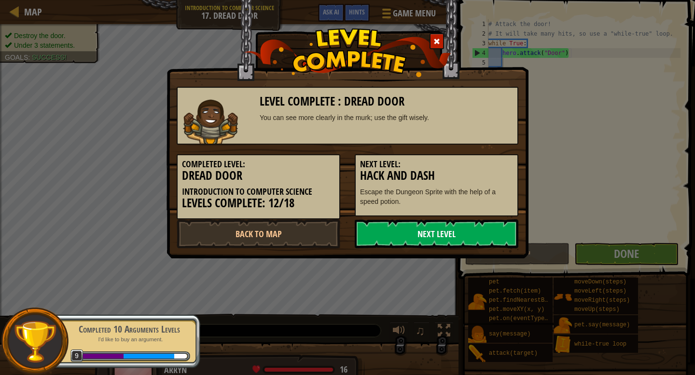
click at [449, 241] on link "Next Level" at bounding box center [437, 233] width 164 height 29
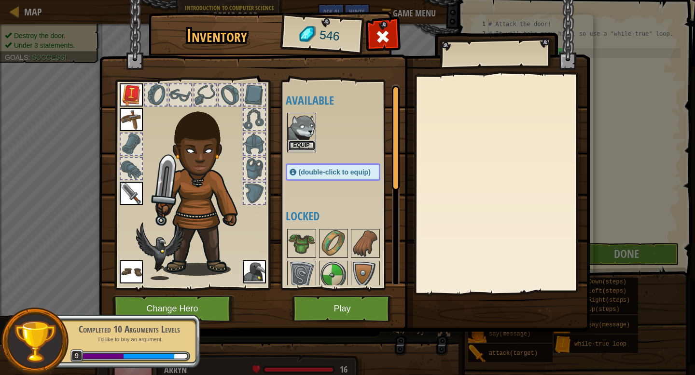
click at [301, 148] on button "Equip" at bounding box center [301, 146] width 27 height 10
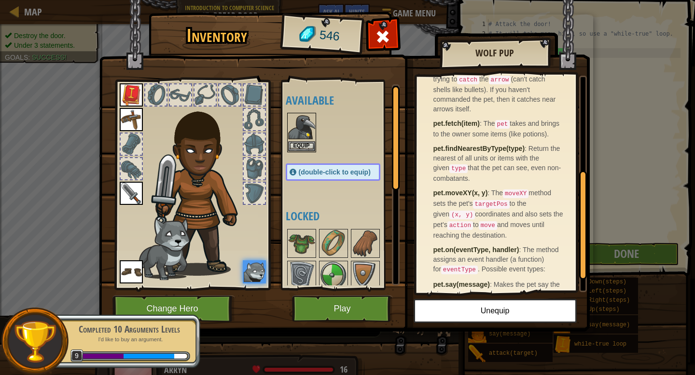
scroll to position [225, 0]
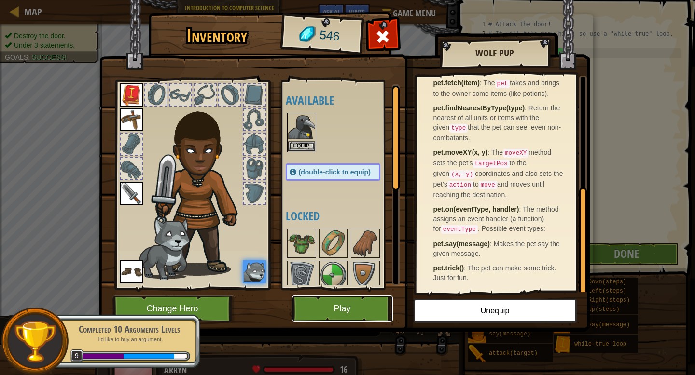
click at [318, 307] on button "Play" at bounding box center [342, 309] width 101 height 27
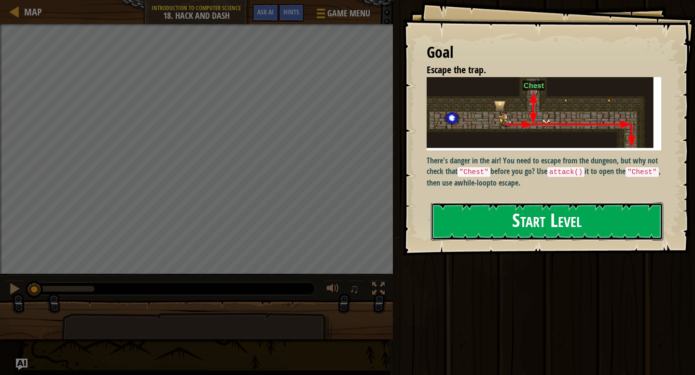
click at [499, 212] on button "Start Level" at bounding box center [547, 222] width 232 height 38
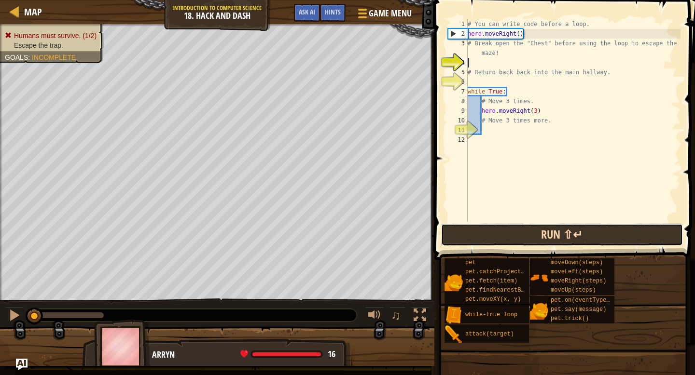
click at [478, 236] on button "Run ⇧↵" at bounding box center [562, 235] width 242 height 22
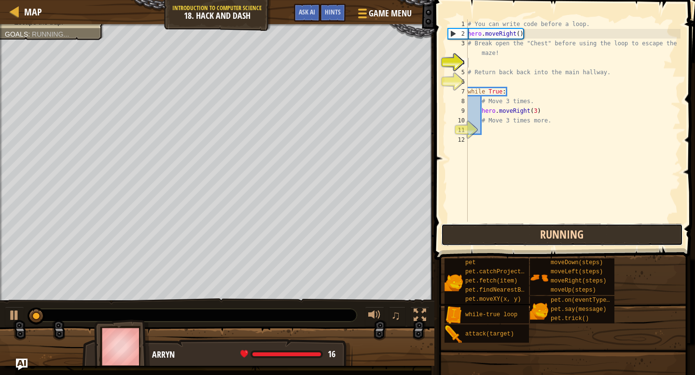
click at [475, 232] on button "Running" at bounding box center [562, 235] width 242 height 22
click at [476, 232] on button "Running" at bounding box center [562, 235] width 242 height 22
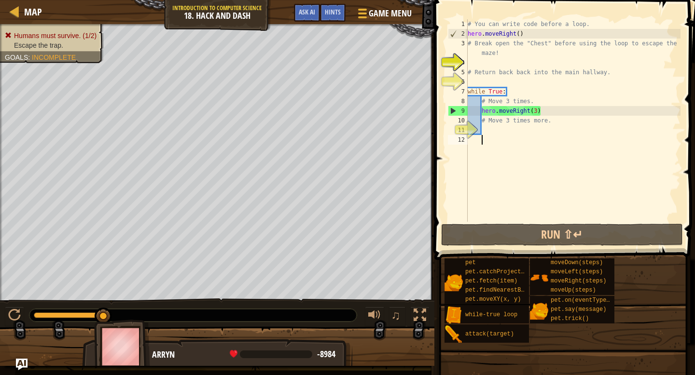
click at [526, 138] on div "# You can write code before a loop. hero . moveRight ( ) # Break open the "Ches…" at bounding box center [572, 130] width 215 height 222
click at [526, 128] on div "# You can write code before a loop. hero . moveRight ( ) # Break open the "Ches…" at bounding box center [572, 130] width 215 height 222
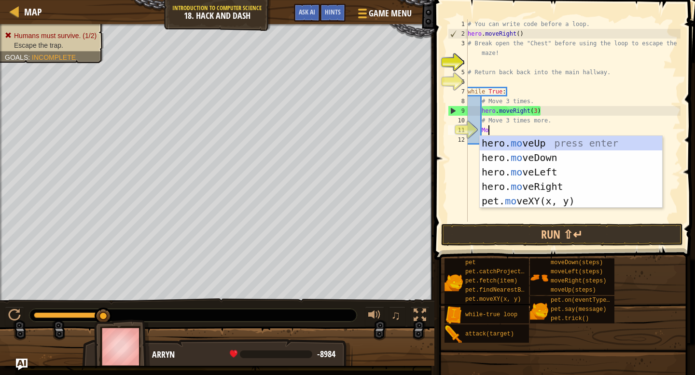
type textarea "M"
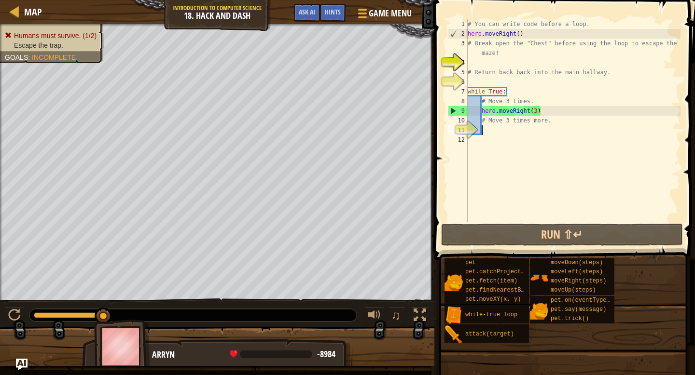
type textarea "H"
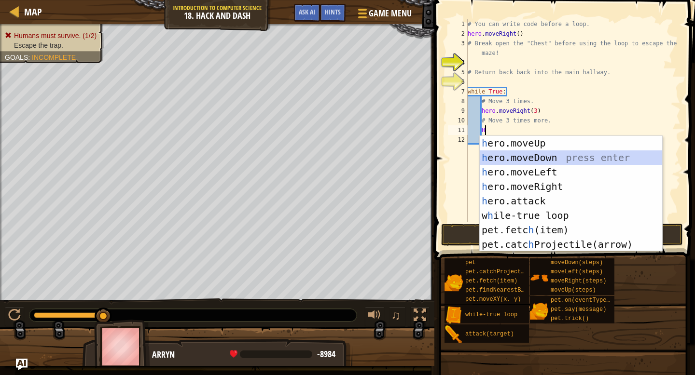
click at [553, 159] on div "h ero.moveUp press enter h ero.moveDown press enter h ero.moveLeft press enter …" at bounding box center [570, 208] width 182 height 145
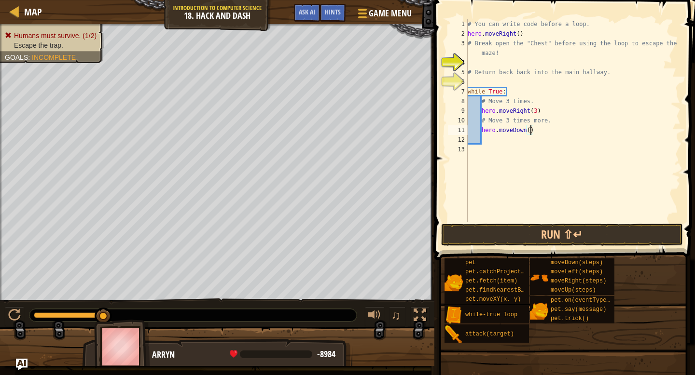
click at [529, 131] on div "# You can write code before a loop. hero . moveRight ( ) # Break open the "Ches…" at bounding box center [572, 130] width 215 height 222
type textarea "hero.moveDown(3)"
click at [549, 232] on button "Run ⇧↵" at bounding box center [562, 235] width 242 height 22
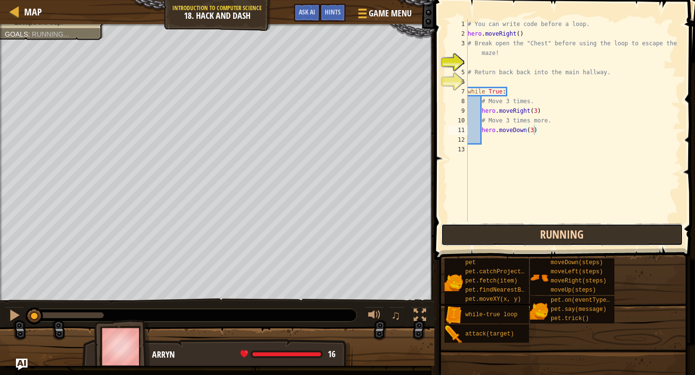
click at [549, 232] on button "Running" at bounding box center [562, 235] width 242 height 22
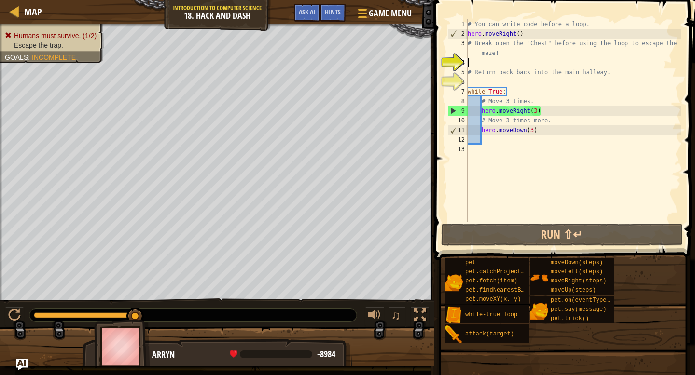
click at [485, 59] on div "# You can write code before a loop. hero . moveRight ( ) # Break open the "Ches…" at bounding box center [572, 130] width 215 height 222
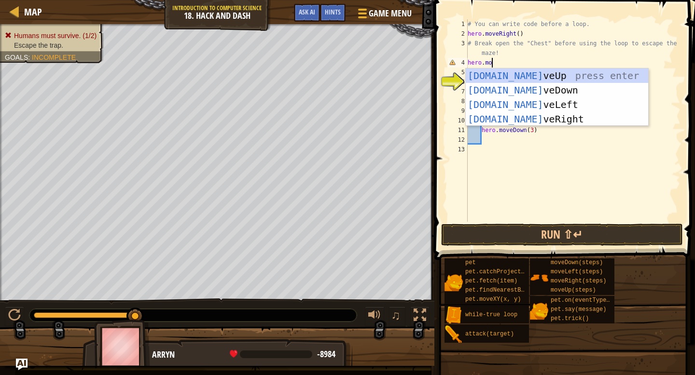
type textarea "hero.move"
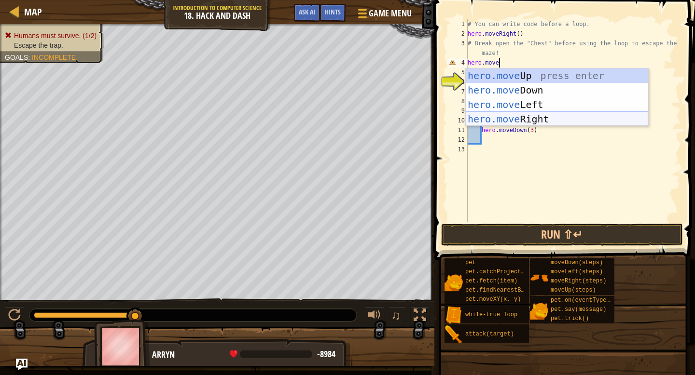
click at [497, 117] on div "hero.move Up press enter hero.move Down press enter hero.move Left press enter …" at bounding box center [556, 111] width 182 height 87
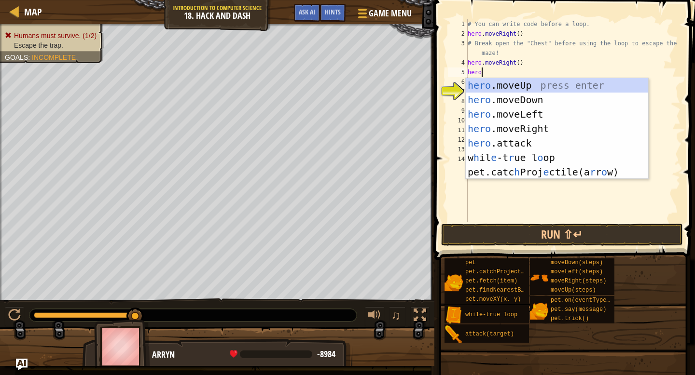
scroll to position [4, 0]
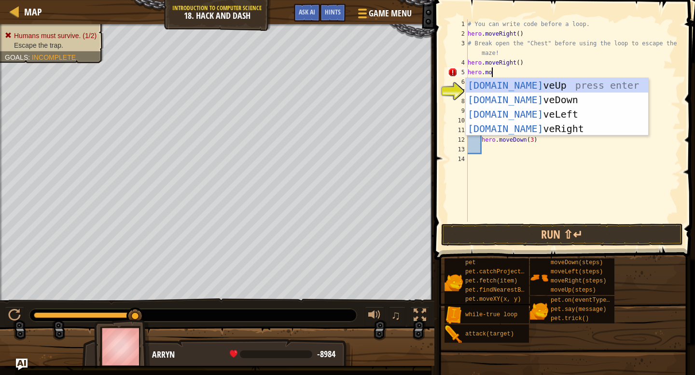
type textarea "hero.move"
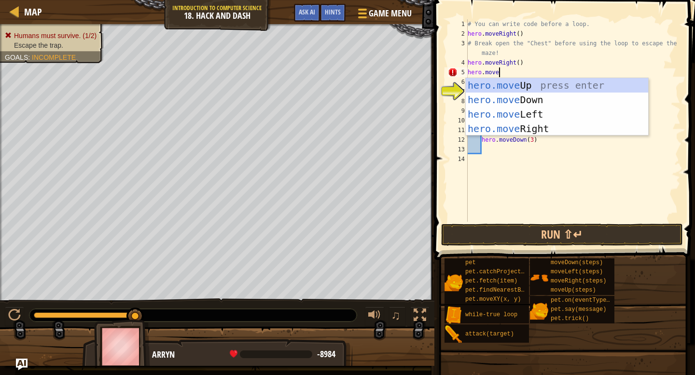
scroll to position [4, 2]
click at [517, 84] on div "hero.move Up press enter hero.move Down press enter hero.move Left press enter …" at bounding box center [556, 121] width 182 height 87
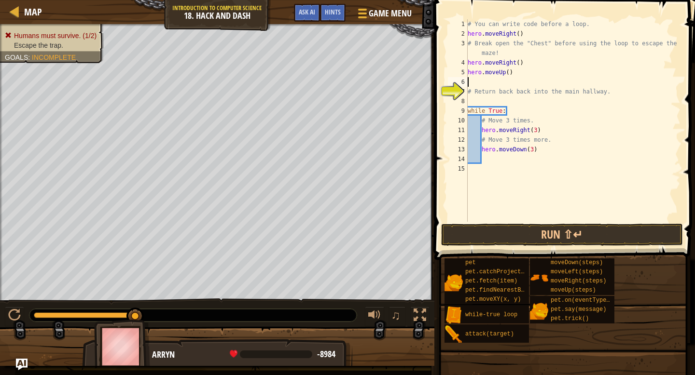
scroll to position [4, 0]
type textarea "h"
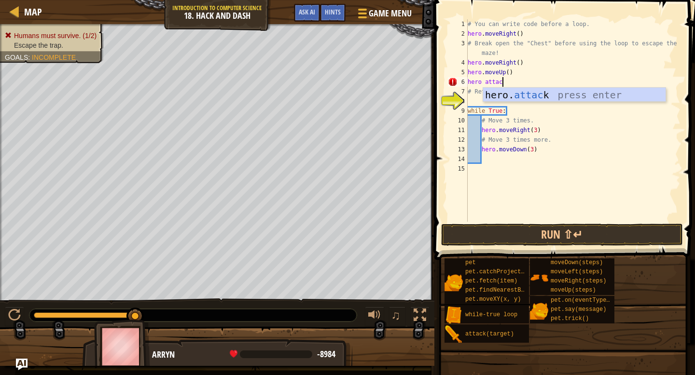
scroll to position [4, 2]
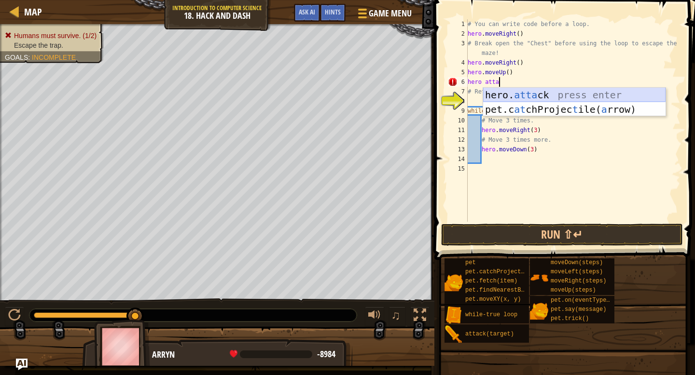
click at [560, 97] on div "hero. [PERSON_NAME] press enter pet.c at chProjec t ile( a rrow) press enter" at bounding box center [574, 117] width 182 height 58
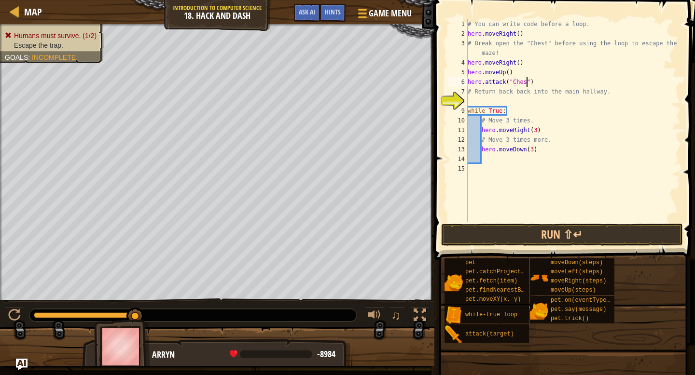
scroll to position [4, 5]
click at [539, 237] on button "Run ⇧↵" at bounding box center [562, 235] width 242 height 22
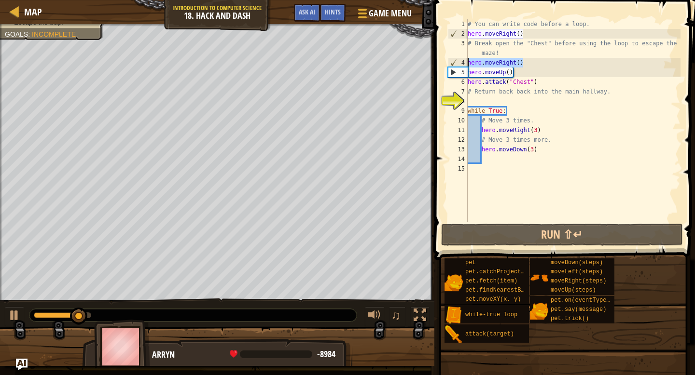
drag, startPoint x: 525, startPoint y: 63, endPoint x: 466, endPoint y: 63, distance: 59.3
click at [466, 63] on div "hero.attack("Chest") 1 2 3 4 5 6 7 8 9 10 11 12 13 14 15 # You can write code b…" at bounding box center [563, 120] width 234 height 203
type textarea "hero.moveRight()"
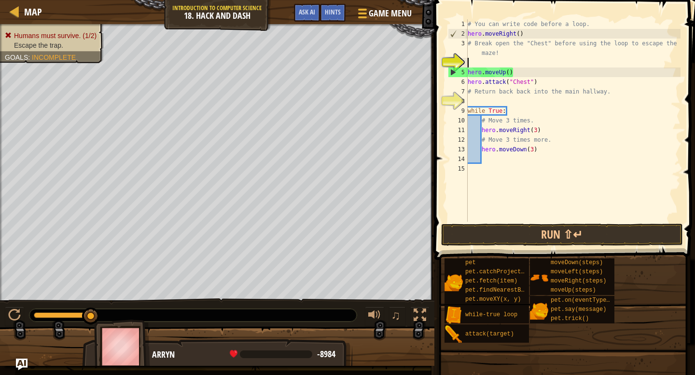
click at [514, 177] on div "# You can write code before a loop. hero . moveRight ( ) # Break open the "Ches…" at bounding box center [572, 130] width 215 height 222
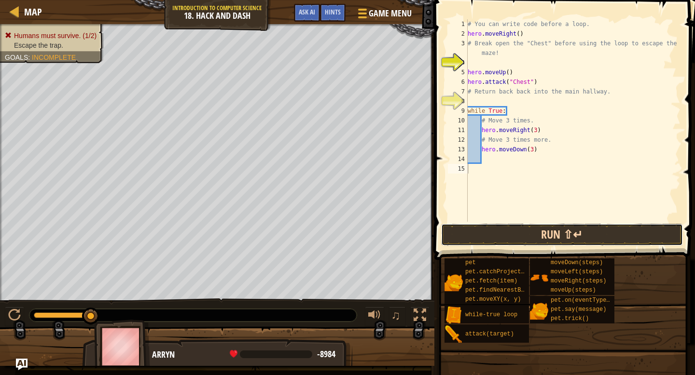
click at [499, 234] on button "Run ⇧↵" at bounding box center [562, 235] width 242 height 22
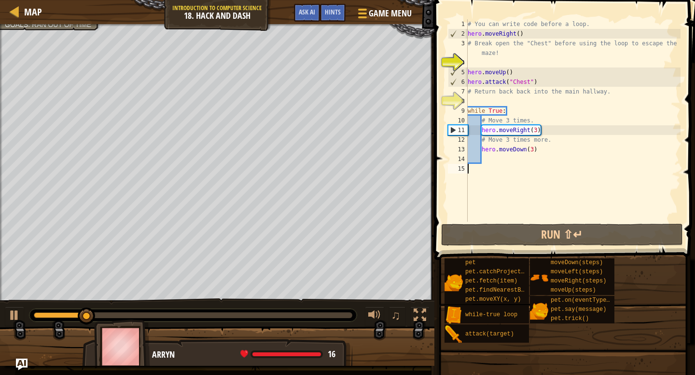
click at [522, 90] on div "# You can write code before a loop. hero . moveRight ( ) # Break open the "Ches…" at bounding box center [572, 130] width 215 height 222
click at [547, 77] on div "# You can write code before a loop. hero . moveRight ( ) # Break open the "Ches…" at bounding box center [572, 130] width 215 height 222
type textarea "hero.attack("Chest")"
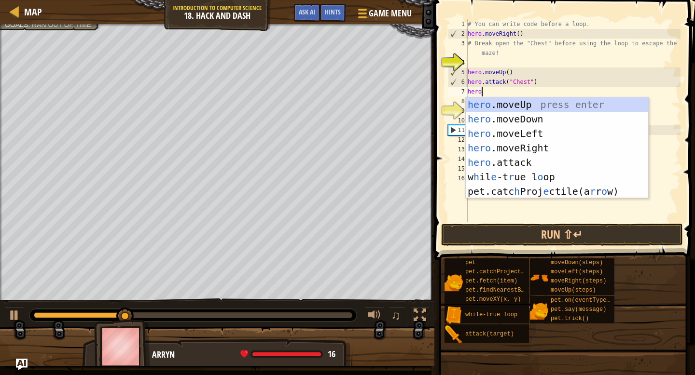
type textarea "hero."
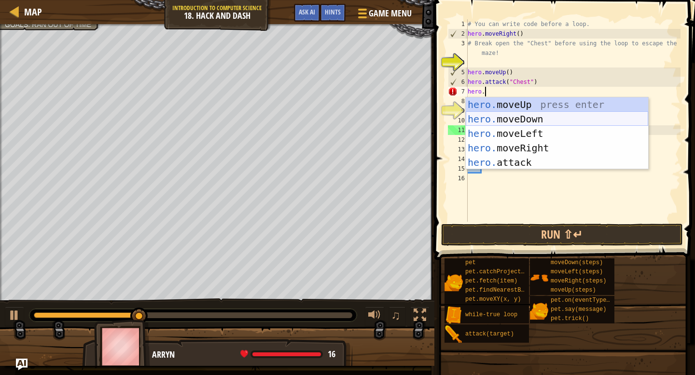
click at [569, 121] on div "hero. moveUp press enter hero. moveDown press enter hero. moveLeft press enter …" at bounding box center [556, 147] width 182 height 101
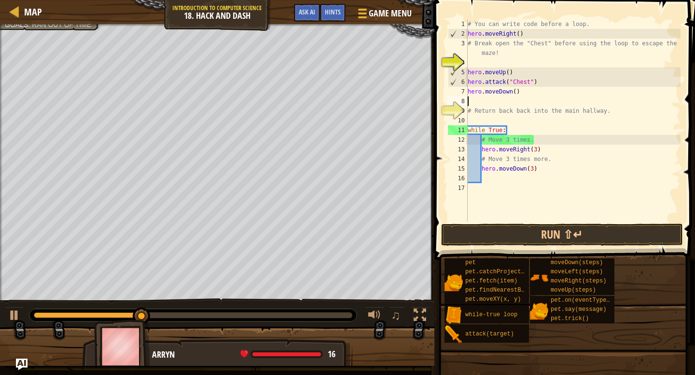
scroll to position [4, 0]
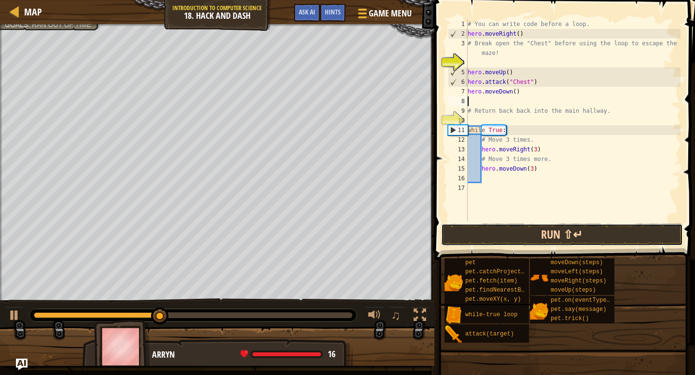
click at [491, 238] on button "Run ⇧↵" at bounding box center [562, 235] width 242 height 22
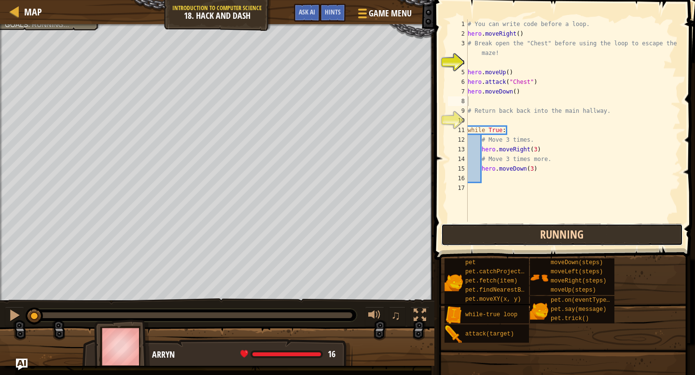
click at [491, 238] on button "Running" at bounding box center [562, 235] width 242 height 22
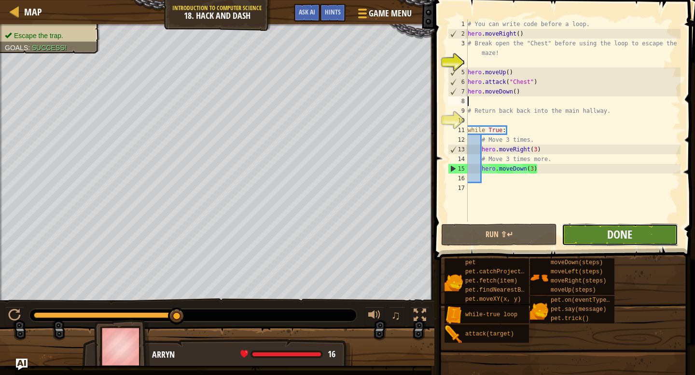
click at [626, 240] on span "Done" at bounding box center [619, 234] width 25 height 15
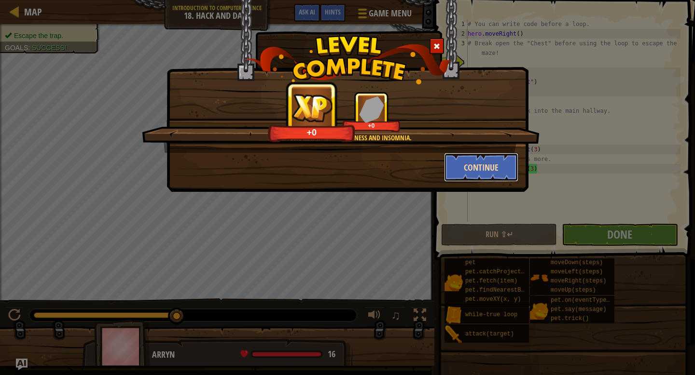
click at [470, 176] on button "Continue" at bounding box center [481, 167] width 75 height 29
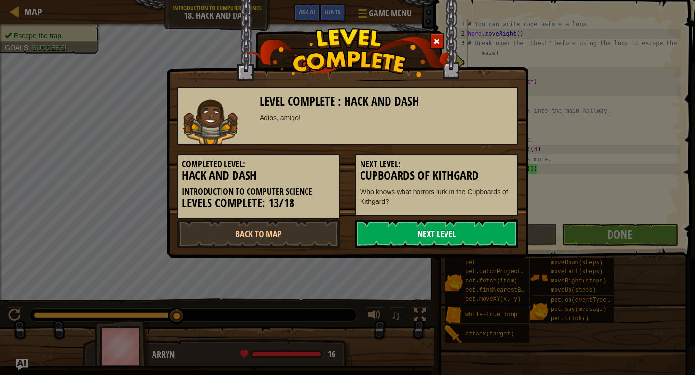
click at [439, 238] on link "Next Level" at bounding box center [437, 233] width 164 height 29
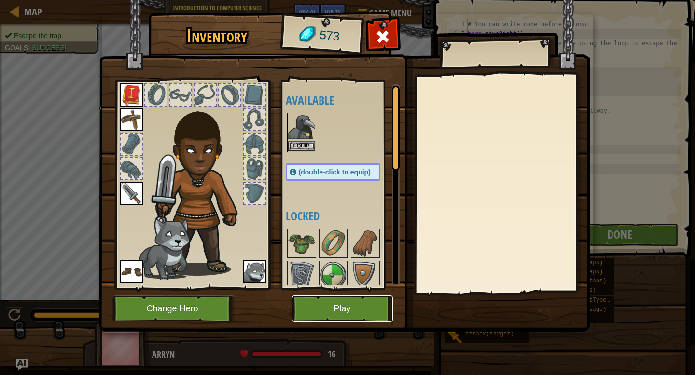
click at [337, 308] on button "Play" at bounding box center [342, 309] width 101 height 27
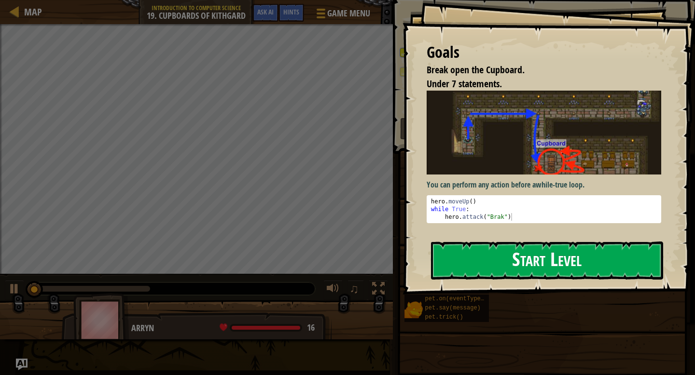
click at [472, 259] on button "Start Level" at bounding box center [547, 261] width 232 height 38
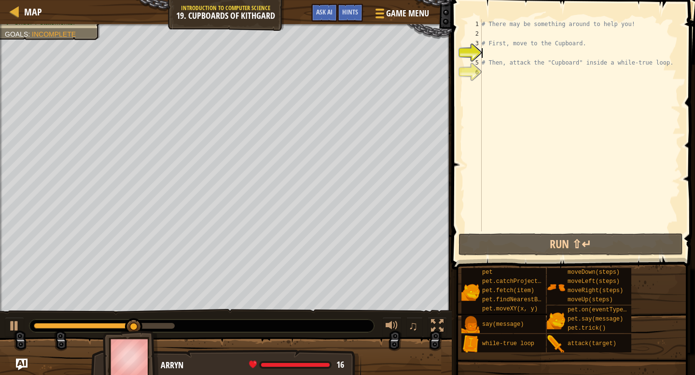
click at [499, 35] on div "# There may be something around to help you! # First, move to the Cupboard. # T…" at bounding box center [579, 135] width 201 height 232
click at [498, 54] on div "# There may be something around to help you! # First, move to the Cupboard. # T…" at bounding box center [579, 135] width 201 height 232
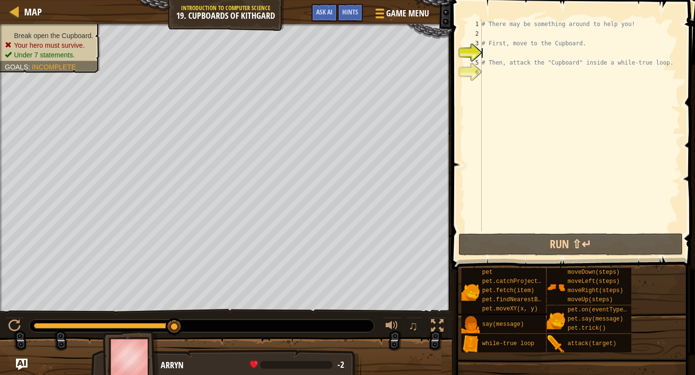
scroll to position [4, 0]
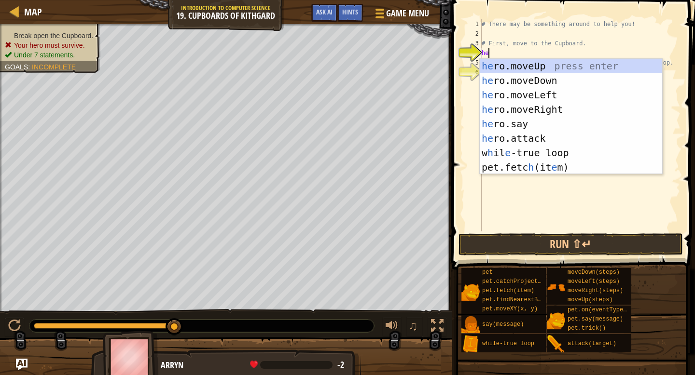
type textarea "her"
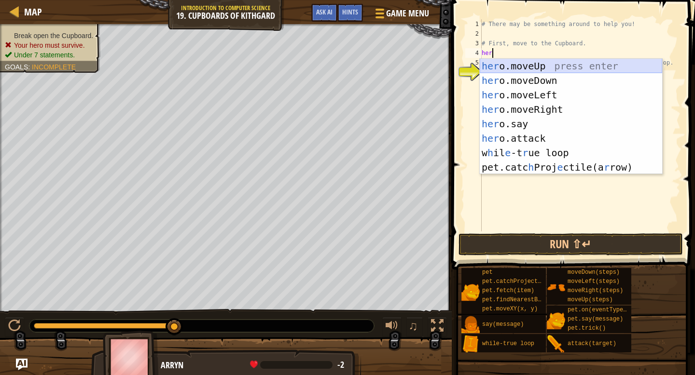
click at [575, 63] on div "her o.moveUp press enter her o.moveDown press enter her o.moveLeft press enter …" at bounding box center [570, 131] width 182 height 145
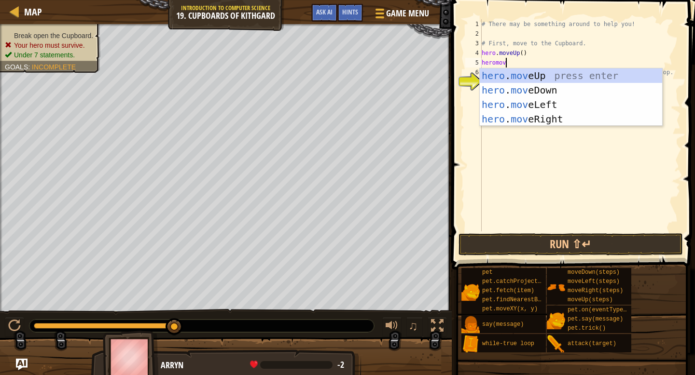
scroll to position [4, 1]
type textarea "heromo"
click at [559, 117] on div "hero . mo veUp press enter hero . mo veDown press enter hero . mo veLeft press …" at bounding box center [570, 111] width 182 height 87
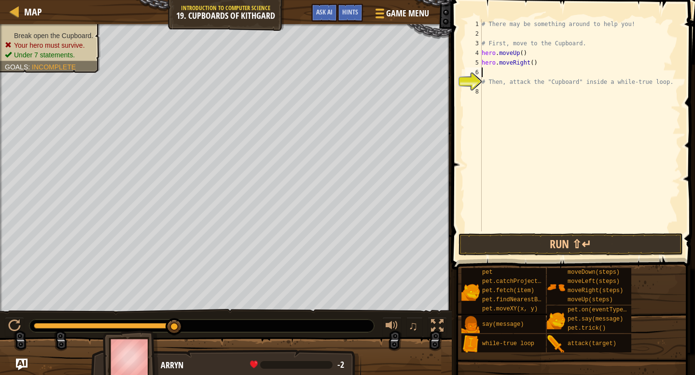
scroll to position [4, 0]
click at [536, 63] on div "# There may be something around to help you! # First, move to the Cupboard. her…" at bounding box center [579, 135] width 201 height 232
click at [533, 62] on div "# There may be something around to help you! # First, move to the Cupboard. her…" at bounding box center [579, 135] width 201 height 232
type textarea "hero.moveRight(2)"
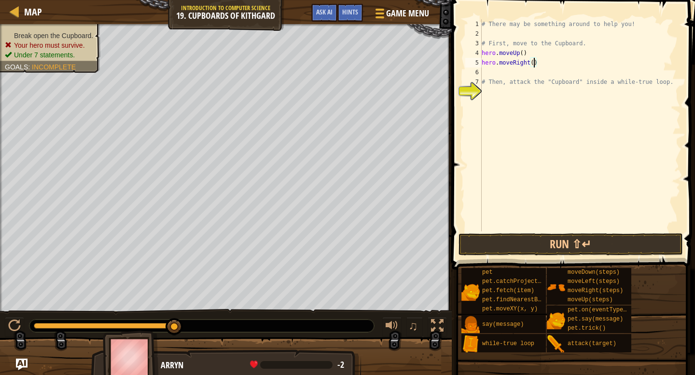
scroll to position [4, 4]
click at [531, 74] on div "# There may be something around to help you! # First, move to the Cupboard. her…" at bounding box center [579, 135] width 201 height 232
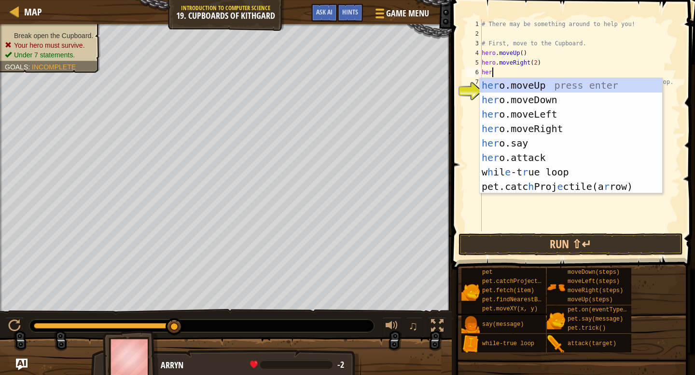
type textarea "hero"
click at [558, 100] on div "hero .moveUp press enter hero .moveDown press enter hero .moveLeft press enter …" at bounding box center [570, 150] width 182 height 145
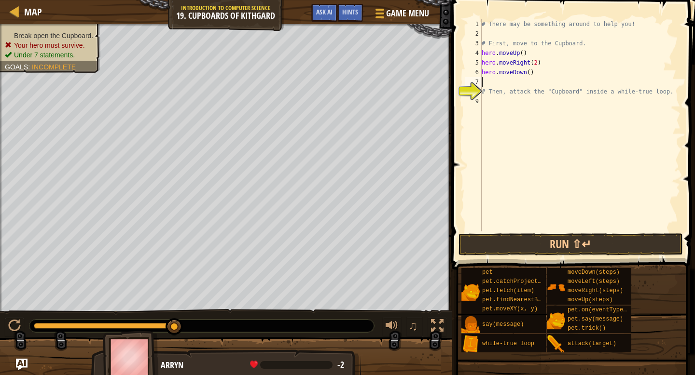
scroll to position [4, 0]
click at [531, 75] on div "# There may be something around to help you! # First, move to the Cupboard. her…" at bounding box center [579, 135] width 201 height 232
click at [519, 92] on div "# There may be something around to help you! # First, move to the Cupboard. her…" at bounding box center [579, 135] width 201 height 232
click at [517, 86] on div "# There may be something around to help you! # First, move to the Cupboard. her…" at bounding box center [579, 135] width 201 height 232
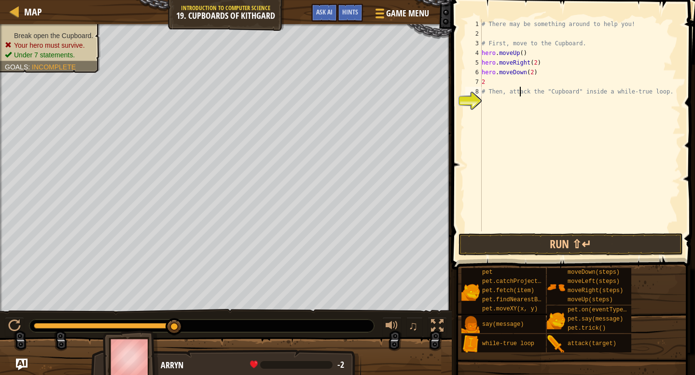
type textarea "2"
type textarea "hero.moveDown(2)"
click at [535, 93] on div "# There may be something around to help you! # First, move to the Cupboard. her…" at bounding box center [579, 135] width 201 height 232
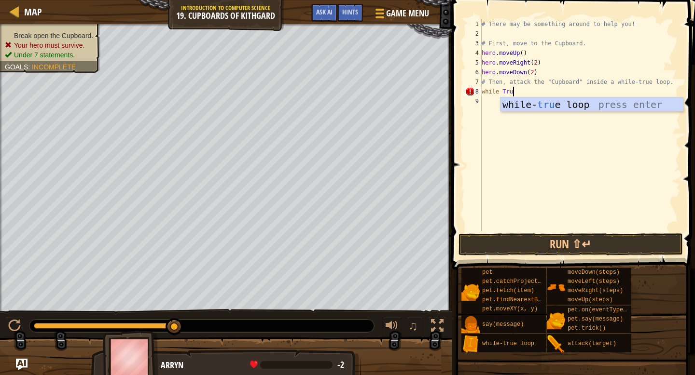
scroll to position [4, 2]
type textarea "while True:"
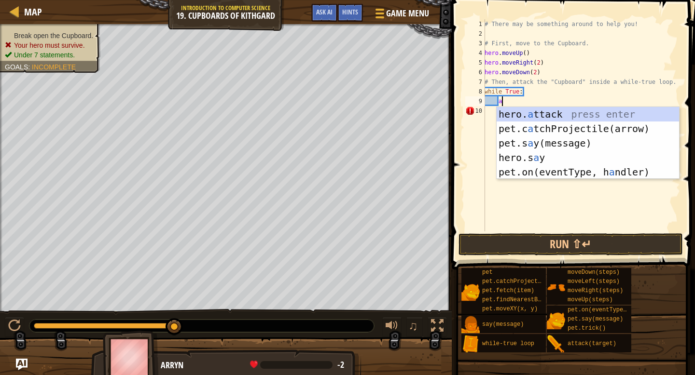
scroll to position [4, 1]
click at [554, 114] on div "hero. a ttack press enter pet.c a tchProjectile(arrow) press enter pet.s a y(me…" at bounding box center [587, 157] width 182 height 101
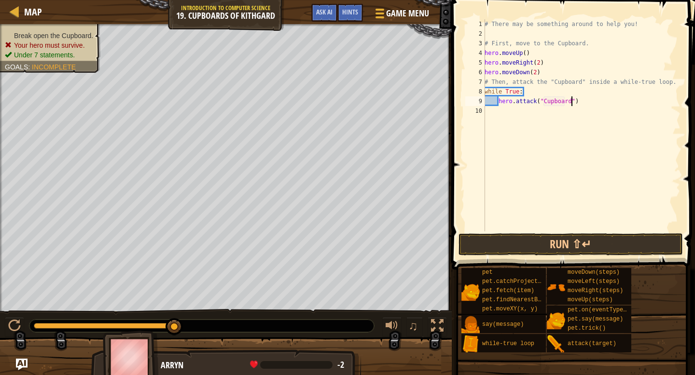
scroll to position [4, 7]
type textarea "hero.attack("Cupboard")"
click at [561, 237] on button "Run ⇧↵" at bounding box center [570, 244] width 225 height 22
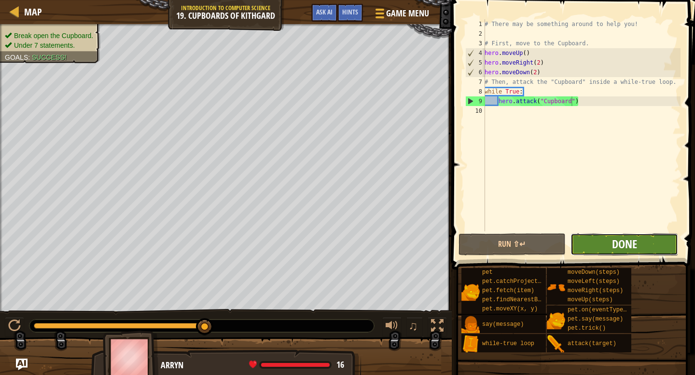
click at [616, 250] on span "Done" at bounding box center [624, 243] width 25 height 15
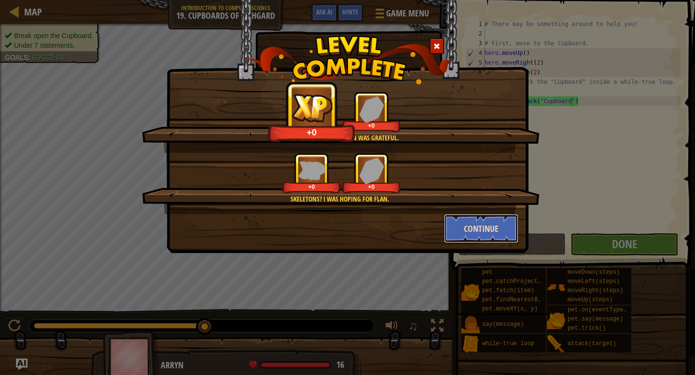
click at [479, 221] on button "Continue" at bounding box center [481, 228] width 75 height 29
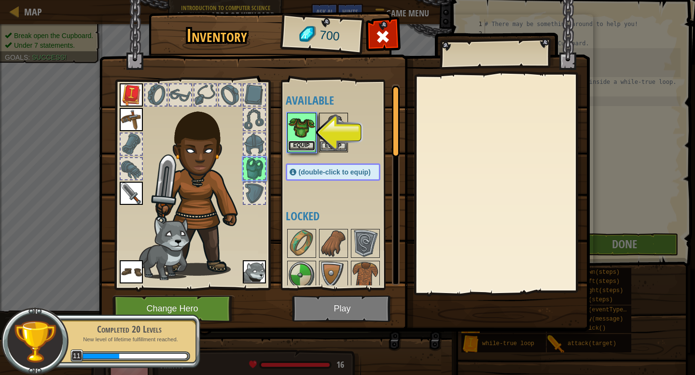
click at [306, 150] on button "Equip" at bounding box center [301, 146] width 27 height 10
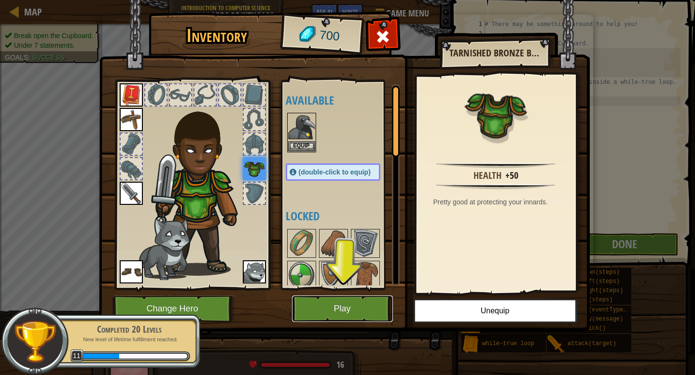
click at [369, 303] on button "Play" at bounding box center [342, 309] width 101 height 27
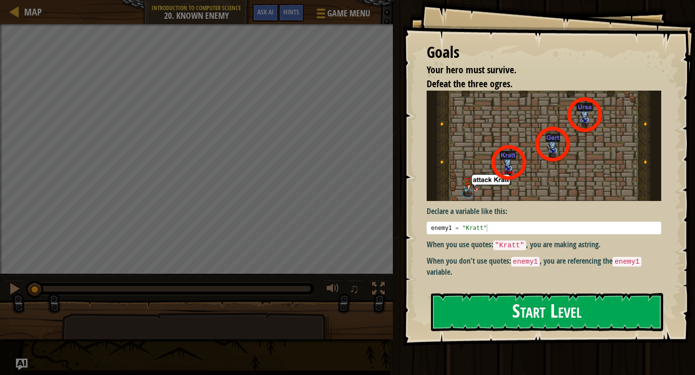
click at [476, 305] on button "Start Level" at bounding box center [547, 312] width 232 height 38
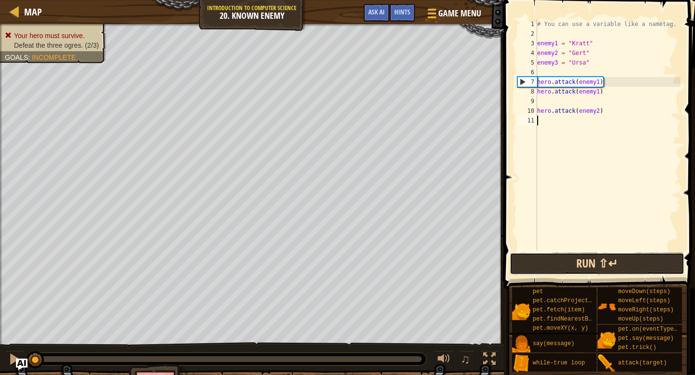
click at [568, 273] on button "Run ⇧↵" at bounding box center [596, 264] width 174 height 22
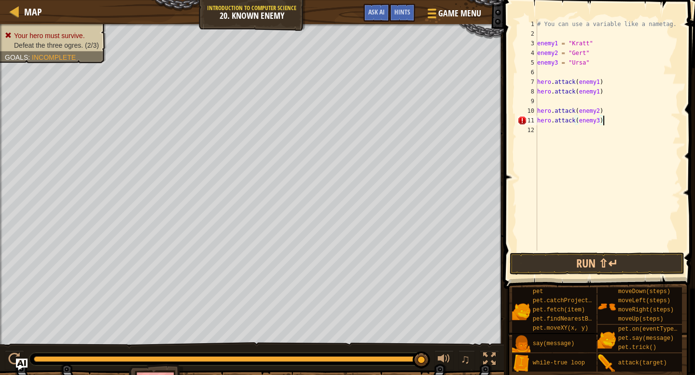
scroll to position [4, 5]
click at [571, 260] on button "Run ⇧↵" at bounding box center [596, 264] width 174 height 22
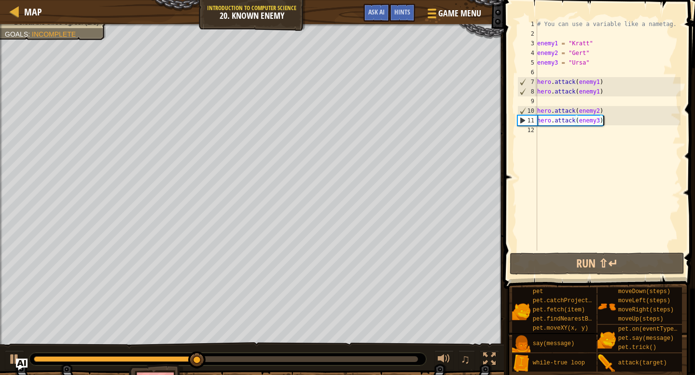
click at [617, 113] on div "# You can use a variable like a nametag. enemy1 = "[PERSON_NAME]" enemy2 = "[PE…" at bounding box center [607, 144] width 145 height 251
type textarea "hero.attack(enemy2)"
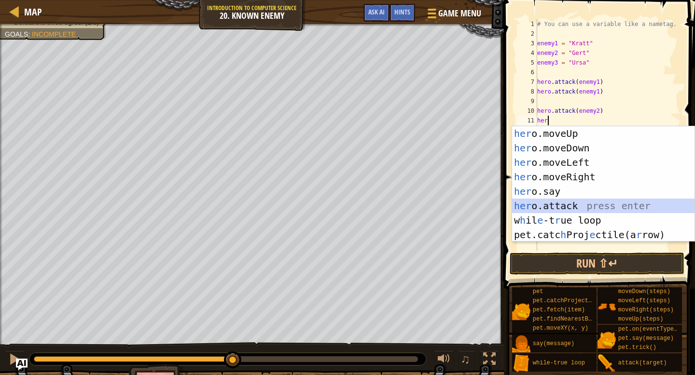
click at [603, 209] on div "her o.moveUp press enter her o.moveDown press enter her o.moveLeft press enter …" at bounding box center [603, 198] width 182 height 145
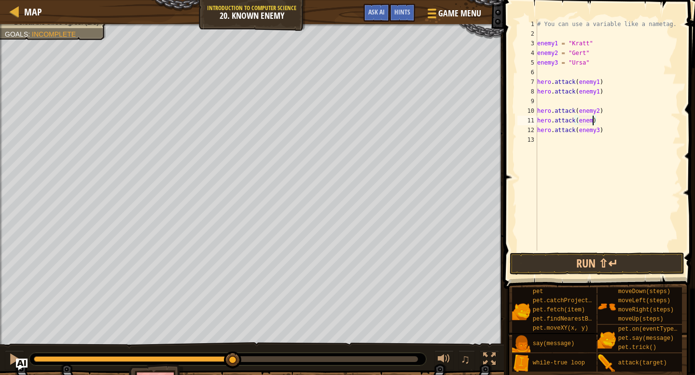
scroll to position [4, 5]
type textarea "hero.attack(enemy2)"
click at [575, 262] on button "Run ⇧↵" at bounding box center [596, 264] width 174 height 22
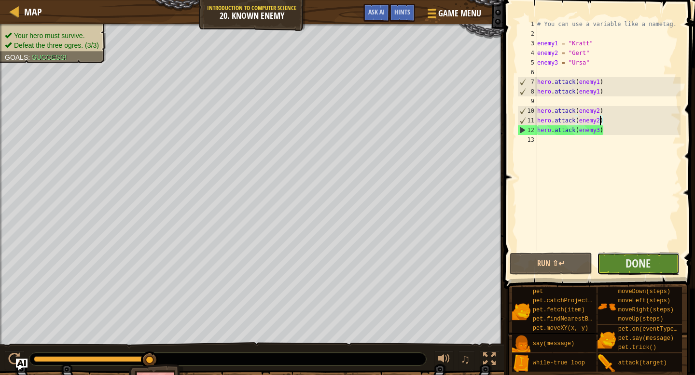
click at [616, 267] on button "Done" at bounding box center [638, 264] width 82 height 22
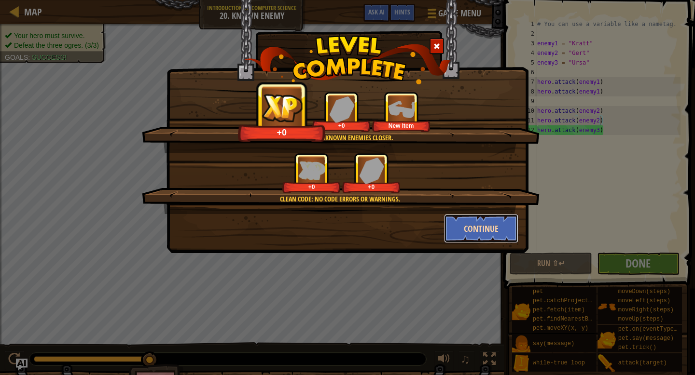
click at [458, 219] on button "Continue" at bounding box center [481, 228] width 75 height 29
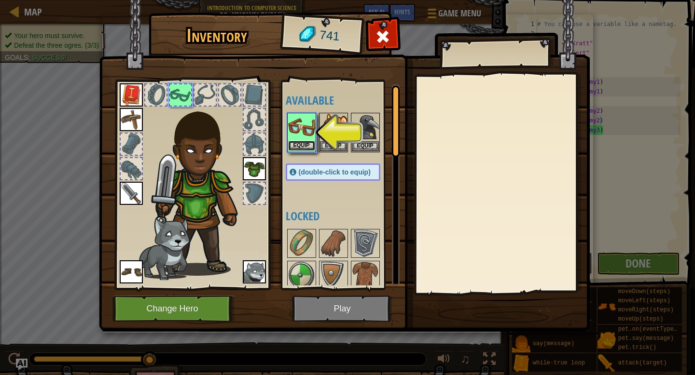
click at [302, 145] on button "Equip" at bounding box center [301, 146] width 27 height 10
click at [320, 145] on button "Equip" at bounding box center [333, 146] width 27 height 10
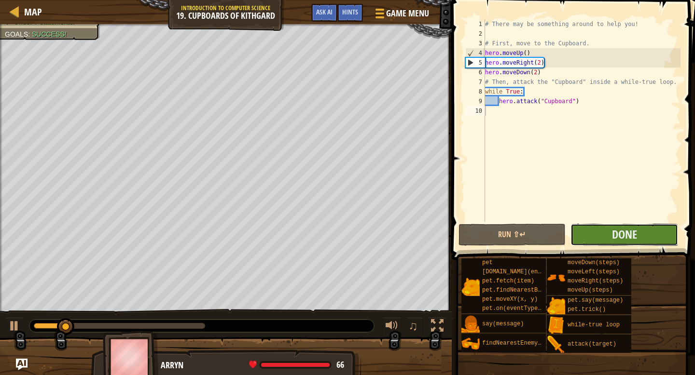
click at [598, 227] on button "Done" at bounding box center [624, 235] width 108 height 22
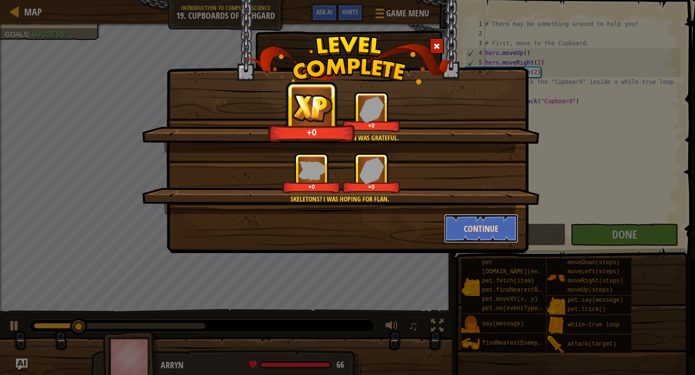
click at [478, 227] on button "Continue" at bounding box center [481, 228] width 75 height 29
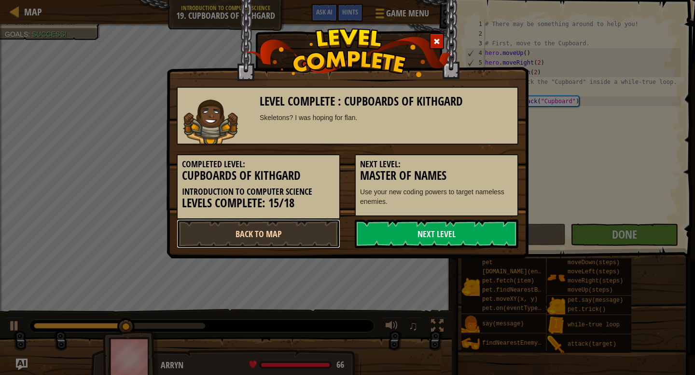
click at [303, 231] on link "Back to Map" at bounding box center [259, 233] width 164 height 29
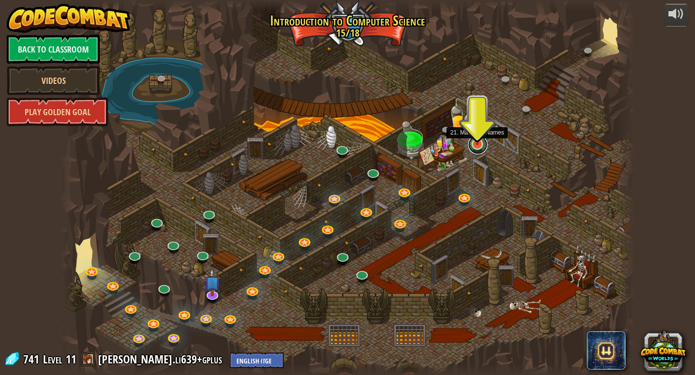
click at [479, 146] on link at bounding box center [477, 144] width 19 height 19
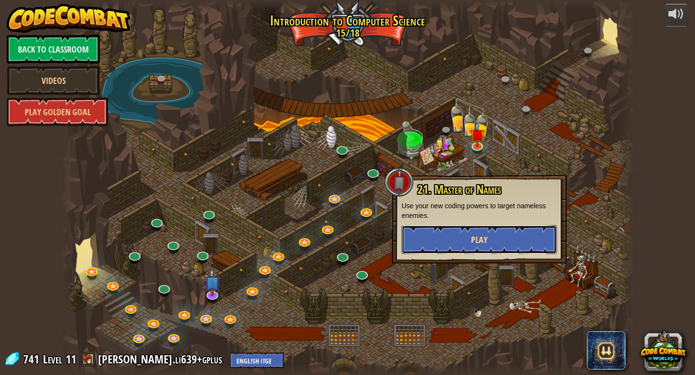
click at [498, 245] on button "Play" at bounding box center [478, 239] width 155 height 29
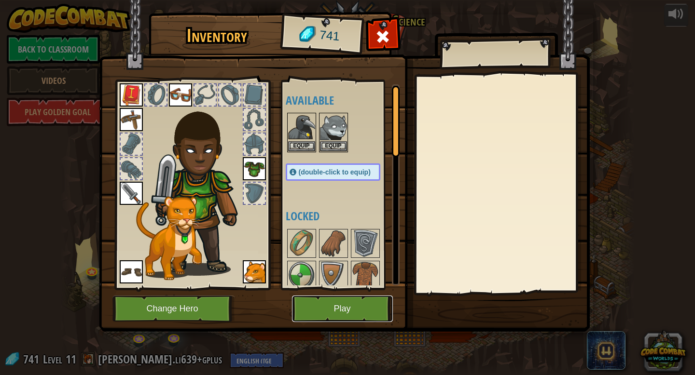
click at [331, 301] on button "Play" at bounding box center [342, 309] width 101 height 27
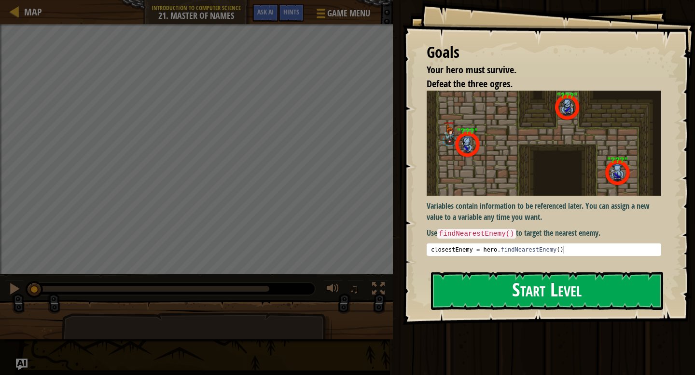
click at [452, 295] on button "Start Level" at bounding box center [547, 291] width 232 height 38
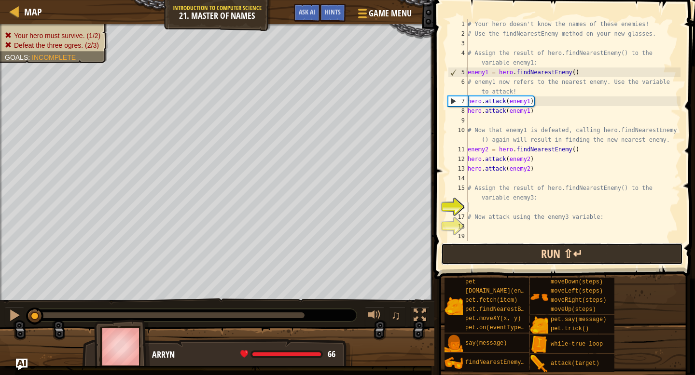
click at [474, 206] on div "1 2 3 4 5 6 7 8 9 10 11 12 13 14 15 16 17 18 19 # Your hero doesn't know the na…" at bounding box center [562, 159] width 263 height 308
click at [478, 258] on button "Run ⇧↵" at bounding box center [562, 254] width 242 height 22
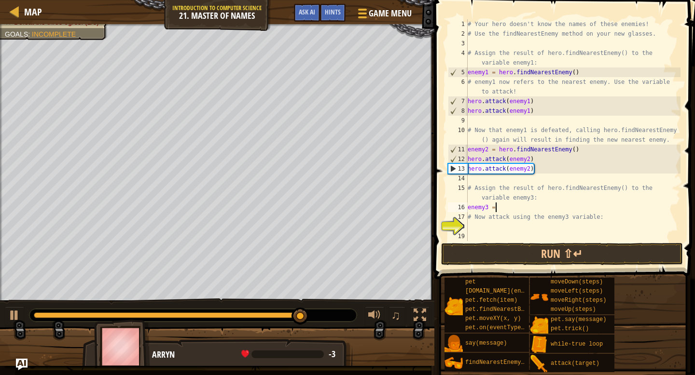
scroll to position [4, 1]
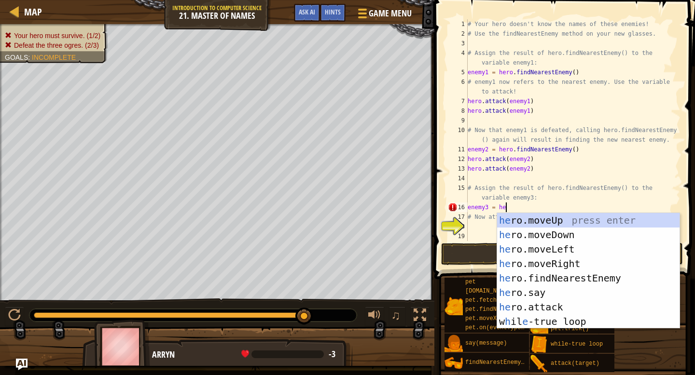
type textarea "enemy3 = her"
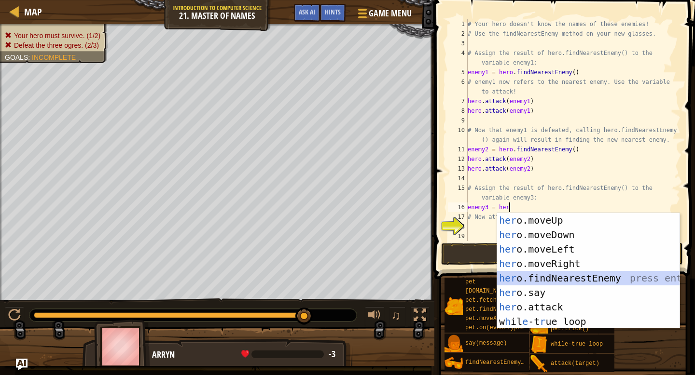
click at [566, 280] on div "her o.moveUp press enter her o.moveDown press enter her o.moveLeft press enter …" at bounding box center [588, 285] width 182 height 145
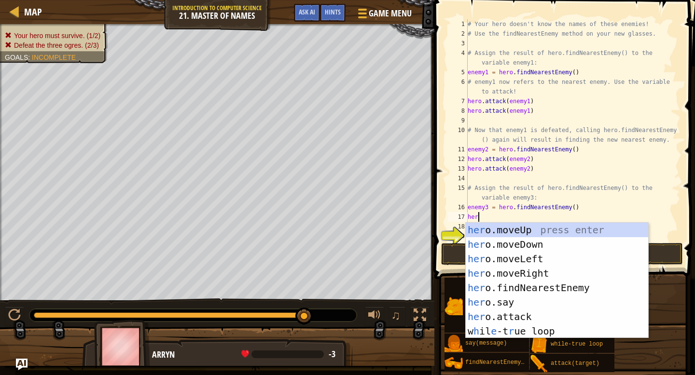
scroll to position [4, 0]
click at [529, 317] on div "hero .moveUp press enter hero .moveDown press enter hero .moveLeft press enter …" at bounding box center [556, 295] width 182 height 145
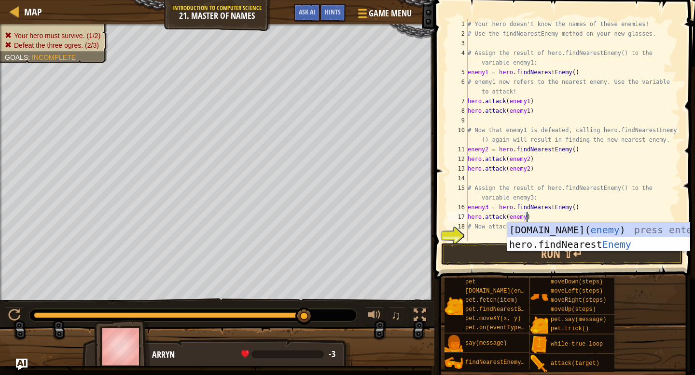
type textarea "hero.attack(enemy3)"
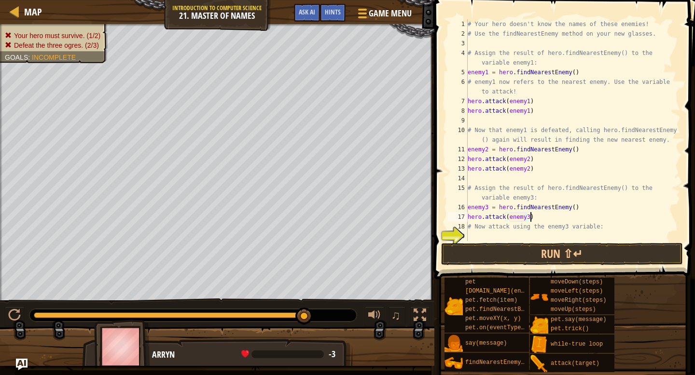
scroll to position [4, 5]
click at [551, 214] on div "# Your hero doesn't know the names of these enemies! # Use the findNearestEnemy…" at bounding box center [572, 139] width 215 height 241
type textarea "hero.attack(enemy3)"
click at [497, 258] on button "Run ⇧↵" at bounding box center [562, 254] width 242 height 22
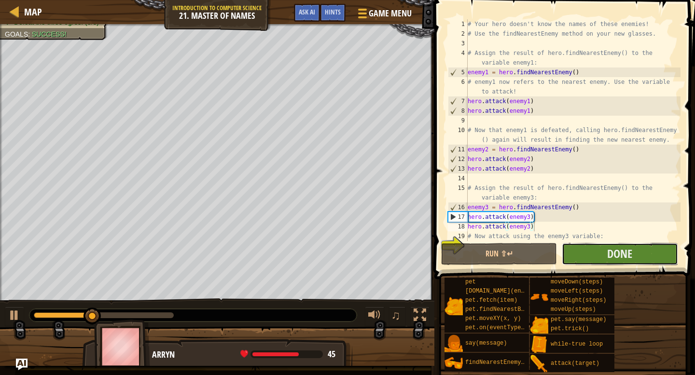
click at [591, 251] on button "Done" at bounding box center [619, 254] width 116 height 22
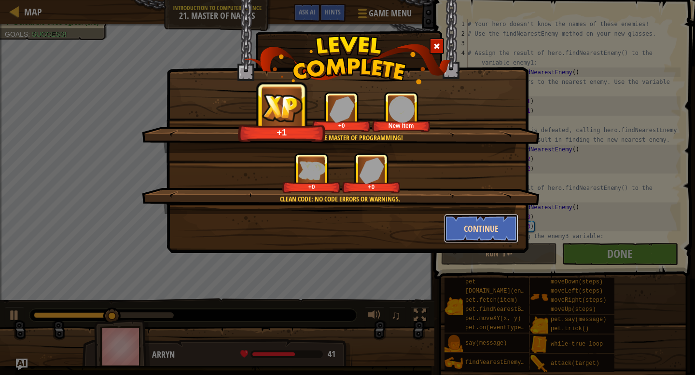
click at [474, 222] on button "Continue" at bounding box center [481, 228] width 75 height 29
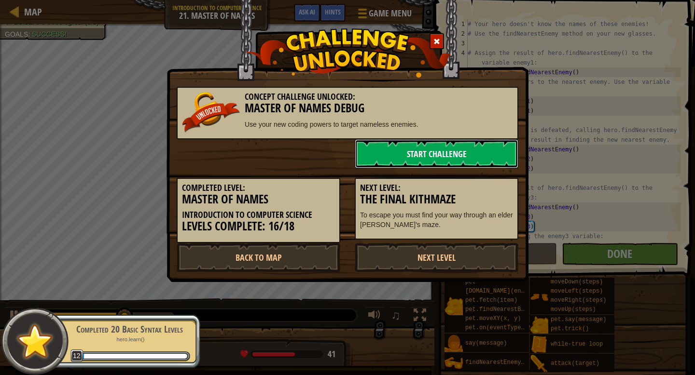
click at [437, 159] on link "Start Challenge" at bounding box center [437, 153] width 164 height 29
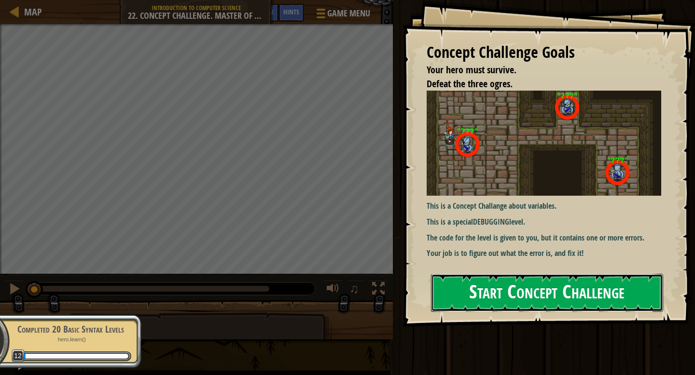
click at [519, 294] on button "Start Concept Challenge" at bounding box center [547, 293] width 232 height 38
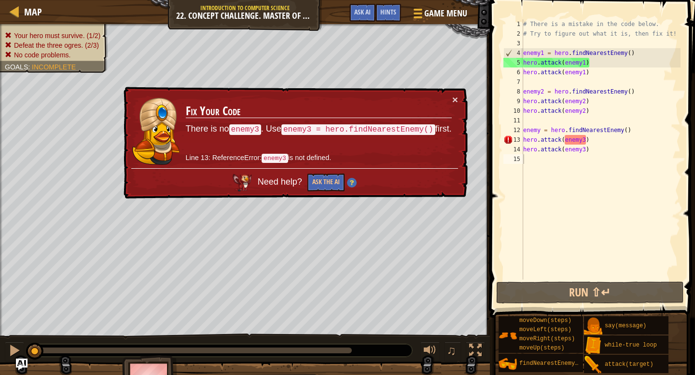
click at [451, 103] on td "Fix Your Code There is no enemy3 . Use enemy3 = hero.findNearestEnemy() first. …" at bounding box center [318, 132] width 267 height 74
click at [453, 97] on button "×" at bounding box center [455, 100] width 6 height 10
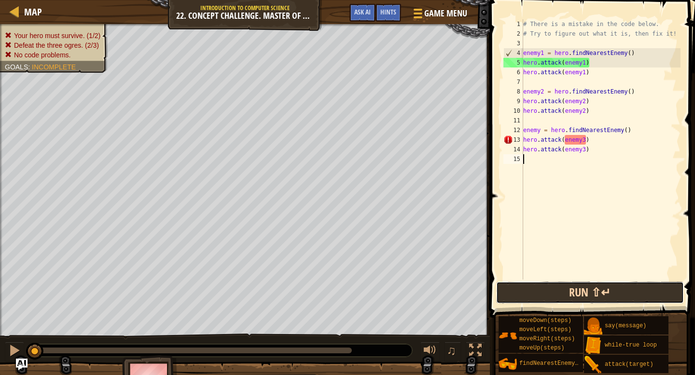
click at [559, 299] on button "Run ⇧↵" at bounding box center [590, 293] width 188 height 22
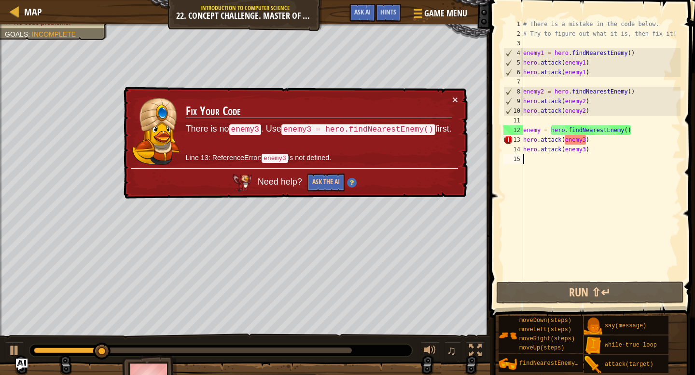
click at [540, 131] on div "# There is a mistake in the code below. # Try to figure out what it is, then fi…" at bounding box center [600, 159] width 159 height 280
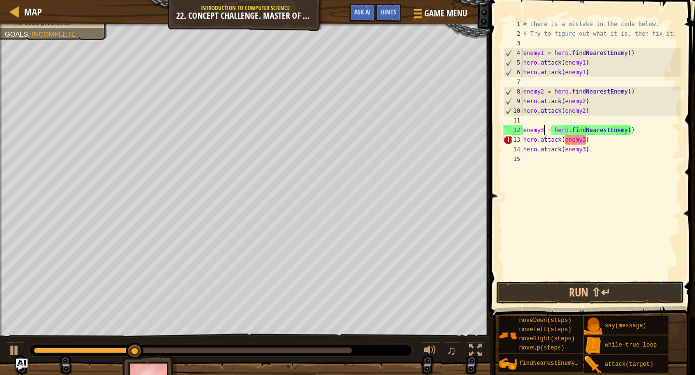
scroll to position [4, 1]
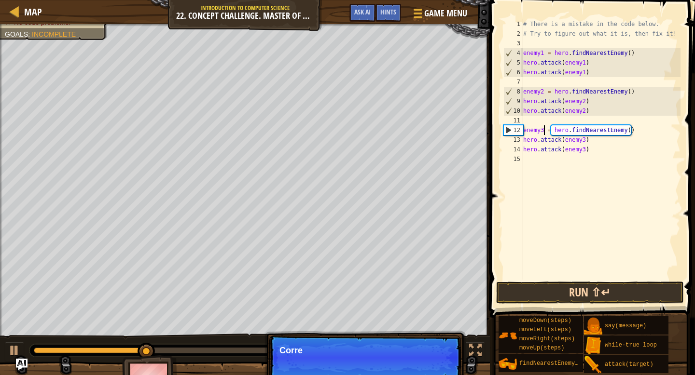
type textarea "enemy3 = hero.findNearestEnemy()"
click at [552, 293] on button "Run ⇧↵" at bounding box center [590, 293] width 188 height 22
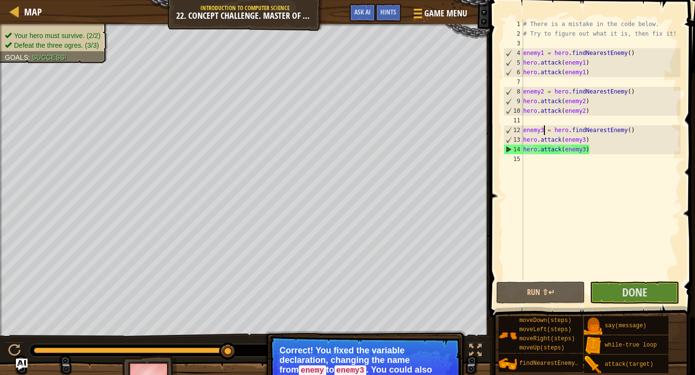
click at [605, 304] on span at bounding box center [593, 145] width 213 height 346
click at [610, 294] on button "Done" at bounding box center [633, 293] width 89 height 22
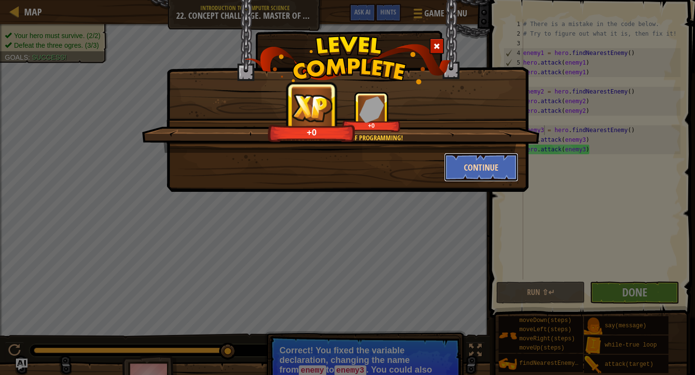
click at [496, 168] on button "Continue" at bounding box center [481, 167] width 75 height 29
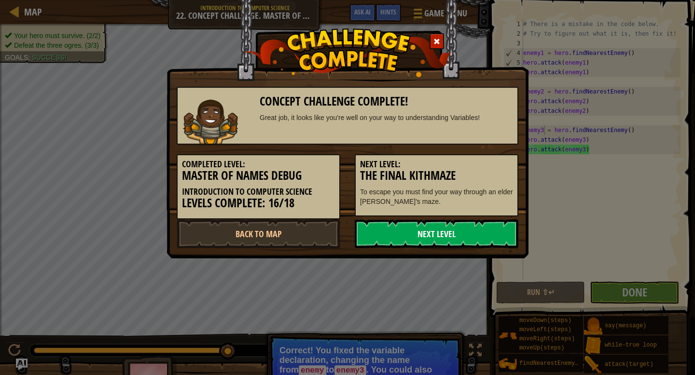
click at [458, 236] on link "Next Level" at bounding box center [437, 233] width 164 height 29
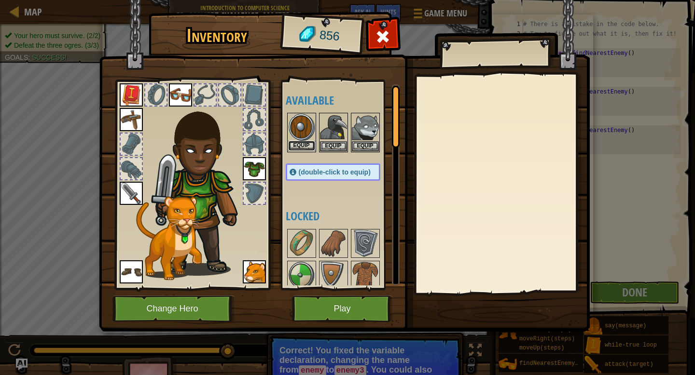
click at [298, 148] on button "Equip" at bounding box center [301, 146] width 27 height 10
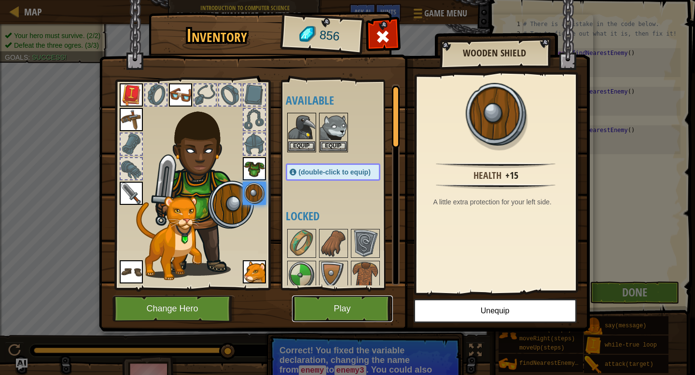
click at [342, 308] on button "Play" at bounding box center [342, 309] width 101 height 27
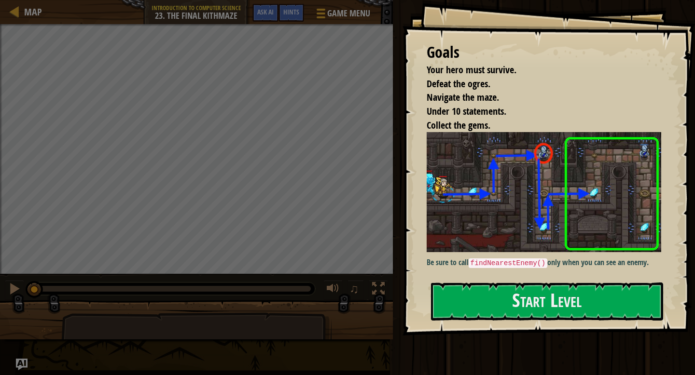
click at [487, 277] on div "Goals Your hero must survive. Defeat the ogres. Navigate the maze. Under 10 sta…" at bounding box center [548, 168] width 292 height 336
click at [484, 304] on button "Start Level" at bounding box center [547, 302] width 232 height 38
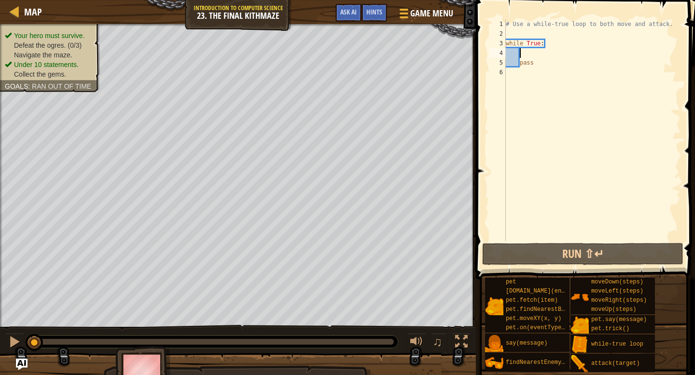
click at [542, 54] on div "# Use a while-true loop to both move and attack. while True : pass" at bounding box center [592, 139] width 177 height 241
click at [550, 35] on div "# Use a while-true loop to both move and attack. while True : pass" at bounding box center [592, 139] width 177 height 241
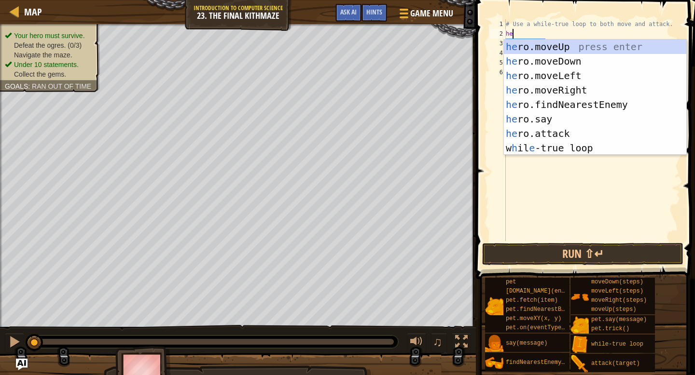
type textarea "her"
click at [576, 93] on div "her o.moveUp press enter her o.moveDown press enter her o.moveLeft press enter …" at bounding box center [595, 112] width 182 height 145
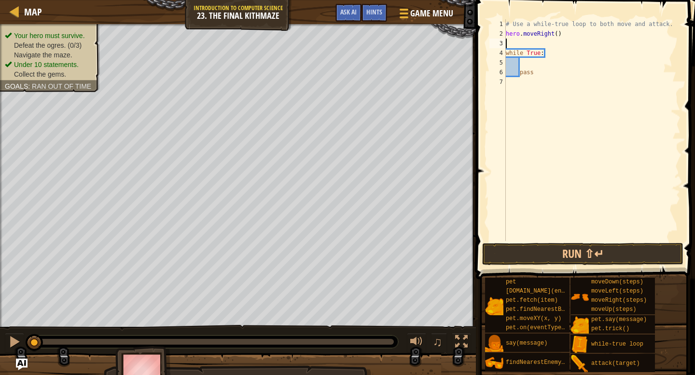
scroll to position [4, 0]
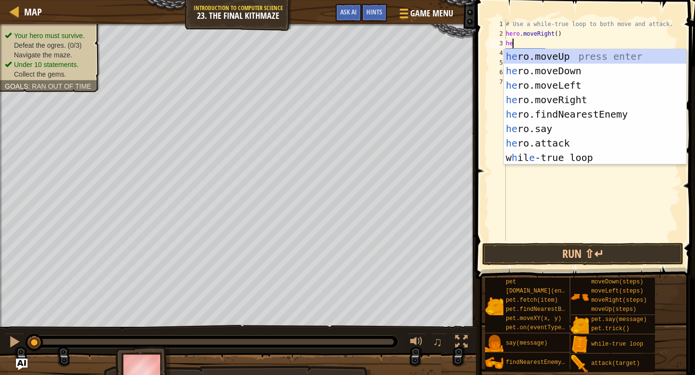
type textarea "hero"
click at [568, 59] on div "hero .moveUp press enter hero .moveDown press enter hero .moveLeft press enter …" at bounding box center [595, 121] width 182 height 145
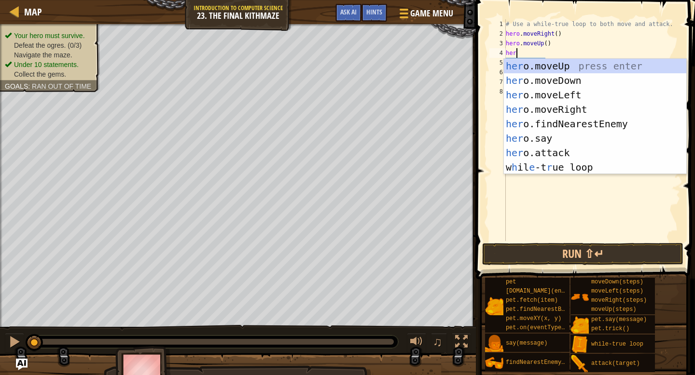
type textarea "hero"
click at [562, 109] on div "hero .moveUp press enter hero .moveDown press enter hero .moveLeft press enter …" at bounding box center [595, 131] width 182 height 145
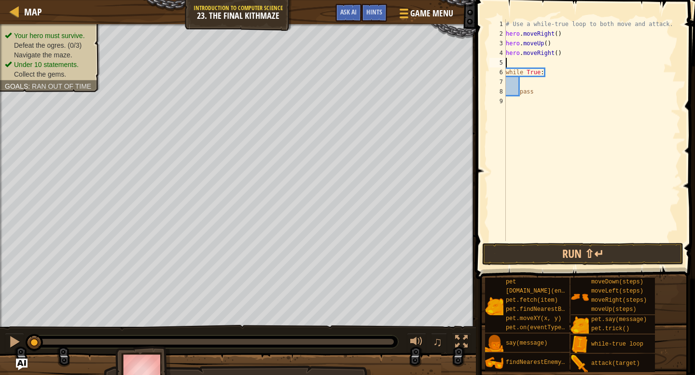
scroll to position [4, 0]
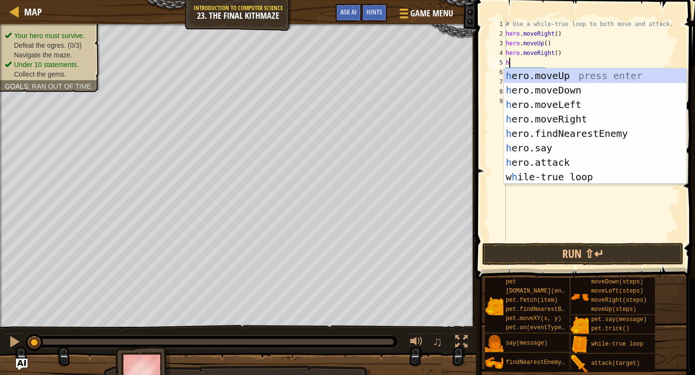
type textarea "hero"
click at [567, 93] on div "hero .moveUp press enter hero .moveDown press enter hero .moveLeft press enter …" at bounding box center [595, 140] width 182 height 145
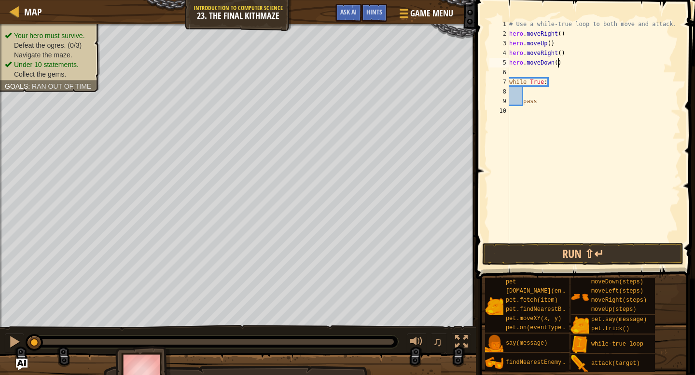
click at [557, 63] on div "# Use a while-true loop to both move and attack. hero . moveRight ( ) hero . mo…" at bounding box center [594, 139] width 174 height 241
type textarea "hero.moveDown(2)"
click at [550, 72] on div "# Use a while-true loop to both move and attack. hero . moveRight ( ) hero . mo…" at bounding box center [594, 139] width 174 height 241
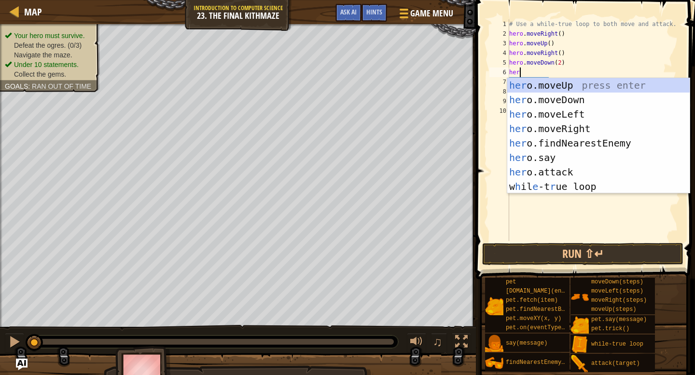
type textarea "hero"
click at [559, 87] on div "hero .moveUp press enter hero .moveDown press enter hero .moveLeft press enter …" at bounding box center [598, 150] width 182 height 145
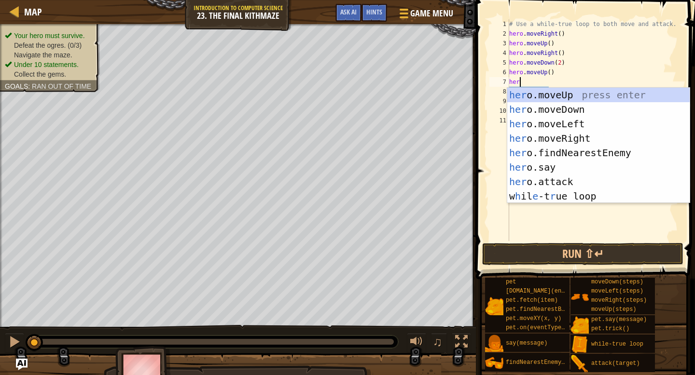
type textarea "hero"
click at [574, 138] on div "hero .moveUp press enter hero .moveDown press enter hero .moveLeft press enter …" at bounding box center [598, 160] width 182 height 145
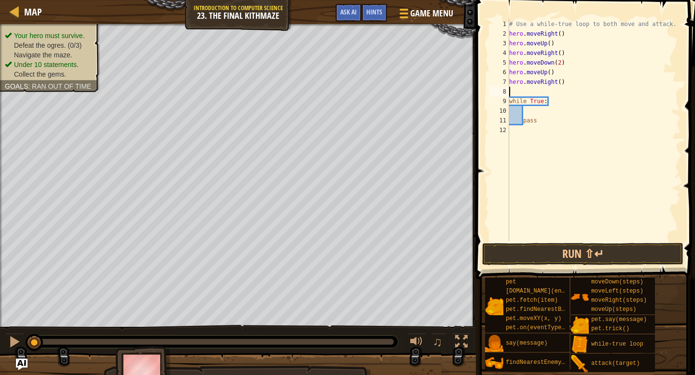
scroll to position [4, 0]
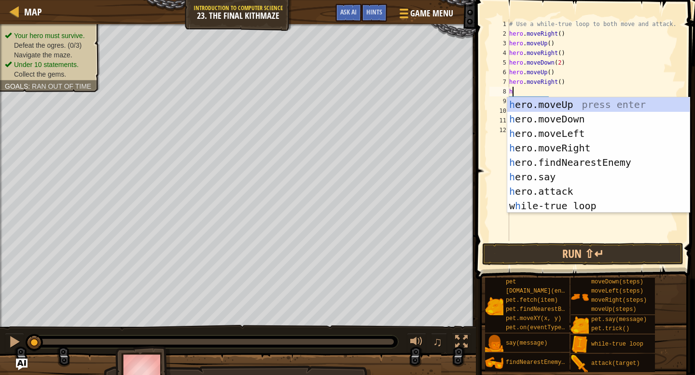
type textarea "hero"
click at [569, 108] on div "hero .moveUp press enter hero .moveDown press enter hero .moveLeft press enter …" at bounding box center [598, 169] width 182 height 145
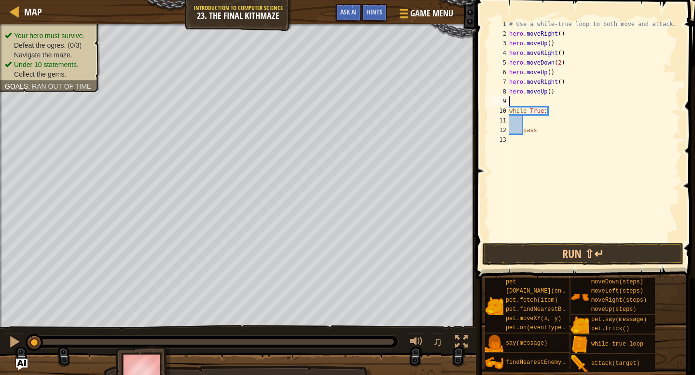
scroll to position [4, 0]
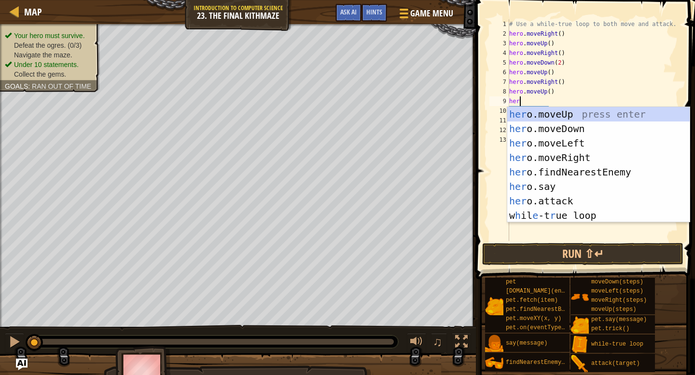
type textarea "hero"
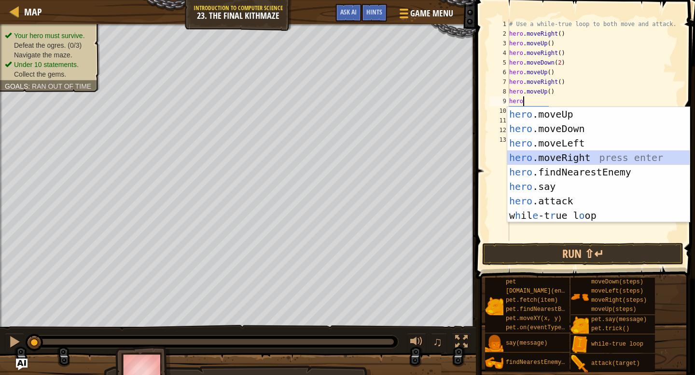
click at [579, 155] on div "hero .moveUp press enter hero .moveDown press enter hero .moveLeft press enter …" at bounding box center [598, 179] width 182 height 145
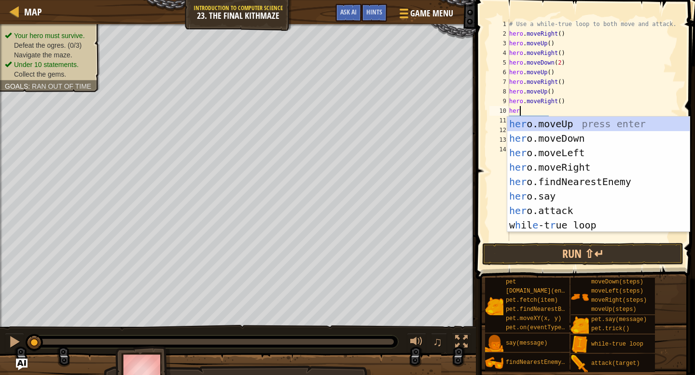
type textarea "hero"
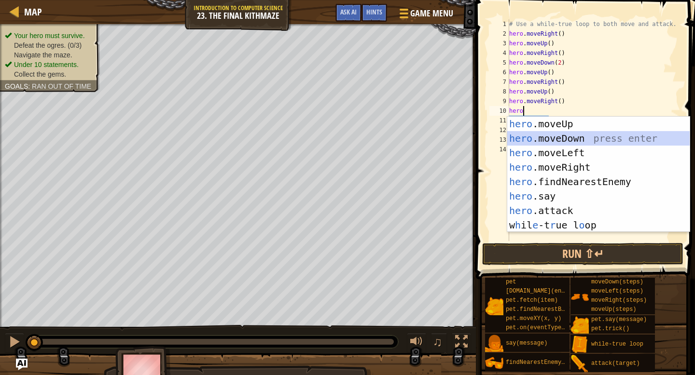
click at [588, 140] on div "hero .moveUp press enter hero .moveDown press enter hero .moveLeft press enter …" at bounding box center [598, 189] width 182 height 145
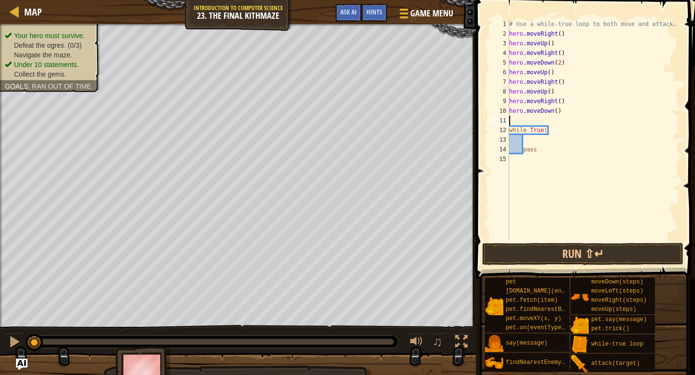
click at [558, 108] on div "# Use a while-true loop to both move and attack. hero . moveRight ( ) hero . mo…" at bounding box center [594, 139] width 174 height 241
type textarea "hero.moveDown(2)"
click at [553, 118] on div "# Use a while-true loop to both move and attack. hero . moveRight ( ) hero . mo…" at bounding box center [594, 139] width 174 height 241
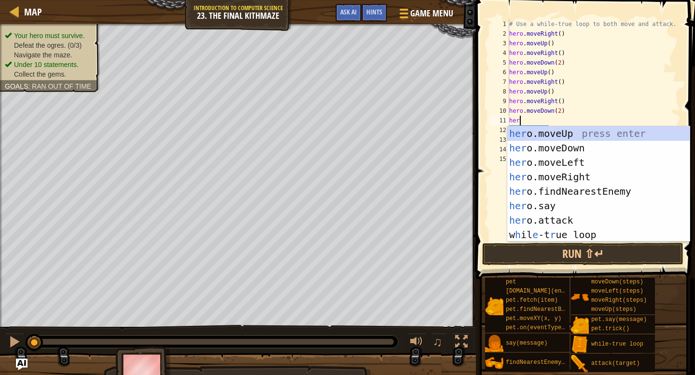
scroll to position [4, 0]
type textarea "hero"
click at [571, 135] on div "hero .moveUp press enter hero .moveDown press enter hero .moveLeft press enter …" at bounding box center [598, 198] width 182 height 145
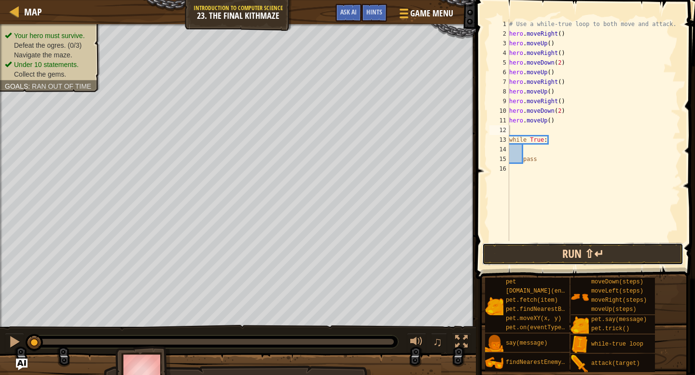
click at [523, 256] on button "Run ⇧↵" at bounding box center [582, 254] width 201 height 22
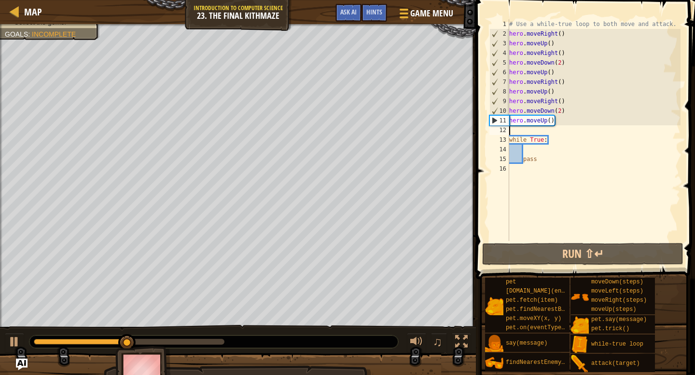
click at [560, 133] on div "# Use a while-true loop to both move and attack. hero . moveRight ( ) hero . mo…" at bounding box center [594, 139] width 174 height 241
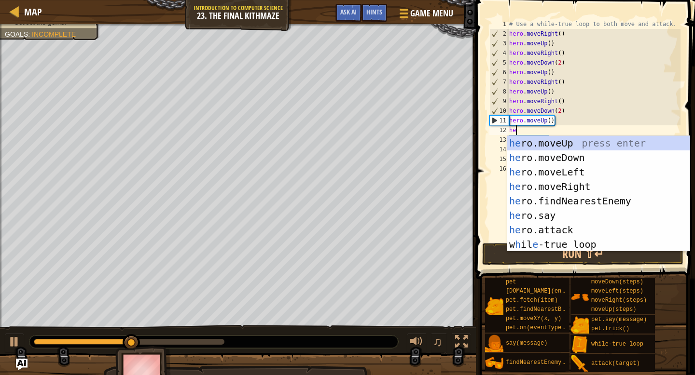
scroll to position [4, 0]
type textarea "hero"
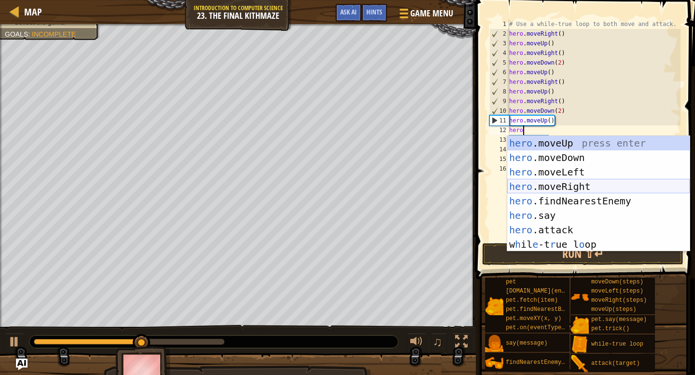
click at [585, 183] on div "hero .moveUp press enter hero .moveDown press enter hero .moveLeft press enter …" at bounding box center [598, 208] width 182 height 145
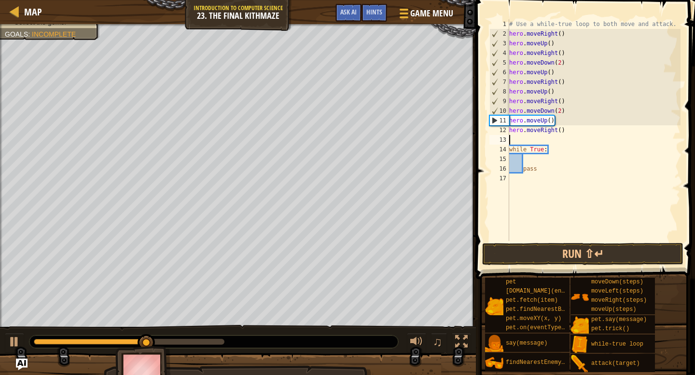
click at [573, 142] on div "# Use a while-true loop to both move and attack. hero . moveRight ( ) hero . mo…" at bounding box center [594, 139] width 174 height 241
type textarea "hero.moveUp()"
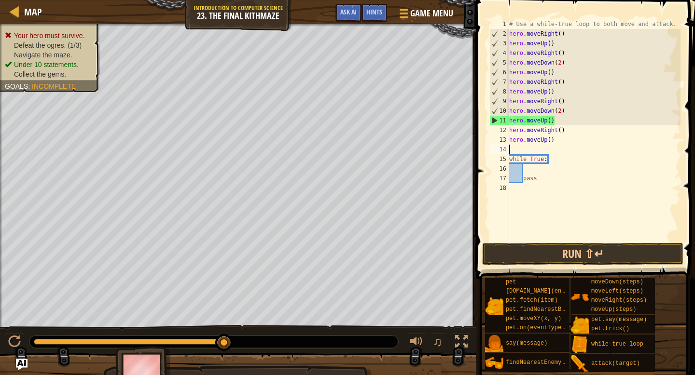
type textarea "h"
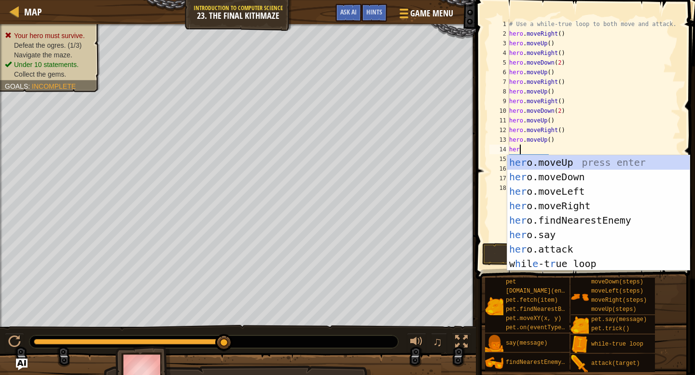
type textarea "hero"
click at [584, 204] on div "hero .moveUp press enter hero .moveDown press enter hero .moveLeft press enter …" at bounding box center [598, 227] width 182 height 145
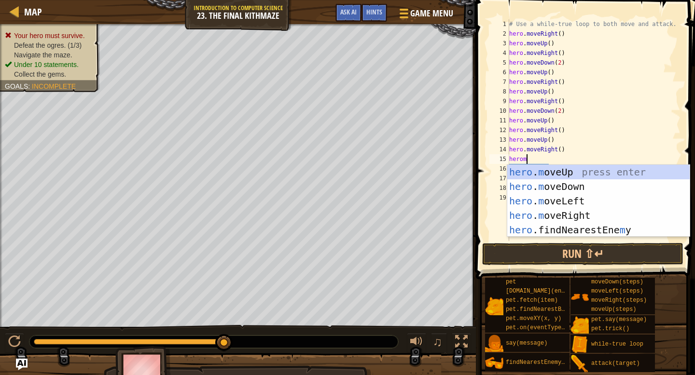
type textarea "hero"
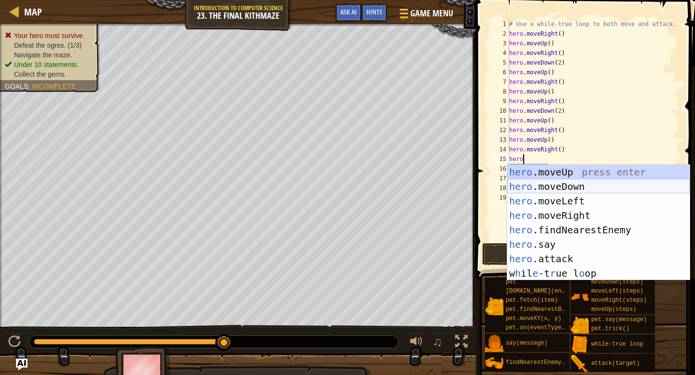
click at [586, 188] on div "hero .moveUp press enter hero .moveDown press enter hero .moveLeft press enter …" at bounding box center [598, 237] width 182 height 145
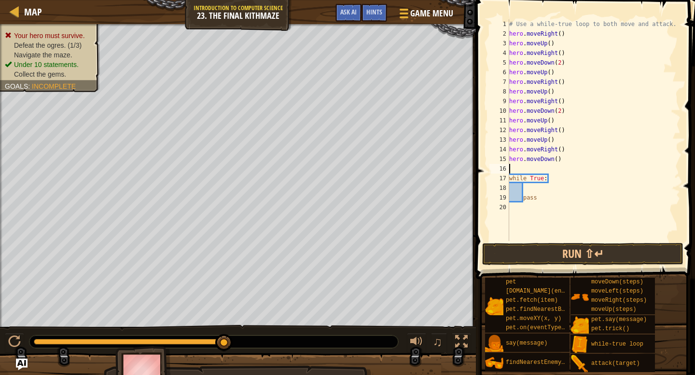
scroll to position [4, 0]
click at [557, 158] on div "# Use a while-true loop to both move and attack. hero . moveRight ( ) hero . mo…" at bounding box center [594, 139] width 174 height 241
type textarea "hero.moveDown(2)"
click at [560, 170] on div "# Use a while-true loop to both move and attack. hero . moveRight ( ) hero . mo…" at bounding box center [594, 139] width 174 height 241
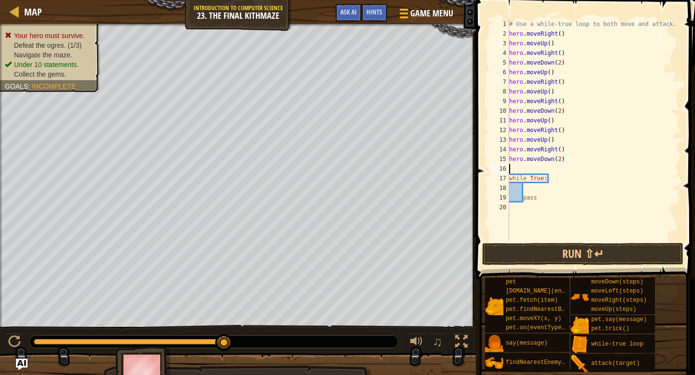
scroll to position [4, 0]
click at [534, 192] on div "# Use a while-true loop to both move and attack. hero . moveRight ( ) hero . mo…" at bounding box center [594, 139] width 174 height 241
click at [583, 186] on div "# Use a while-true loop to both move and attack. hero . moveRight ( ) hero . mo…" at bounding box center [594, 139] width 174 height 241
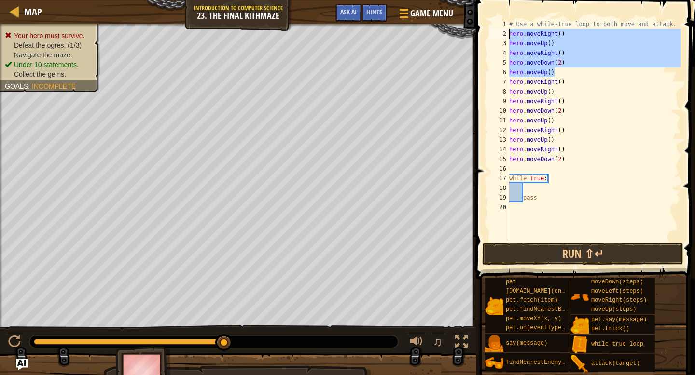
drag, startPoint x: 568, startPoint y: 72, endPoint x: 508, endPoint y: 33, distance: 71.4
click at [508, 32] on div "1 2 3 4 5 6 7 8 9 10 11 12 13 14 15 16 17 18 19 20 # Use a while-true loop to b…" at bounding box center [583, 130] width 193 height 222
type textarea "hero.moveRight() hero.moveUp()"
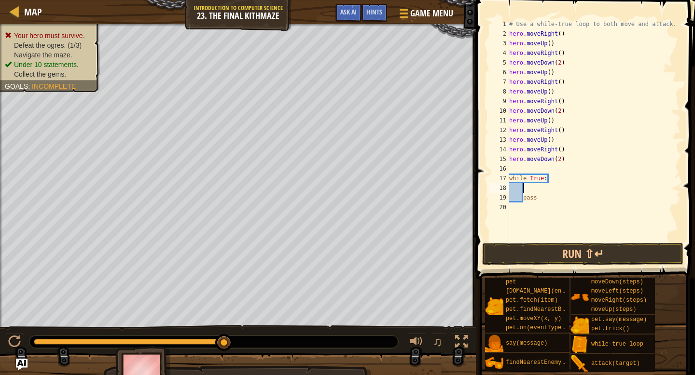
click at [557, 189] on div "# Use a while-true loop to both move and attack. hero . moveRight ( ) hero . mo…" at bounding box center [594, 139] width 174 height 241
paste textarea "hero.moveUp()"
click at [510, 197] on div "# Use a while-true loop to both move and attack. hero . moveRight ( ) hero . mo…" at bounding box center [593, 139] width 173 height 241
click at [509, 206] on div "# Use a while-true loop to both move and attack. hero . moveRight ( ) hero . mo…" at bounding box center [593, 139] width 173 height 241
click at [508, 214] on div "21" at bounding box center [499, 217] width 20 height 10
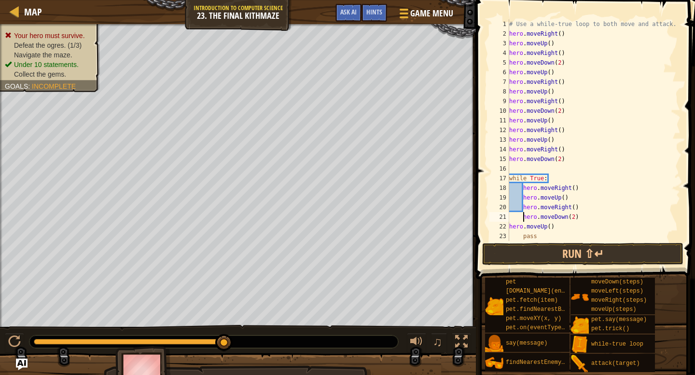
click at [508, 223] on div "22" at bounding box center [499, 227] width 20 height 10
click at [596, 107] on div "# Use a while-true loop to both move and attack. hero . moveRight ( ) hero . mo…" at bounding box center [593, 139] width 173 height 241
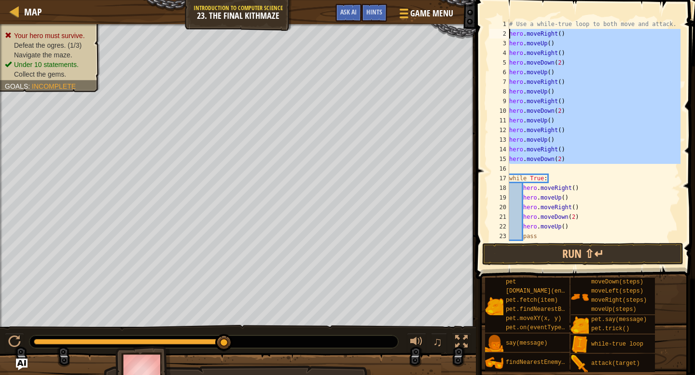
drag, startPoint x: 571, startPoint y: 165, endPoint x: 508, endPoint y: 33, distance: 145.8
click at [508, 33] on div "hero.moveDown(2) 1 2 3 4 5 6 7 8 9 10 11 12 13 14 15 16 17 18 19 20 21 22 23 24…" at bounding box center [583, 130] width 193 height 222
type textarea "hero.moveRight() hero.moveUp()"
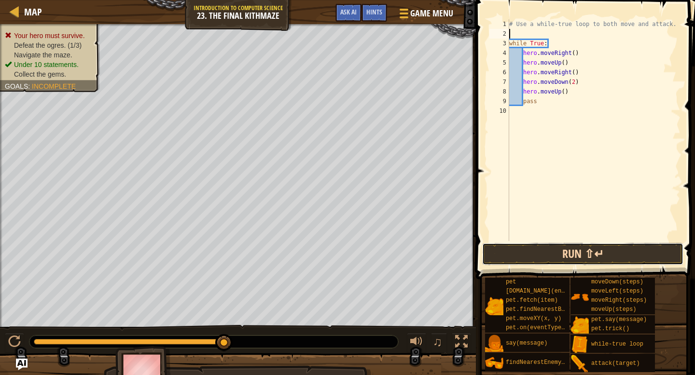
click at [537, 255] on button "Run ⇧↵" at bounding box center [582, 254] width 201 height 22
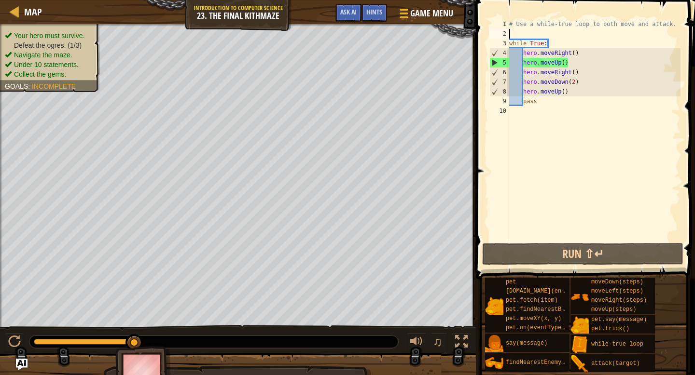
click at [573, 102] on div "# Use a while-true loop to both move and attack. while True : hero . moveRight …" at bounding box center [593, 139] width 173 height 241
type textarea "pass"
click at [573, 102] on div "# Use a while-true loop to both move and attack. while True : hero . moveRight …" at bounding box center [593, 139] width 173 height 241
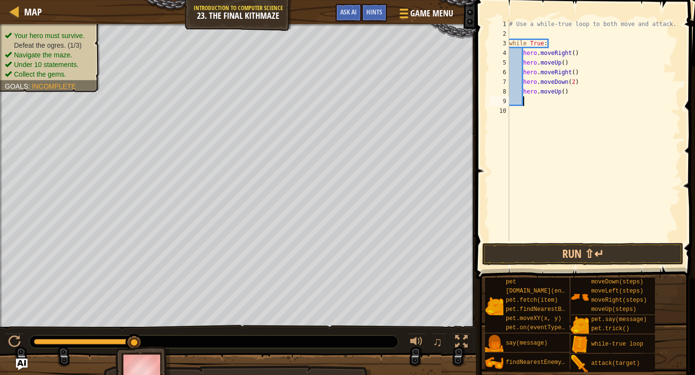
type textarea "fi"
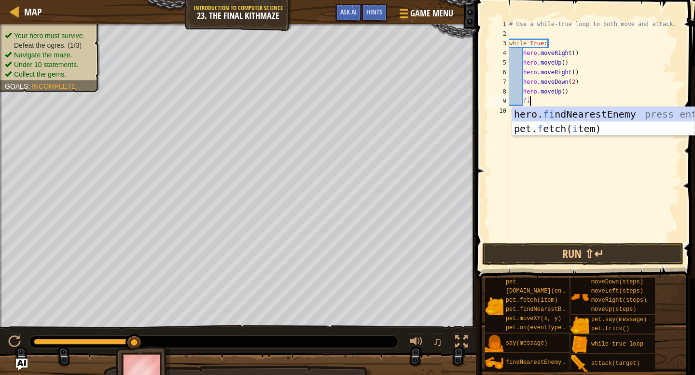
scroll to position [4, 1]
click at [565, 110] on div "hero. fi ndNearestEnemy press enter pet. f etch( i tem) press enter" at bounding box center [603, 136] width 182 height 58
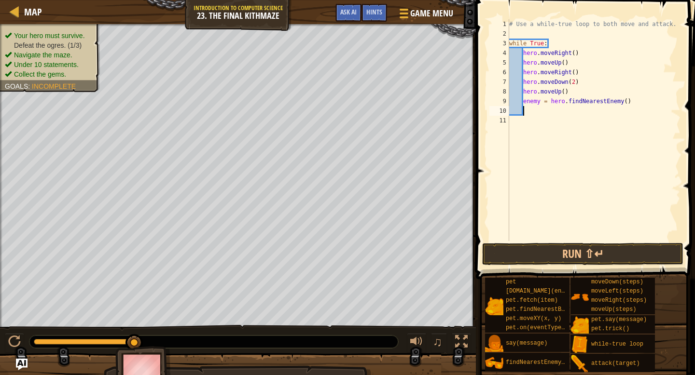
scroll to position [4, 0]
click at [540, 101] on div "# Use a while-true loop to both move and attack. while True : hero . moveRight …" at bounding box center [593, 139] width 173 height 241
type textarea "enemy1 = hero.findNearestEnemy()"
click at [586, 114] on div "# Use a while-true loop to both move and attack. while True : hero . moveRight …" at bounding box center [593, 139] width 173 height 241
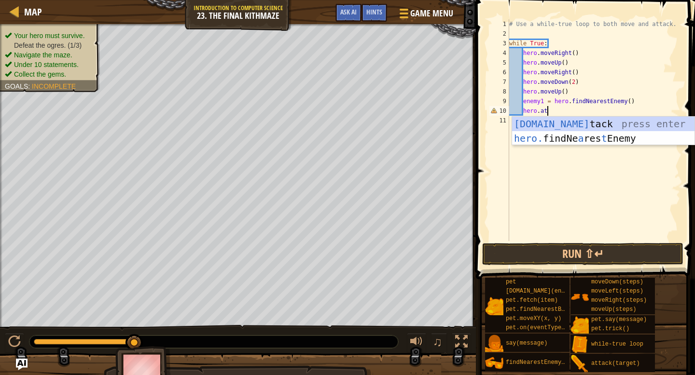
scroll to position [4, 2]
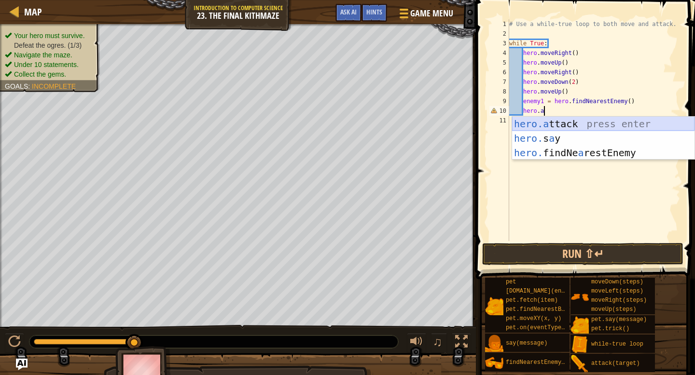
click at [587, 123] on div "hero.a ttack press enter hero. s a y press enter hero. findNe a restEnemy press…" at bounding box center [603, 153] width 182 height 72
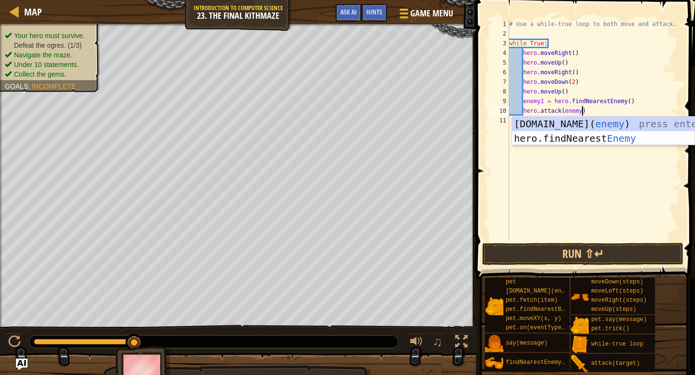
scroll to position [4, 6]
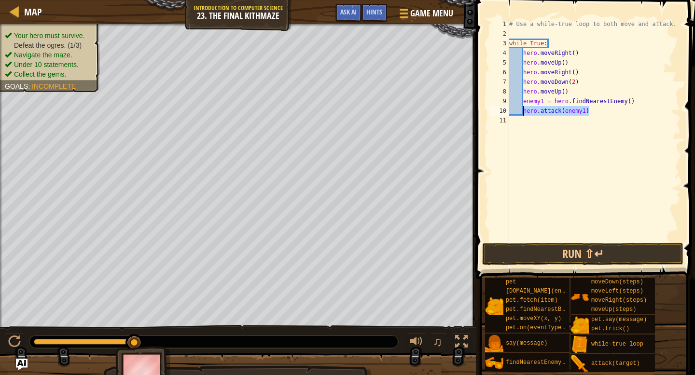
drag, startPoint x: 601, startPoint y: 114, endPoint x: 523, endPoint y: 110, distance: 77.2
click at [522, 109] on div "# Use a while-true loop to both move and attack. while True : hero . moveRight …" at bounding box center [593, 139] width 173 height 241
type textarea "hero.attack(enemy1)"
click at [606, 113] on div "# Use a while-true loop to both move and attack. while True : hero . moveRight …" at bounding box center [593, 139] width 173 height 241
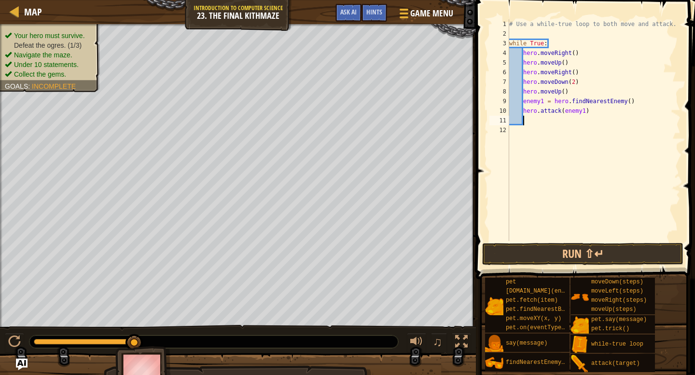
paste textarea "hero.attack(enemy1)"
type textarea "hero.attack(enemy1)"
click at [590, 252] on button "Run ⇧↵" at bounding box center [582, 254] width 201 height 22
